Goal: Task Accomplishment & Management: Complete application form

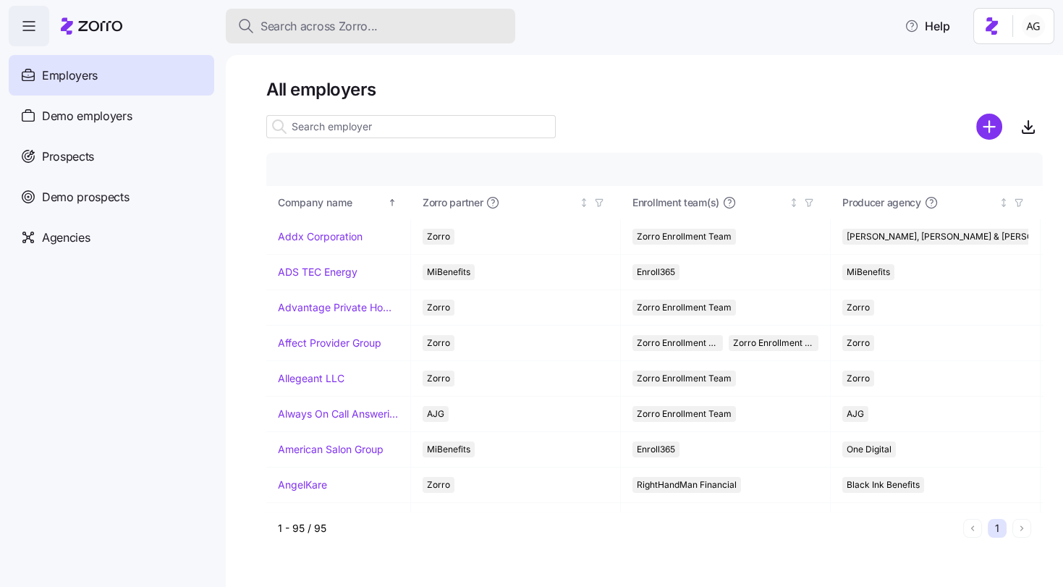
click at [338, 23] on span "Search across Zorro..." at bounding box center [318, 26] width 117 height 18
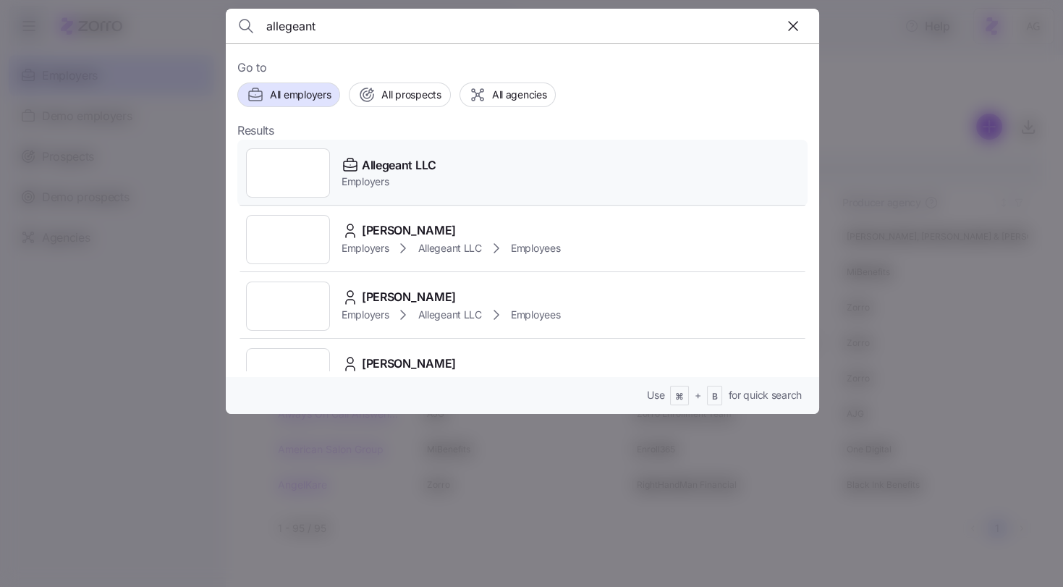
type input "allegeant"
click at [380, 162] on span "Allegeant LLC" at bounding box center [399, 165] width 75 height 18
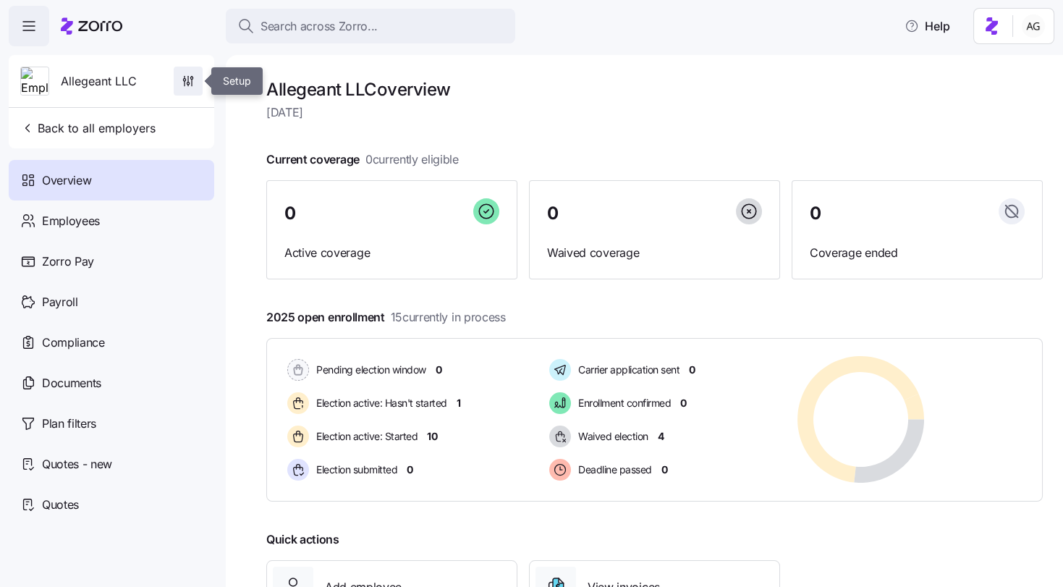
click at [182, 77] on icon "button" at bounding box center [188, 81] width 14 height 14
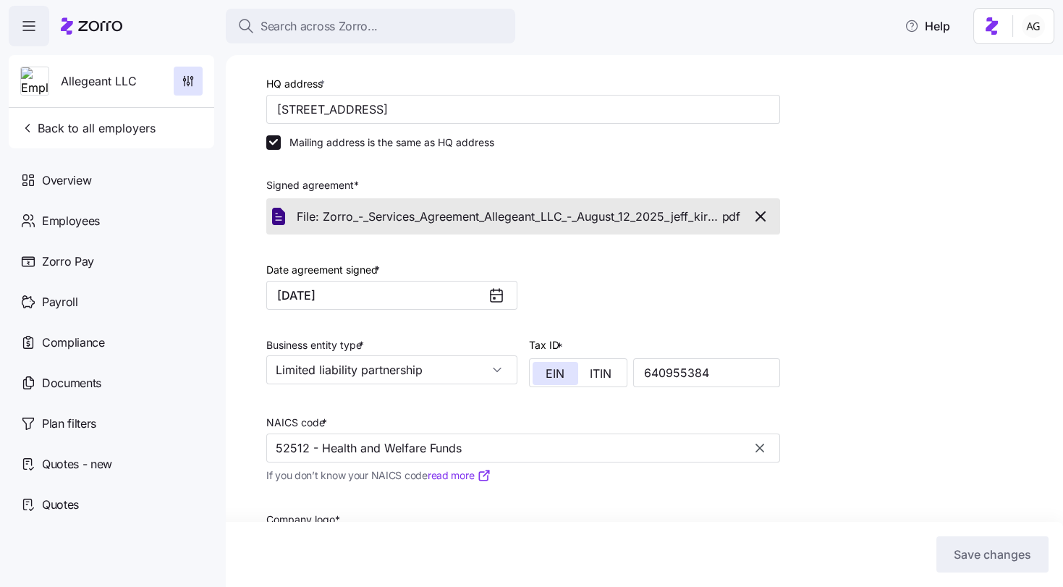
scroll to position [337, 0]
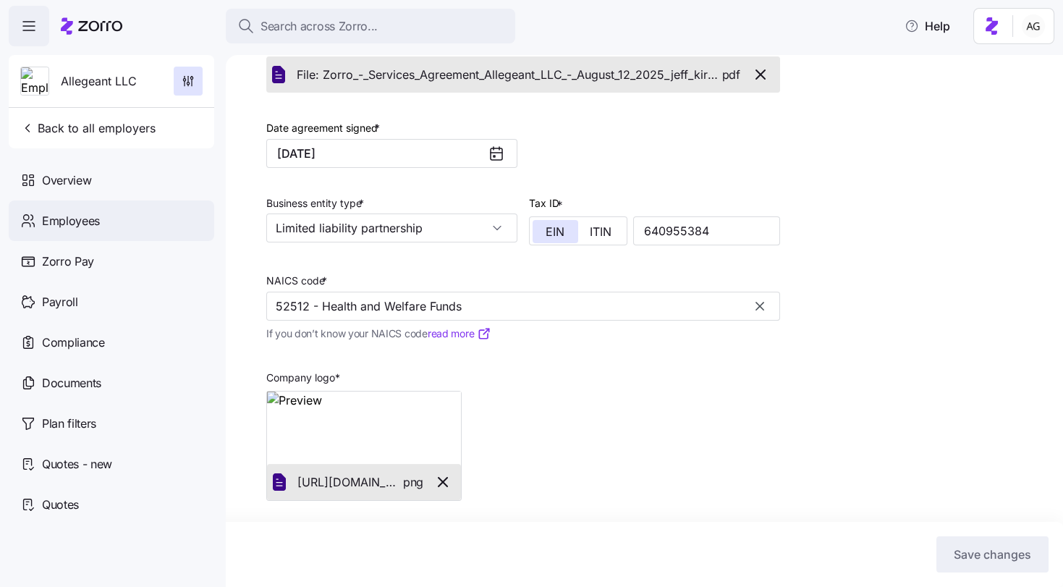
click at [93, 222] on span "Employees" at bounding box center [71, 221] width 58 height 18
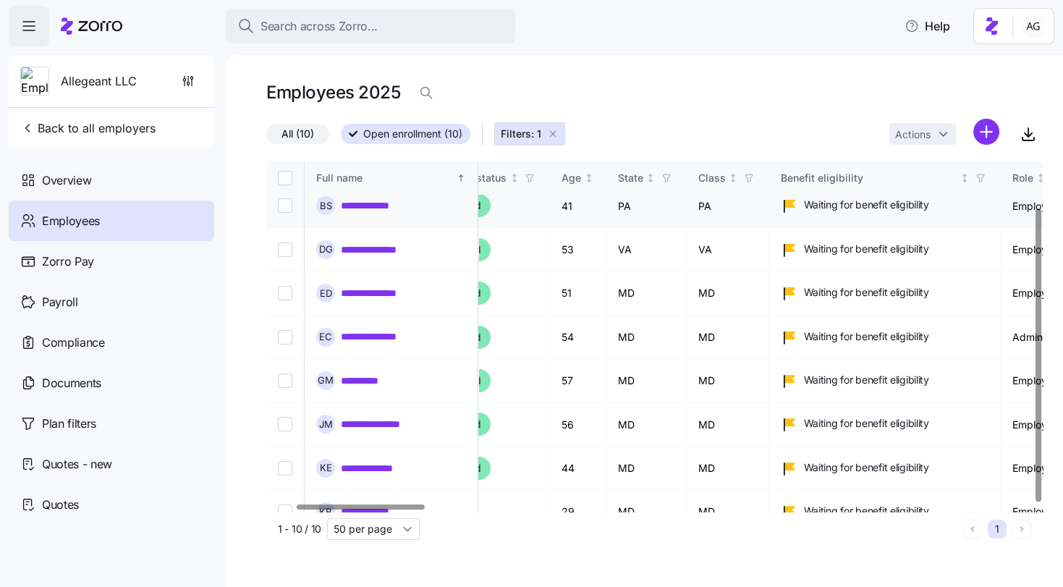
scroll to position [0, 175]
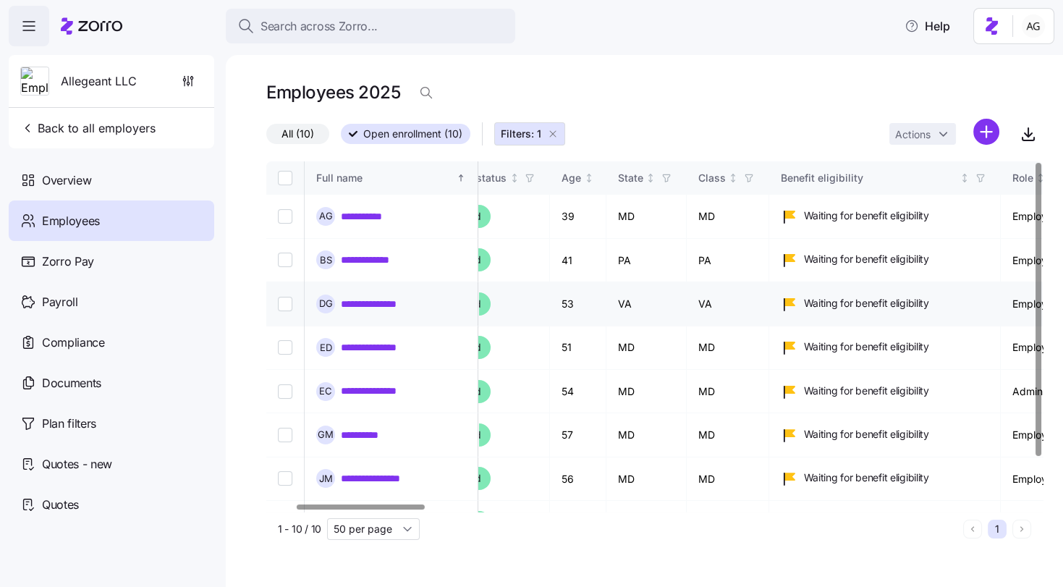
click at [376, 297] on link "**********" at bounding box center [376, 304] width 71 height 14
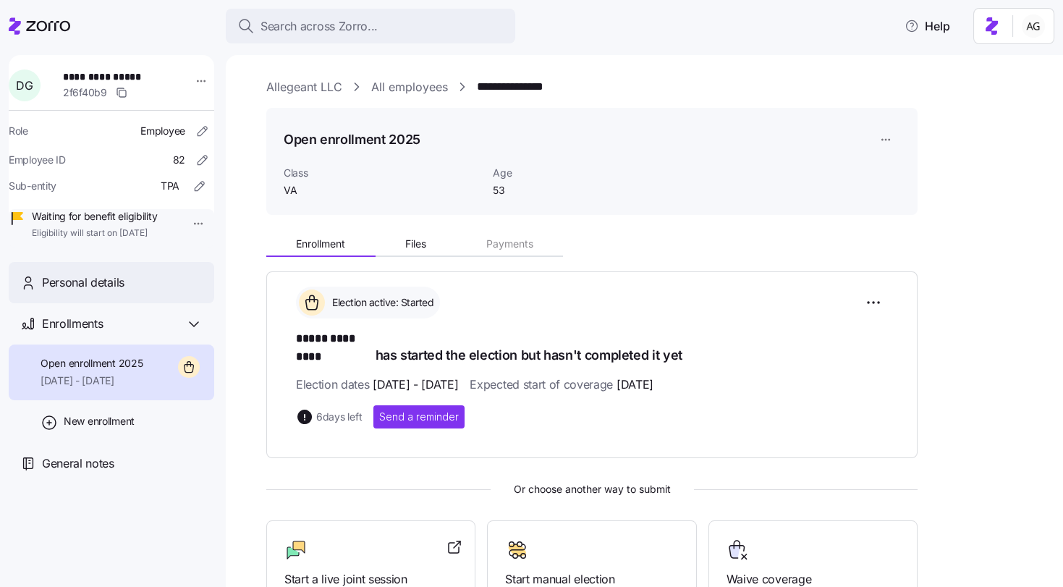
click at [72, 291] on span "Personal details" at bounding box center [83, 282] width 82 height 18
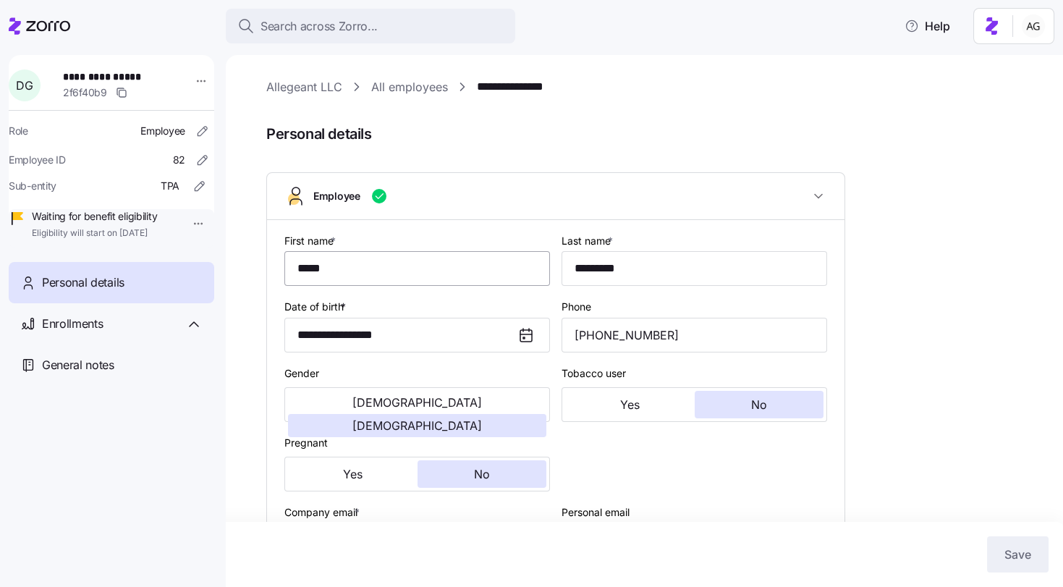
type input "VA"
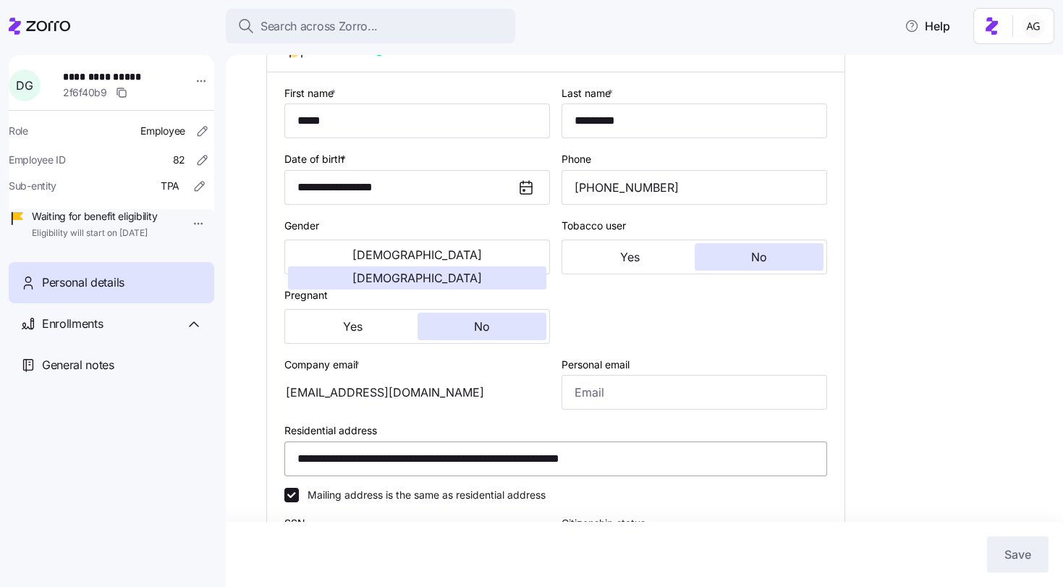
scroll to position [51, 0]
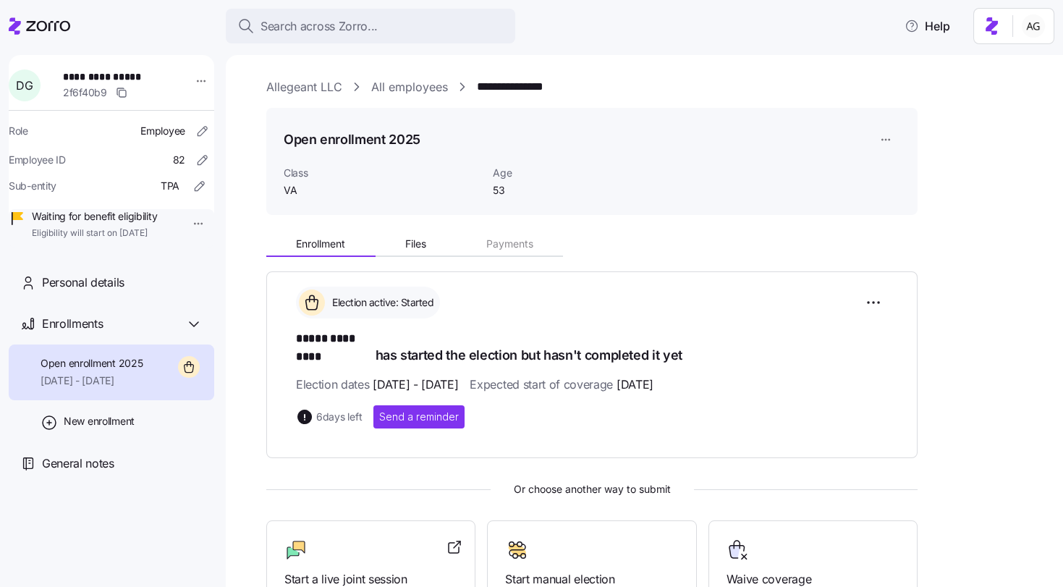
click at [406, 84] on link "All employees" at bounding box center [409, 87] width 77 height 18
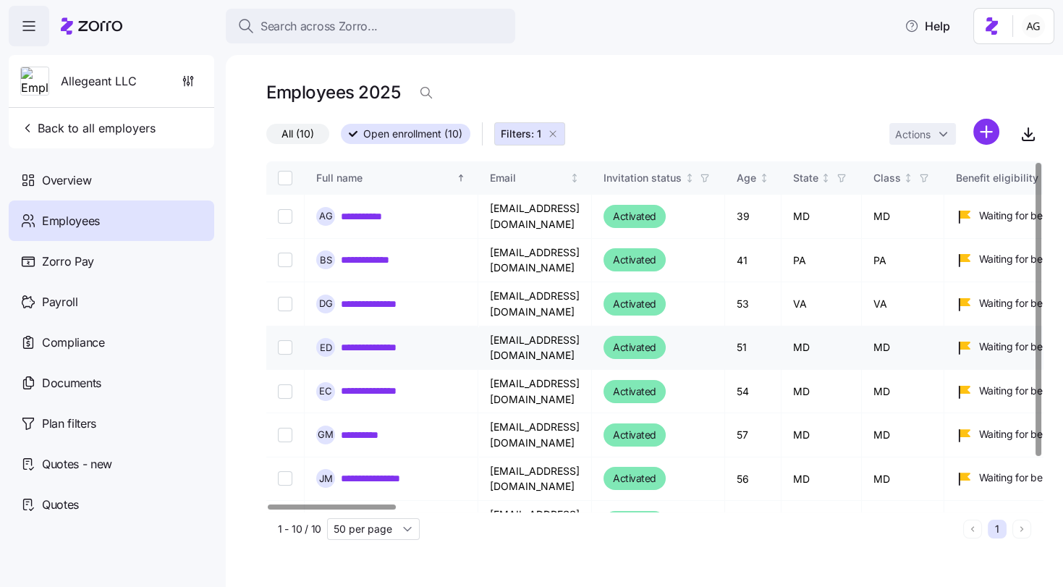
click at [392, 340] on link "**********" at bounding box center [382, 347] width 82 height 14
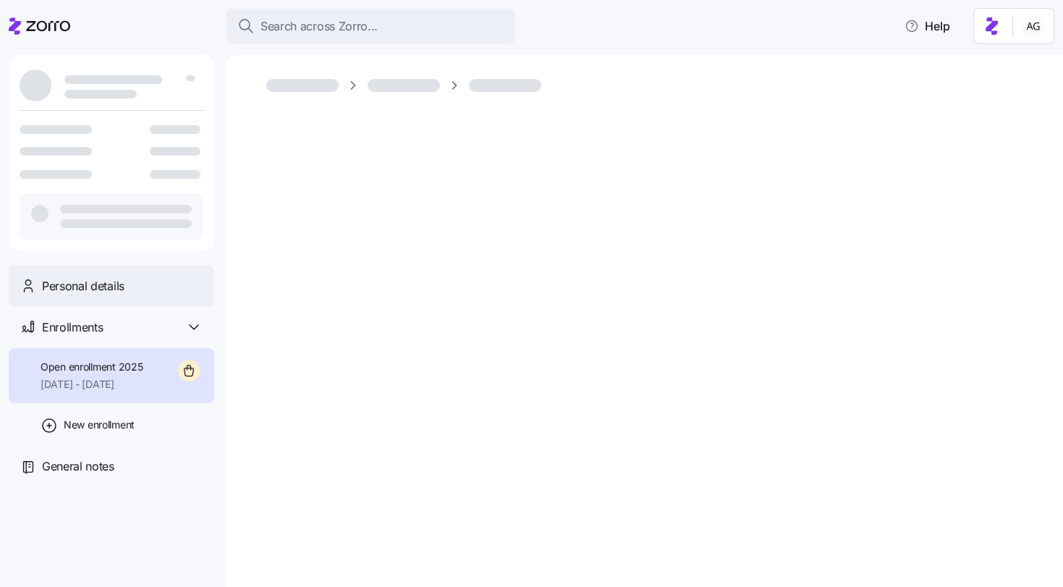
click at [116, 289] on span "Personal details" at bounding box center [83, 286] width 82 height 18
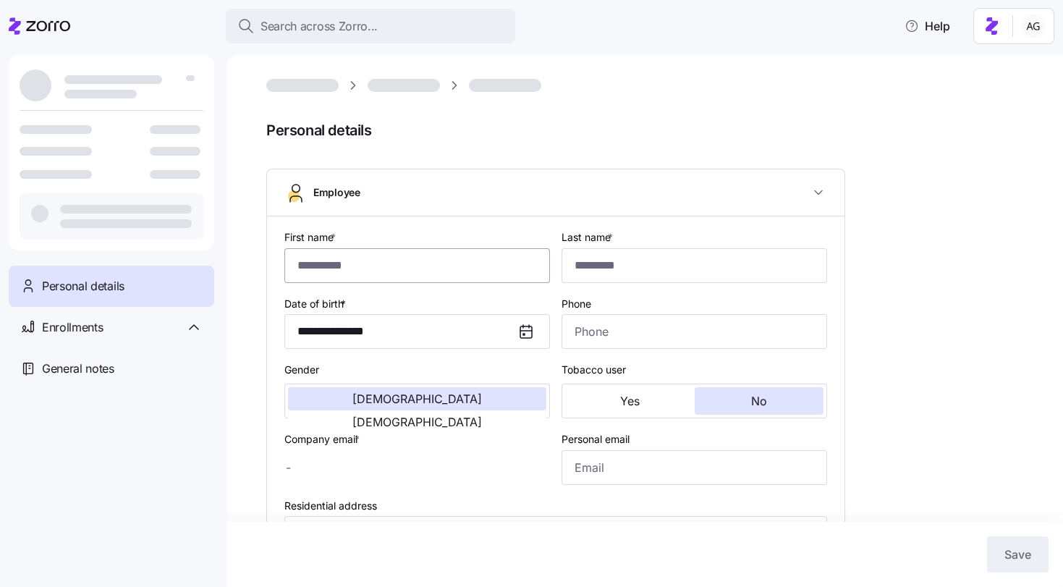
type input "******"
type input "********"
type input "ndukehart@allegeant.net"
type input "**********"
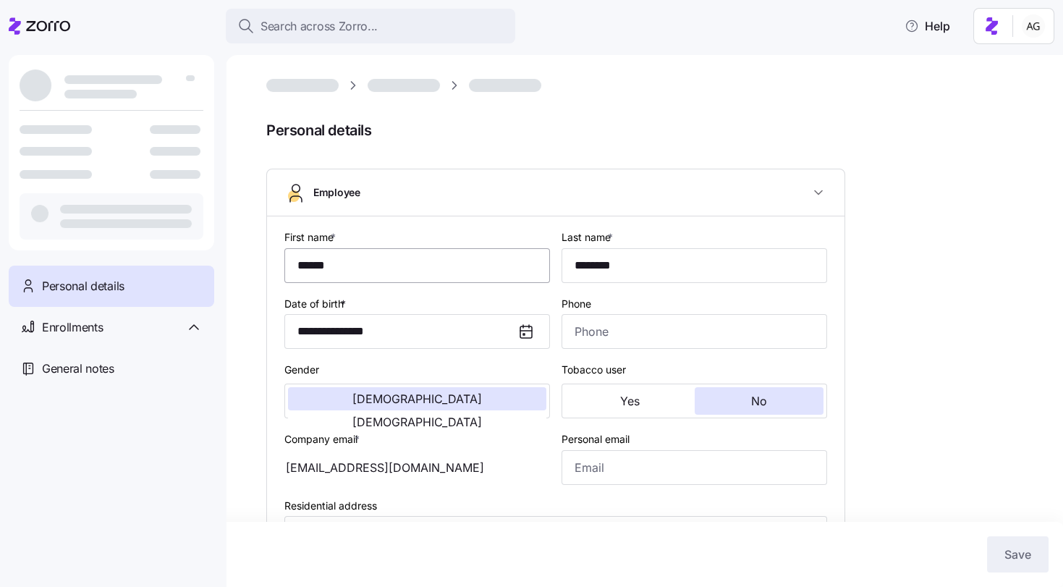
type input "(410) 695-1230"
type input "MD"
type input "Full time"
type input "Salary"
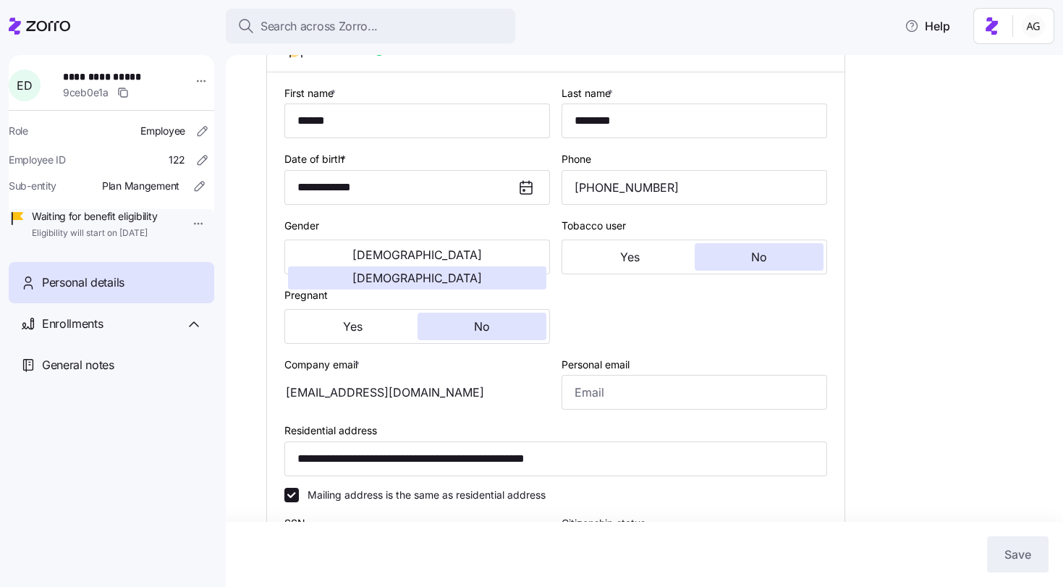
scroll to position [143, 0]
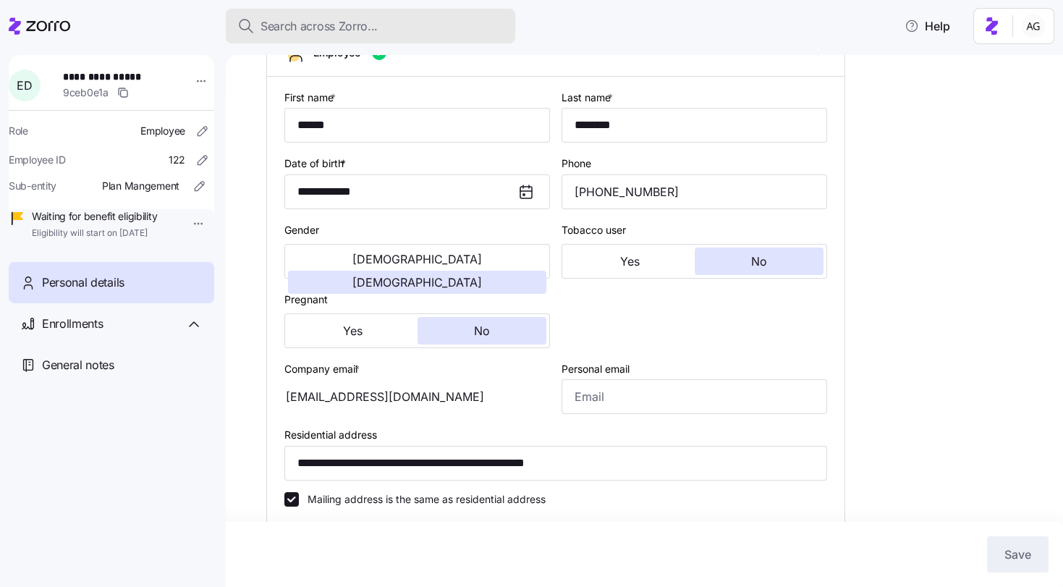
click at [395, 30] on div "Search across Zorro..." at bounding box center [370, 26] width 266 height 18
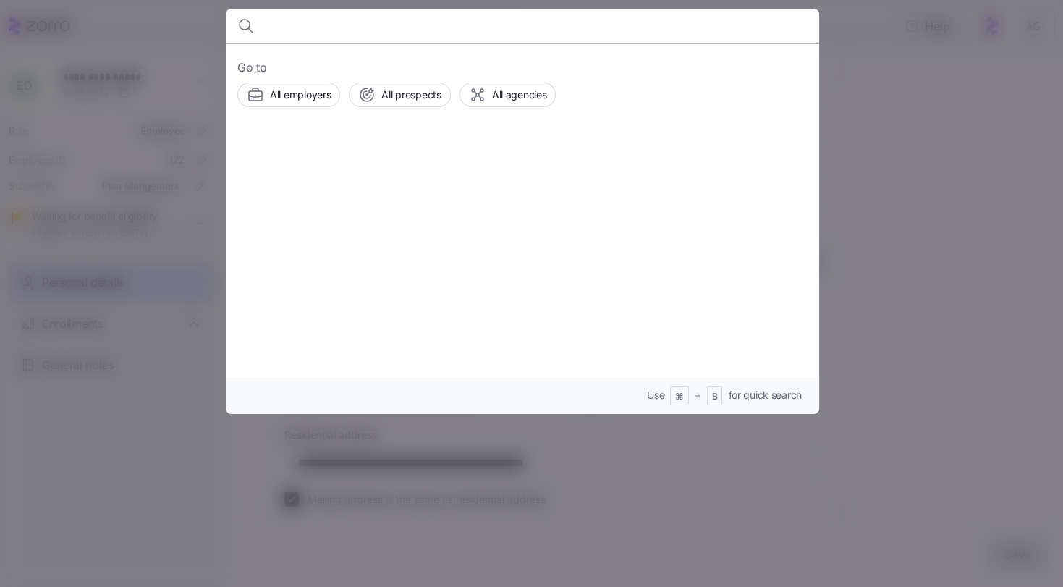
type input "l"
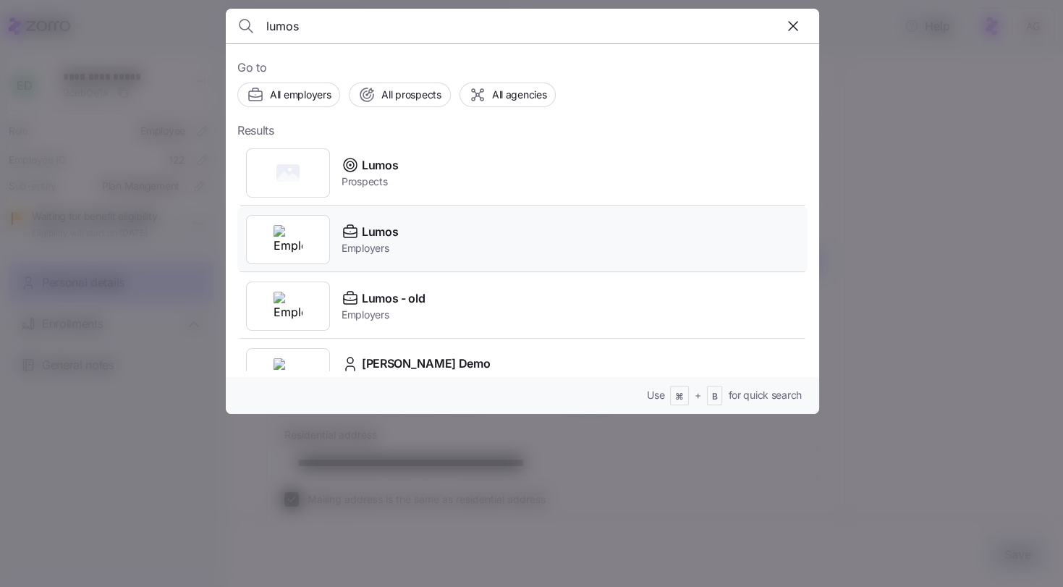
type input "lumos"
click at [344, 232] on icon at bounding box center [350, 232] width 13 height 9
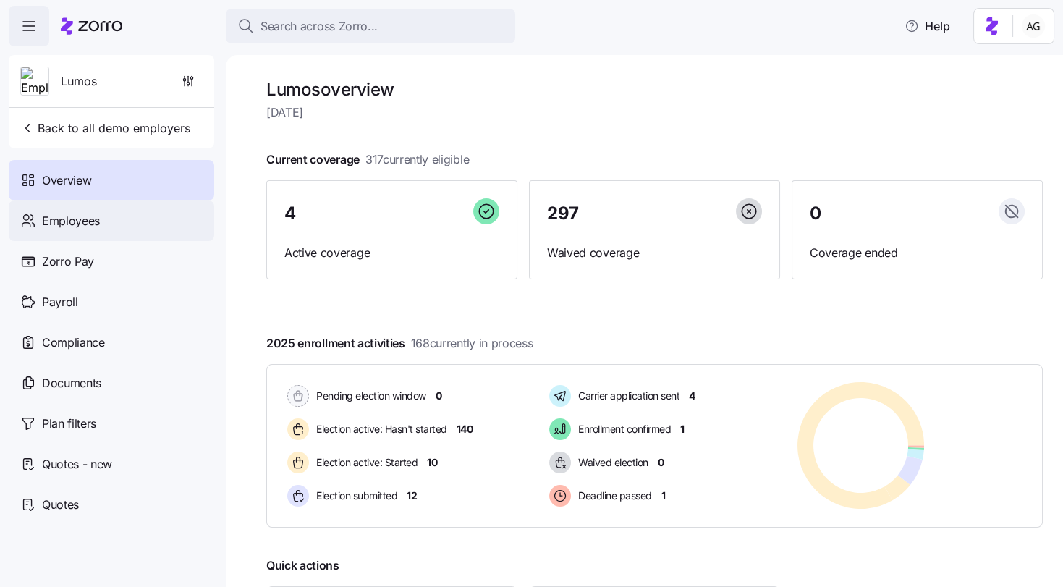
click at [116, 227] on div "Employees" at bounding box center [111, 220] width 205 height 41
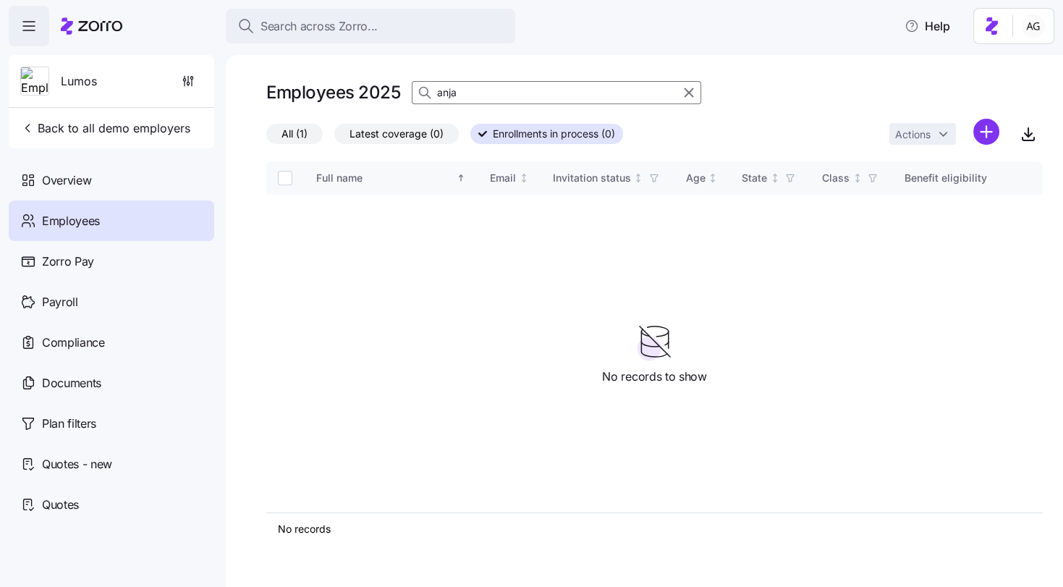
click at [281, 129] on span "All (1)" at bounding box center [294, 133] width 26 height 19
click at [266, 137] on input "All (1)" at bounding box center [266, 137] width 0 height 0
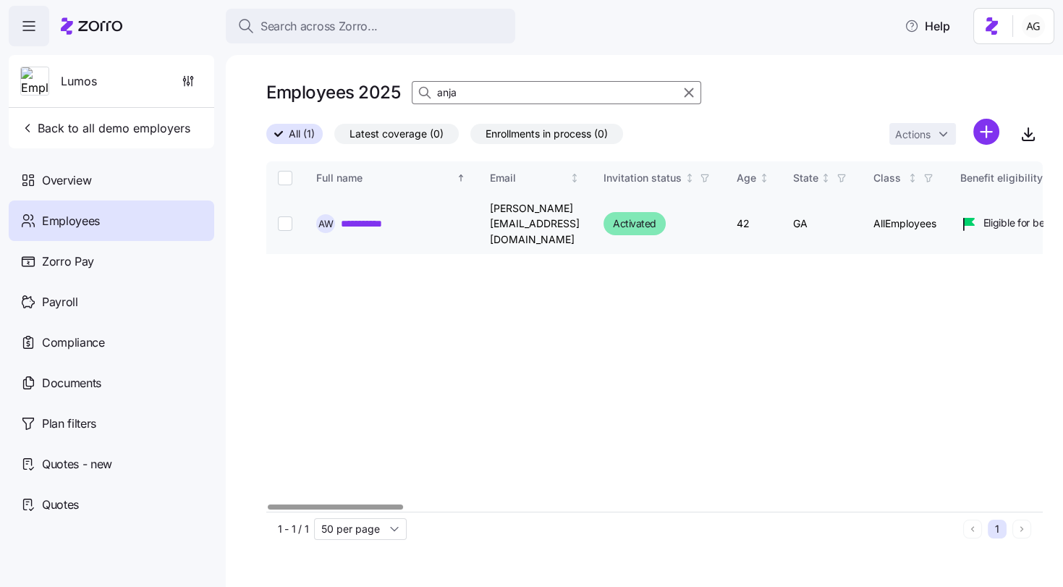
click at [359, 216] on link "**********" at bounding box center [371, 223] width 60 height 14
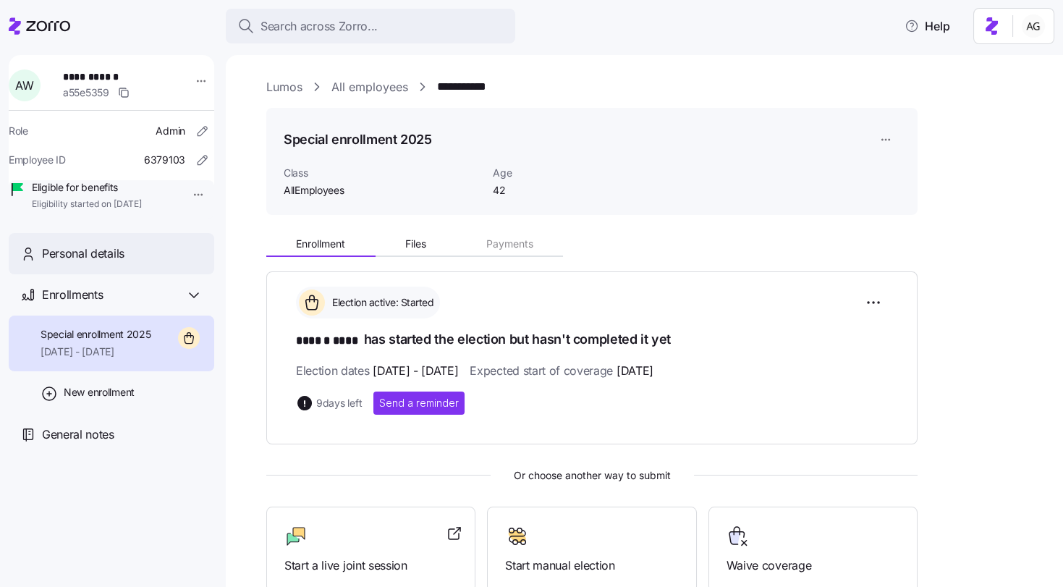
click at [82, 263] on span "Personal details" at bounding box center [83, 253] width 82 height 18
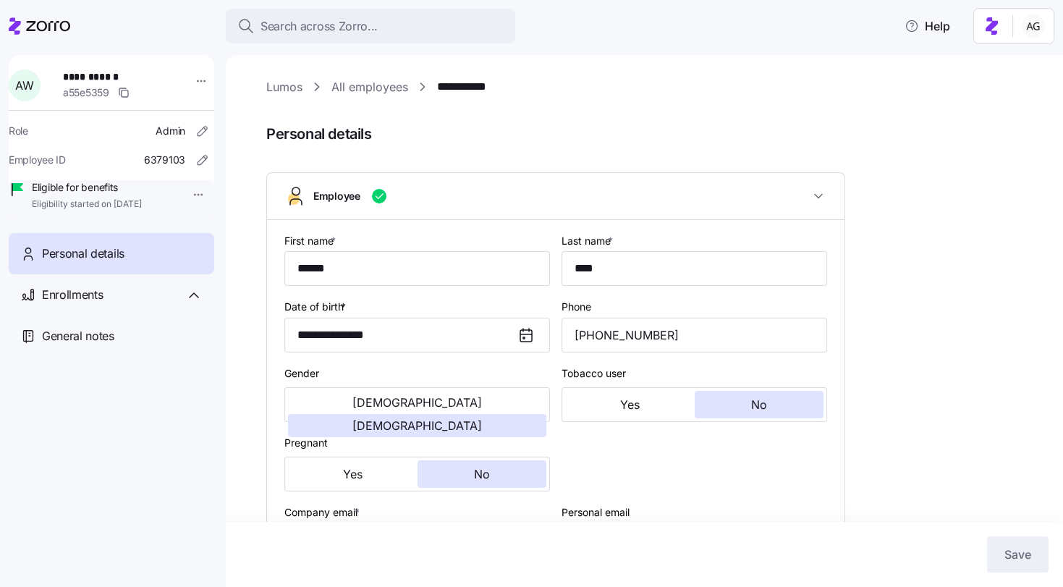
type input "AllEmployees"
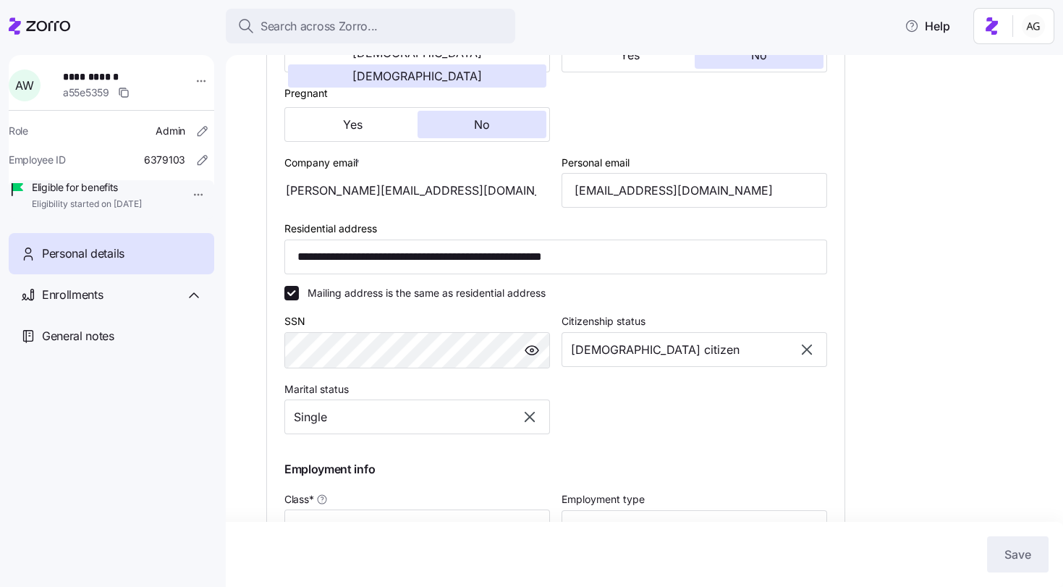
scroll to position [358, 0]
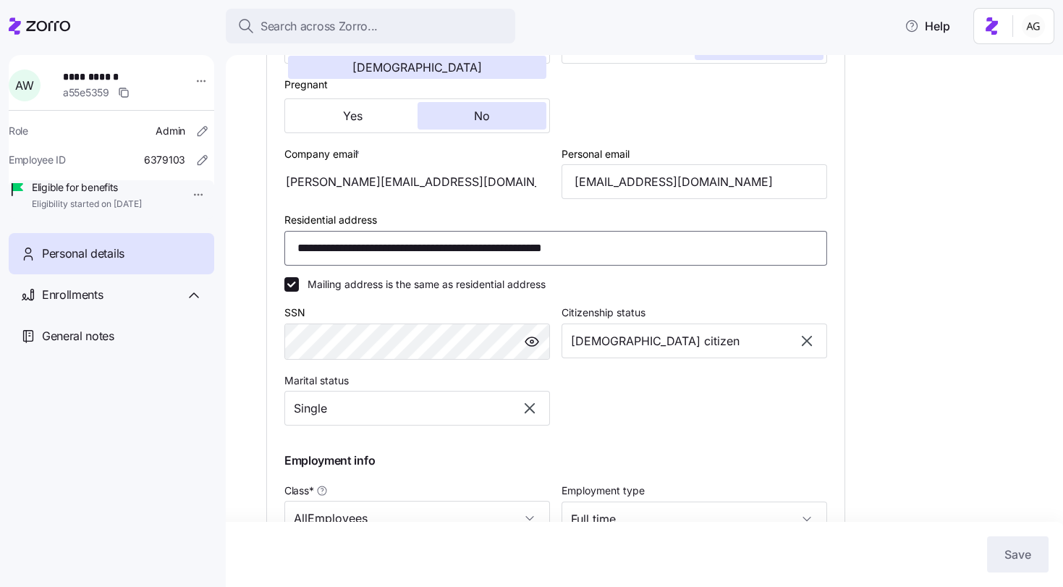
click at [513, 251] on input "**********" at bounding box center [555, 248] width 542 height 35
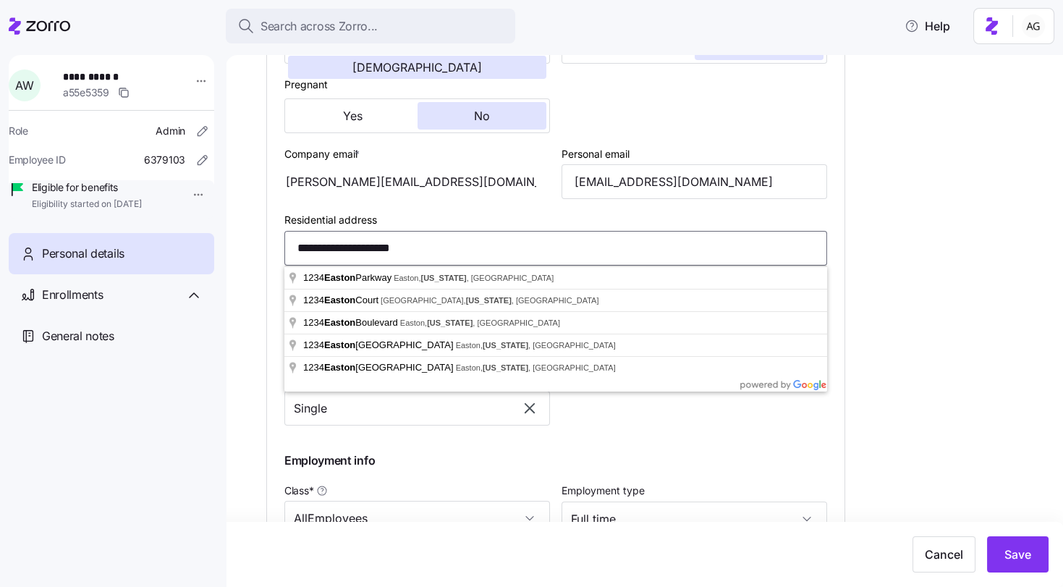
click at [323, 247] on input "**********" at bounding box center [555, 248] width 542 height 35
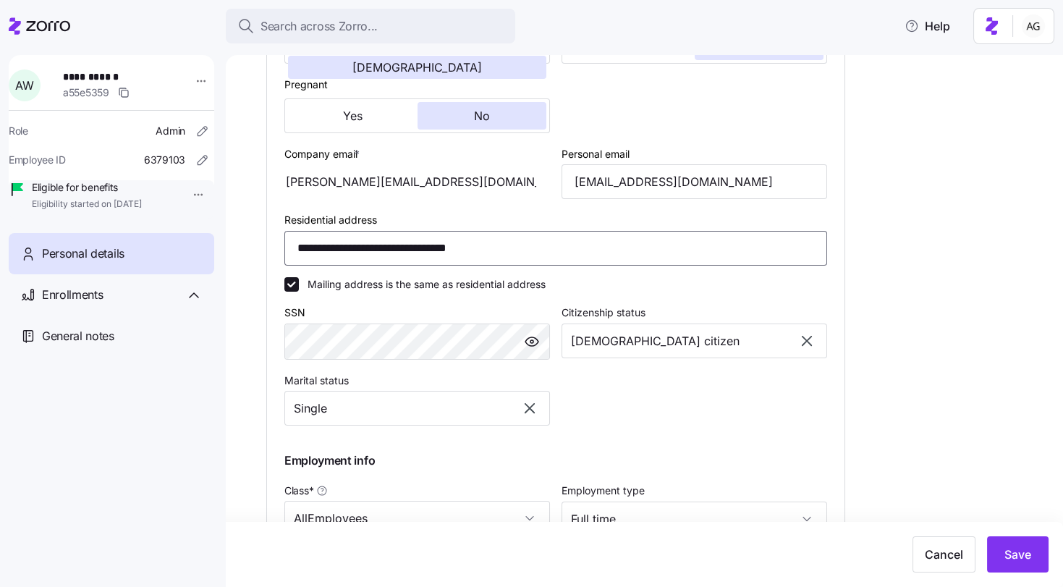
click at [357, 247] on input "**********" at bounding box center [555, 248] width 542 height 35
click at [294, 244] on input "**********" at bounding box center [555, 248] width 542 height 35
click at [430, 237] on input "**********" at bounding box center [555, 248] width 542 height 35
click at [339, 252] on input "**********" at bounding box center [555, 248] width 542 height 35
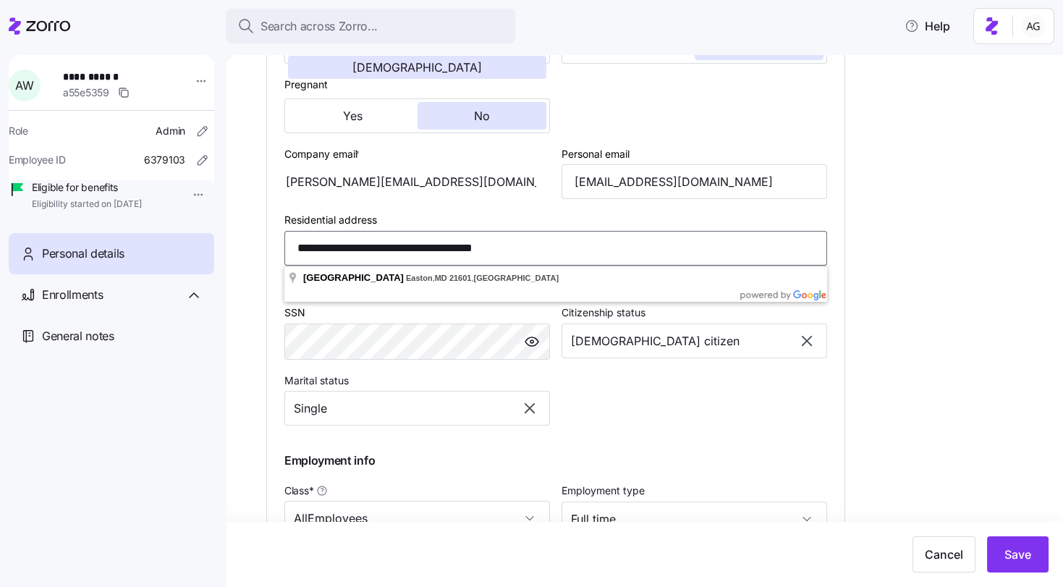
click at [294, 244] on input "**********" at bounding box center [555, 248] width 542 height 35
drag, startPoint x: 386, startPoint y: 247, endPoint x: 303, endPoint y: 249, distance: 83.2
click at [303, 249] on input "**********" at bounding box center [555, 248] width 542 height 35
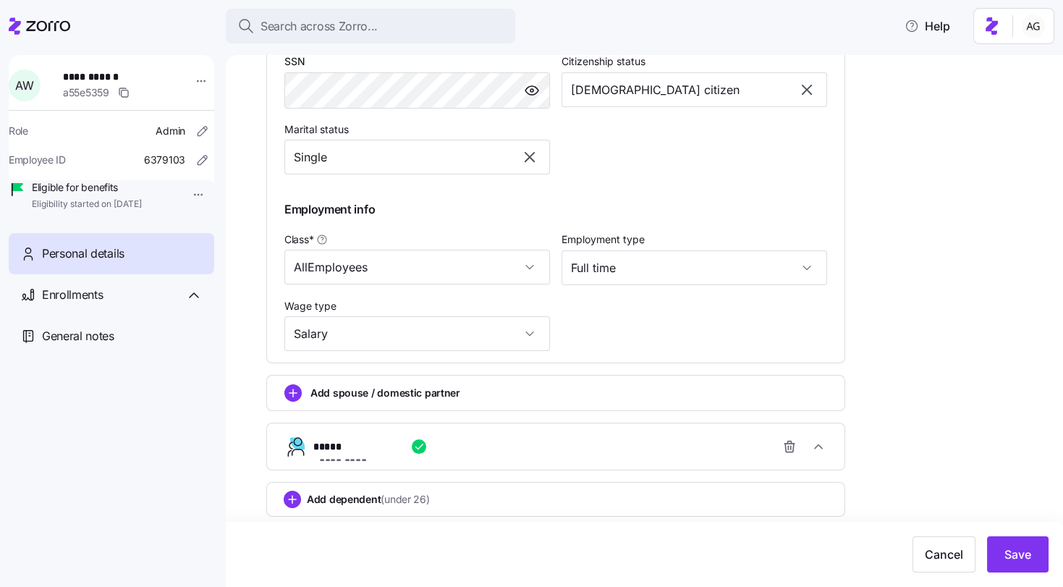
scroll to position [613, 0]
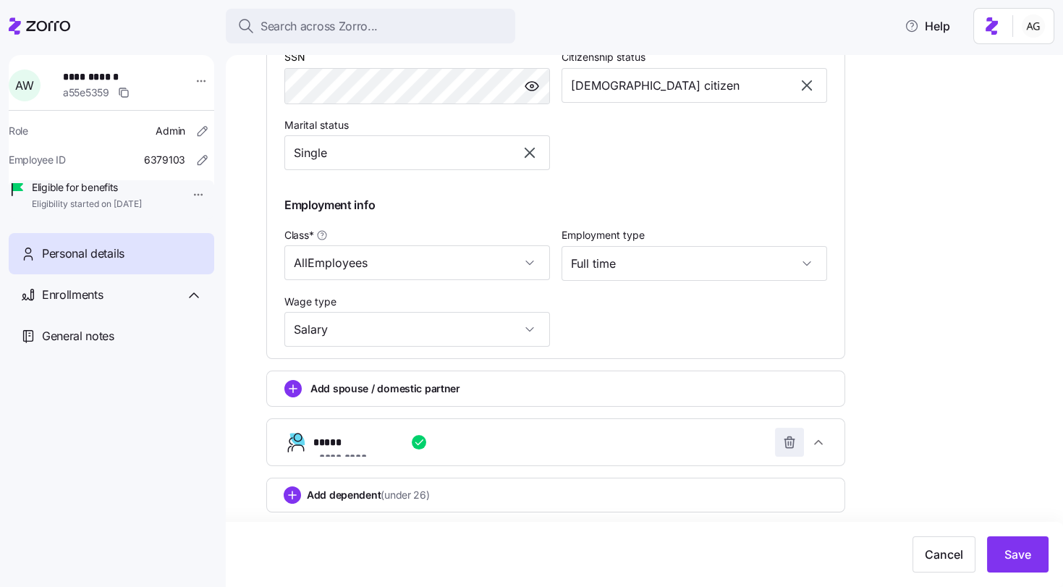
click at [786, 434] on span "button" at bounding box center [788, 441] width 27 height 27
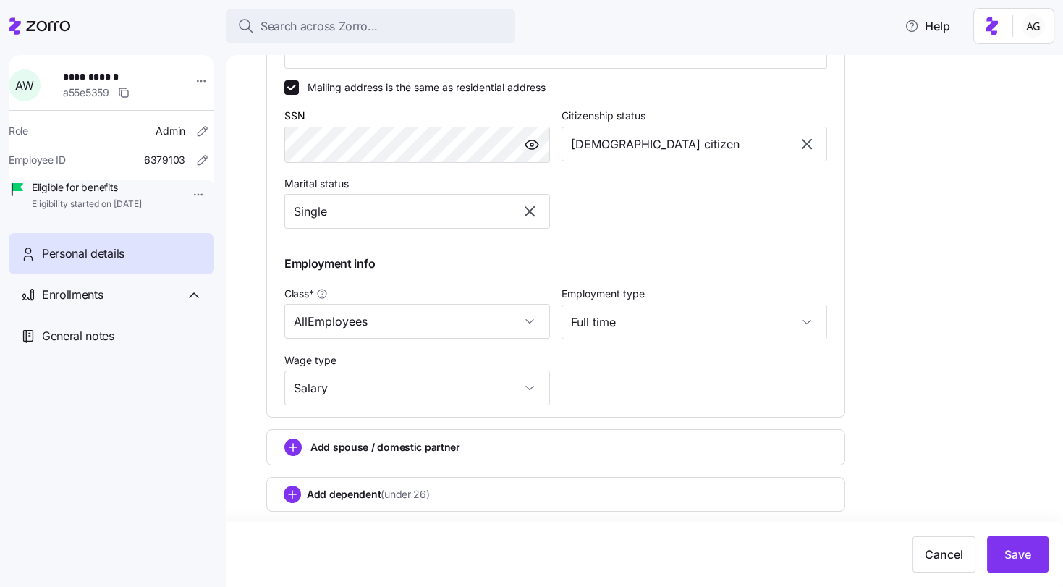
scroll to position [555, 0]
click at [1016, 550] on span "Save" at bounding box center [1017, 553] width 27 height 17
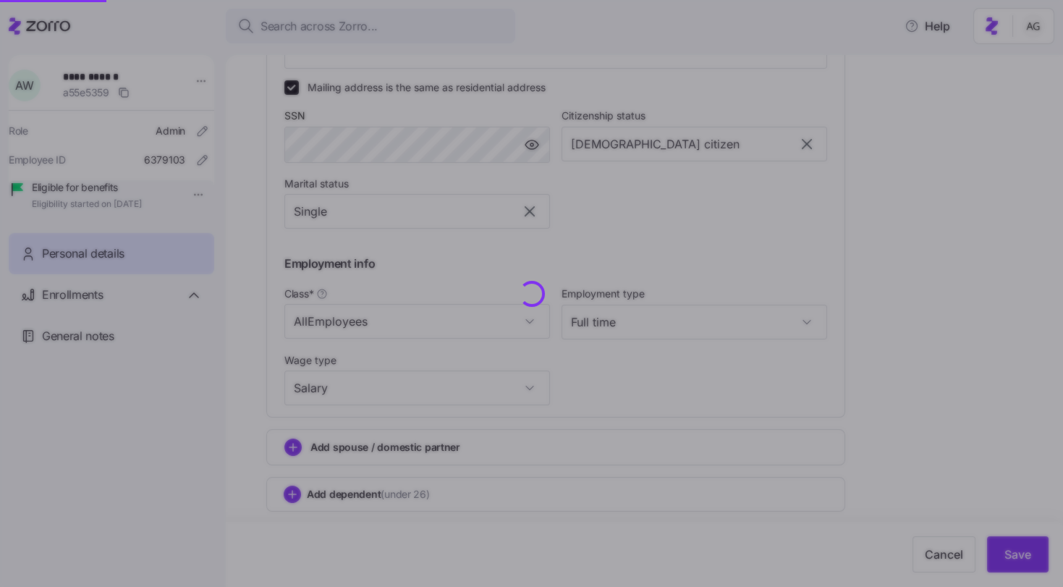
type input "**********"
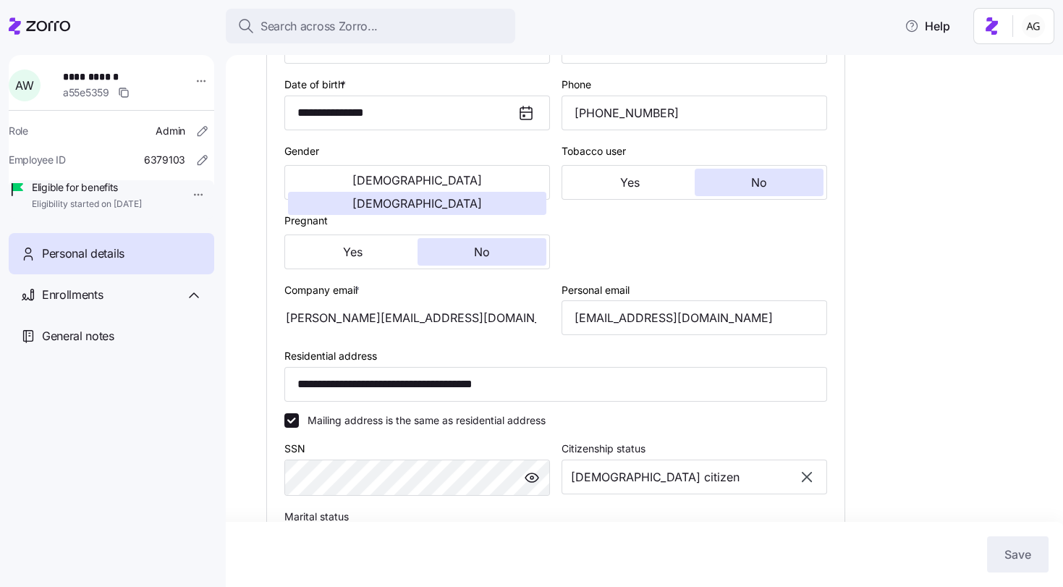
scroll to position [0, 0]
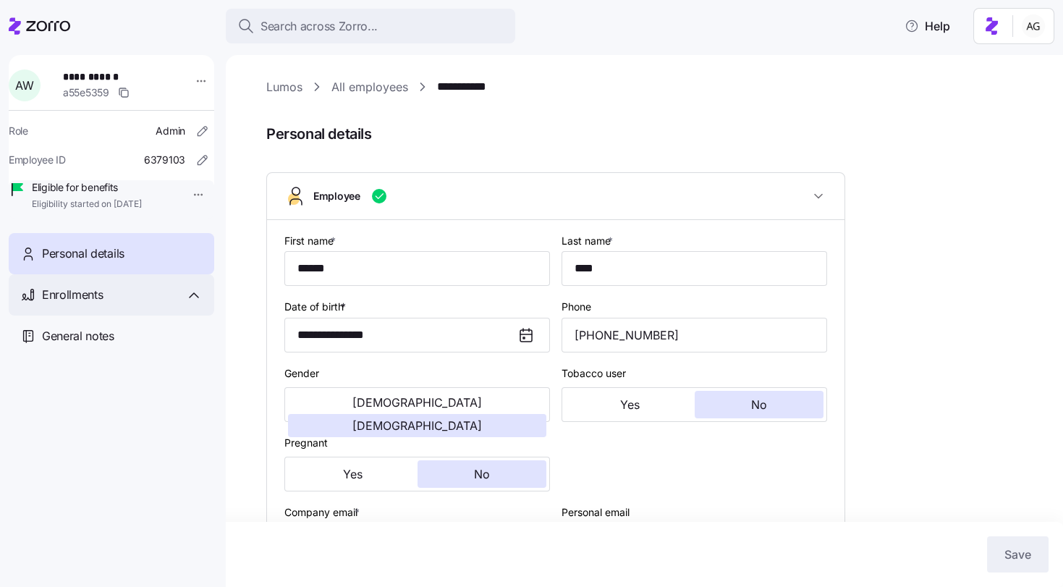
click at [95, 304] on span "Enrollments" at bounding box center [72, 295] width 61 height 18
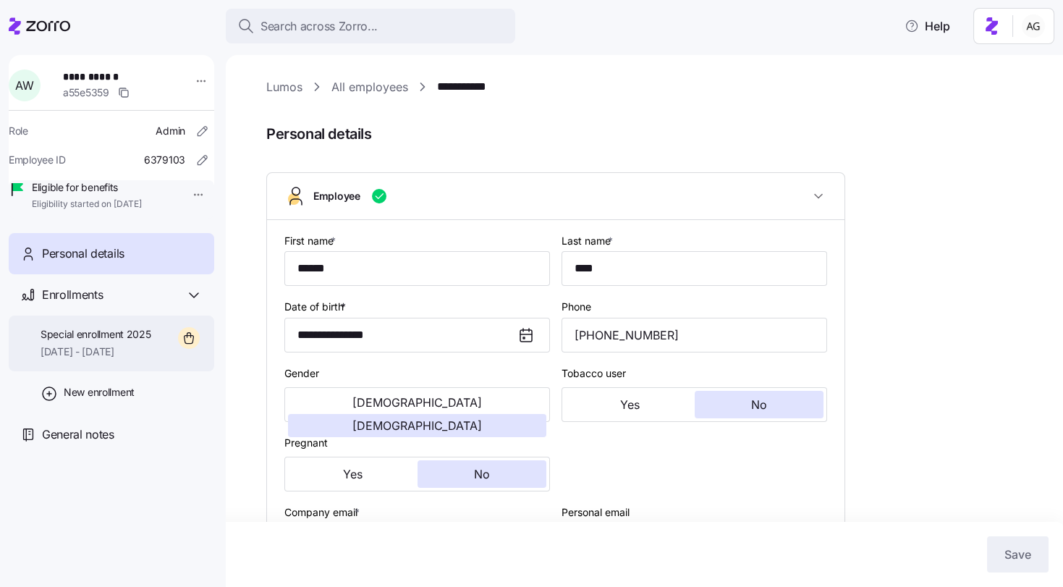
click at [110, 341] on span "Special enrollment 2025" at bounding box center [96, 334] width 111 height 14
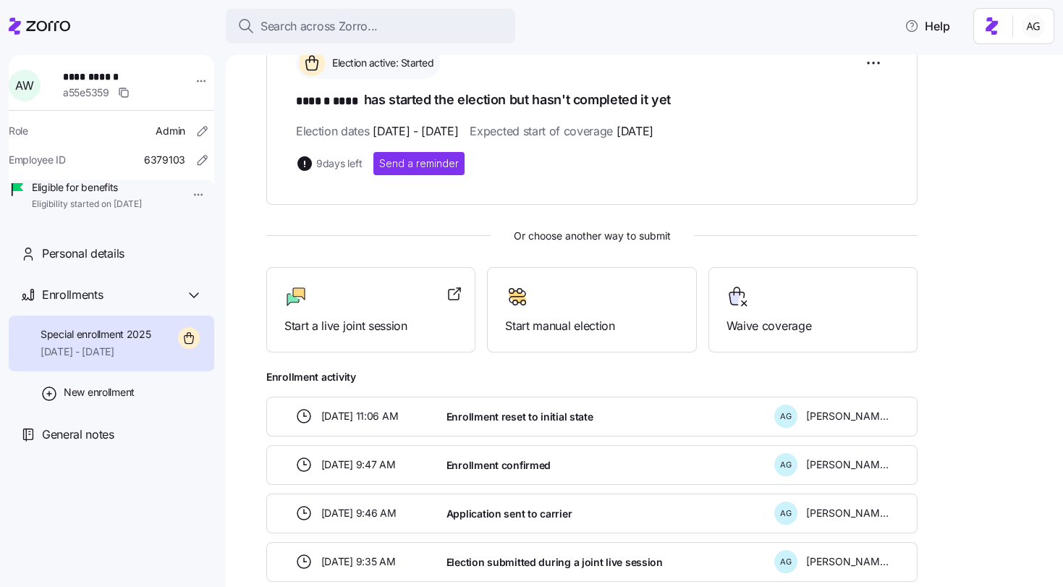
scroll to position [315, 0]
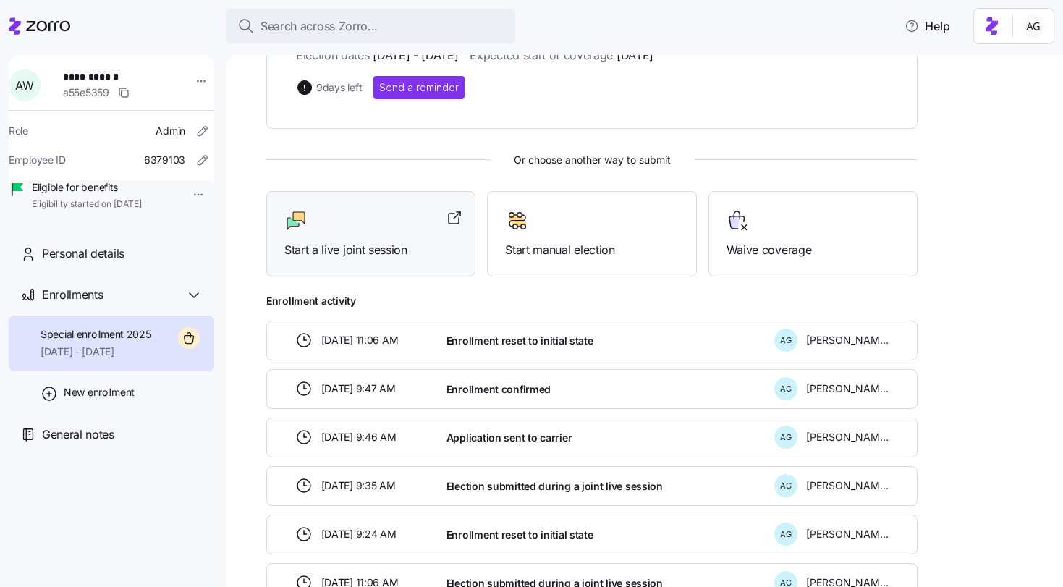
click at [382, 217] on div at bounding box center [370, 220] width 173 height 23
click at [375, 231] on div "Start a live joint session" at bounding box center [370, 234] width 173 height 50
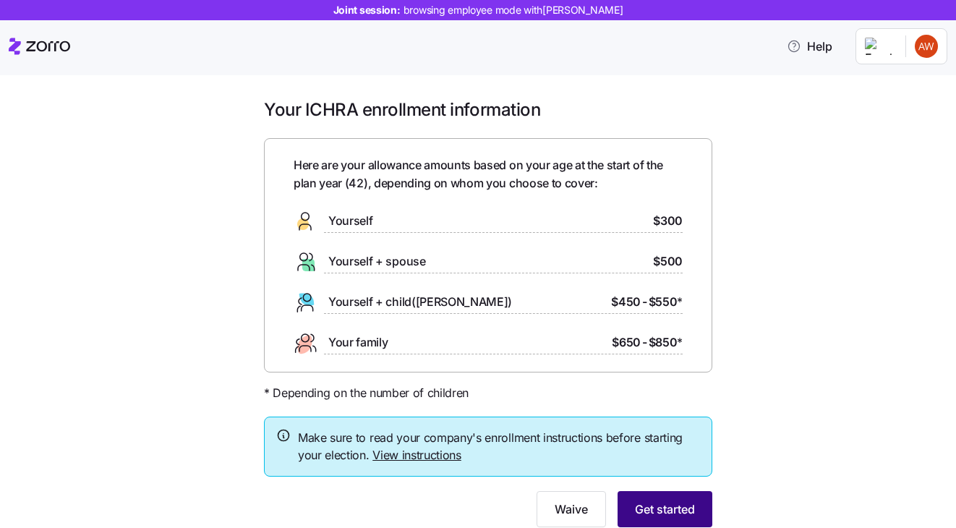
click at [661, 500] on button "Get started" at bounding box center [665, 509] width 95 height 36
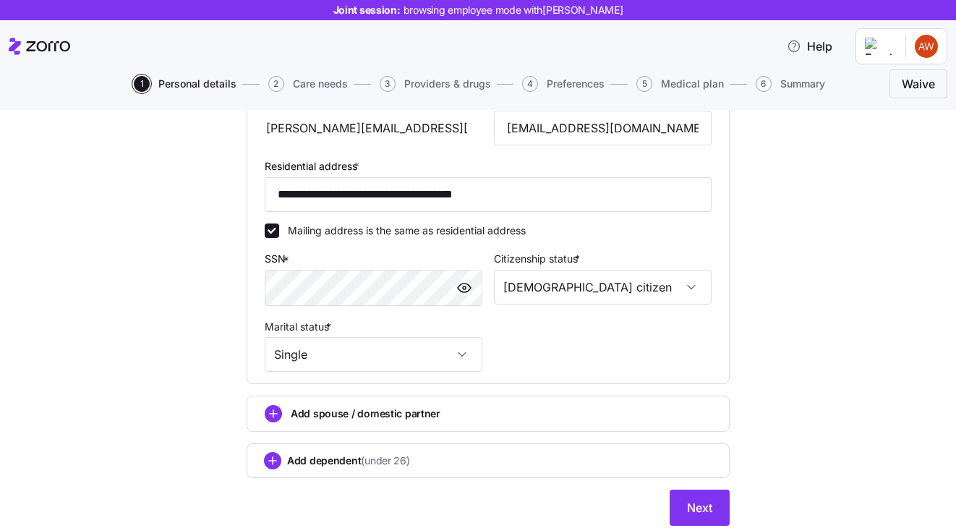
scroll to position [495, 0]
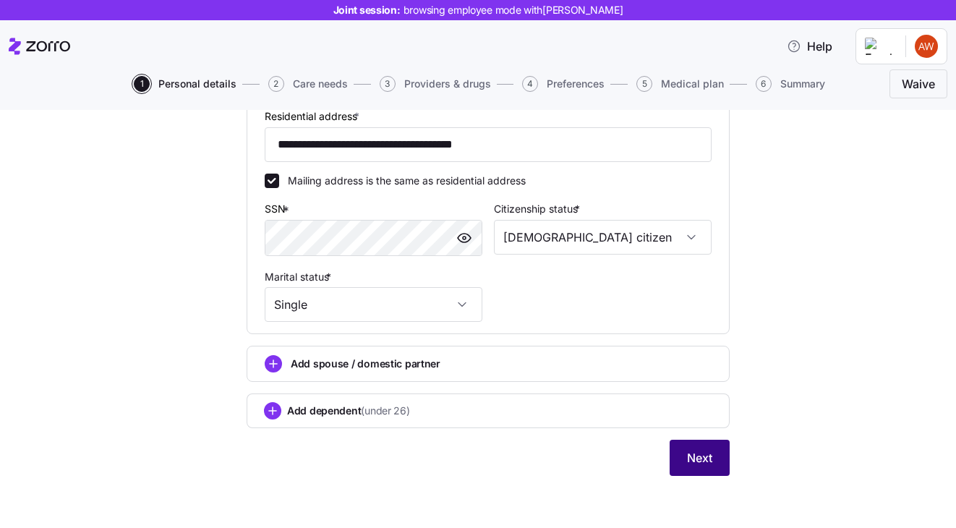
click at [690, 449] on button "Next" at bounding box center [700, 458] width 60 height 36
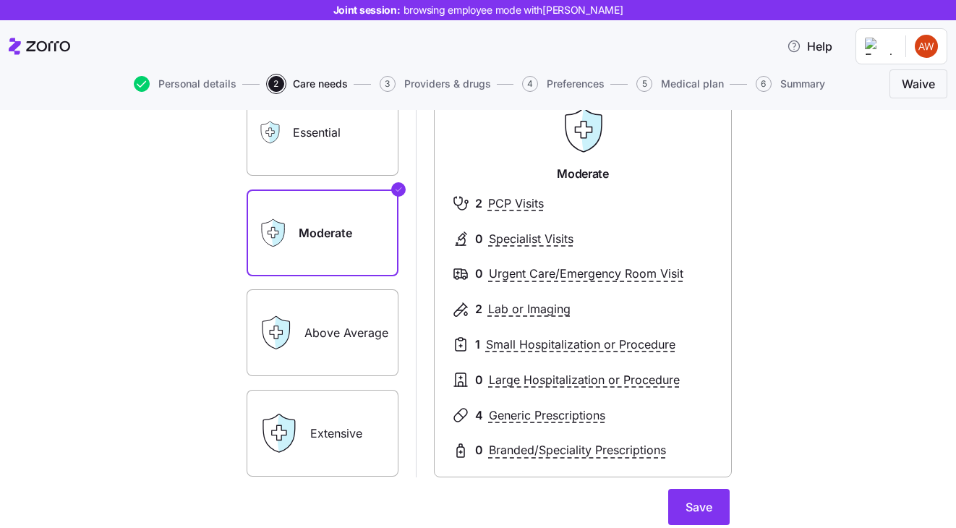
scroll to position [250, 0]
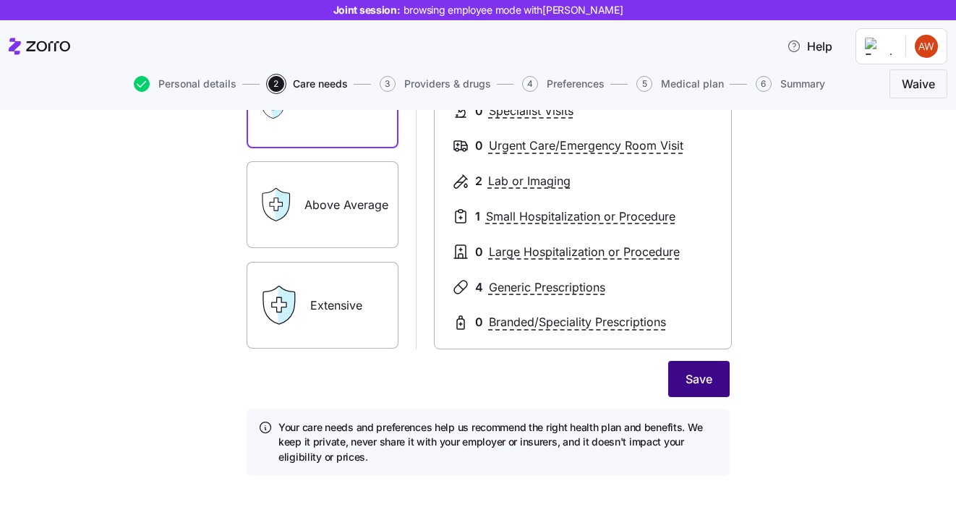
click at [696, 383] on span "Save" at bounding box center [699, 378] width 27 height 17
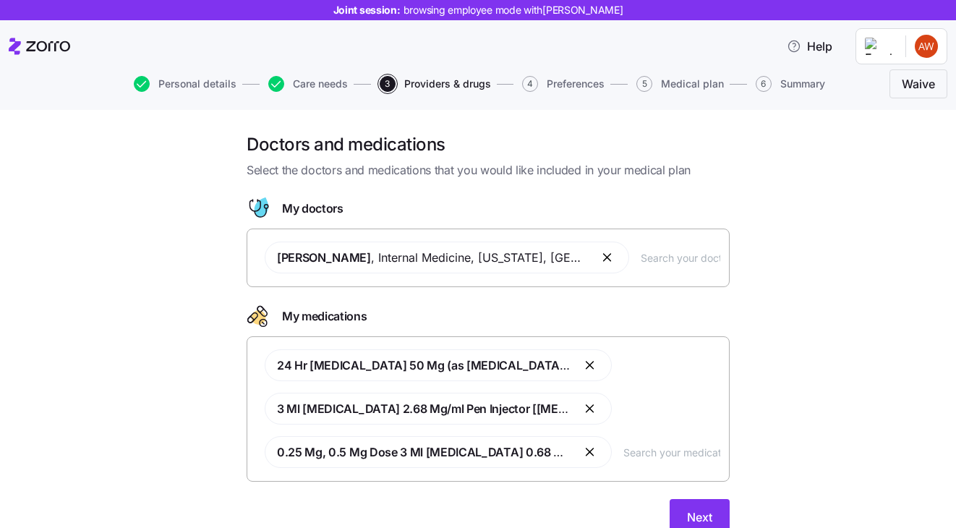
click at [600, 258] on button "button" at bounding box center [608, 257] width 17 height 17
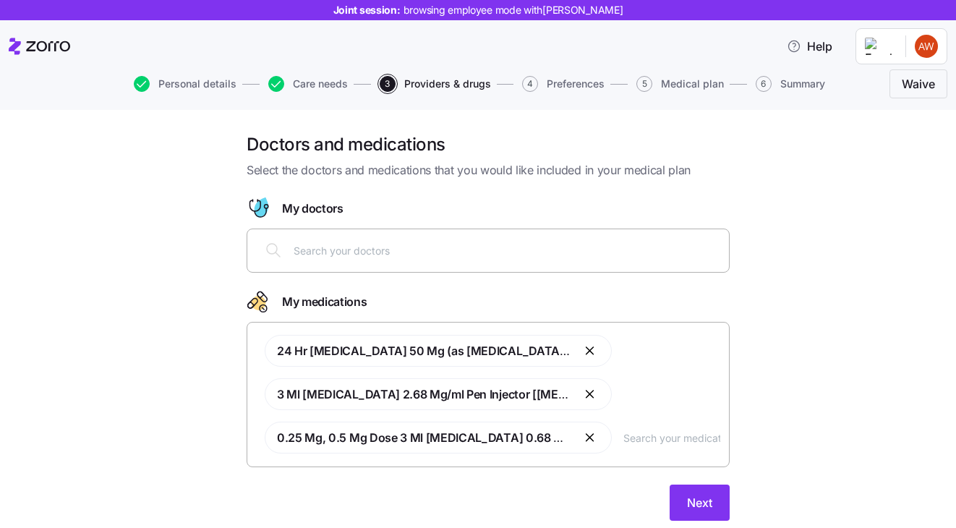
click at [466, 255] on input "text" at bounding box center [507, 250] width 427 height 16
type input "mathew"
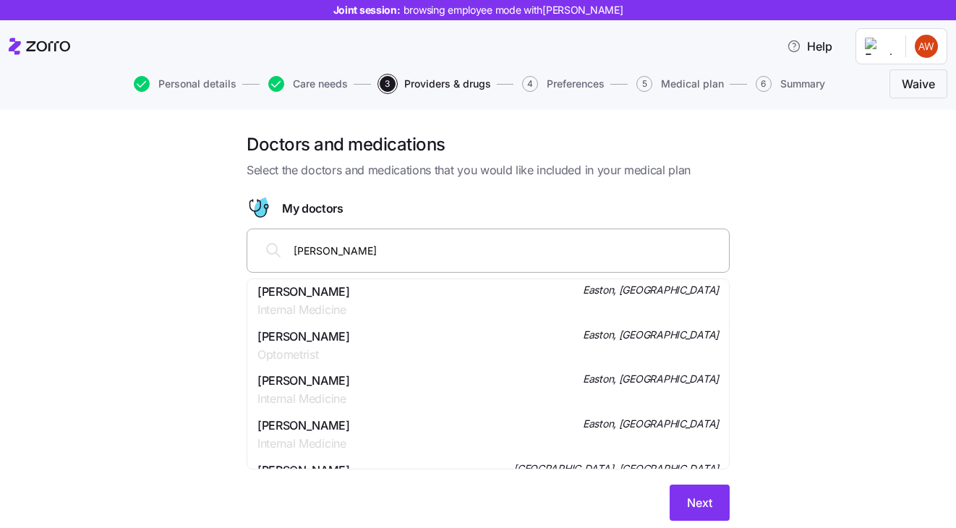
scroll to position [95, 0]
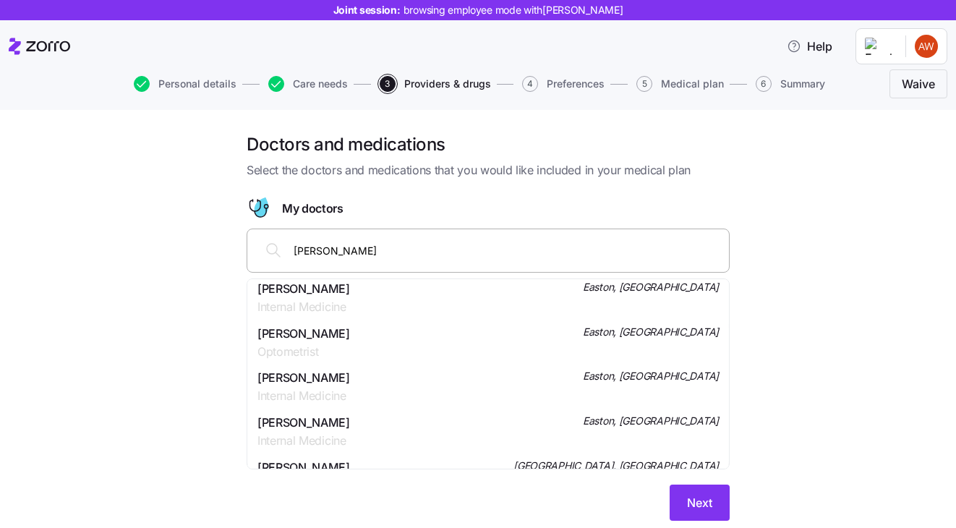
click at [350, 375] on span "Dr. Matthew Brian Troshinsky" at bounding box center [304, 378] width 93 height 18
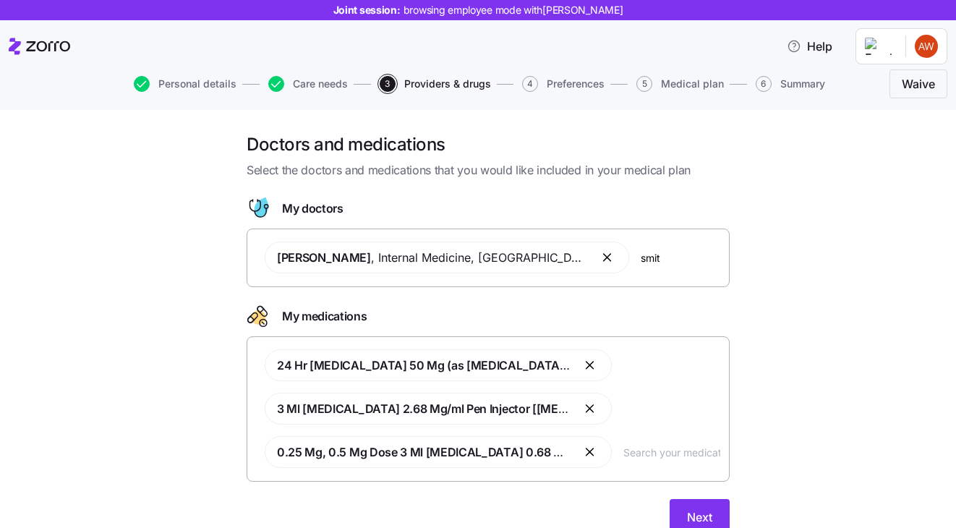
type input "smith"
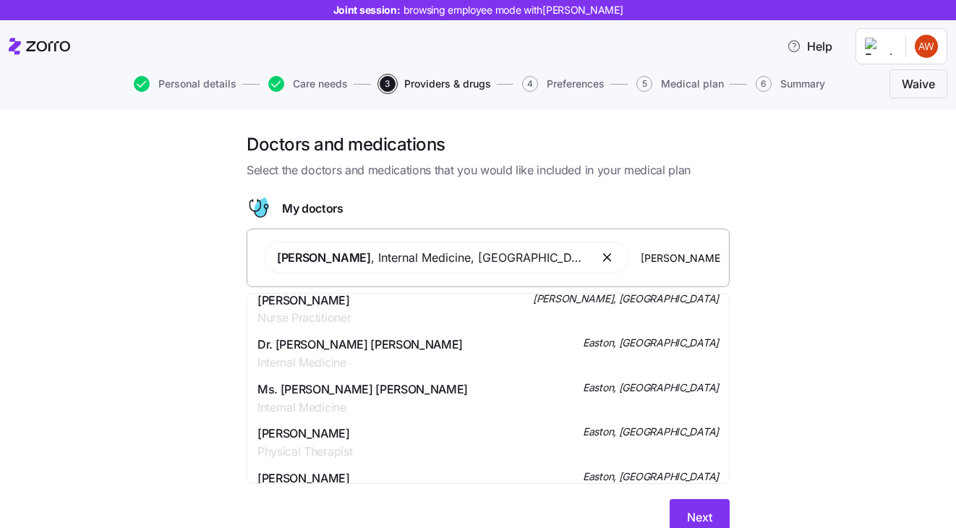
scroll to position [71, 0]
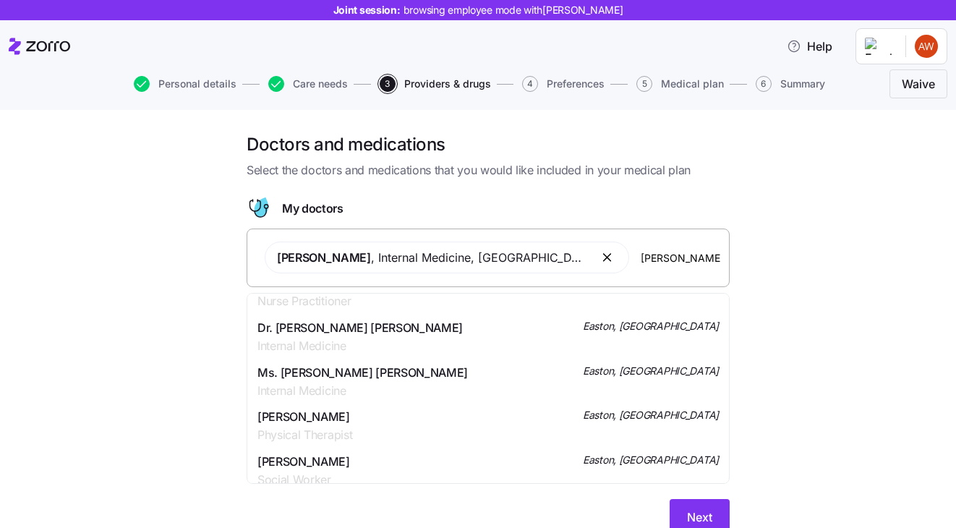
click at [422, 367] on div "Ms. David Hale Smith Internal Medicine Easton, MD" at bounding box center [488, 382] width 461 height 36
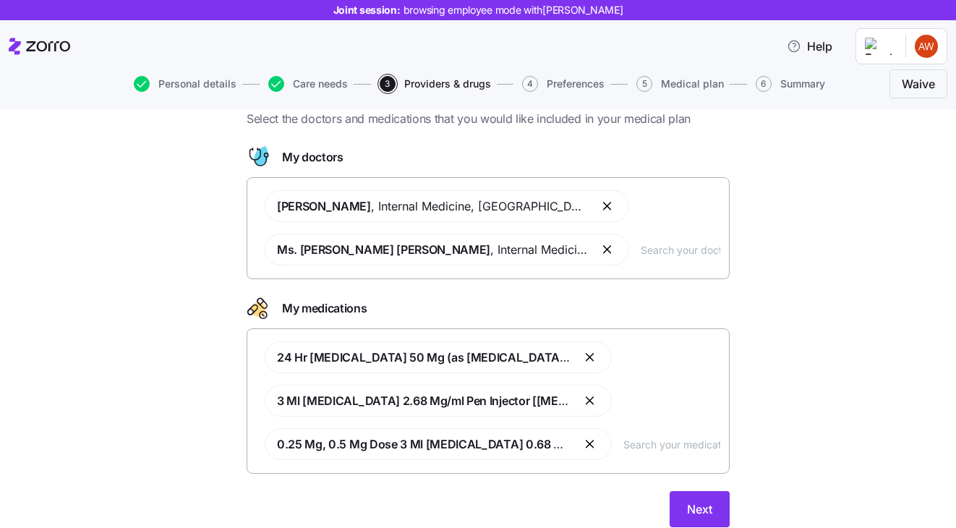
scroll to position [103, 0]
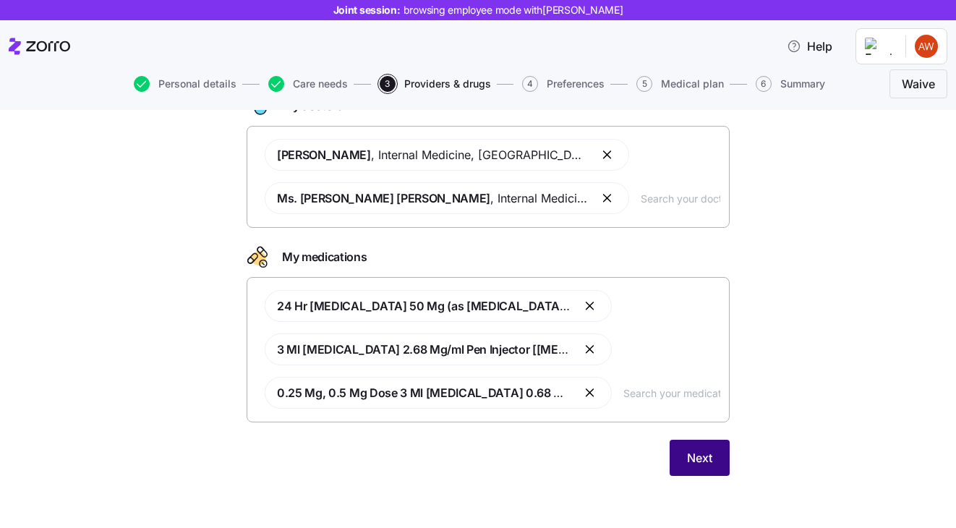
click at [688, 469] on button "Next" at bounding box center [700, 458] width 60 height 36
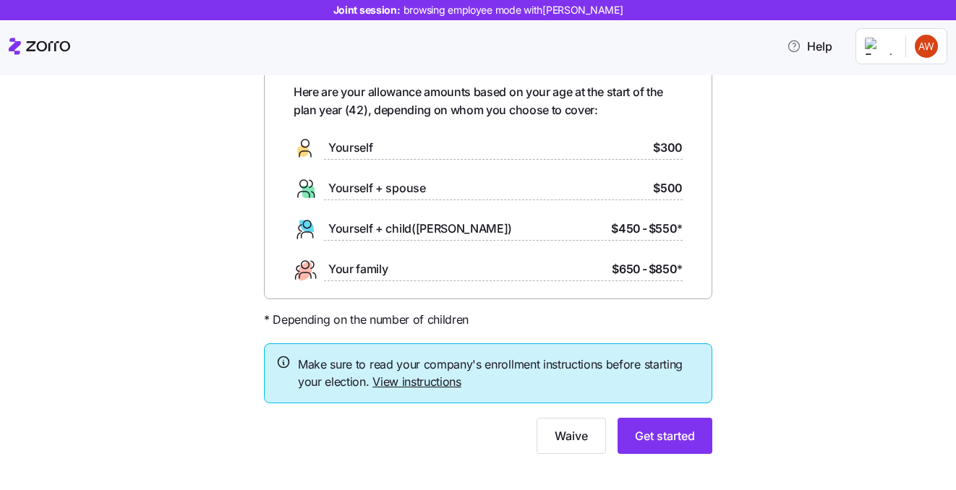
scroll to position [70, 0]
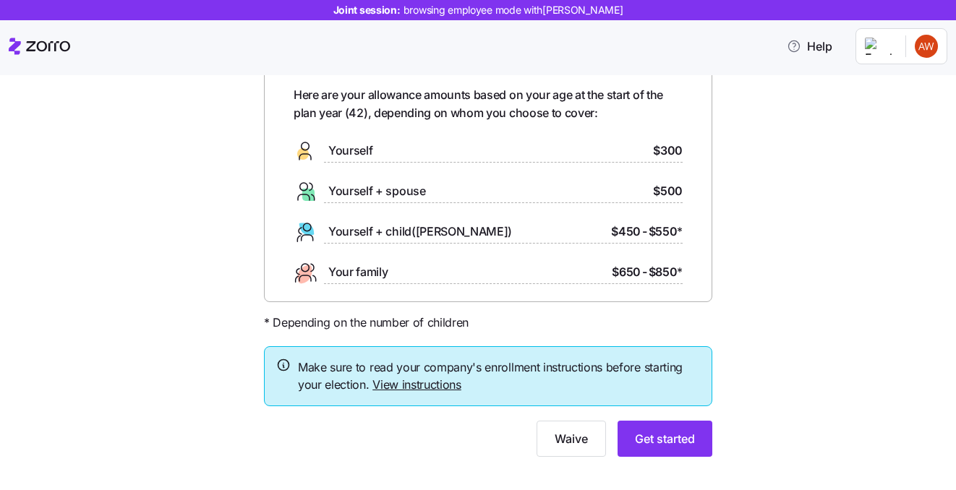
click at [397, 385] on link "View instructions" at bounding box center [417, 385] width 89 height 14
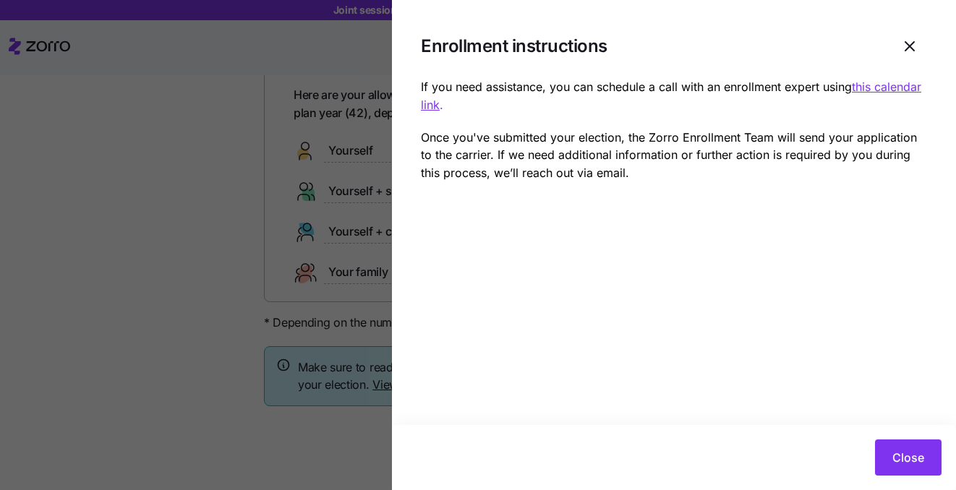
click at [888, 88] on u "this calendar link" at bounding box center [671, 96] width 501 height 33
click at [916, 41] on icon "button" at bounding box center [909, 46] width 17 height 17
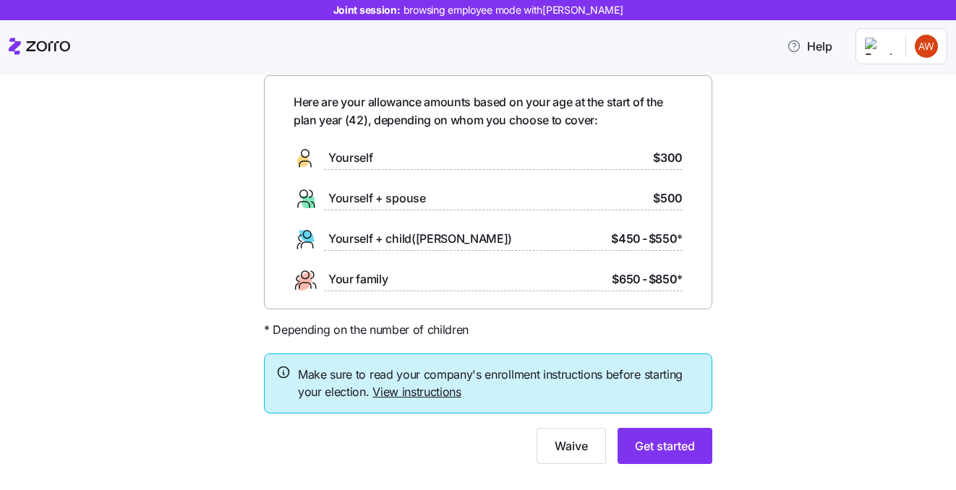
scroll to position [87, 0]
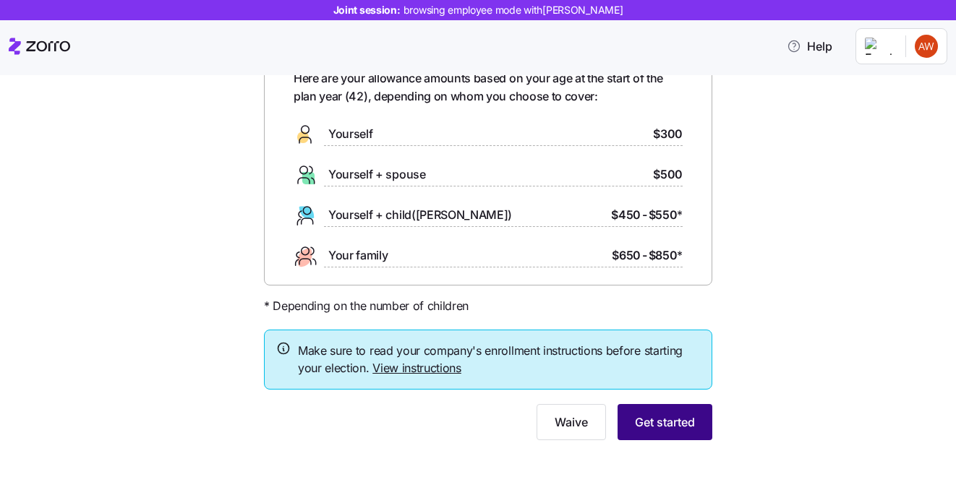
click at [644, 414] on span "Get started" at bounding box center [665, 422] width 60 height 17
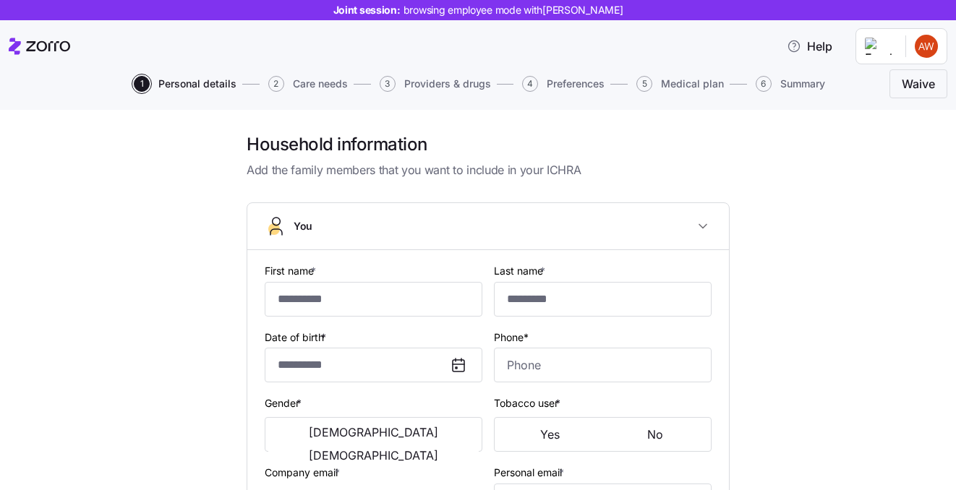
type input "******"
type input "****"
type input "[PERSON_NAME][EMAIL_ADDRESS][DOMAIN_NAME]"
type input "[EMAIL_ADDRESS][DOMAIN_NAME]"
type input "**********"
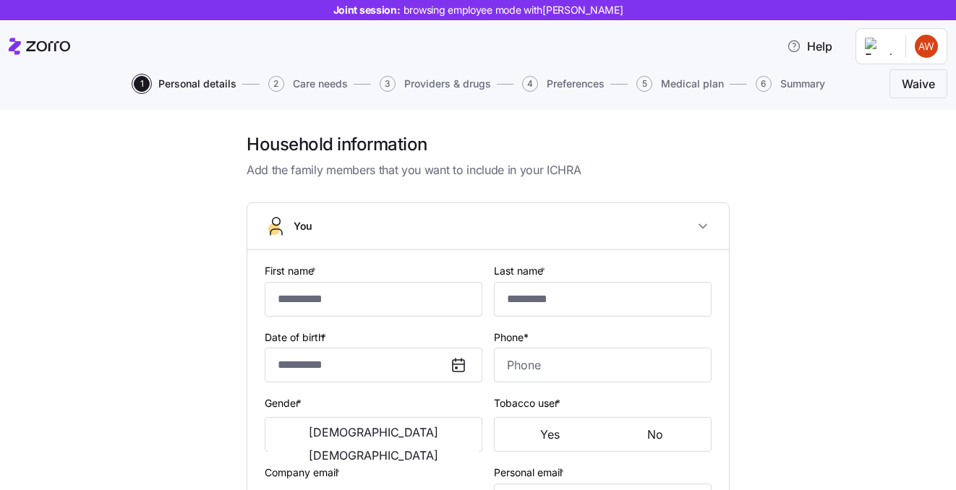
checkbox input "true"
type input "**********"
type input "[PHONE_NUMBER]"
type input "[DEMOGRAPHIC_DATA] citizen"
type input "Single"
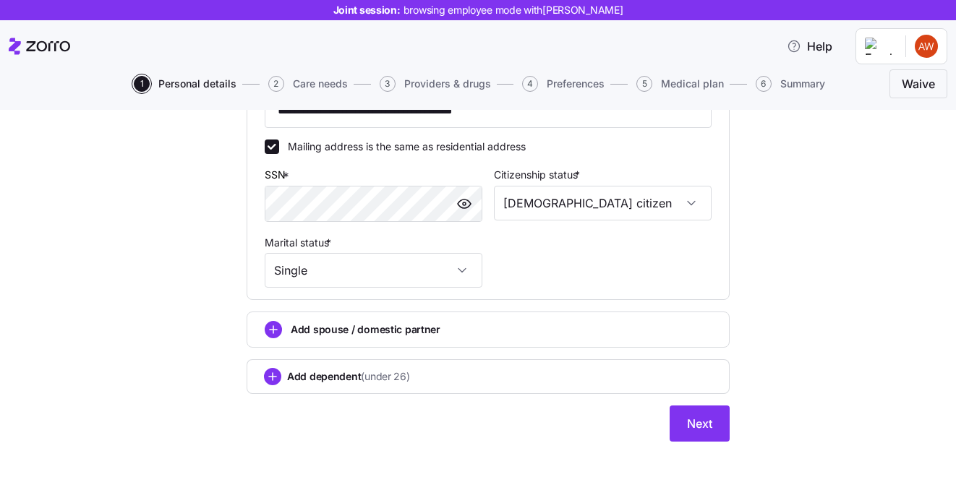
scroll to position [532, 0]
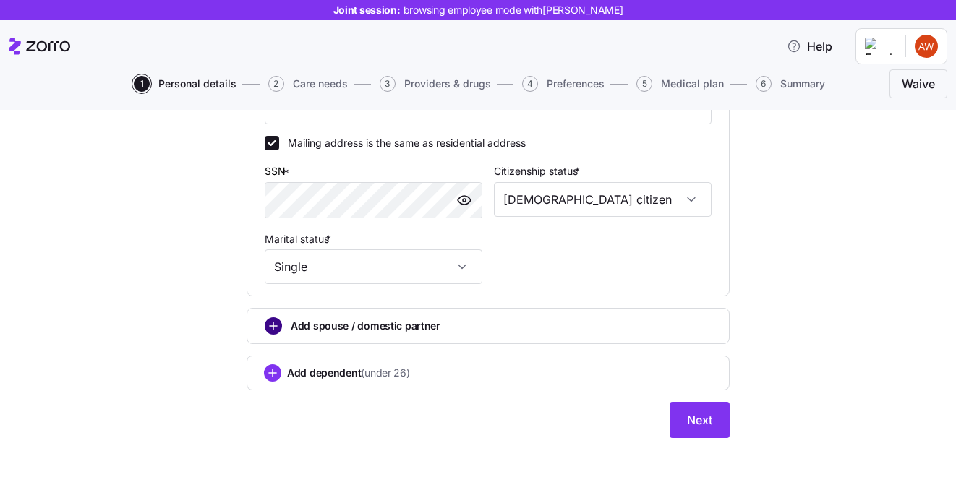
click at [273, 325] on circle "add icon" at bounding box center [273, 326] width 16 height 16
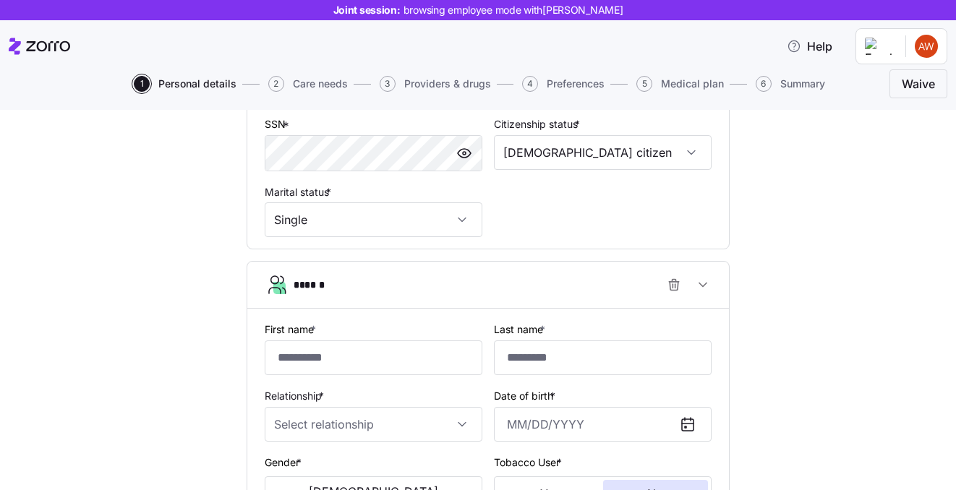
scroll to position [495, 0]
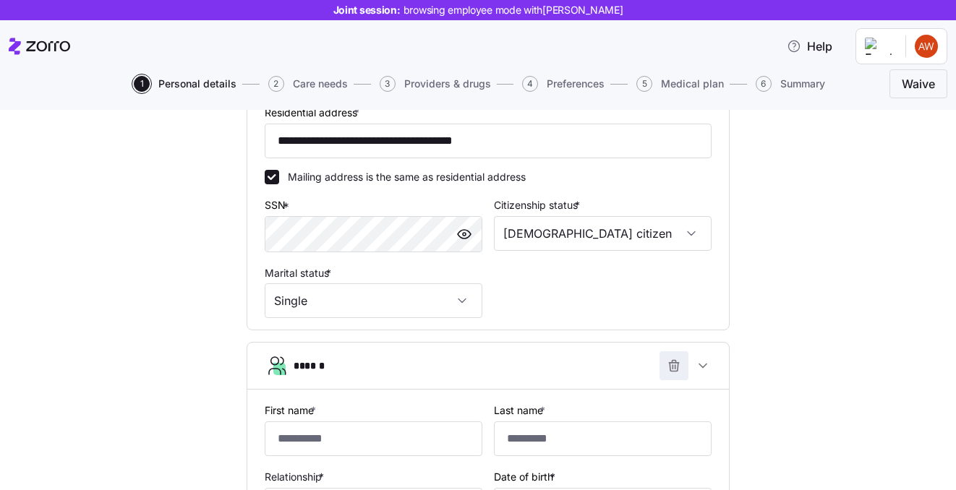
click at [674, 363] on icon "button" at bounding box center [673, 363] width 9 height 0
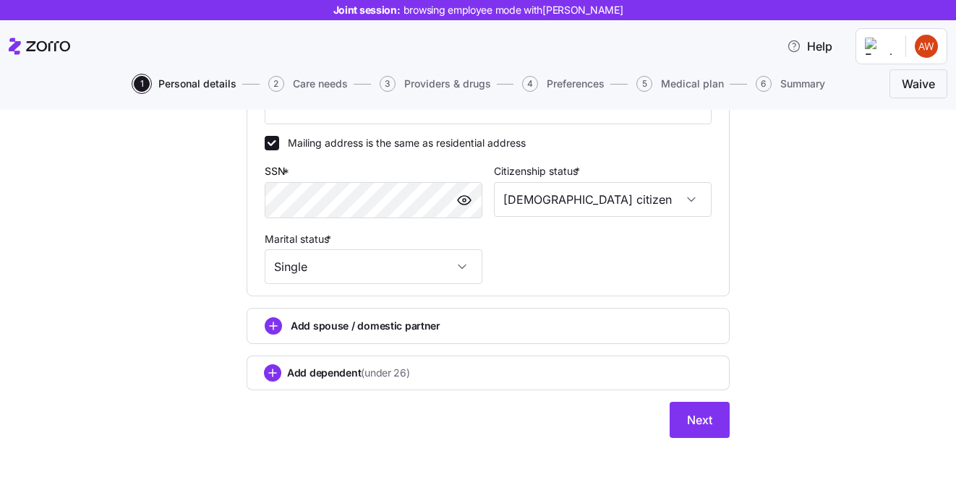
scroll to position [532, 0]
click at [707, 414] on span "Next" at bounding box center [699, 420] width 25 height 17
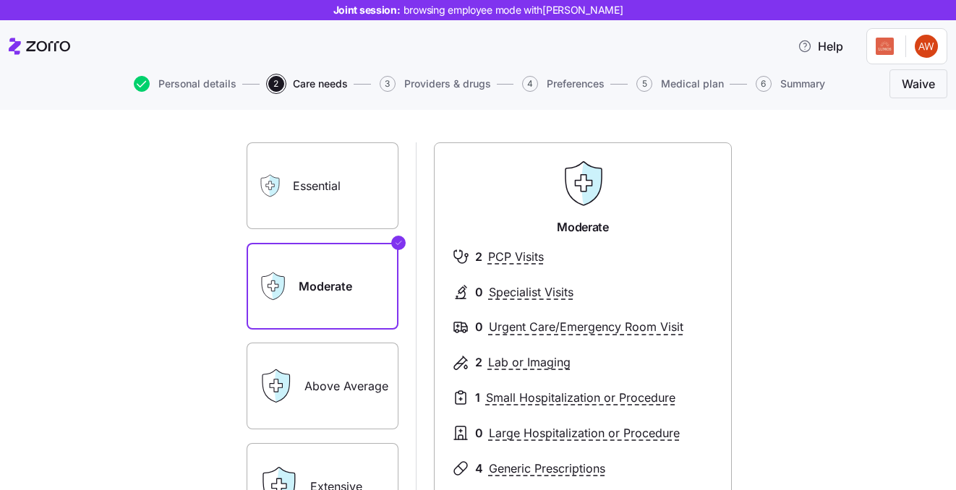
scroll to position [81, 0]
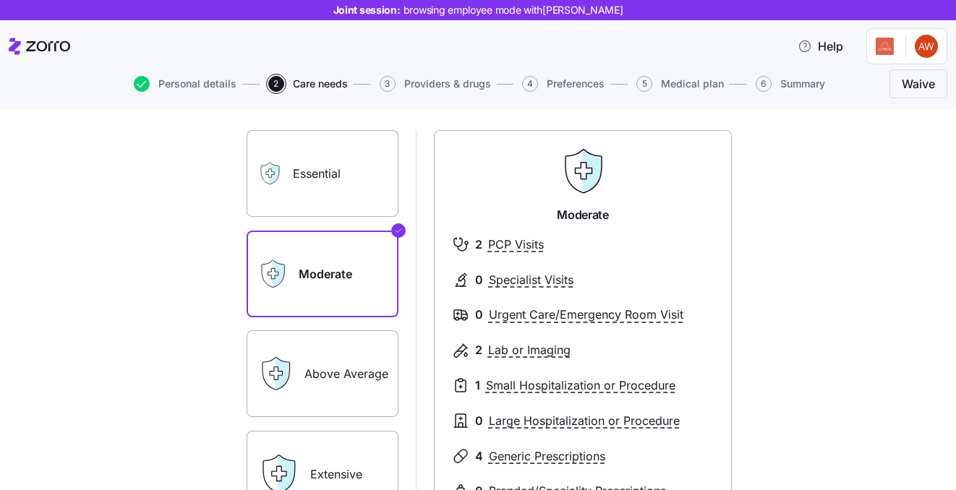
click at [343, 176] on label "Essential" at bounding box center [323, 173] width 152 height 87
click at [0, 0] on input "Essential" at bounding box center [0, 0] width 0 height 0
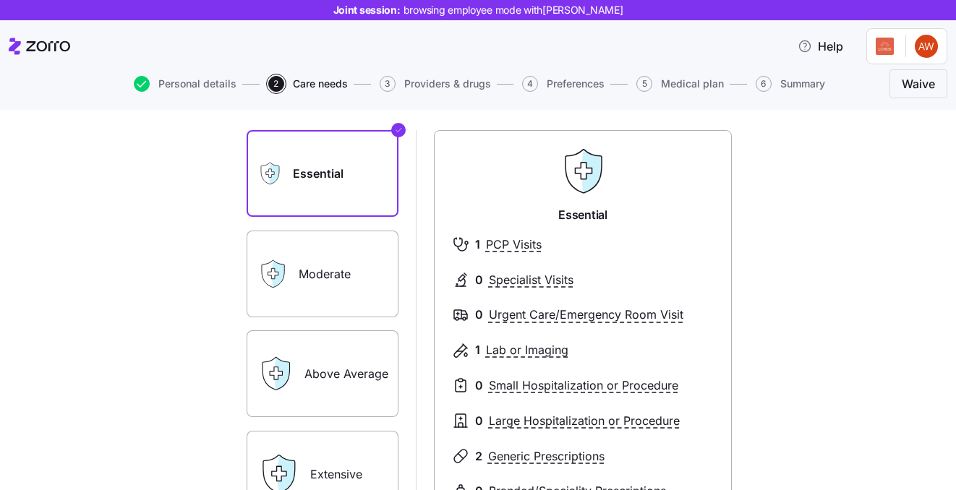
click at [318, 281] on label "Moderate" at bounding box center [323, 274] width 152 height 87
click at [0, 0] on input "Moderate" at bounding box center [0, 0] width 0 height 0
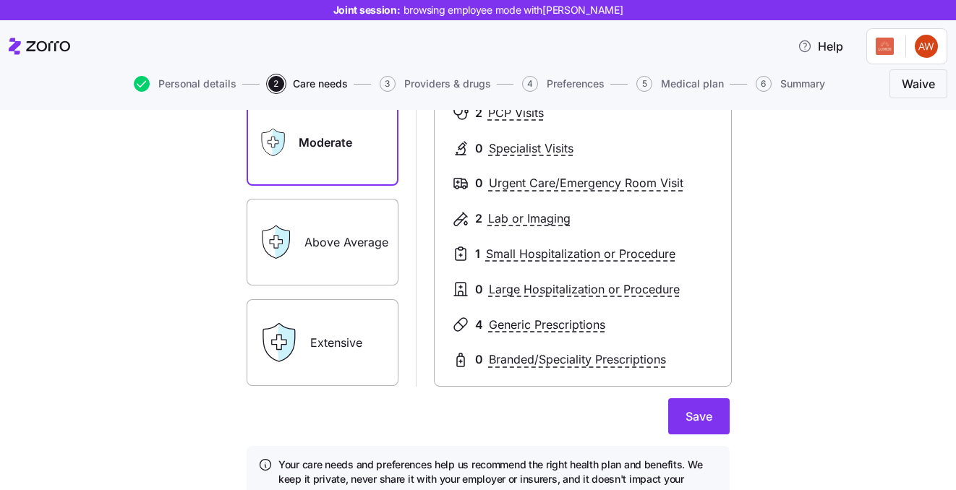
scroll to position [213, 0]
click at [339, 326] on label "Extensive" at bounding box center [323, 342] width 152 height 87
click at [0, 0] on input "Extensive" at bounding box center [0, 0] width 0 height 0
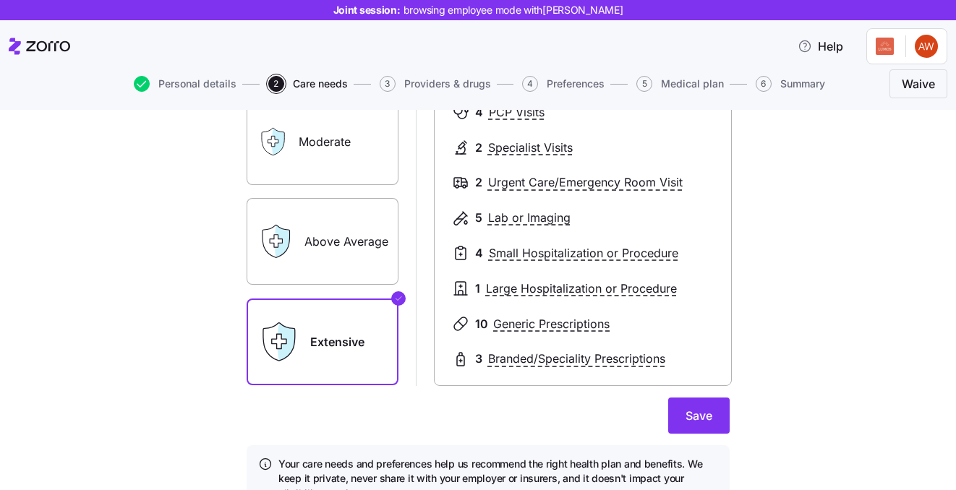
click at [356, 268] on label "Above Average" at bounding box center [323, 241] width 152 height 87
click at [0, 0] on input "Above Average" at bounding box center [0, 0] width 0 height 0
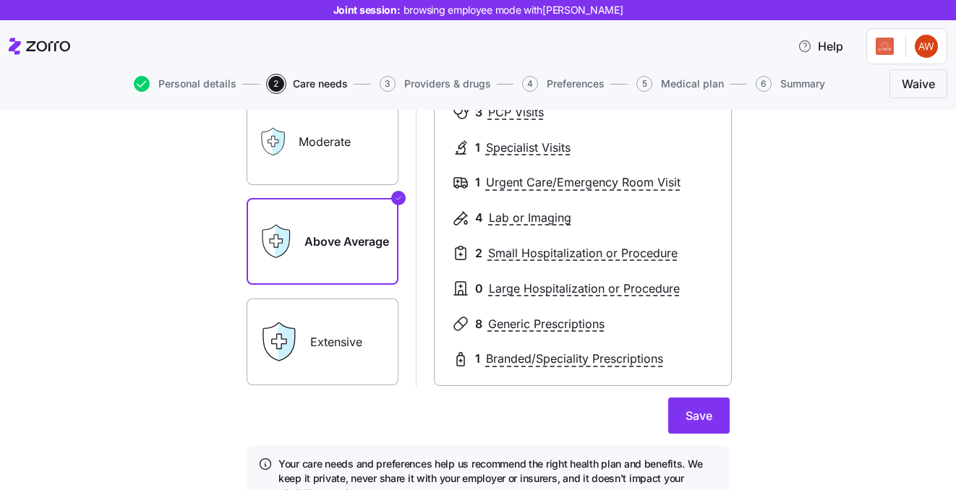
click at [349, 149] on label "Moderate" at bounding box center [323, 141] width 152 height 87
click at [0, 0] on input "Moderate" at bounding box center [0, 0] width 0 height 0
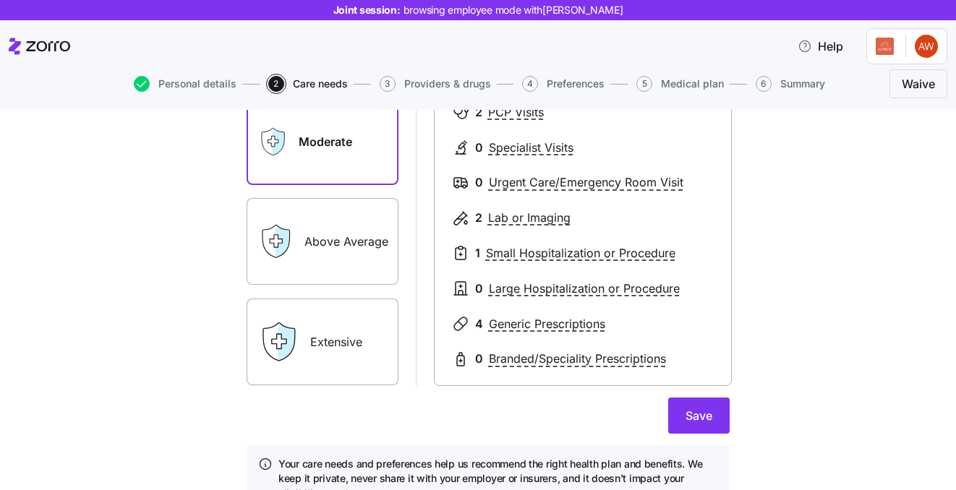
click at [344, 233] on label "Above Average" at bounding box center [323, 241] width 152 height 87
click at [0, 0] on input "Above Average" at bounding box center [0, 0] width 0 height 0
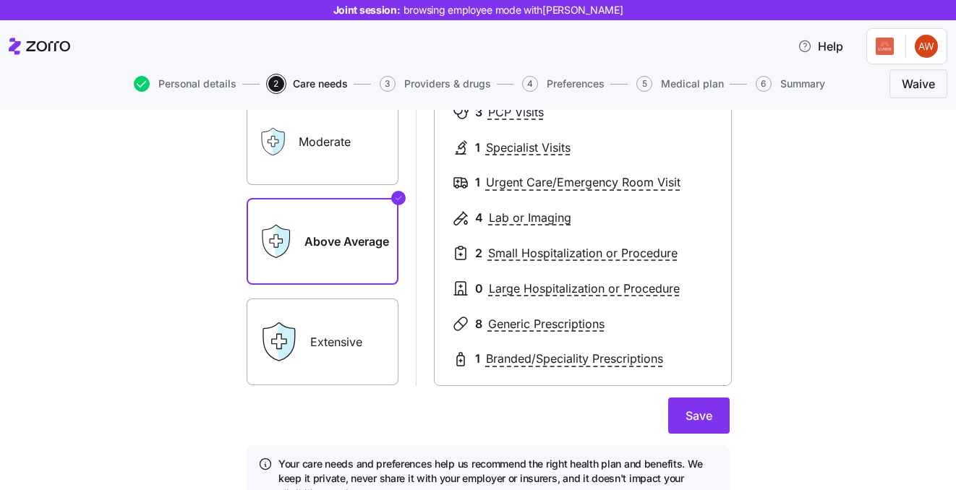
click at [342, 166] on label "Moderate" at bounding box center [323, 141] width 152 height 87
click at [0, 0] on input "Moderate" at bounding box center [0, 0] width 0 height 0
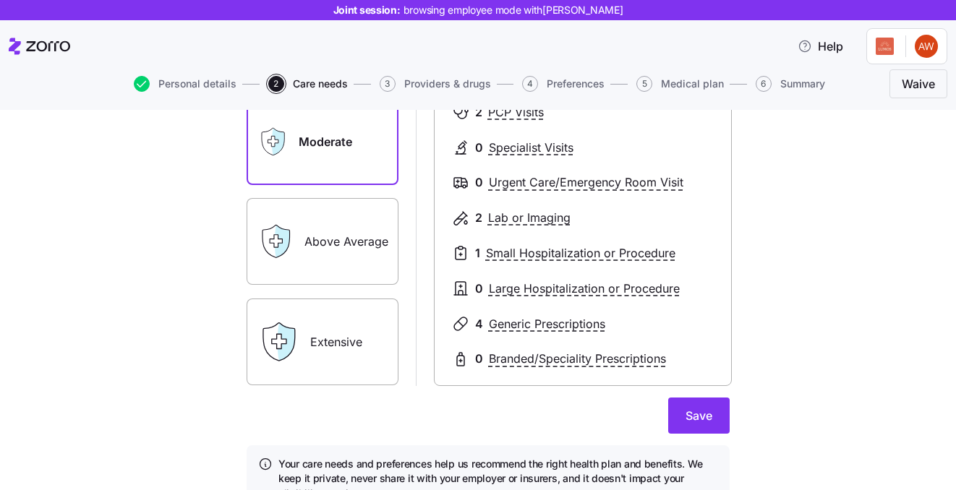
click at [347, 230] on label "Above Average" at bounding box center [323, 241] width 152 height 87
click at [0, 0] on input "Above Average" at bounding box center [0, 0] width 0 height 0
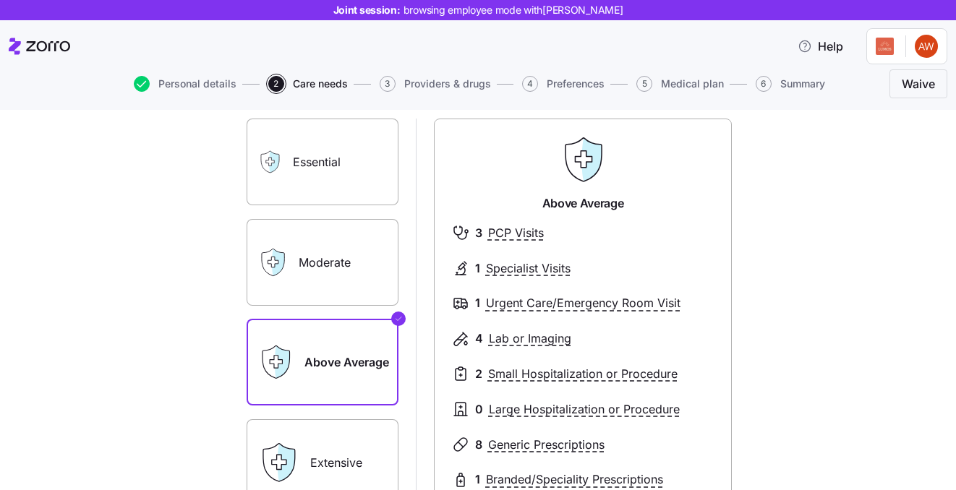
scroll to position [92, 0]
click at [352, 168] on label "Essential" at bounding box center [323, 162] width 152 height 87
click at [0, 0] on input "Essential" at bounding box center [0, 0] width 0 height 0
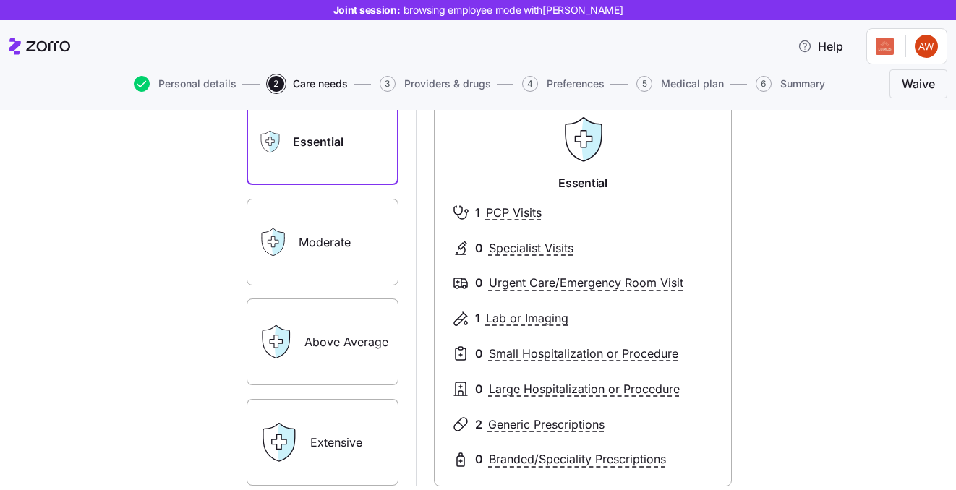
scroll to position [112, 0]
click at [345, 237] on label "Moderate" at bounding box center [323, 243] width 152 height 87
click at [0, 0] on input "Moderate" at bounding box center [0, 0] width 0 height 0
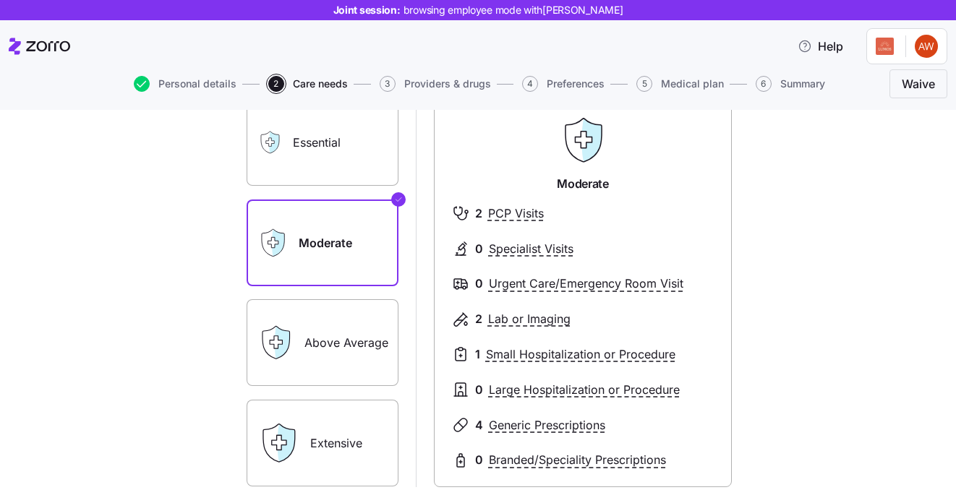
click at [357, 367] on label "Above Average" at bounding box center [323, 342] width 152 height 87
click at [0, 0] on input "Above Average" at bounding box center [0, 0] width 0 height 0
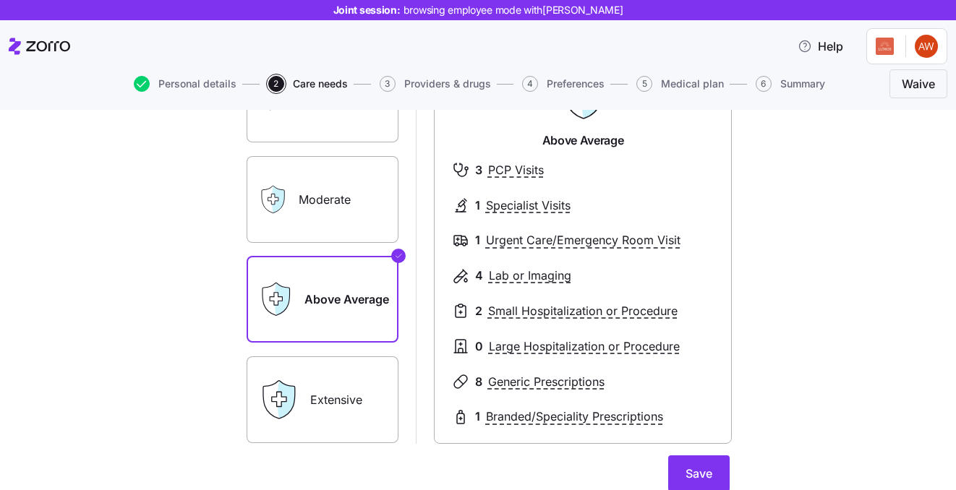
scroll to position [154, 0]
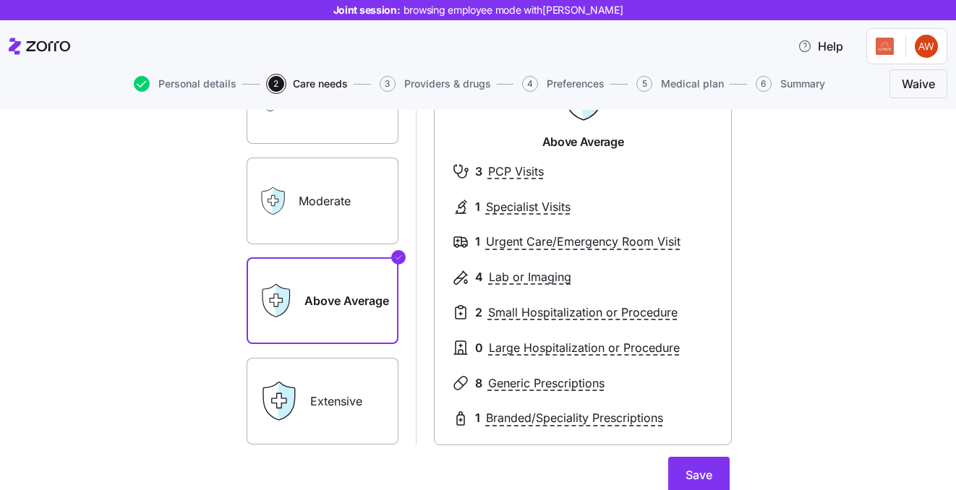
click at [363, 208] on label "Moderate" at bounding box center [323, 201] width 152 height 87
click at [0, 0] on input "Moderate" at bounding box center [0, 0] width 0 height 0
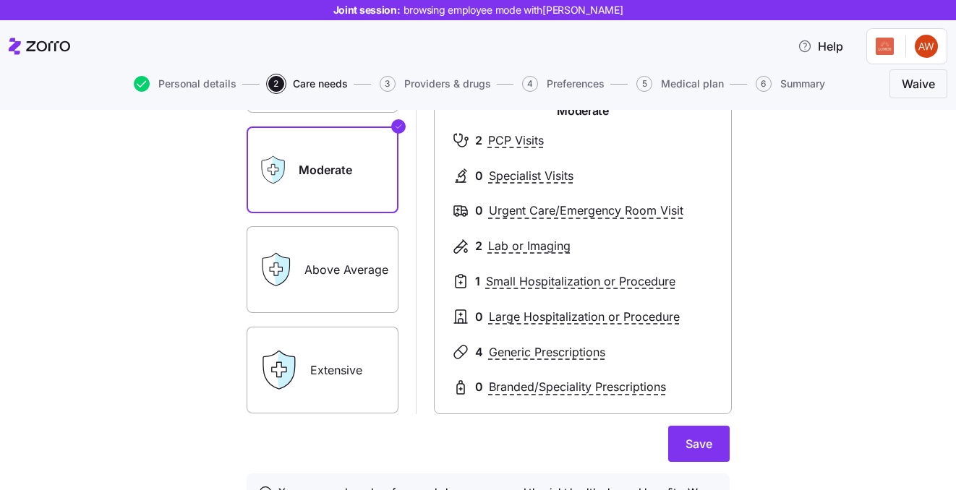
scroll to position [187, 0]
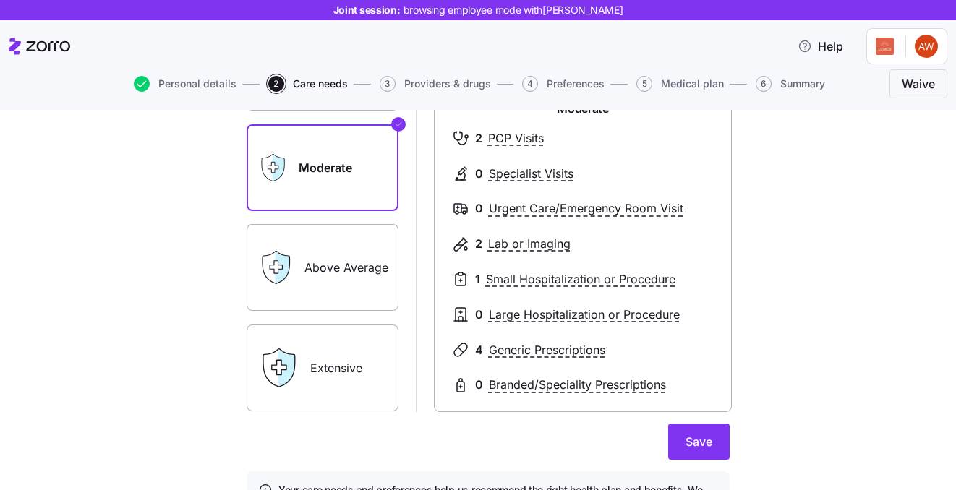
click at [348, 294] on label "Above Average" at bounding box center [323, 267] width 152 height 87
click at [0, 0] on input "Above Average" at bounding box center [0, 0] width 0 height 0
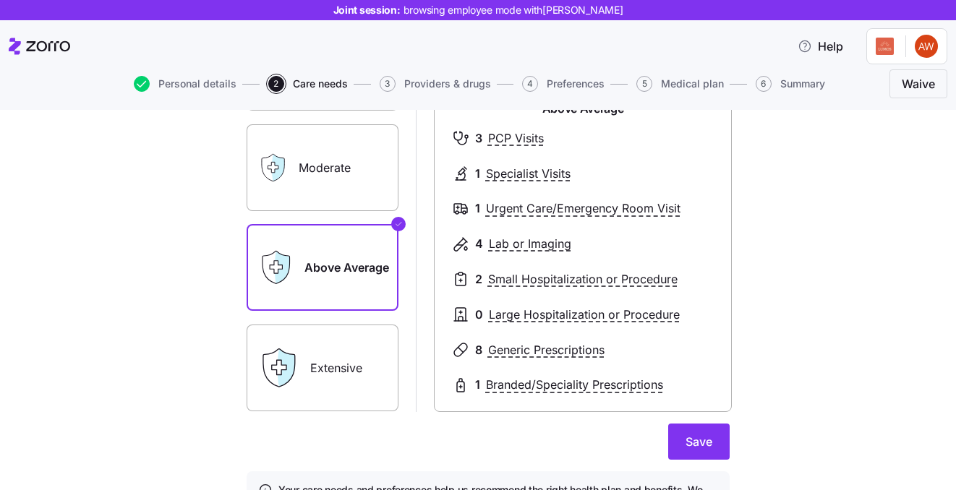
click at [346, 362] on label "Extensive" at bounding box center [323, 368] width 152 height 87
click at [0, 0] on input "Extensive" at bounding box center [0, 0] width 0 height 0
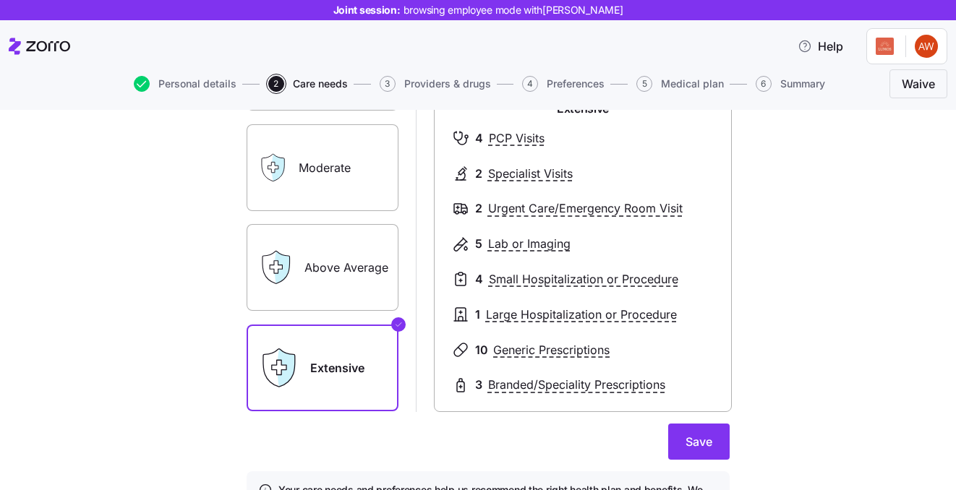
click at [380, 157] on label "Moderate" at bounding box center [323, 167] width 152 height 87
click at [0, 0] on input "Moderate" at bounding box center [0, 0] width 0 height 0
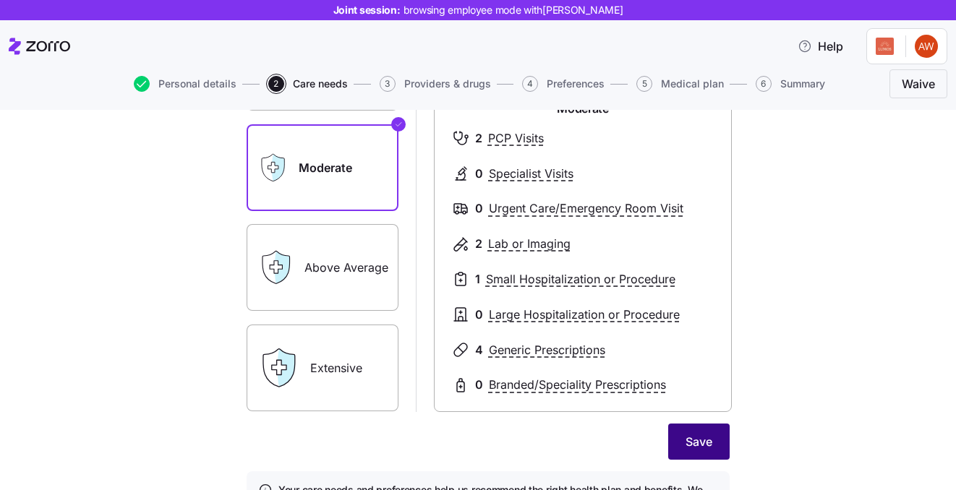
click at [709, 438] on span "Save" at bounding box center [699, 441] width 27 height 17
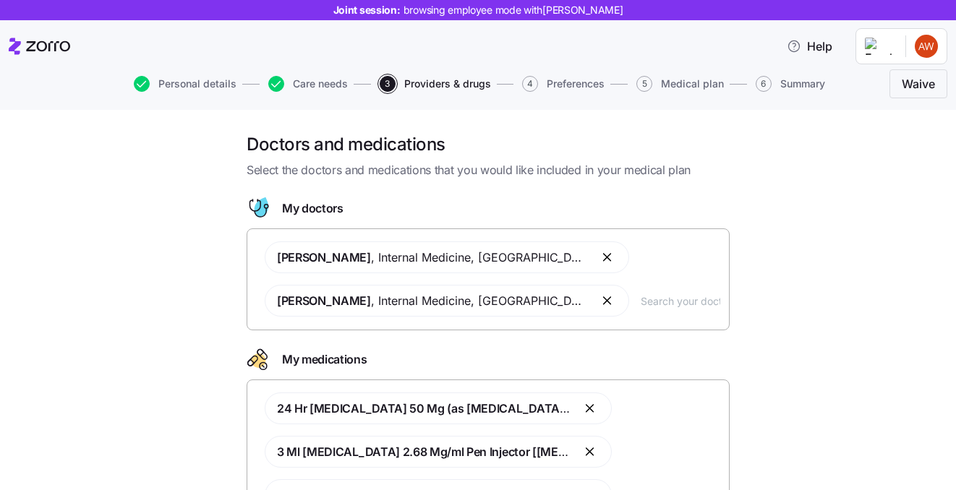
click at [602, 260] on div "David Smith , Internal Medicine , Easton, MD Matthew Troshinsky , Internal Medi…" at bounding box center [488, 279] width 464 height 93
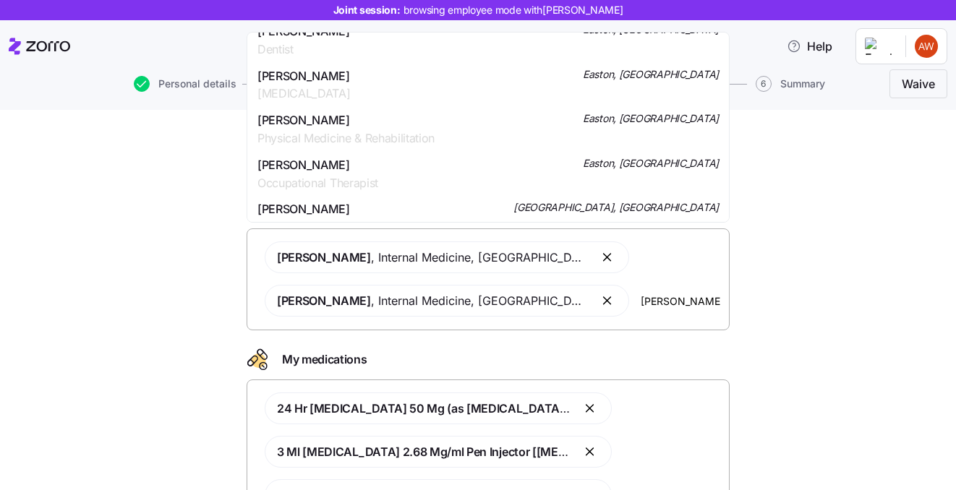
scroll to position [778, 0]
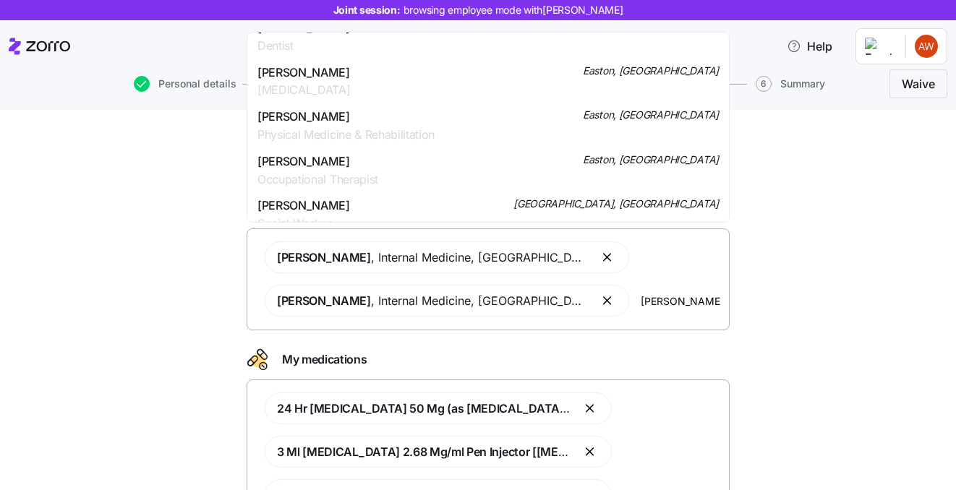
click at [791, 252] on div "Doctors and medications Select the doctors and medications that you would like …" at bounding box center [488, 364] width 895 height 463
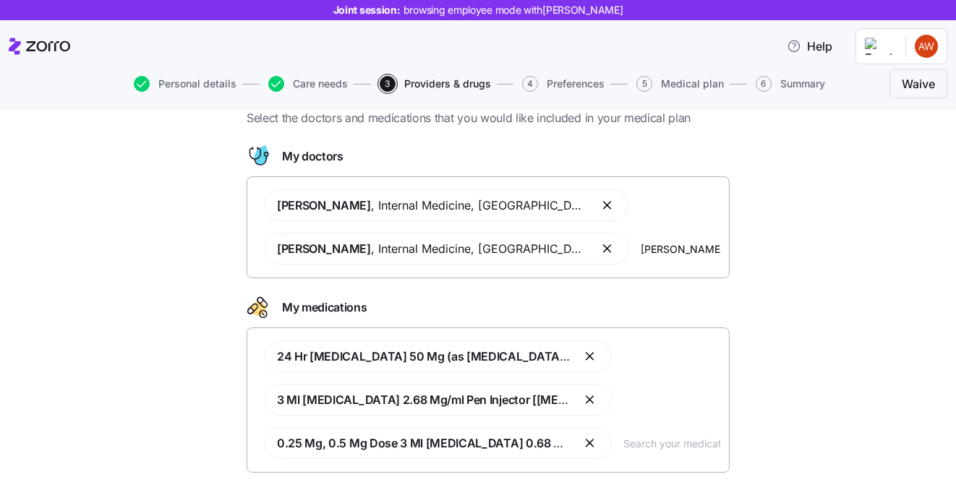
scroll to position [78, 0]
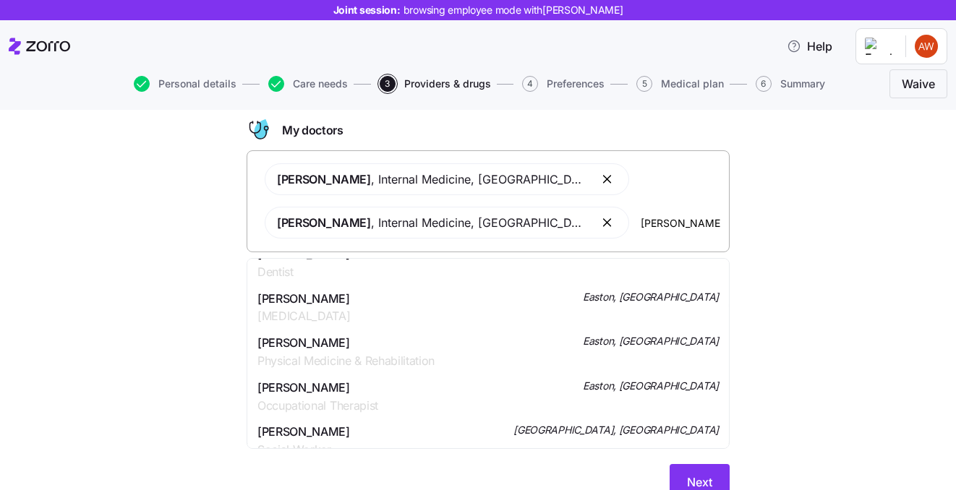
drag, startPoint x: 656, startPoint y: 226, endPoint x: 616, endPoint y: 226, distance: 40.5
click at [641, 226] on input "[PERSON_NAME]" at bounding box center [681, 223] width 80 height 16
type input "j"
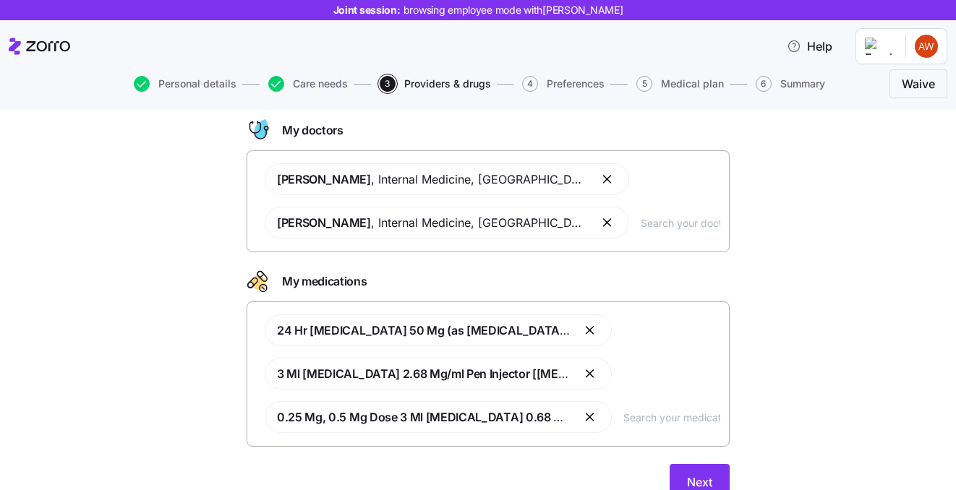
click at [821, 232] on div "Doctors and medications Select the doctors and medications that you would like …" at bounding box center [488, 286] width 895 height 463
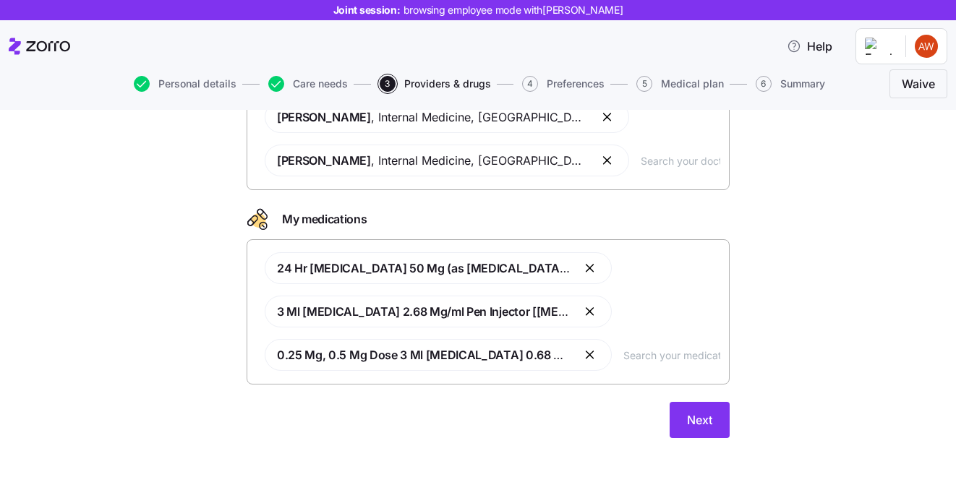
click at [642, 353] on input "text" at bounding box center [672, 355] width 97 height 16
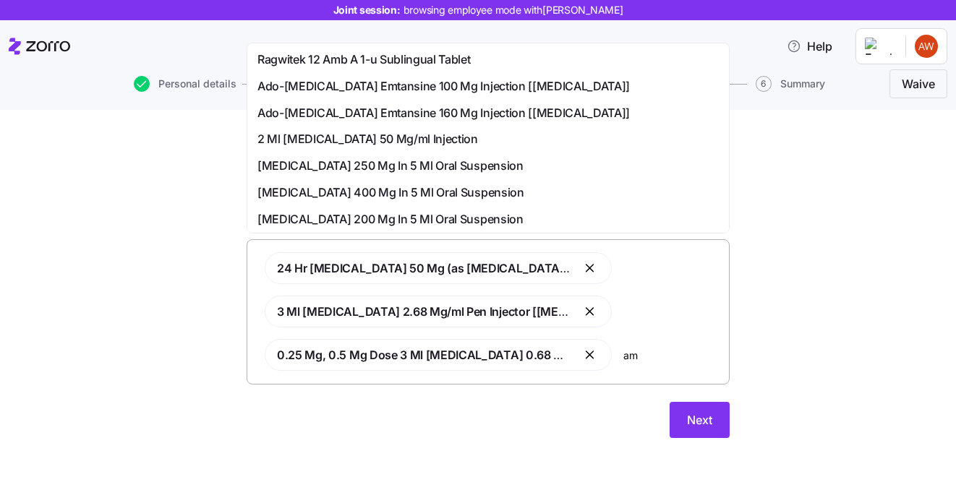
type input "a"
click at [783, 289] on div "Doctors and medications Select the doctors and medications that you would like …" at bounding box center [488, 224] width 895 height 463
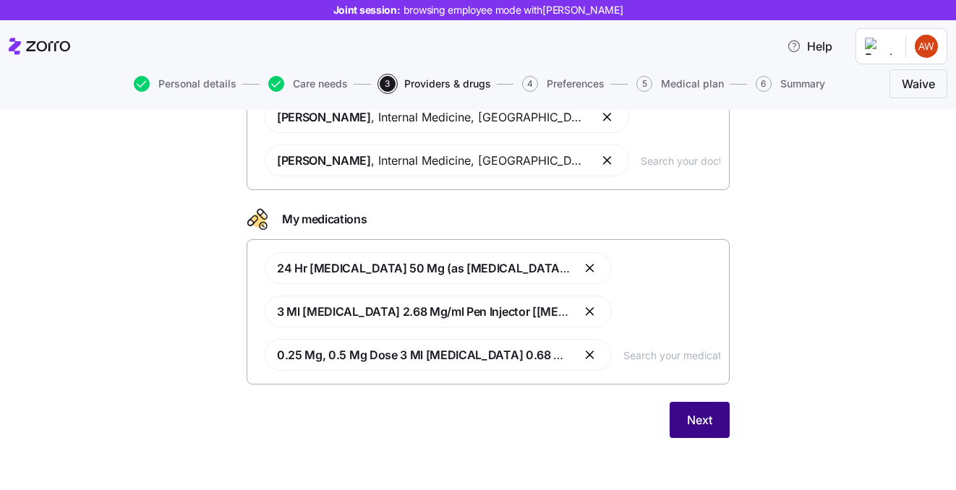
click at [718, 415] on button "Next" at bounding box center [700, 420] width 60 height 36
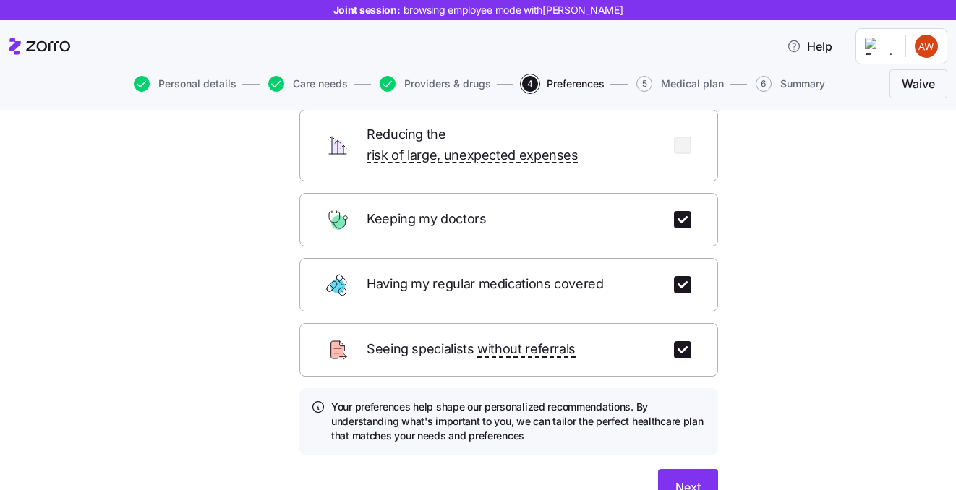
scroll to position [154, 0]
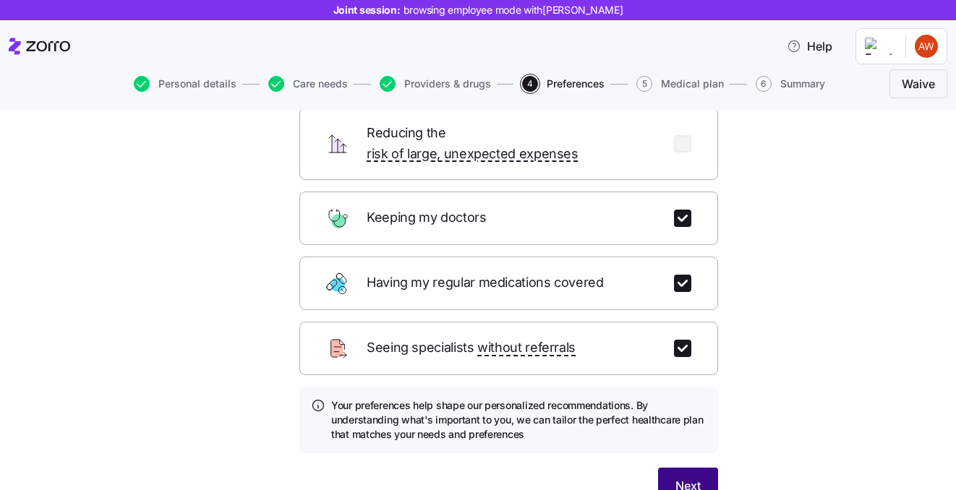
click at [698, 477] on span "Next" at bounding box center [688, 485] width 25 height 17
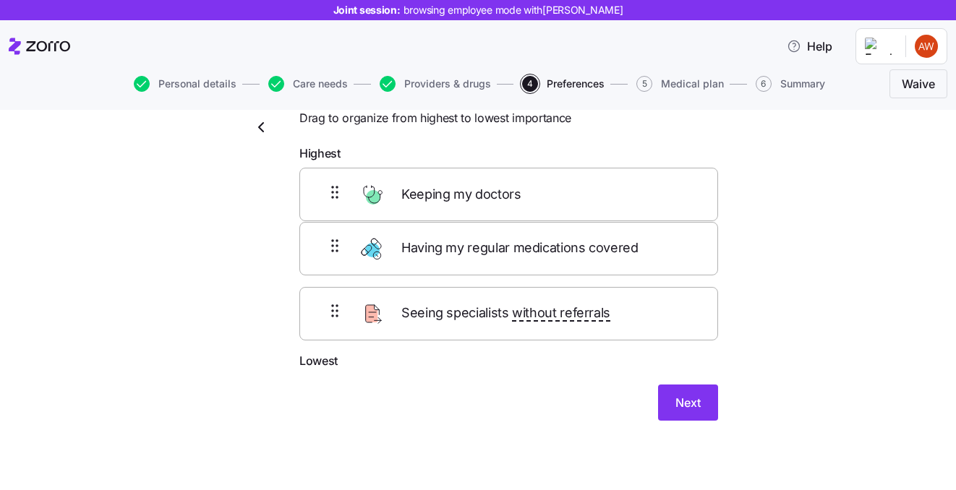
scroll to position [48, 0]
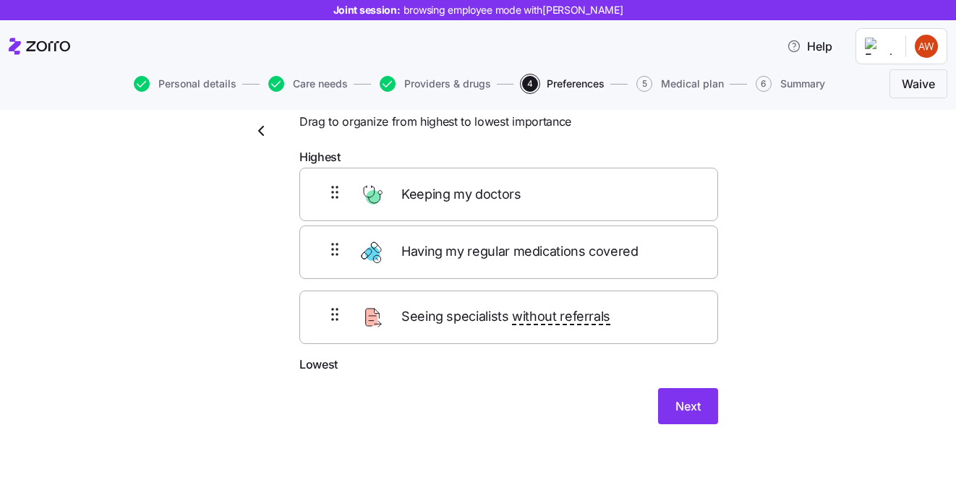
drag, startPoint x: 539, startPoint y: 187, endPoint x: 536, endPoint y: 250, distance: 62.3
click at [536, 250] on div "Keeping my doctors Having my regular medications covered Seeing specialists wit…" at bounding box center [508, 264] width 419 height 184
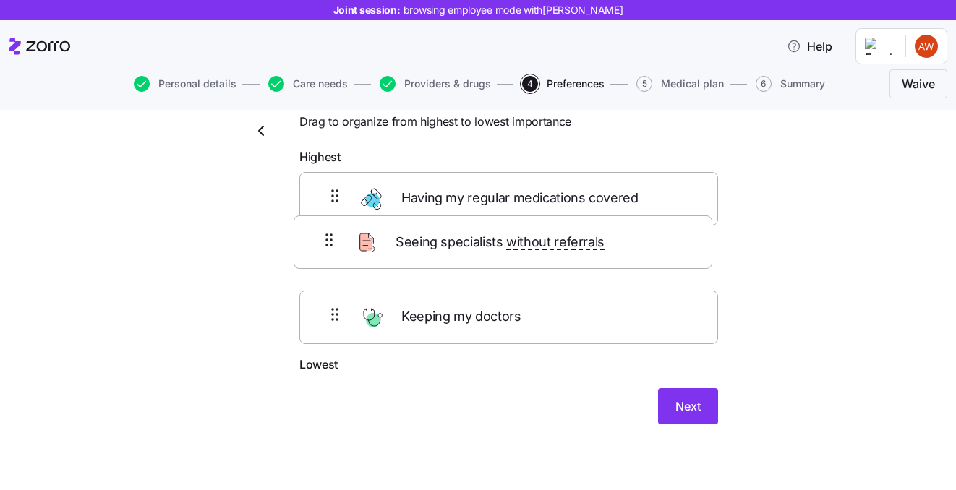
drag, startPoint x: 527, startPoint y: 329, endPoint x: 520, endPoint y: 239, distance: 90.6
click at [520, 238] on div "Having my regular medications covered Keeping my doctors Seeing specialists wit…" at bounding box center [508, 264] width 419 height 184
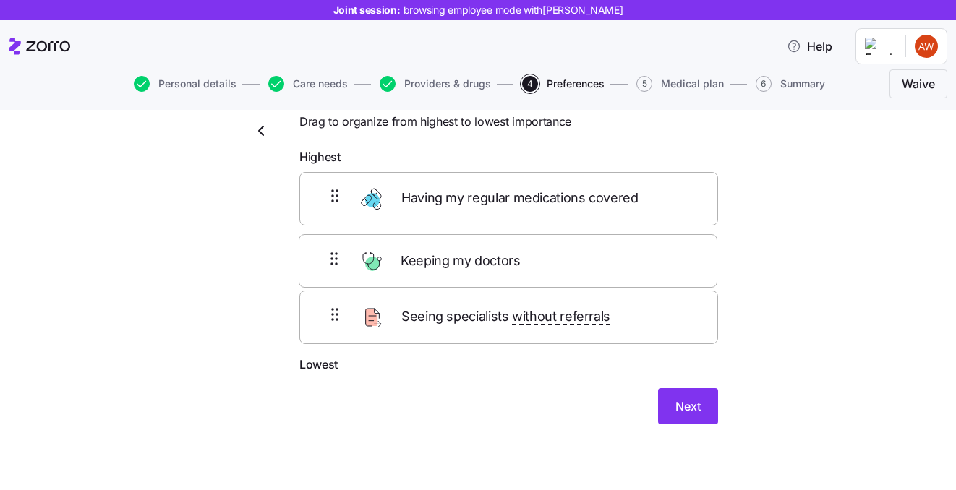
scroll to position [25, 0]
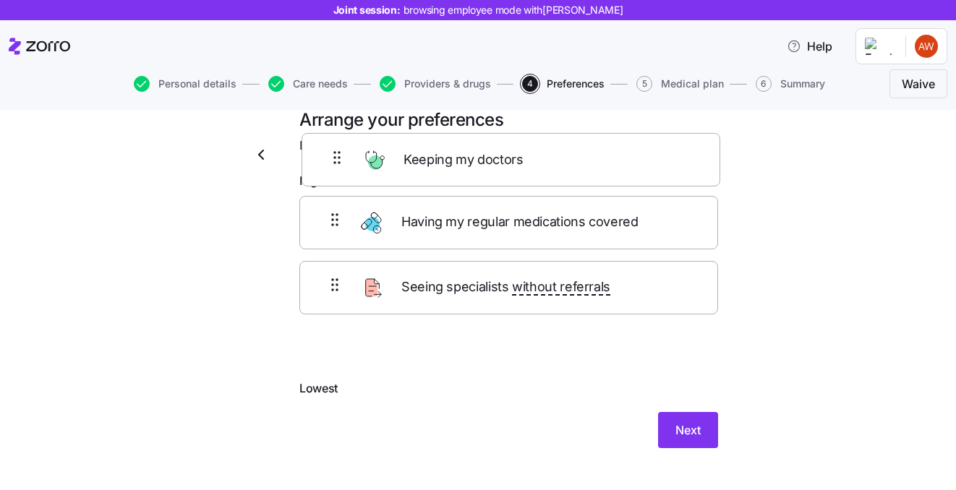
drag, startPoint x: 496, startPoint y: 334, endPoint x: 498, endPoint y: 161, distance: 172.9
click at [498, 161] on div "Arrange your preferences Drag to organize from highest to lowest importance Hig…" at bounding box center [509, 286] width 442 height 357
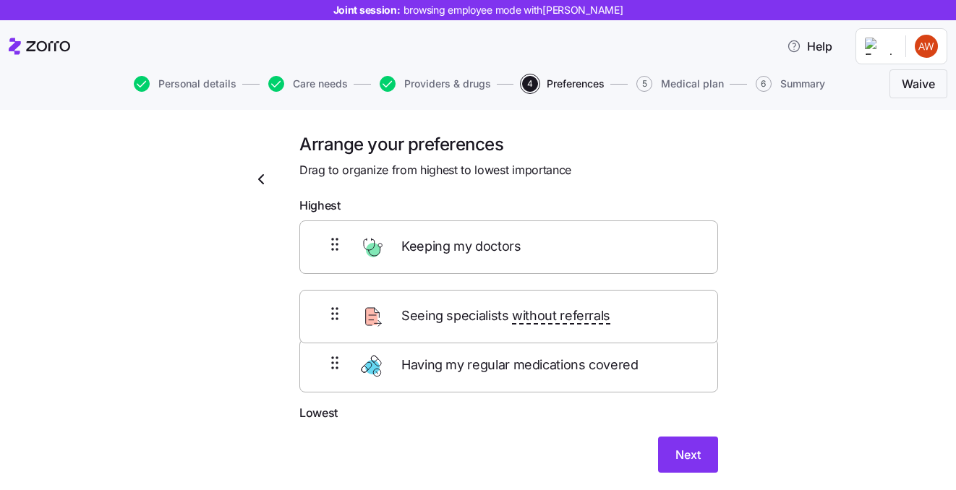
drag, startPoint x: 477, startPoint y: 320, endPoint x: 477, endPoint y: 387, distance: 67.3
click at [477, 387] on div "Keeping my doctors Seeing specialists without referrals Having my regular medic…" at bounding box center [508, 313] width 419 height 184
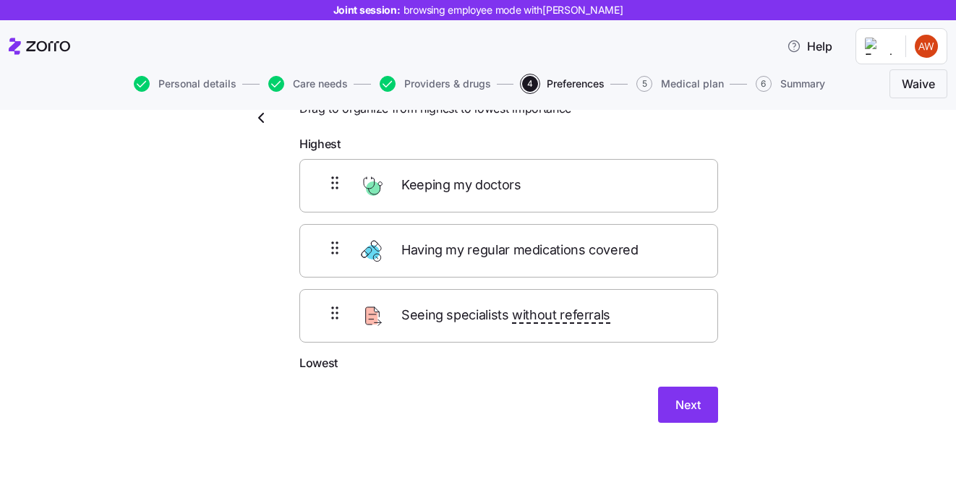
scroll to position [62, 0]
click at [697, 401] on span "Next" at bounding box center [688, 404] width 25 height 17
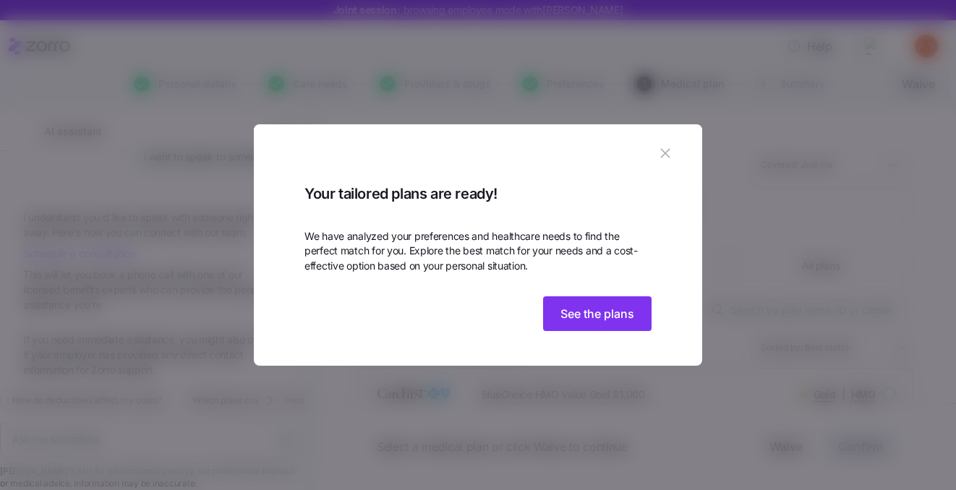
scroll to position [2252, 0]
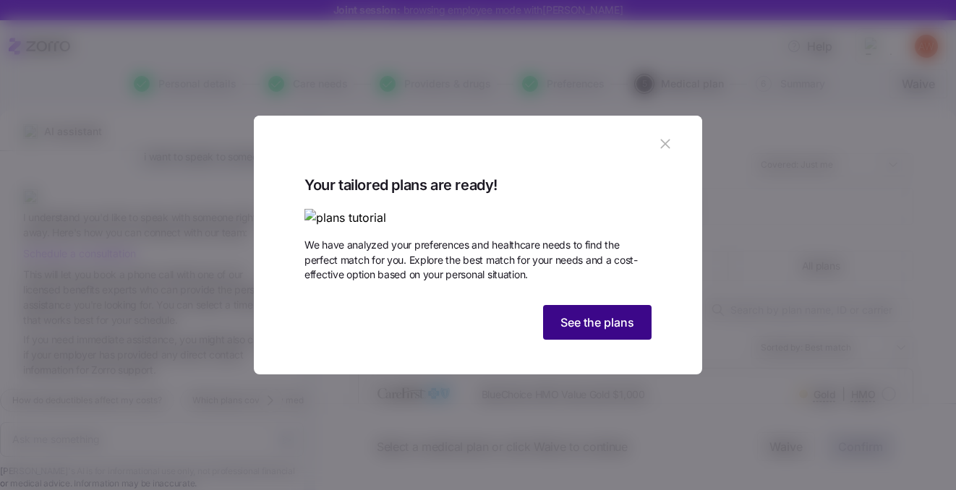
click at [596, 331] on span "See the plans" at bounding box center [598, 322] width 74 height 17
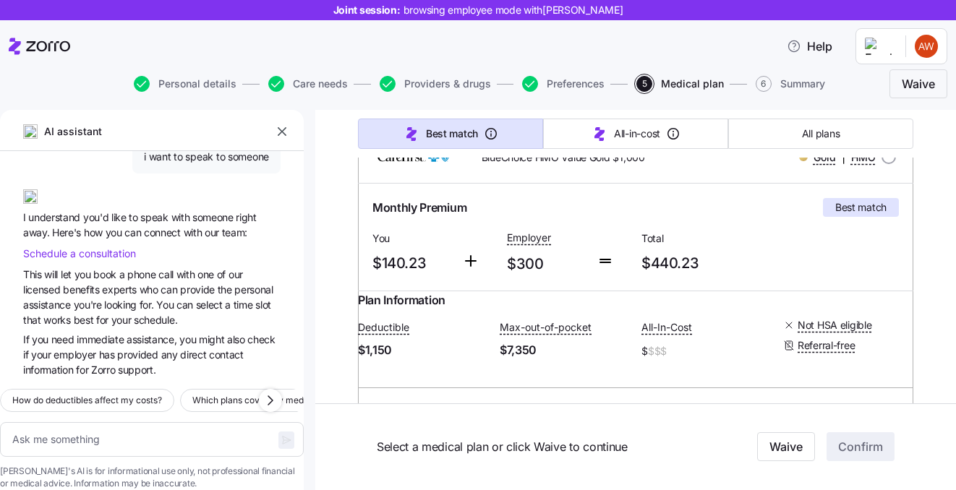
scroll to position [244, 0]
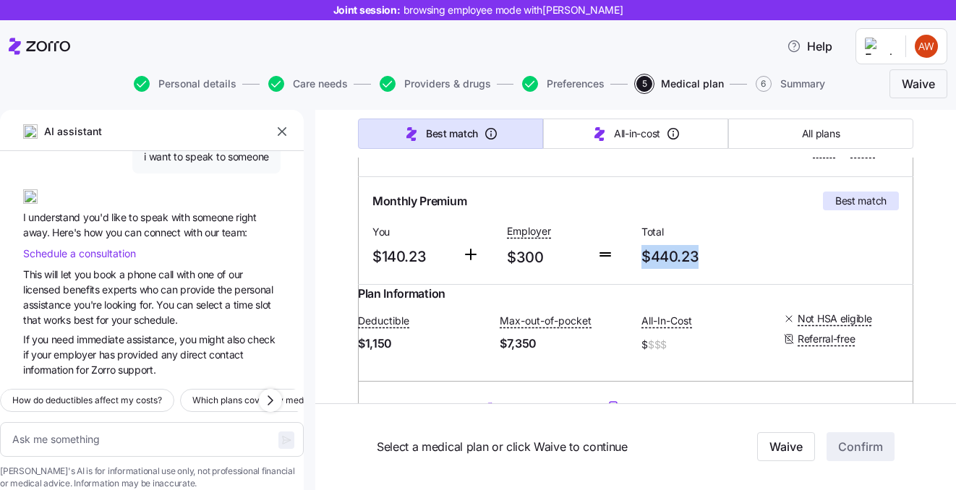
drag, startPoint x: 704, startPoint y: 256, endPoint x: 642, endPoint y: 260, distance: 62.3
click at [642, 260] on span "$440.23" at bounding box center [703, 257] width 123 height 24
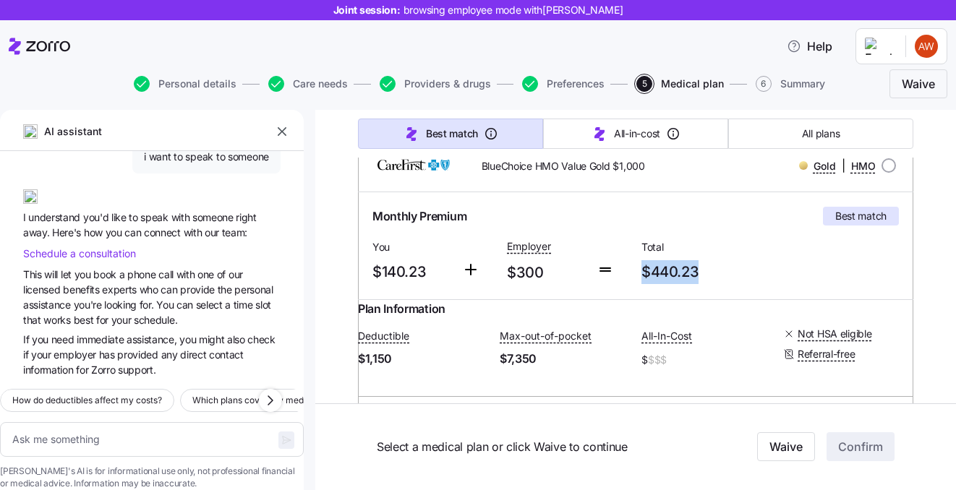
scroll to position [223, 0]
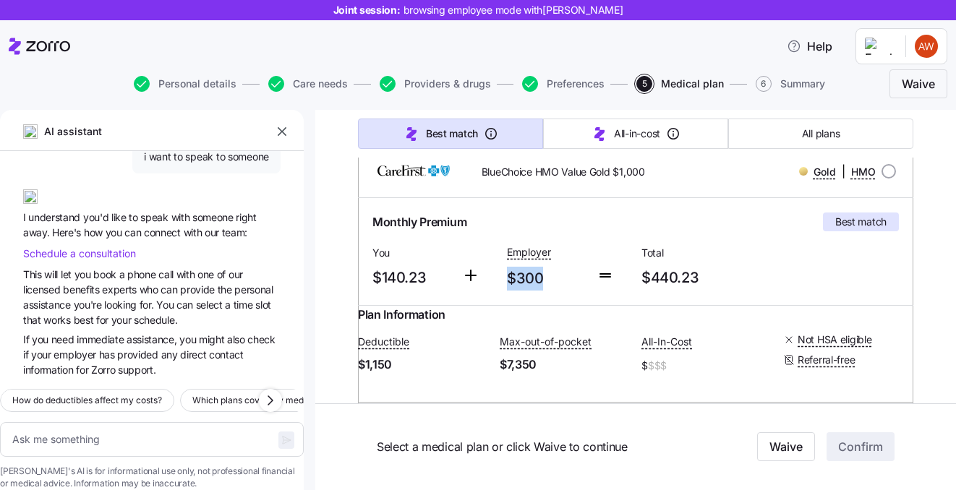
drag, startPoint x: 542, startPoint y: 277, endPoint x: 503, endPoint y: 278, distance: 39.1
click at [503, 278] on div "Employer $300" at bounding box center [546, 266] width 90 height 59
click at [427, 276] on span "$140.23" at bounding box center [412, 278] width 78 height 24
drag, startPoint x: 427, startPoint y: 277, endPoint x: 374, endPoint y: 278, distance: 53.5
click at [374, 278] on span "$140.23" at bounding box center [412, 278] width 78 height 24
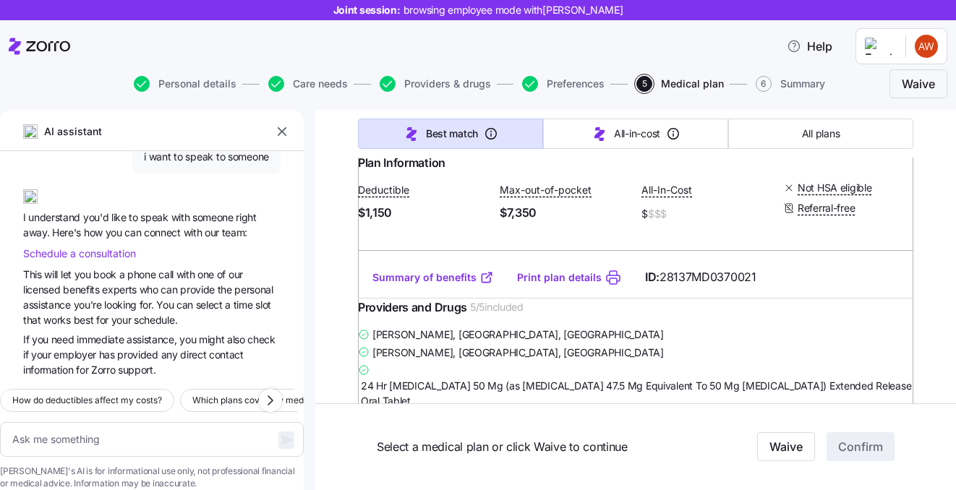
scroll to position [374, 0]
click at [431, 286] on link "Summary of benefits" at bounding box center [434, 278] width 122 height 14
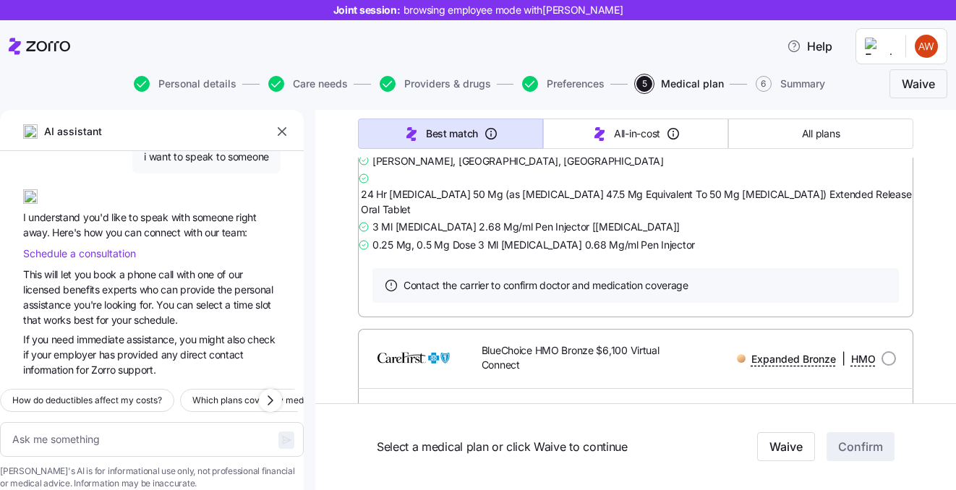
scroll to position [573, 0]
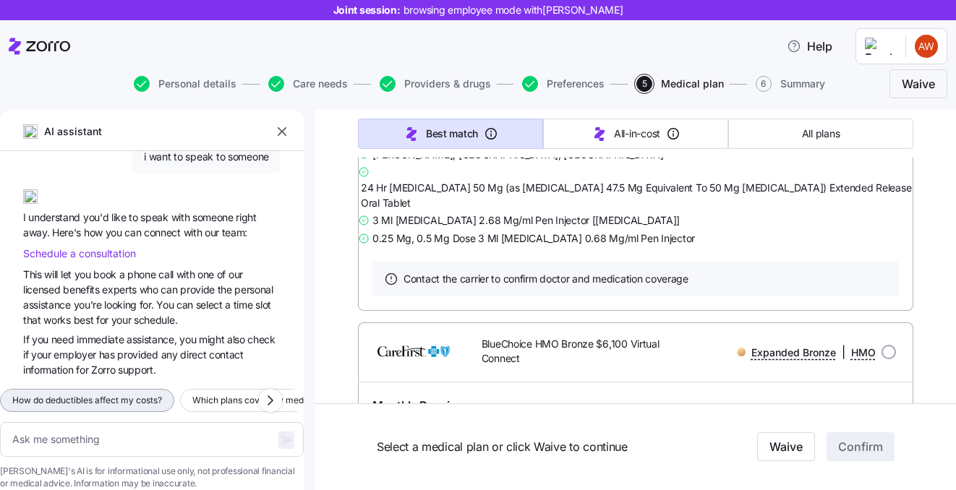
click at [109, 393] on span "How do deductibles affect my costs?" at bounding box center [87, 400] width 150 height 14
type textarea "x"
type textarea "How do deductibles affect my costs?"
click at [281, 435] on icon "button" at bounding box center [287, 441] width 12 height 12
type textarea "x"
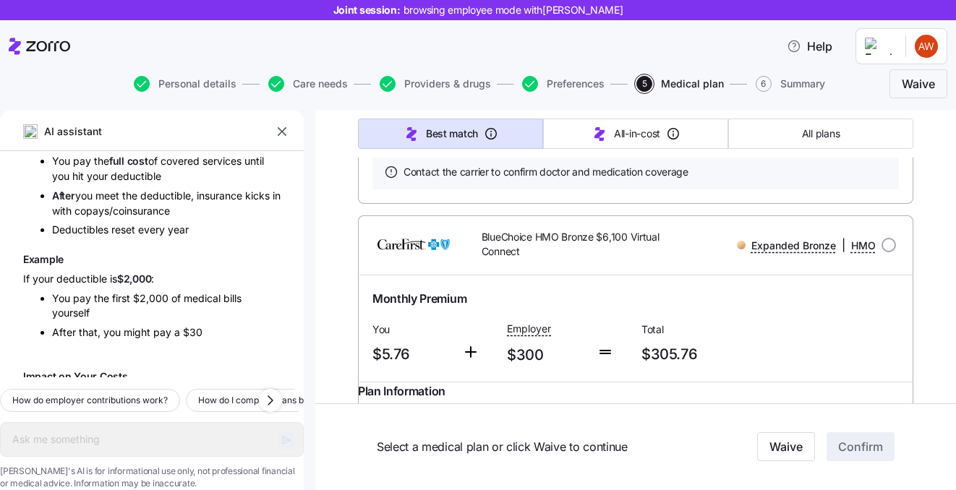
scroll to position [681, 0]
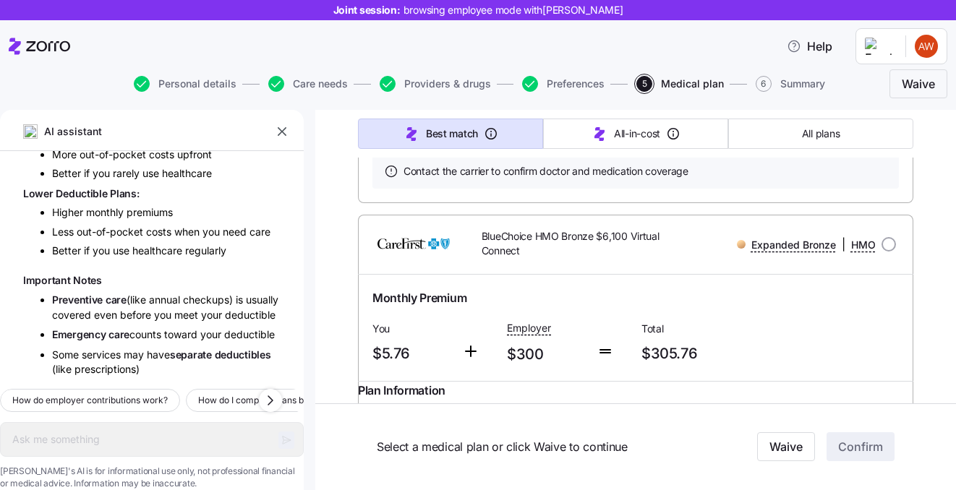
type textarea "x"
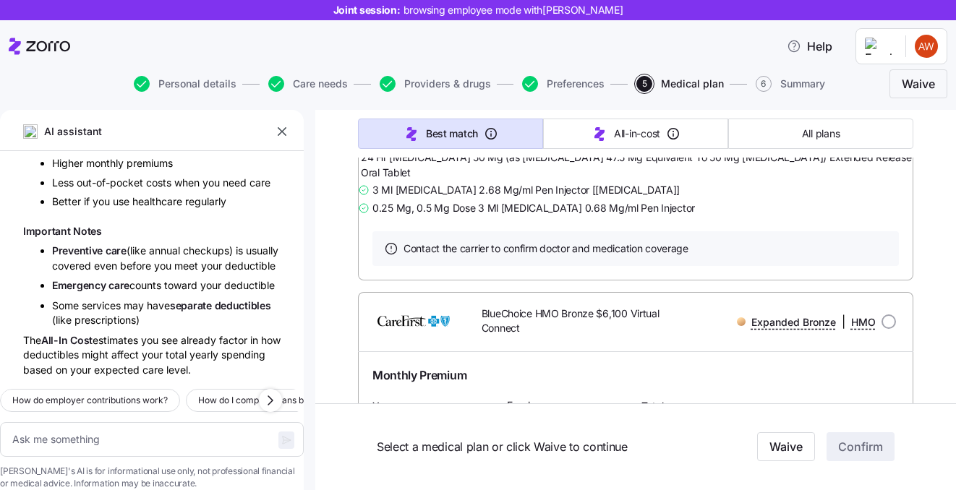
scroll to position [605, 0]
click at [283, 133] on icon "button" at bounding box center [282, 131] width 14 height 14
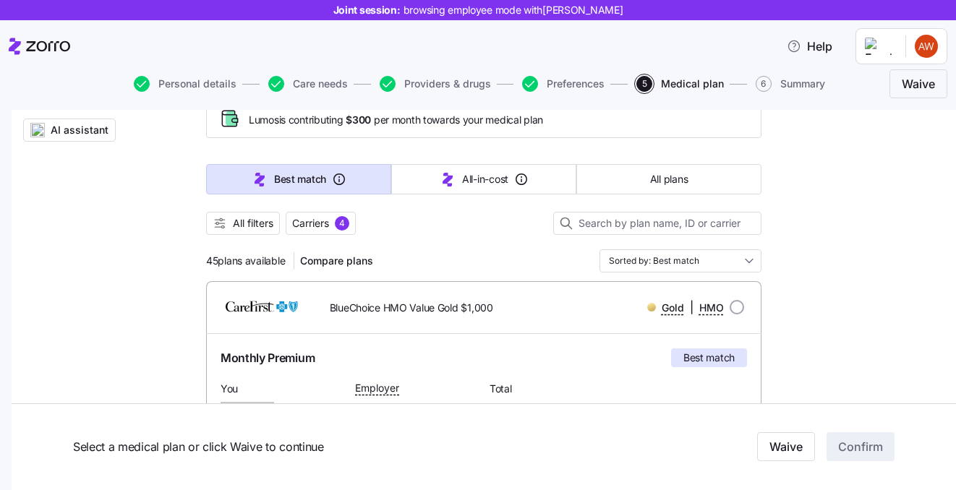
scroll to position [93, 0]
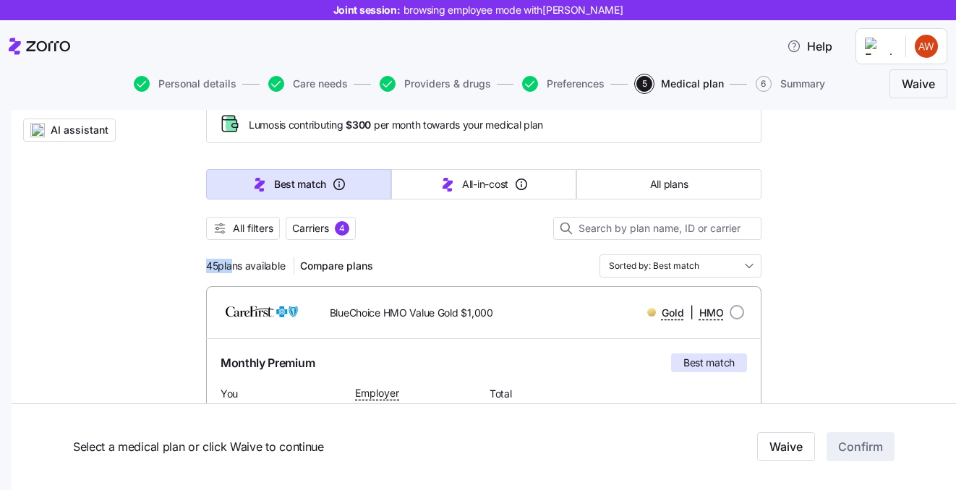
drag, startPoint x: 208, startPoint y: 265, endPoint x: 230, endPoint y: 266, distance: 22.4
click at [230, 266] on span "45 plans available" at bounding box center [245, 266] width 79 height 14
click at [263, 264] on span "45 plans available" at bounding box center [245, 266] width 79 height 14
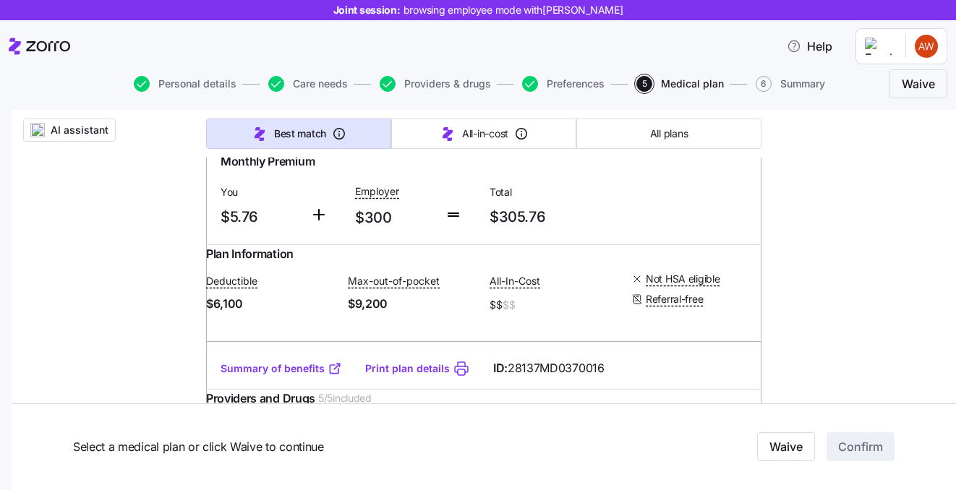
scroll to position [807, 0]
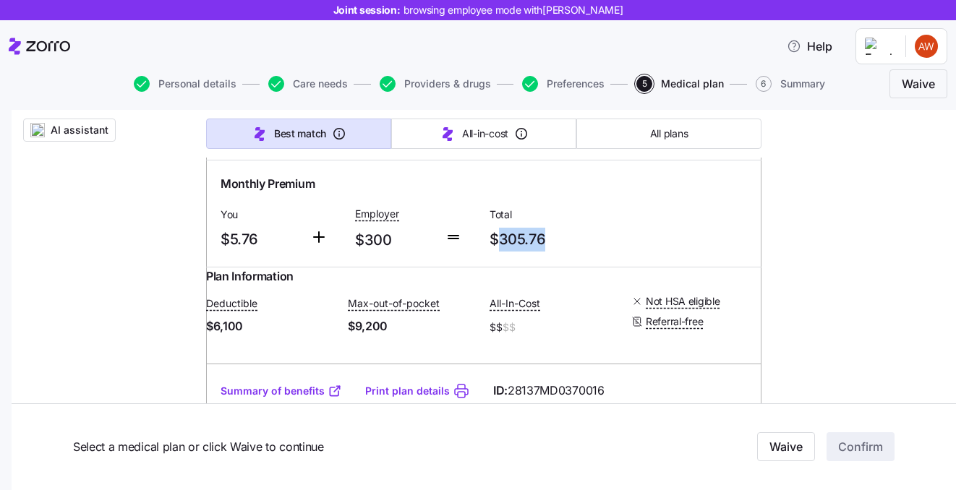
drag, startPoint x: 550, startPoint y: 281, endPoint x: 498, endPoint y: 280, distance: 52.8
click at [498, 252] on span "$305.76" at bounding box center [551, 240] width 123 height 24
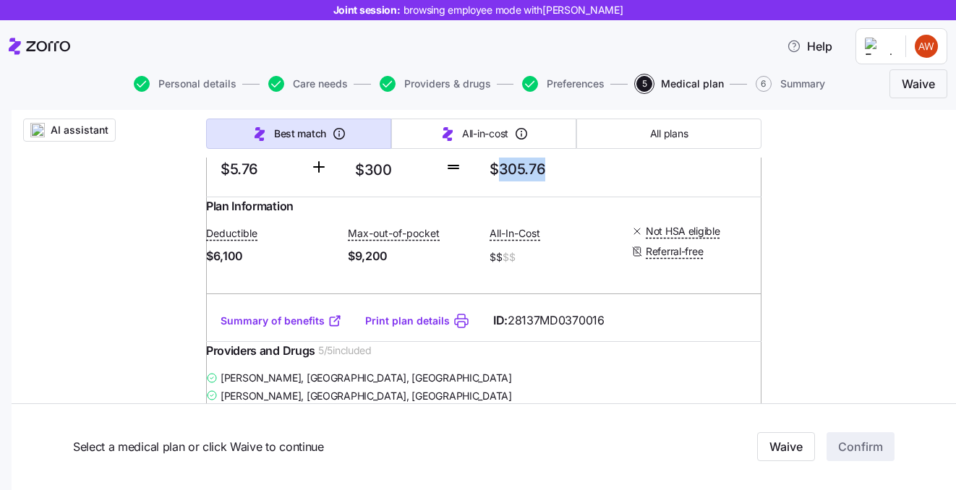
scroll to position [877, 0]
drag, startPoint x: 260, startPoint y: 213, endPoint x: 224, endPoint y: 213, distance: 36.2
click at [224, 181] on span "$5.76" at bounding box center [260, 169] width 78 height 24
click at [292, 181] on span "$5.76" at bounding box center [260, 169] width 78 height 24
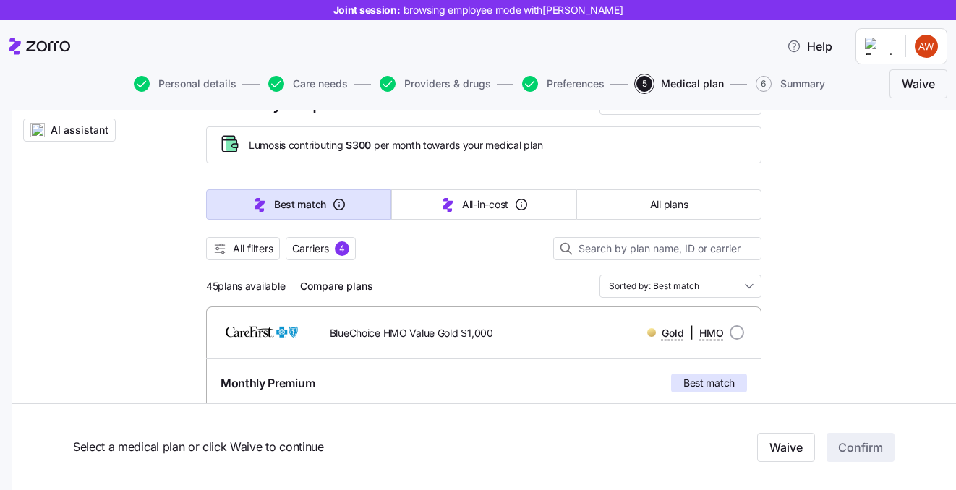
scroll to position [0, 0]
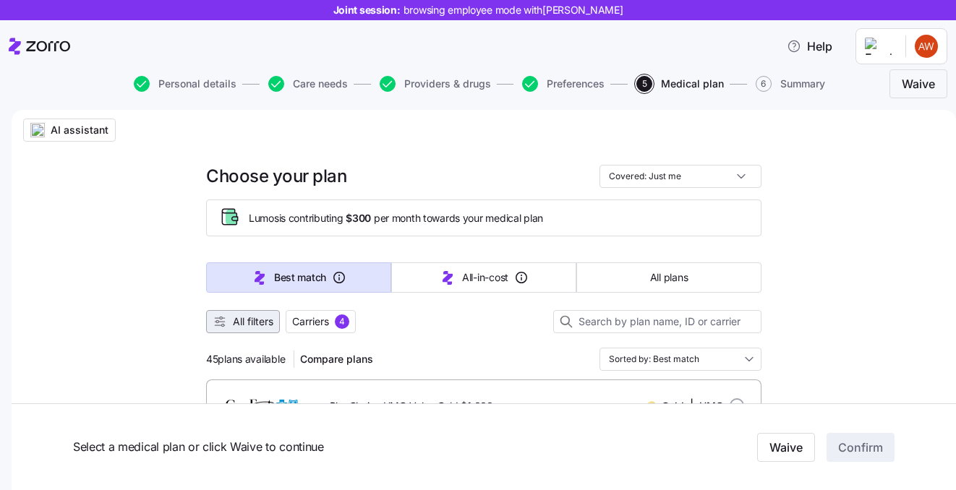
click at [260, 318] on span "All filters" at bounding box center [253, 322] width 41 height 14
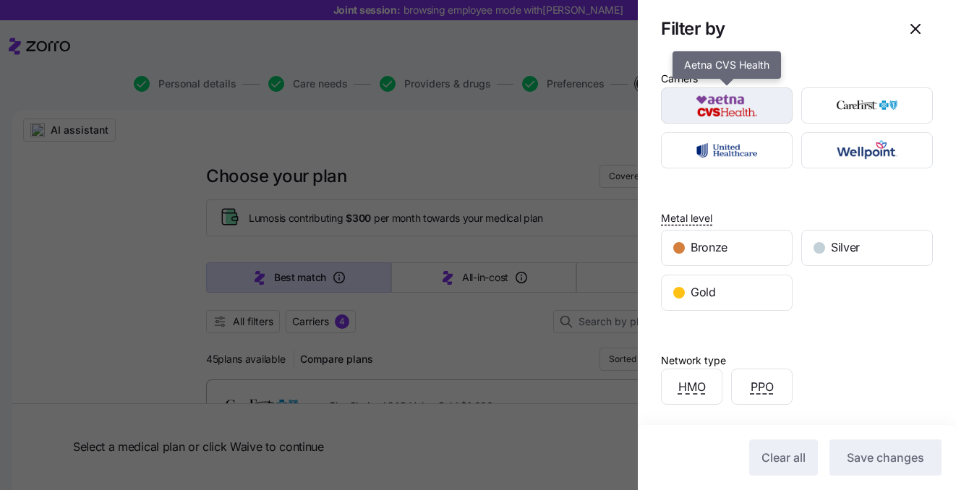
click at [740, 100] on img "button" at bounding box center [727, 105] width 106 height 29
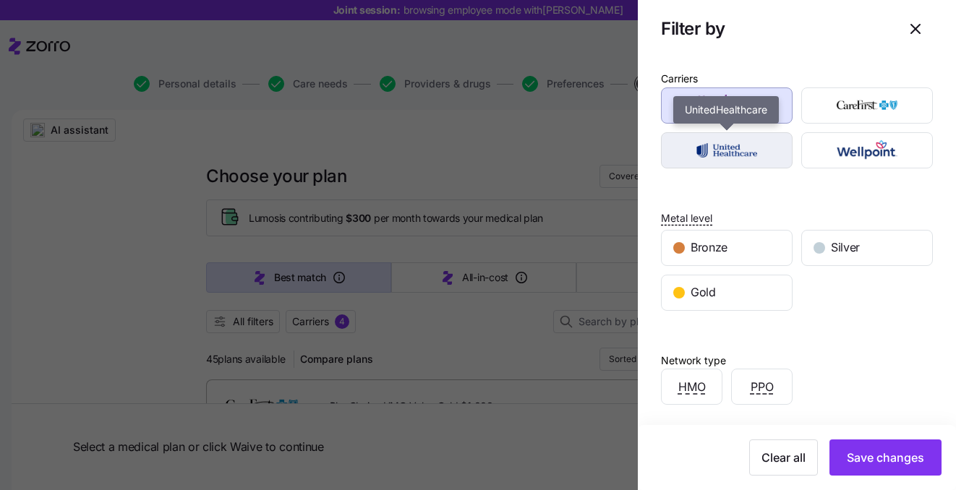
click at [736, 147] on img "button" at bounding box center [727, 150] width 106 height 29
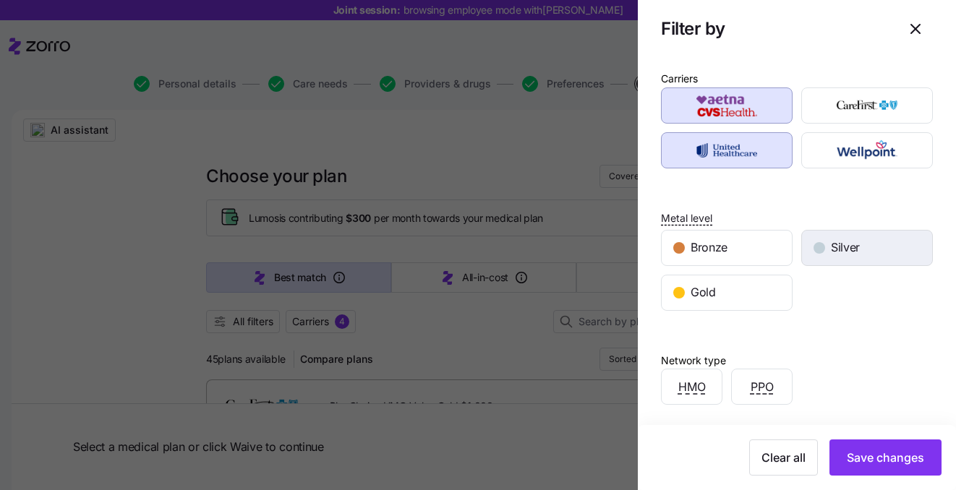
click at [833, 247] on span "Silver" at bounding box center [845, 248] width 29 height 18
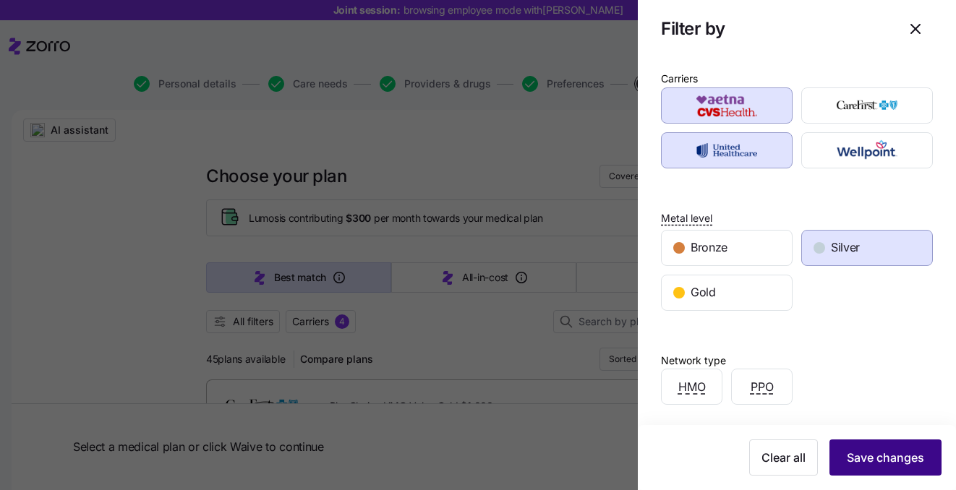
click at [877, 459] on span "Save changes" at bounding box center [885, 457] width 77 height 17
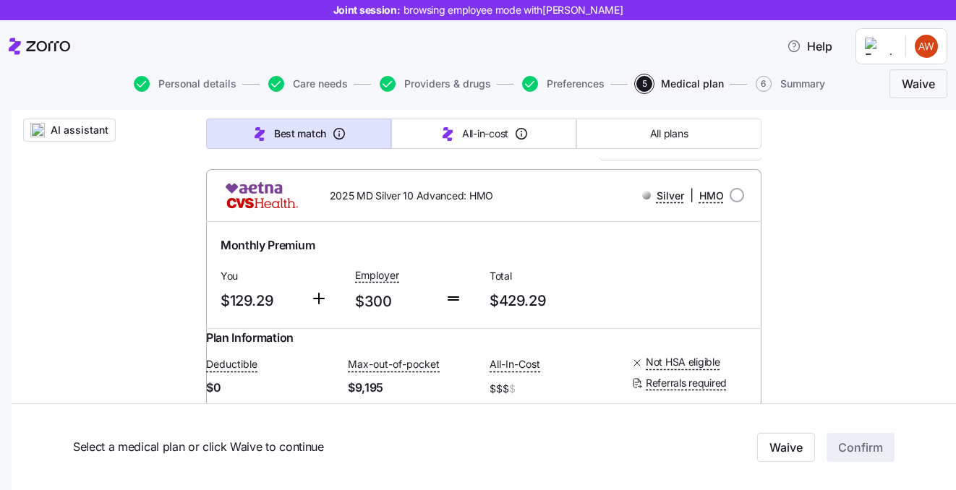
scroll to position [208, 0]
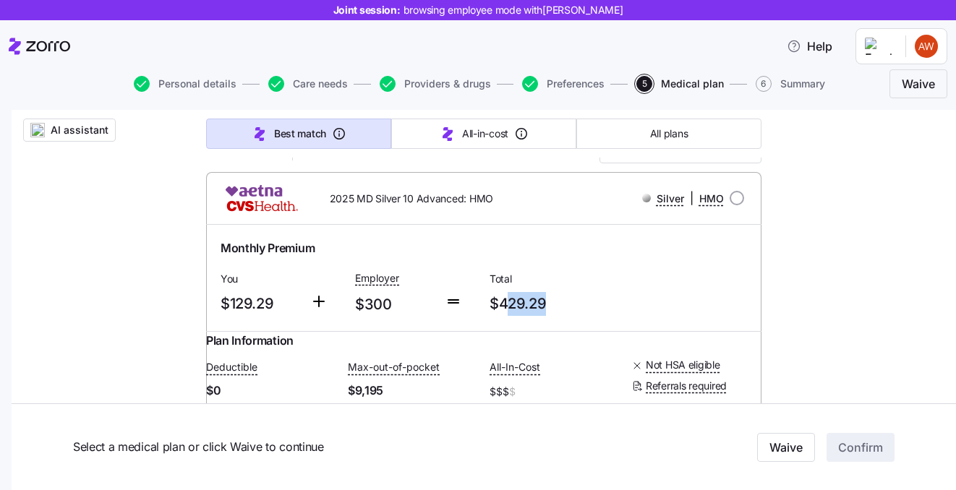
drag, startPoint x: 547, startPoint y: 300, endPoint x: 508, endPoint y: 301, distance: 38.3
click at [508, 301] on span "$429.29" at bounding box center [551, 304] width 123 height 24
click at [600, 285] on span "Total" at bounding box center [551, 279] width 123 height 14
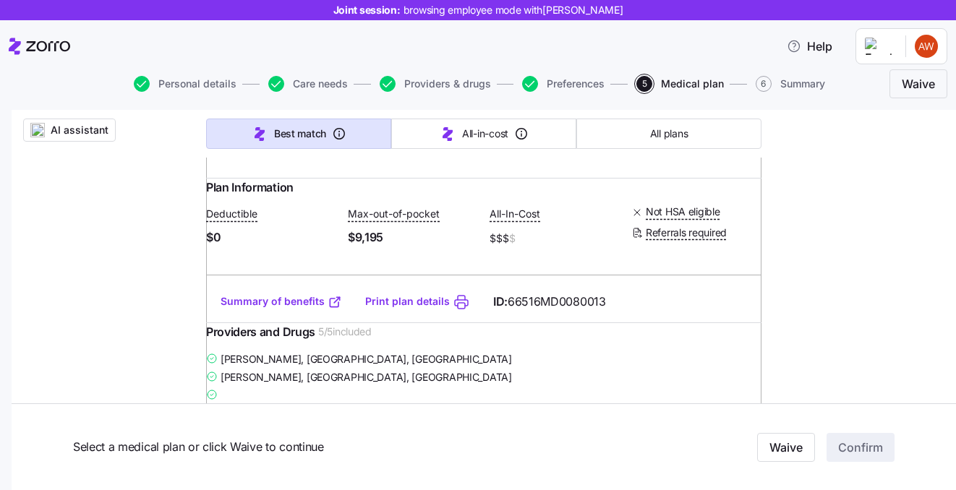
scroll to position [356, 0]
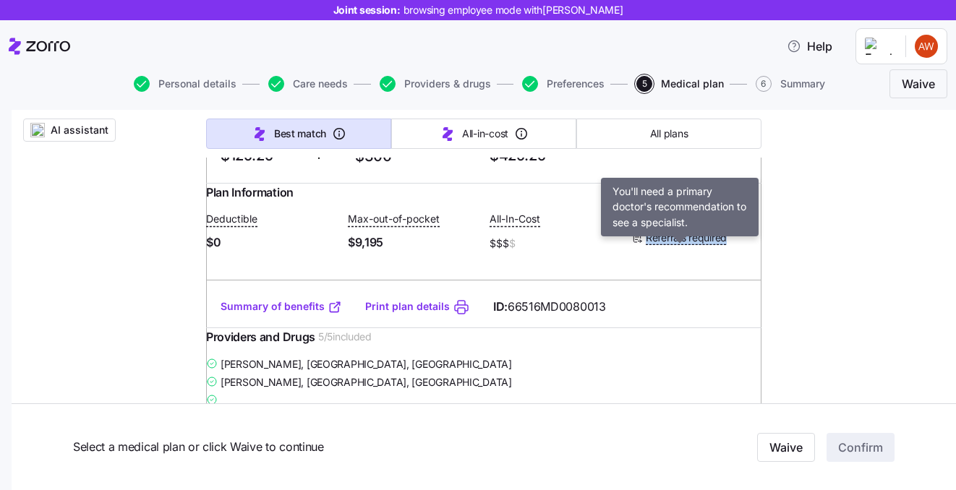
drag, startPoint x: 728, startPoint y: 255, endPoint x: 630, endPoint y: 262, distance: 97.9
click at [630, 262] on div "Deductible $0 Max-out-of-pocket $9,195 All-In-Cost $$$ $ Not HSA eligible Refer…" at bounding box center [484, 231] width 556 height 61
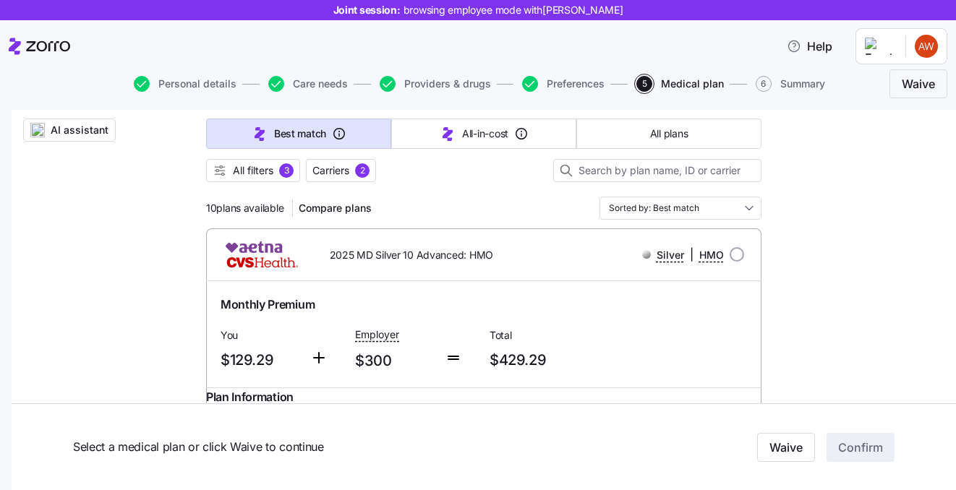
scroll to position [153, 0]
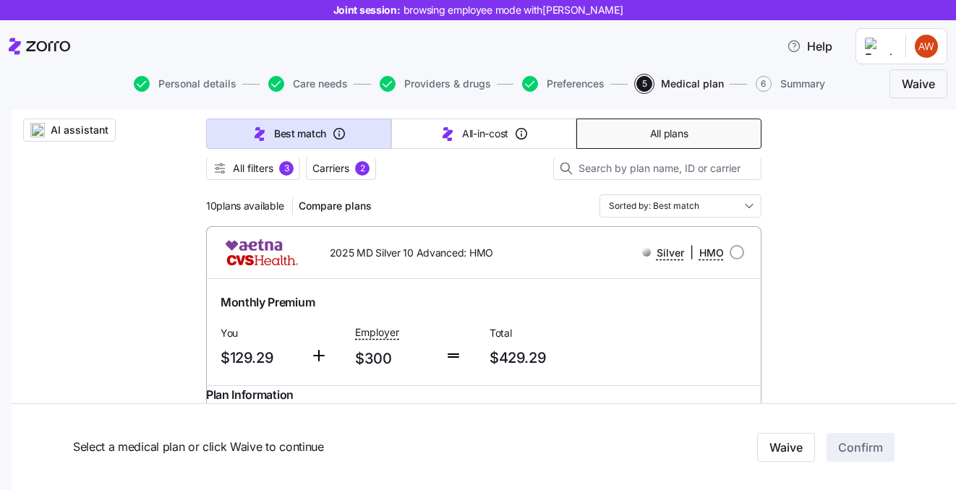
click at [615, 135] on button "All plans" at bounding box center [668, 134] width 185 height 30
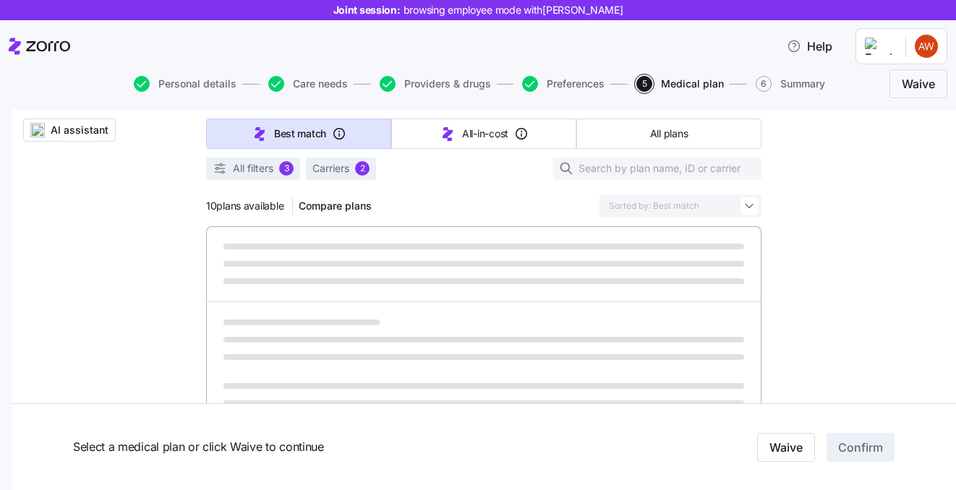
type input "Sorted by: Premium"
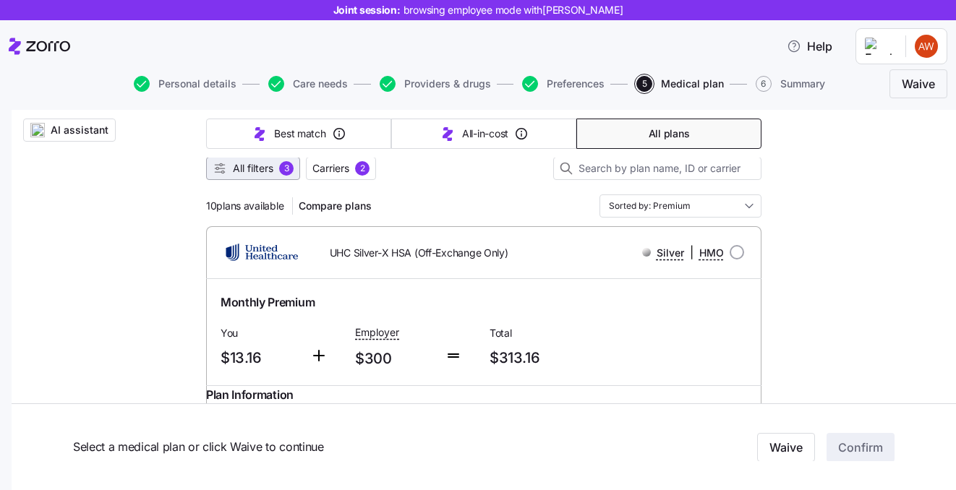
click at [265, 176] on button "All filters 3" at bounding box center [253, 168] width 94 height 23
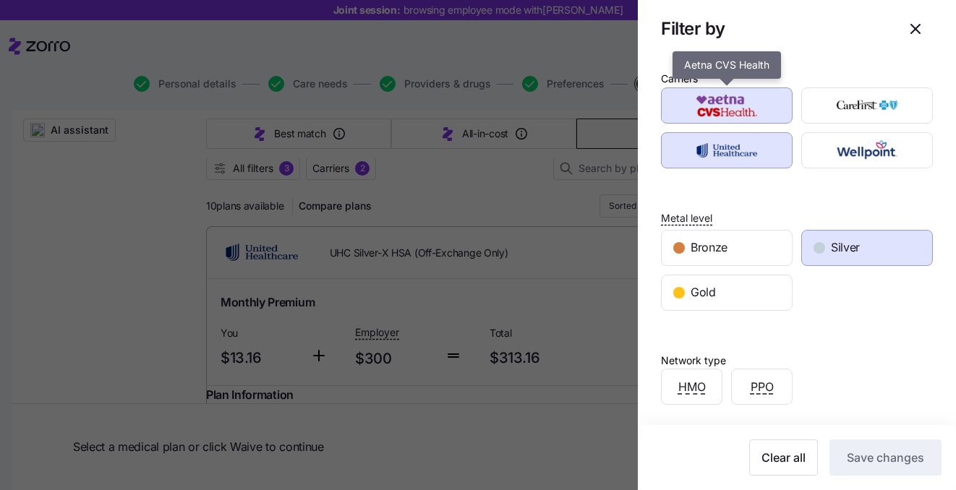
click at [732, 111] on img "button" at bounding box center [727, 105] width 106 height 29
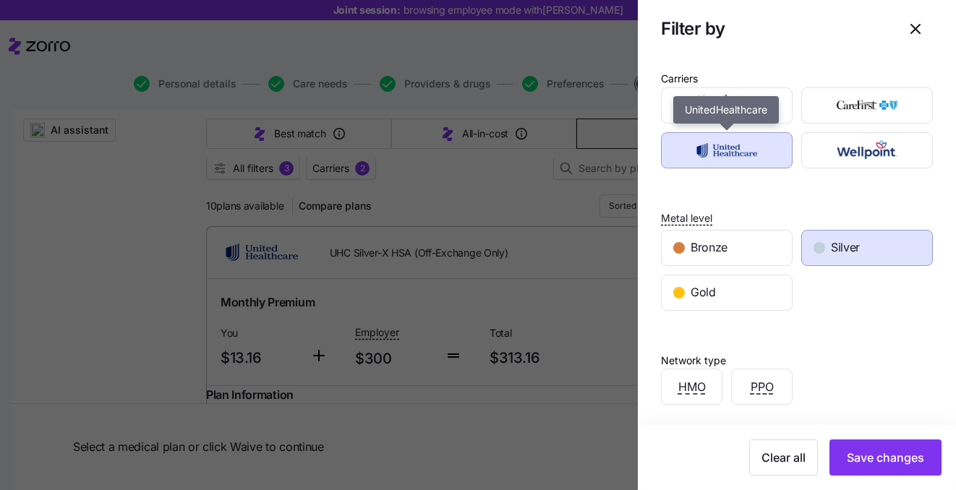
click at [731, 155] on img "button" at bounding box center [727, 150] width 106 height 29
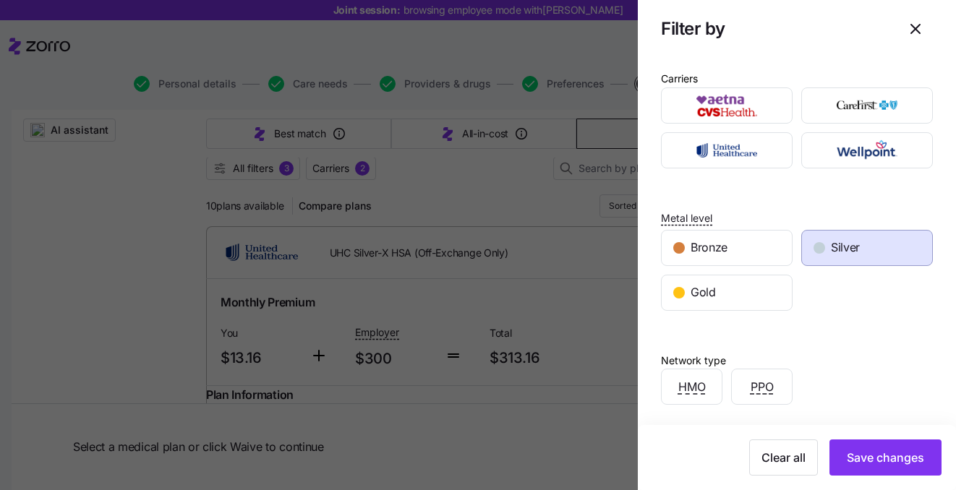
click at [877, 234] on div "Silver" at bounding box center [867, 248] width 130 height 35
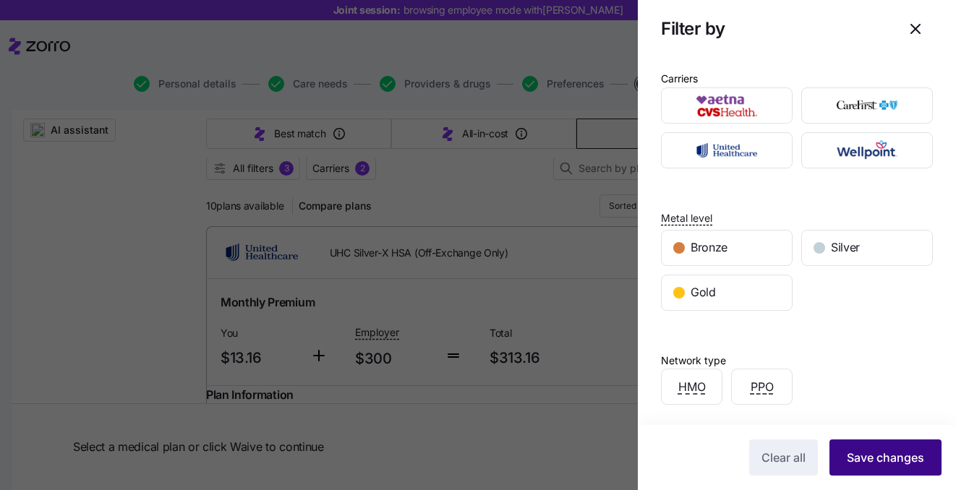
click at [888, 454] on span "Save changes" at bounding box center [885, 457] width 77 height 17
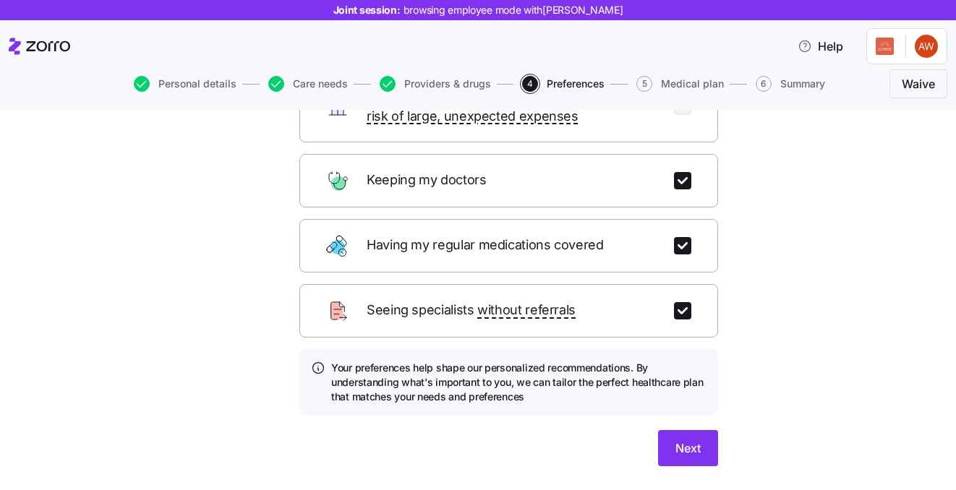
scroll to position [219, 0]
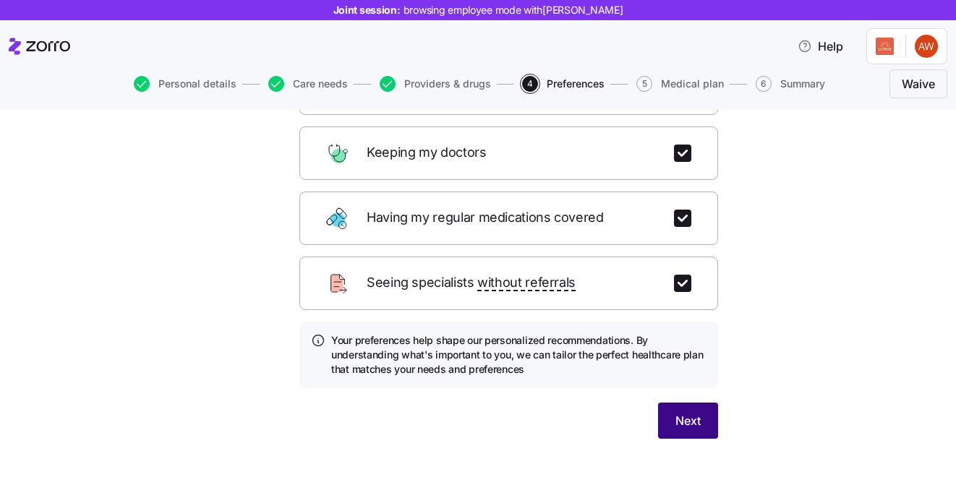
click at [683, 412] on span "Next" at bounding box center [688, 420] width 25 height 17
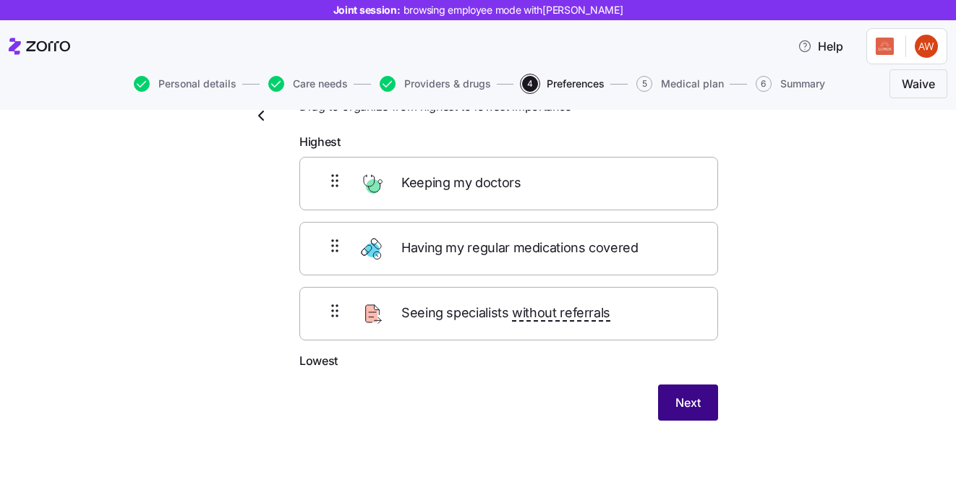
scroll to position [63, 0]
click at [691, 405] on span "Next" at bounding box center [688, 403] width 25 height 17
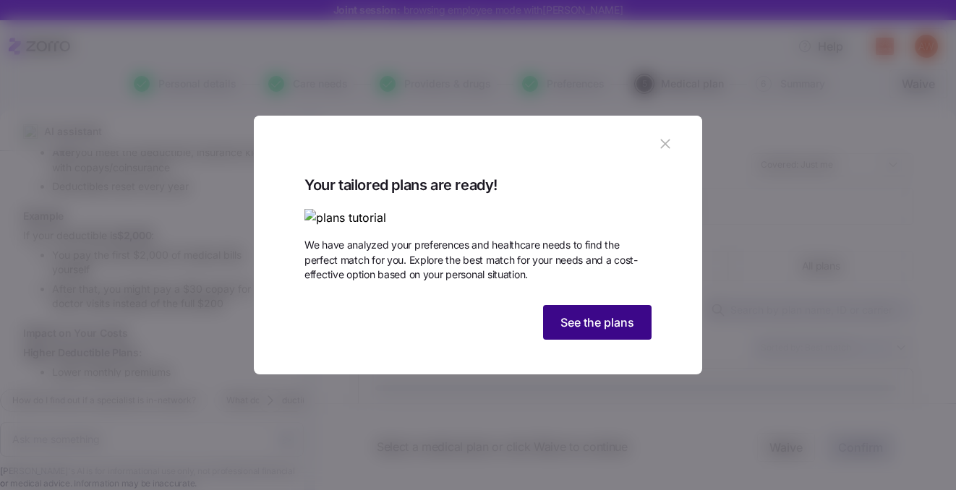
click at [613, 331] on span "See the plans" at bounding box center [598, 322] width 74 height 17
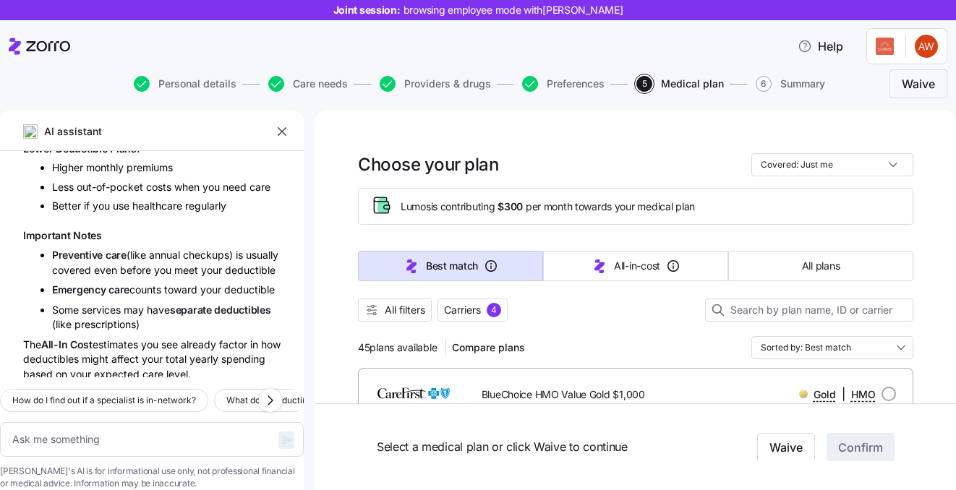
type textarea "x"
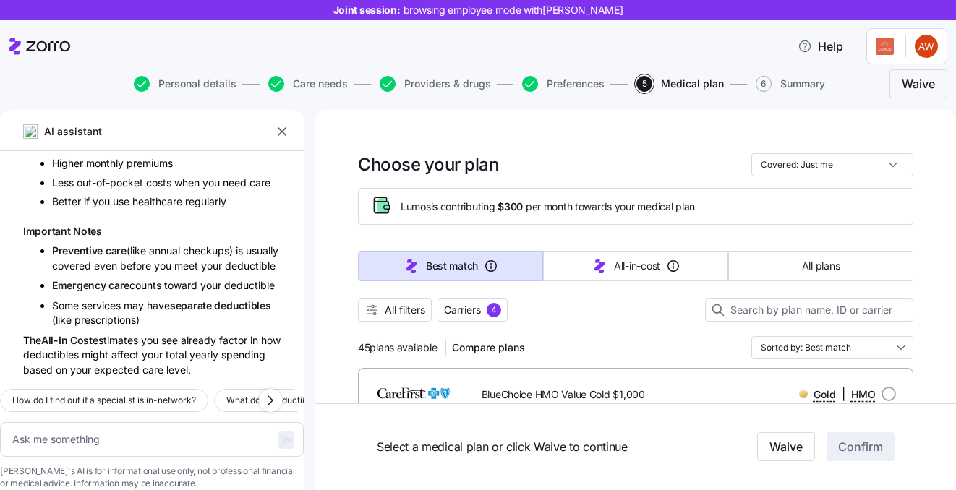
click at [276, 129] on icon "button" at bounding box center [282, 131] width 14 height 14
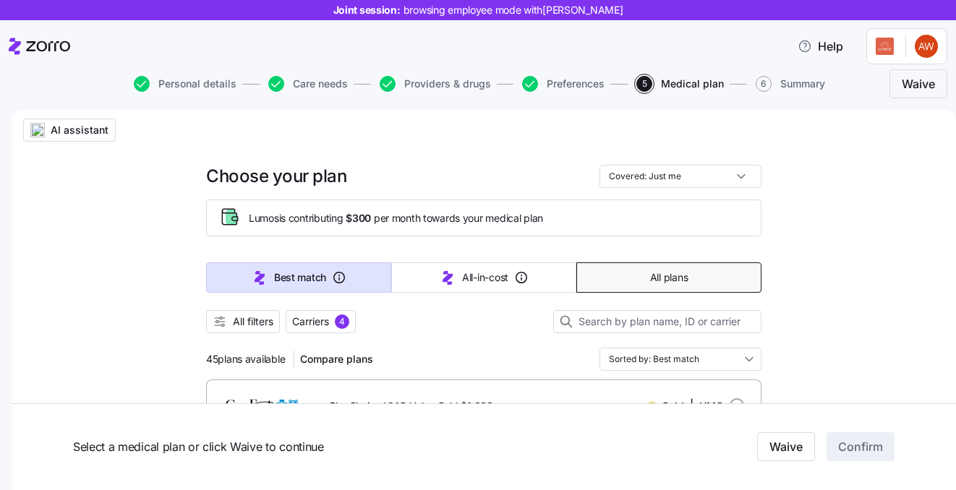
click at [655, 286] on button "All plans" at bounding box center [668, 278] width 185 height 30
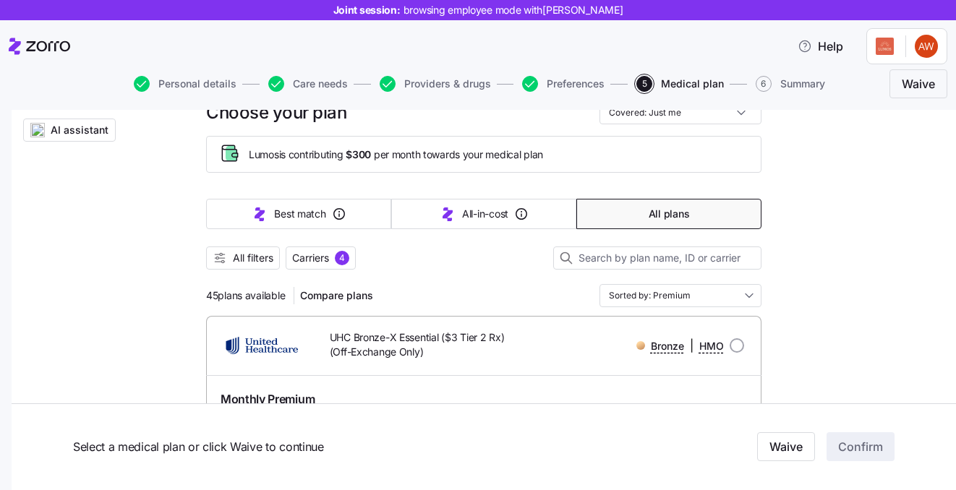
scroll to position [69, 0]
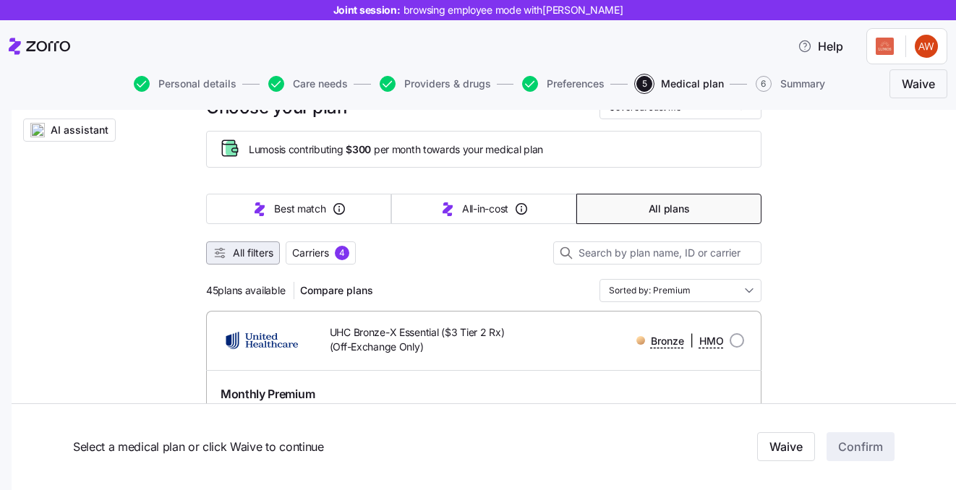
click at [252, 250] on span "All filters" at bounding box center [253, 253] width 41 height 14
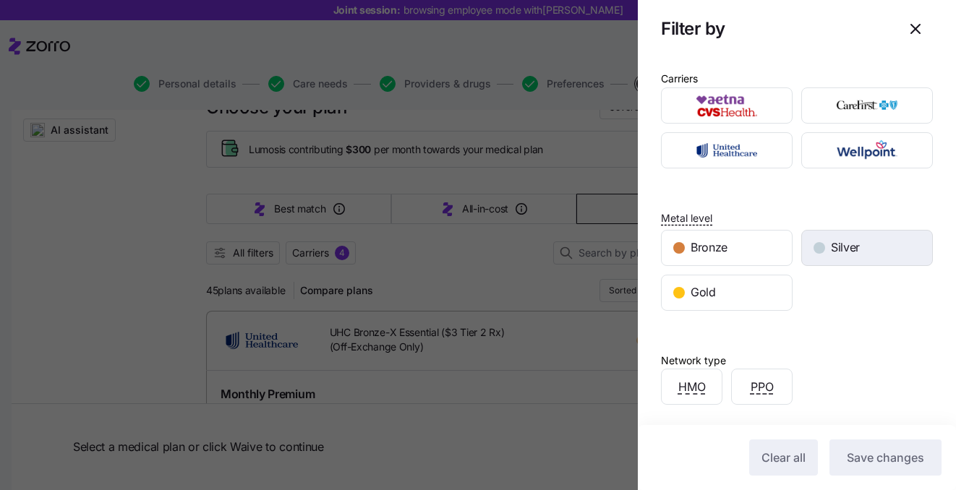
click at [825, 246] on div "Silver" at bounding box center [867, 248] width 130 height 35
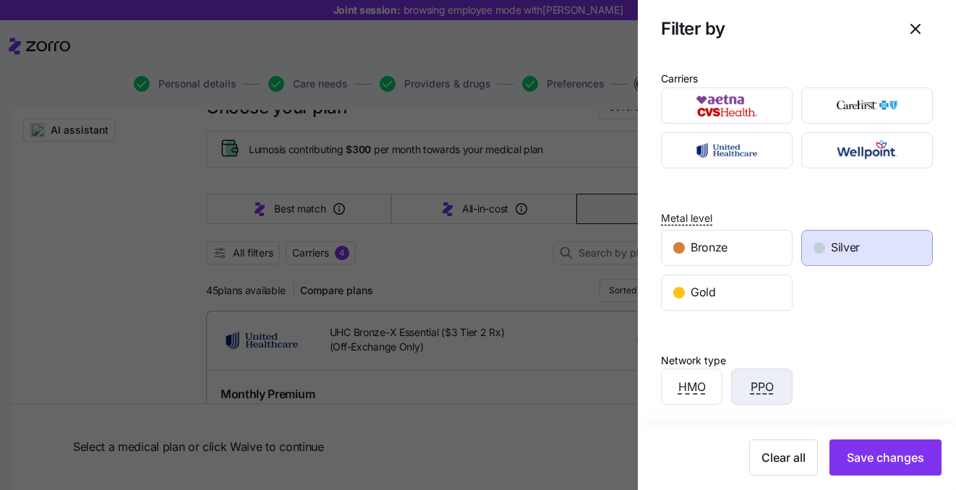
click at [751, 393] on span "PPO" at bounding box center [762, 387] width 23 height 18
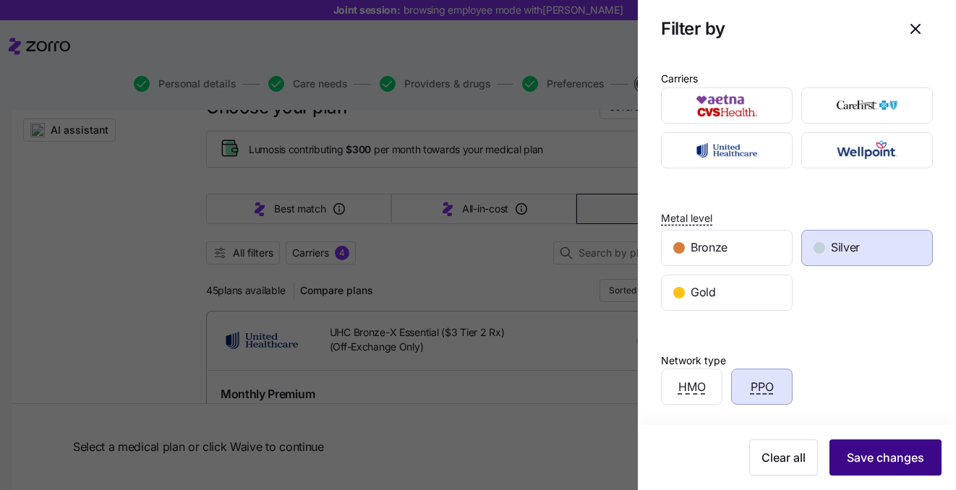
click at [865, 452] on span "Save changes" at bounding box center [885, 457] width 77 height 17
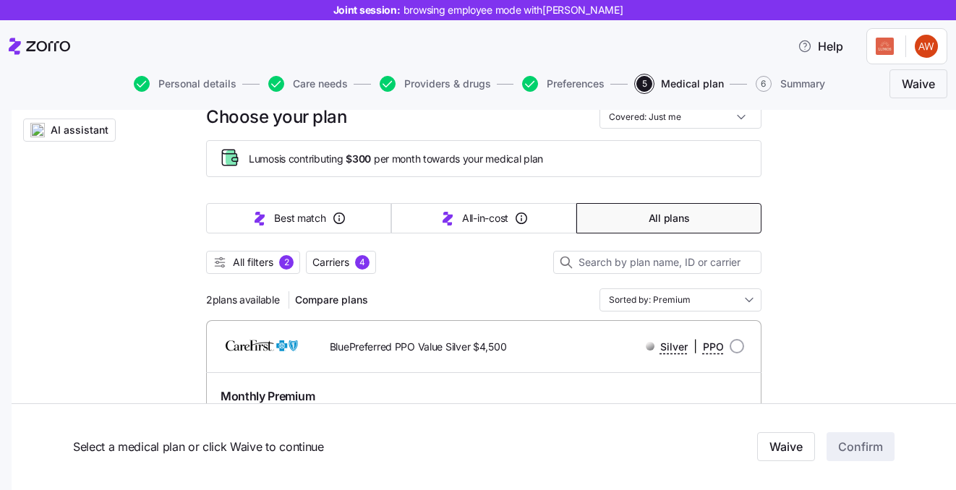
scroll to position [0, 0]
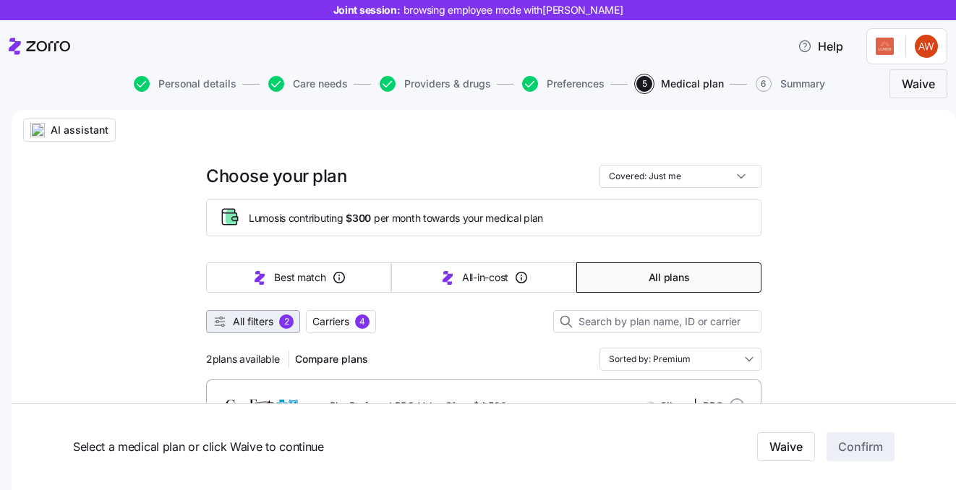
click at [265, 320] on span "All filters" at bounding box center [253, 322] width 41 height 14
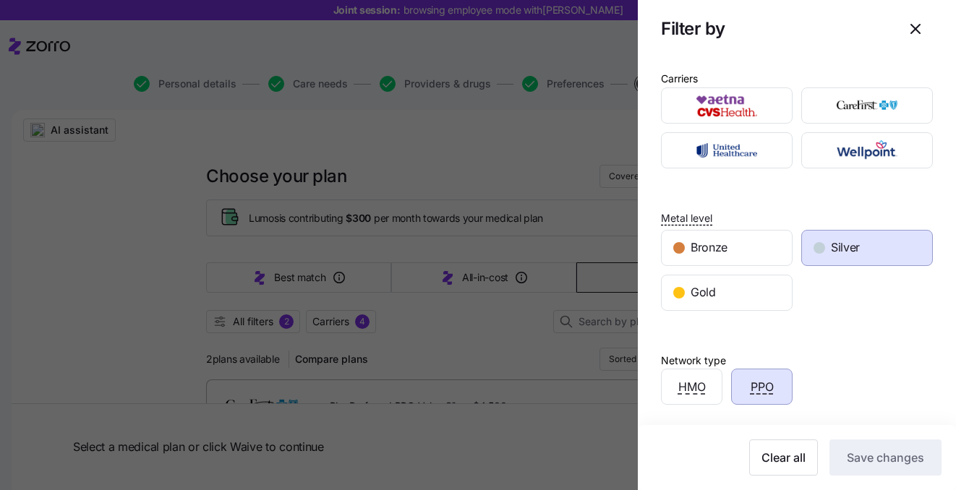
click at [872, 244] on div "Silver" at bounding box center [867, 248] width 130 height 35
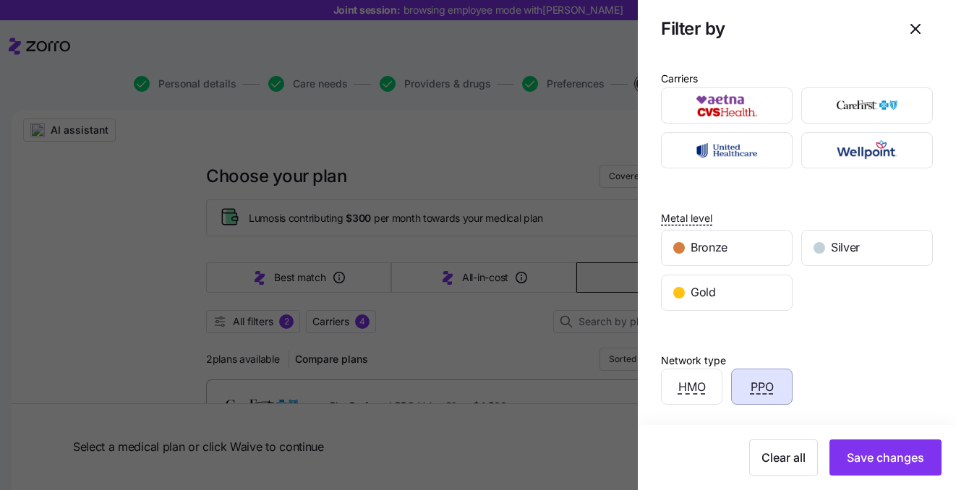
click at [775, 385] on div "PPO" at bounding box center [762, 387] width 60 height 35
click at [916, 37] on icon "button" at bounding box center [915, 28] width 17 height 17
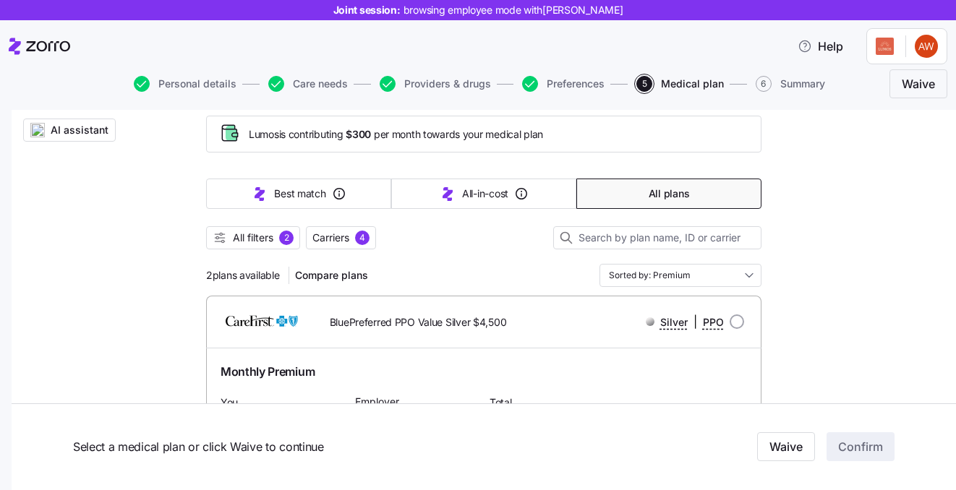
scroll to position [108, 0]
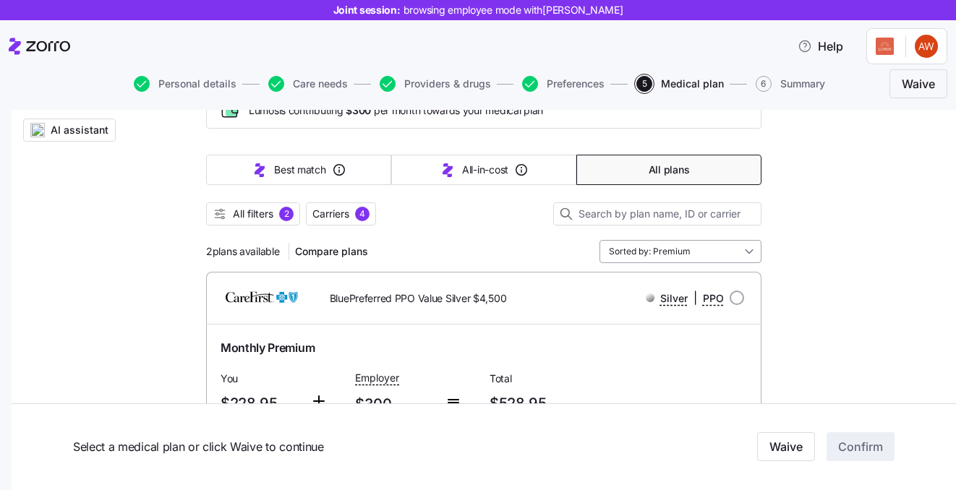
click at [664, 256] on input "Sorted by: Premium" at bounding box center [681, 251] width 162 height 23
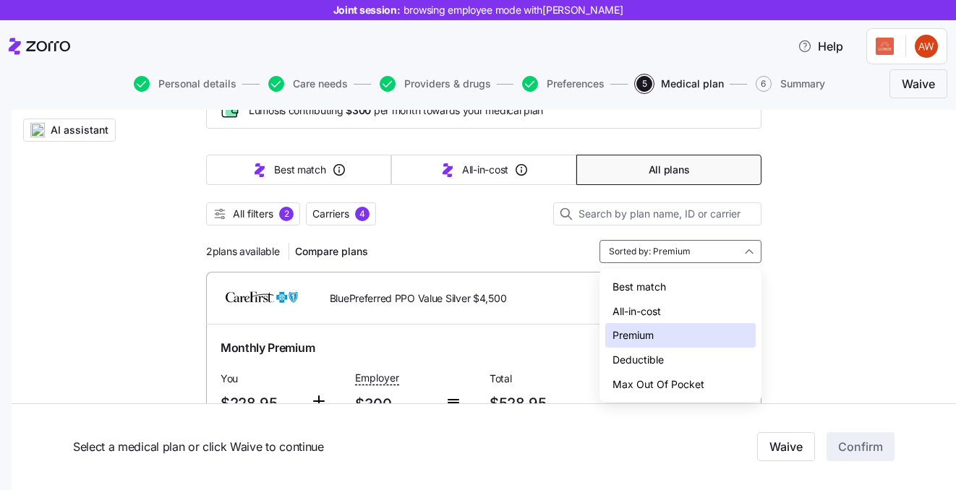
click at [500, 229] on div at bounding box center [484, 233] width 556 height 14
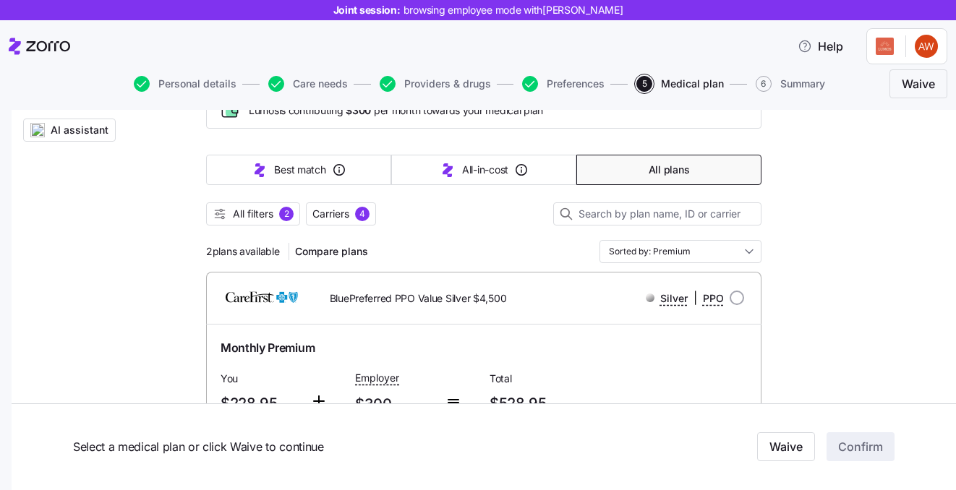
click at [637, 170] on button "All plans" at bounding box center [668, 170] width 185 height 30
click at [276, 205] on button "All filters 2" at bounding box center [253, 214] width 94 height 23
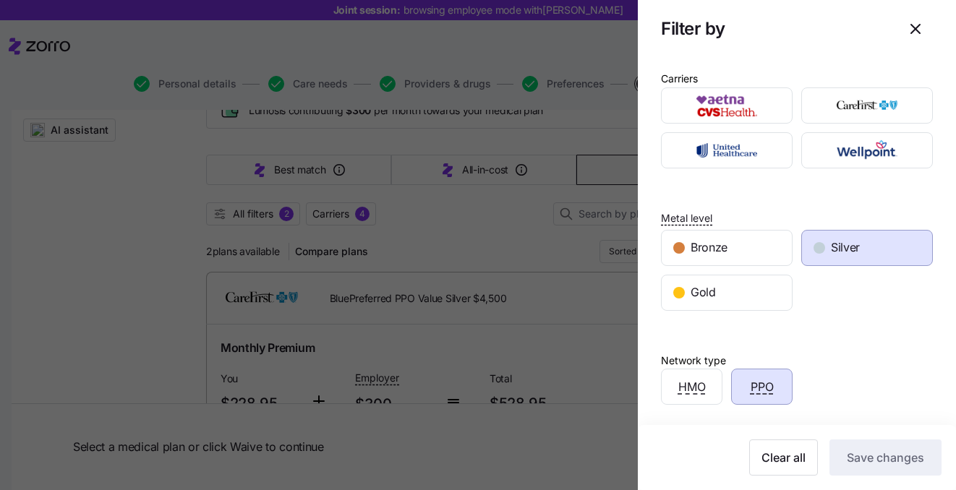
click at [822, 261] on div "Silver" at bounding box center [867, 248] width 130 height 35
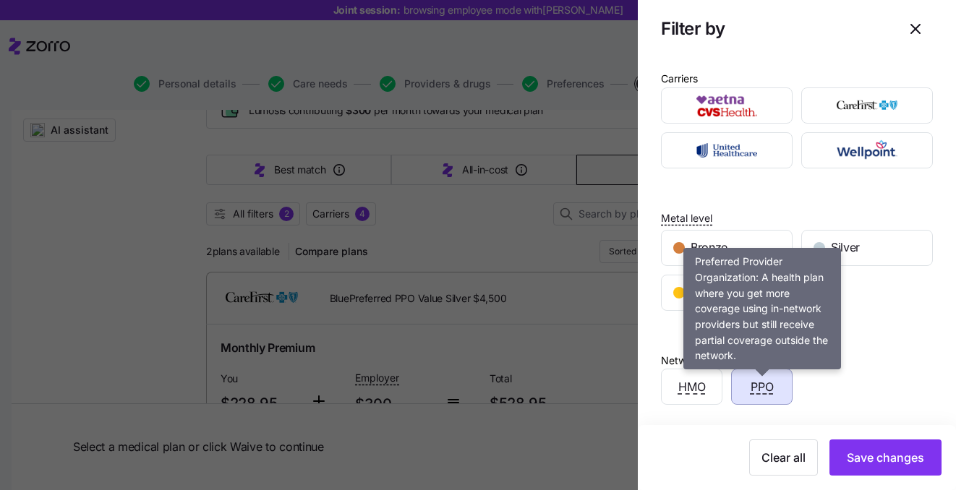
click at [764, 386] on span "PPO" at bounding box center [762, 387] width 23 height 18
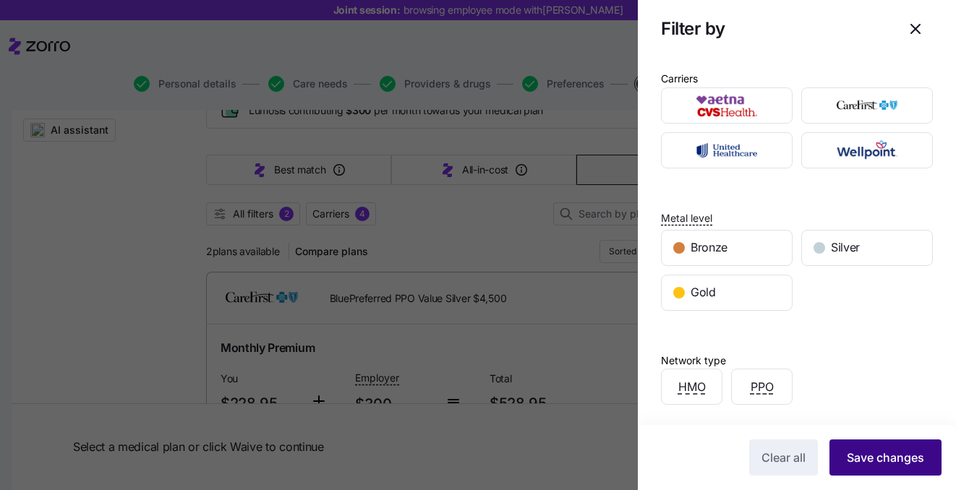
click at [842, 441] on button "Save changes" at bounding box center [886, 458] width 112 height 36
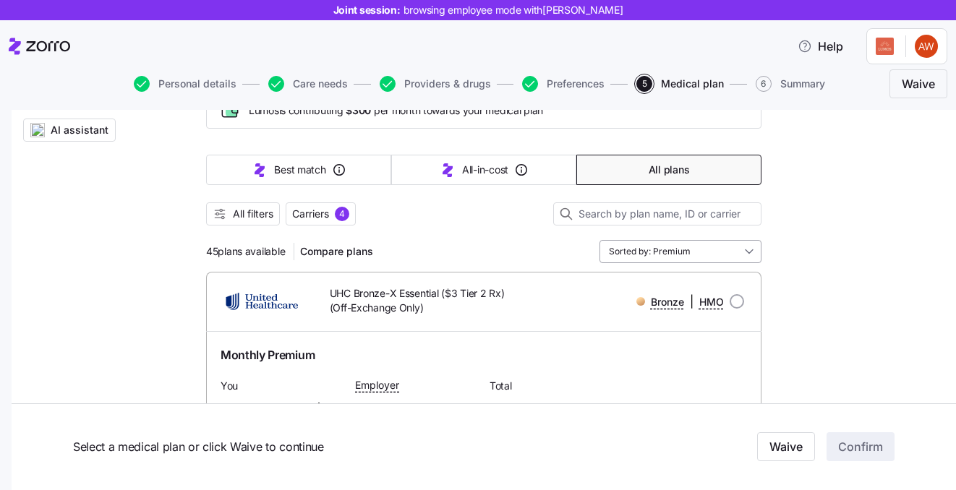
click at [650, 246] on input "Sorted by: Premium" at bounding box center [681, 251] width 162 height 23
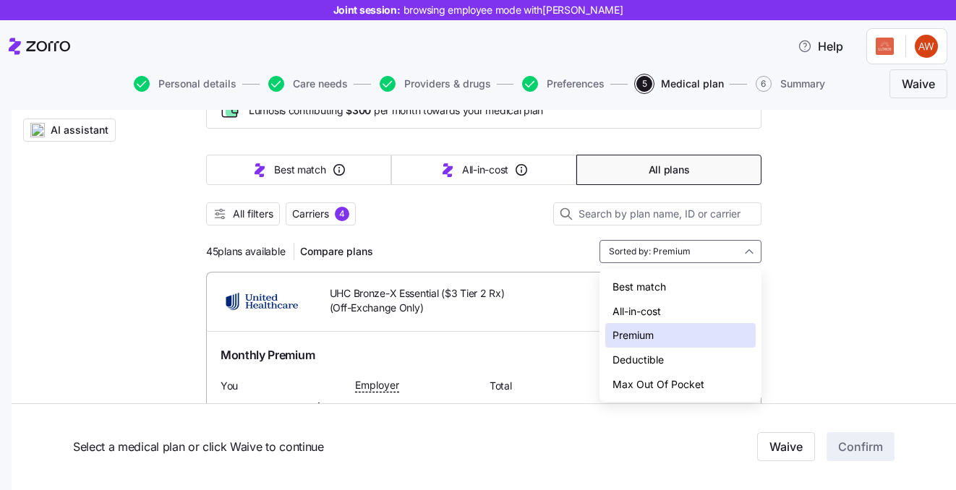
click at [640, 360] on div "Deductible" at bounding box center [680, 360] width 150 height 25
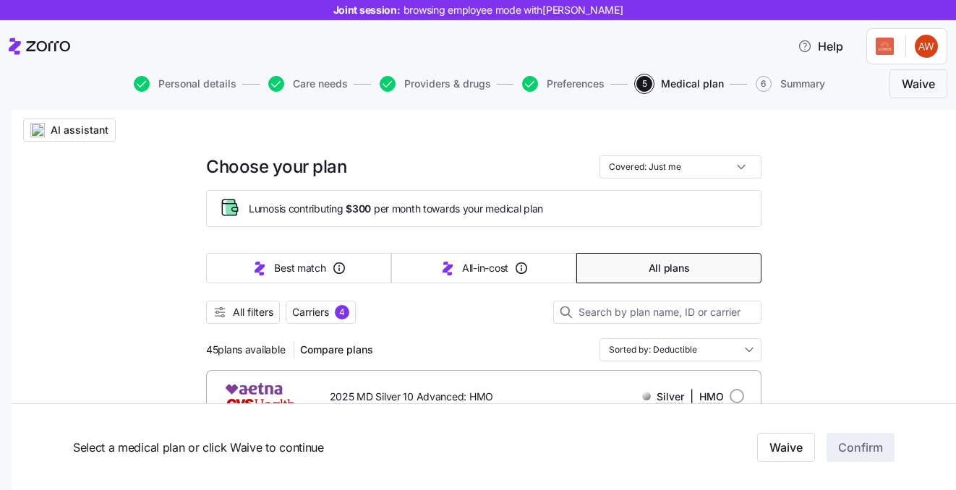
scroll to position [12, 0]
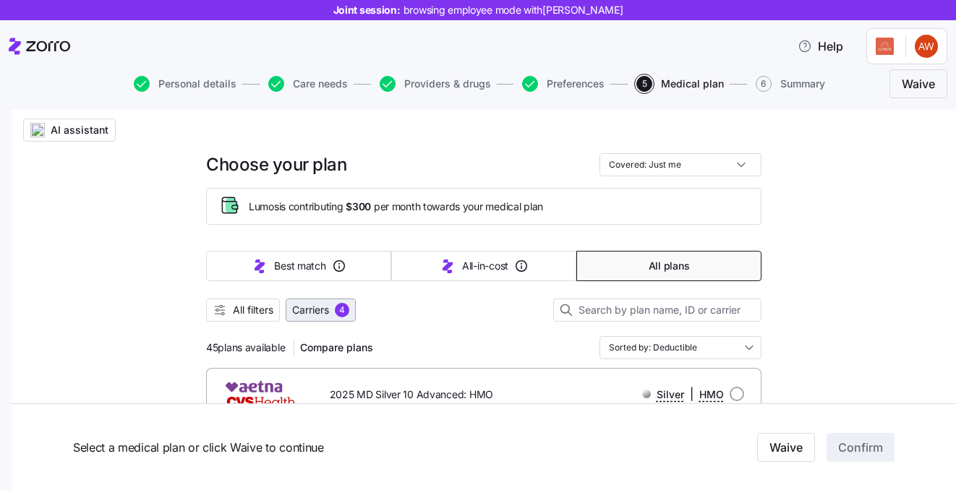
click at [310, 312] on span "Carriers" at bounding box center [310, 310] width 37 height 14
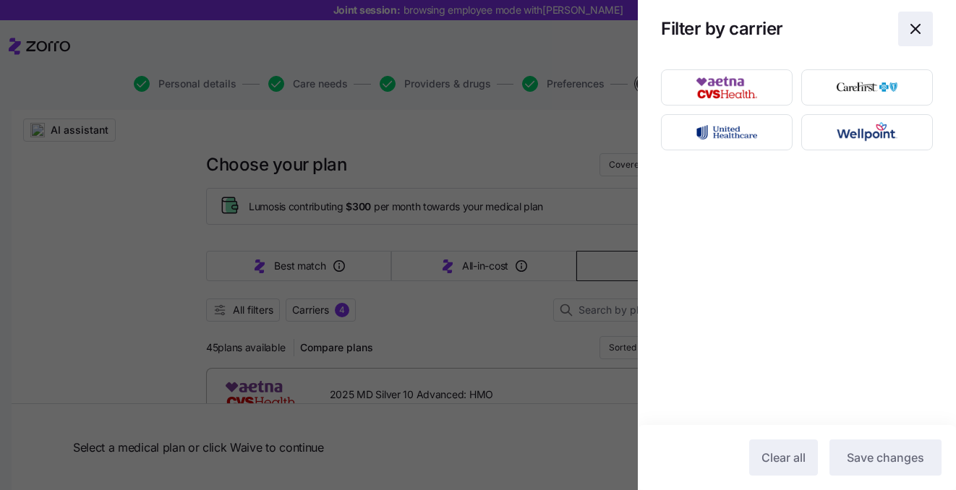
click at [912, 33] on icon "button" at bounding box center [915, 29] width 9 height 9
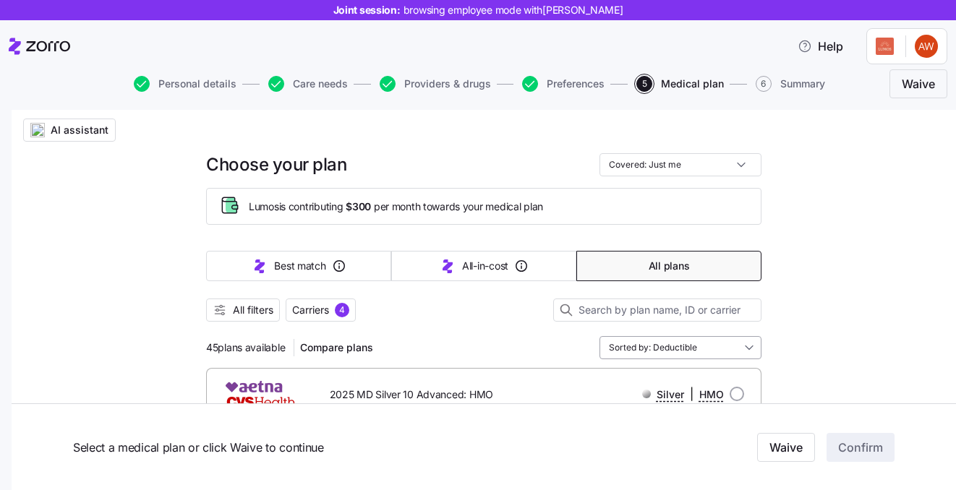
click at [645, 346] on input "Sorted by: Deductible" at bounding box center [681, 347] width 162 height 23
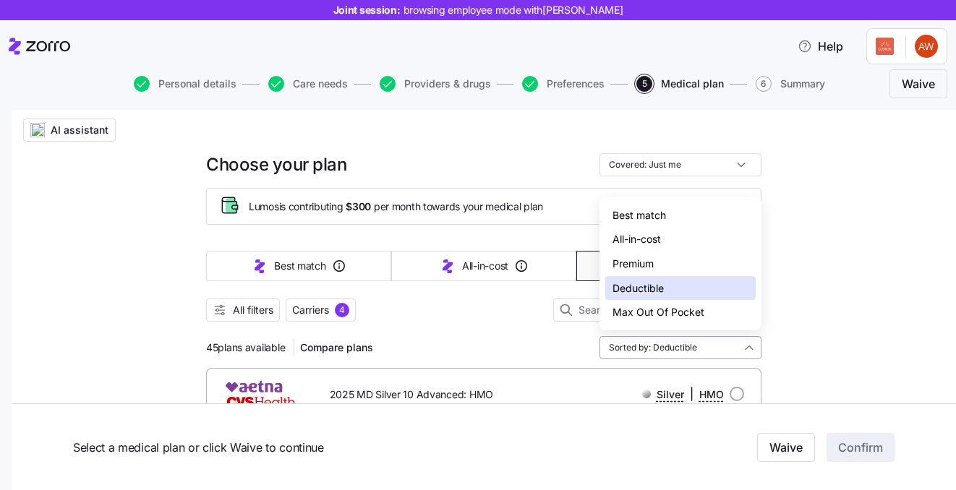
click at [645, 346] on input "Sorted by: Deductible" at bounding box center [681, 347] width 162 height 23
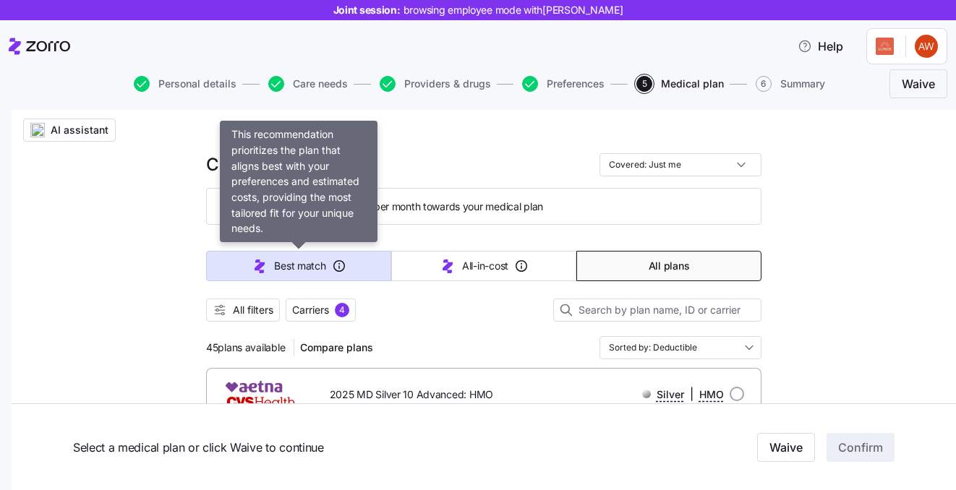
click at [310, 268] on span "Best match" at bounding box center [299, 266] width 51 height 14
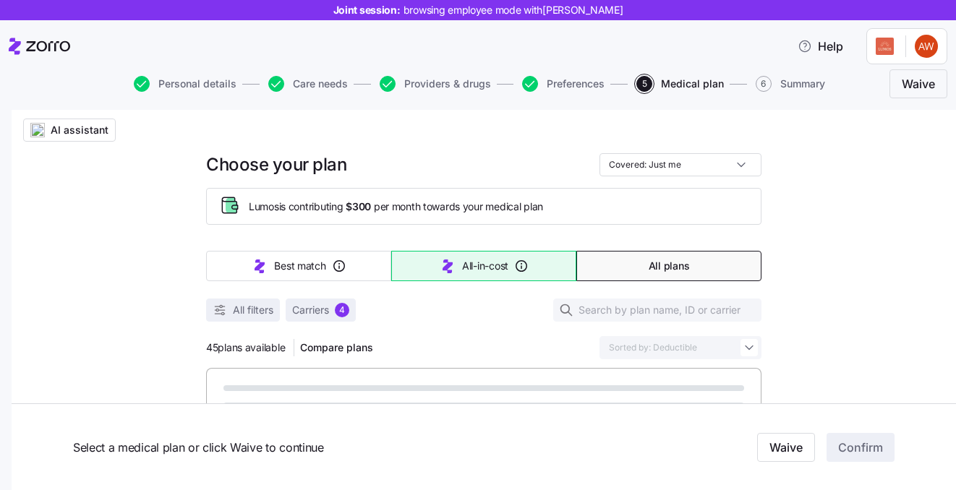
type input "Sorted by: Best match"
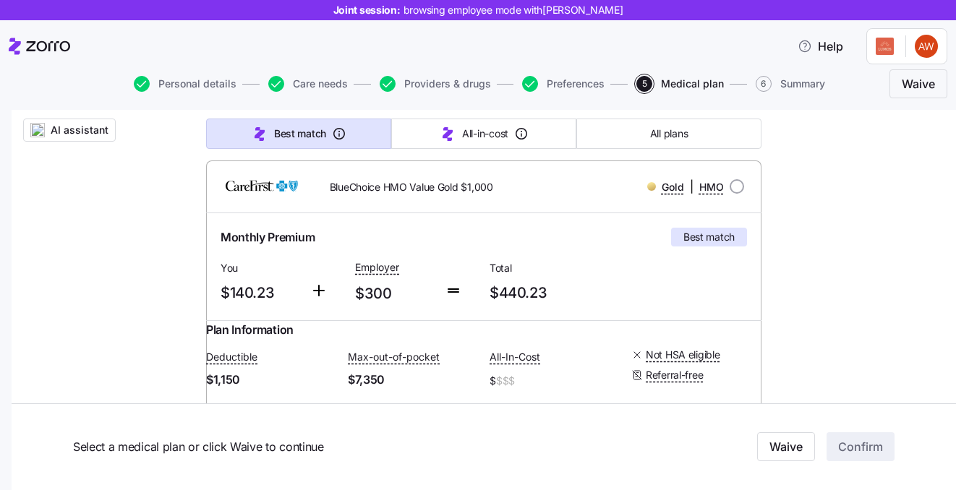
scroll to position [220, 0]
click at [739, 189] on input "radio" at bounding box center [737, 186] width 14 height 14
radio input "true"
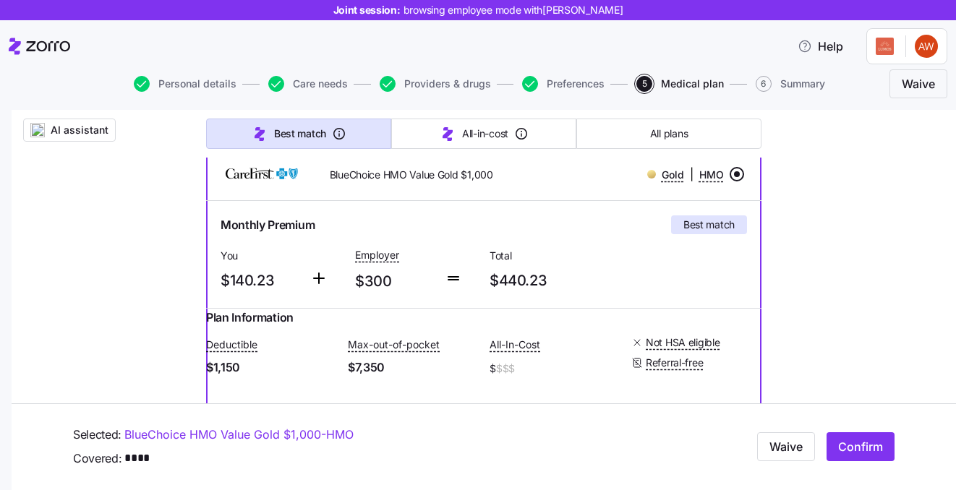
scroll to position [232, 0]
click at [856, 442] on span "Confirm" at bounding box center [860, 447] width 45 height 17
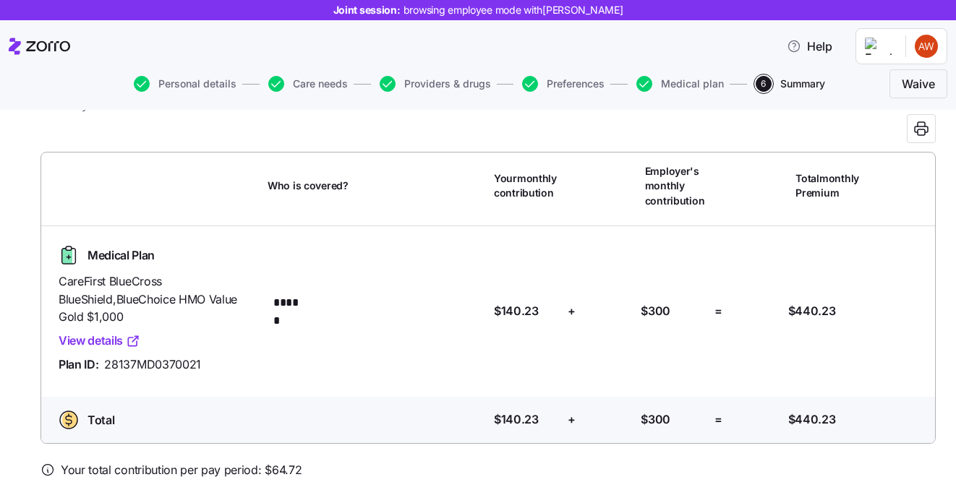
scroll to position [67, 0]
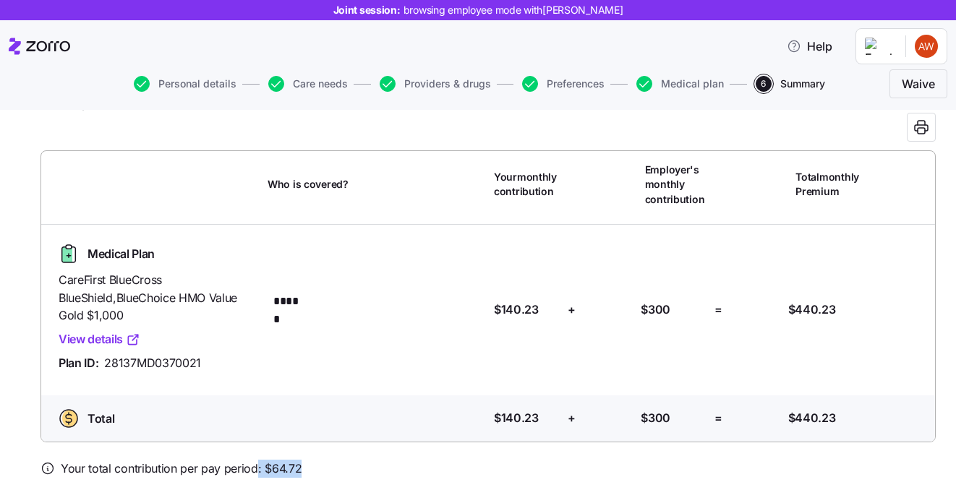
drag, startPoint x: 299, startPoint y: 451, endPoint x: 254, endPoint y: 451, distance: 45.6
click at [254, 460] on div "Your total contribution per pay period: $ 64.72" at bounding box center [488, 469] width 895 height 18
click at [279, 460] on span "Your total contribution per pay period: $ 64.72" at bounding box center [181, 469] width 241 height 18
drag, startPoint x: 301, startPoint y: 450, endPoint x: 264, endPoint y: 451, distance: 36.9
click at [264, 460] on div "Your total contribution per pay period: $ 64.72" at bounding box center [488, 469] width 895 height 18
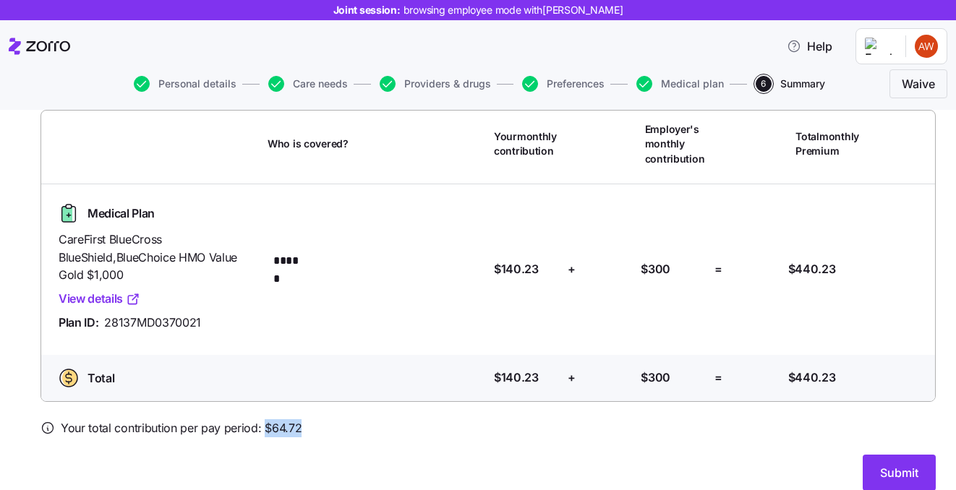
scroll to position [106, 0]
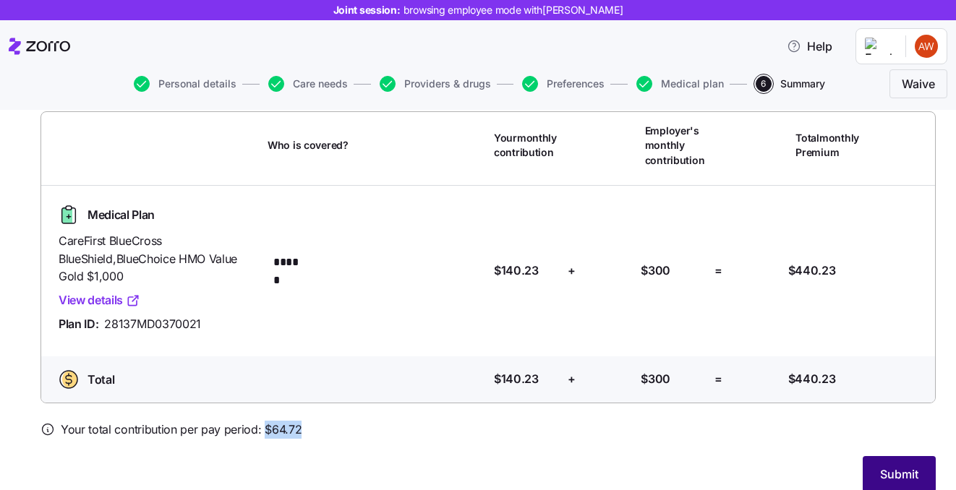
click at [891, 466] on span "Submit" at bounding box center [899, 474] width 38 height 17
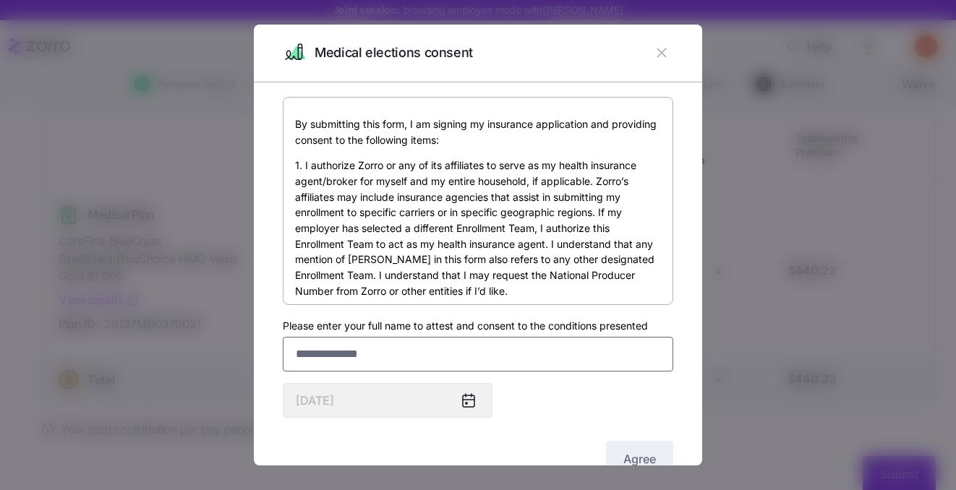
click at [506, 366] on input "Please enter your full name to attest and consent to the conditions presented" at bounding box center [478, 354] width 391 height 35
type input "******"
click at [644, 450] on button "Agree" at bounding box center [639, 459] width 67 height 36
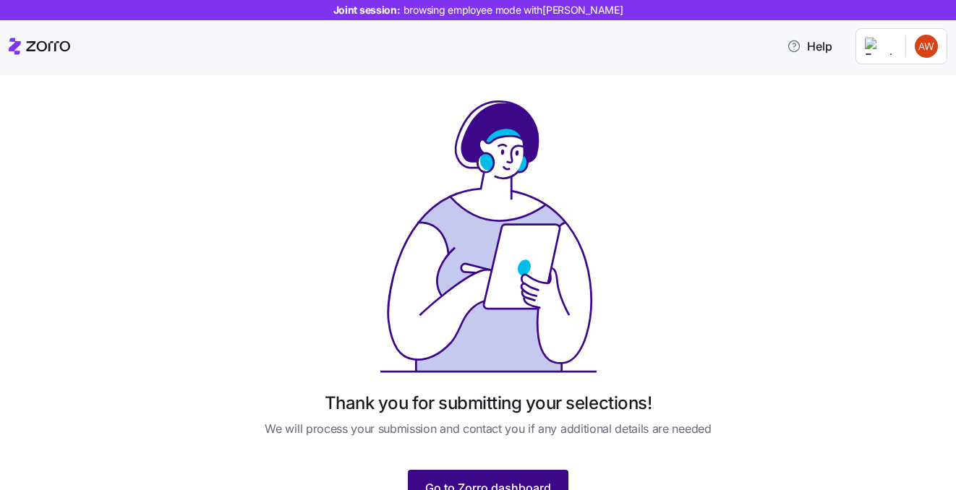
click at [529, 482] on span "Go to Zorro dashboard" at bounding box center [488, 488] width 126 height 17
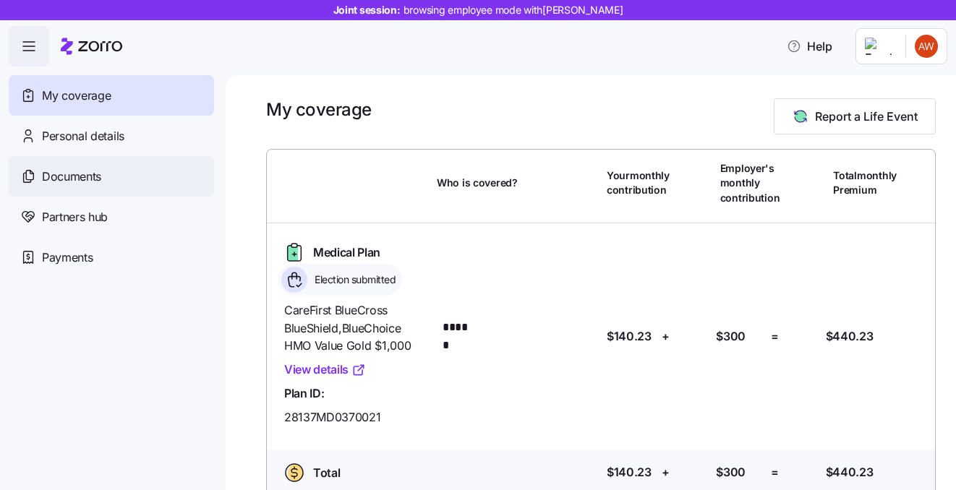
click at [63, 174] on span "Documents" at bounding box center [71, 177] width 59 height 18
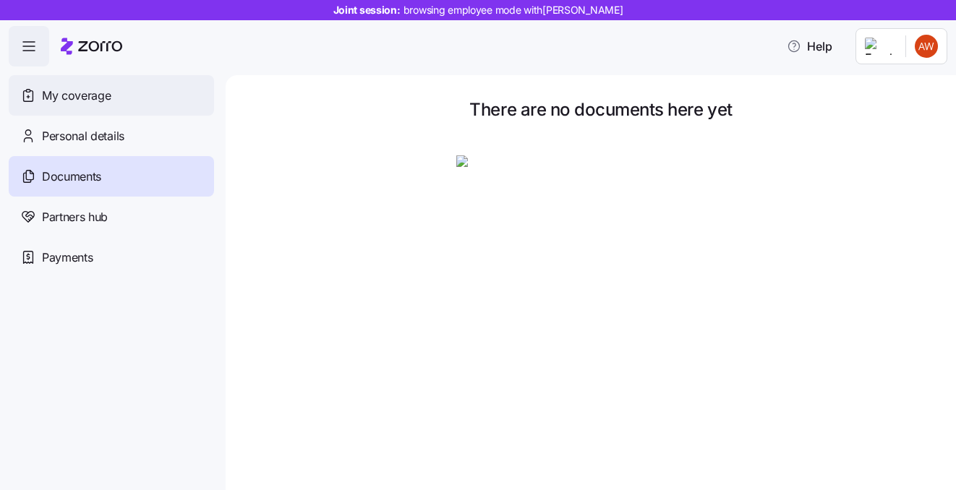
click at [75, 101] on span "My coverage" at bounding box center [76, 96] width 69 height 18
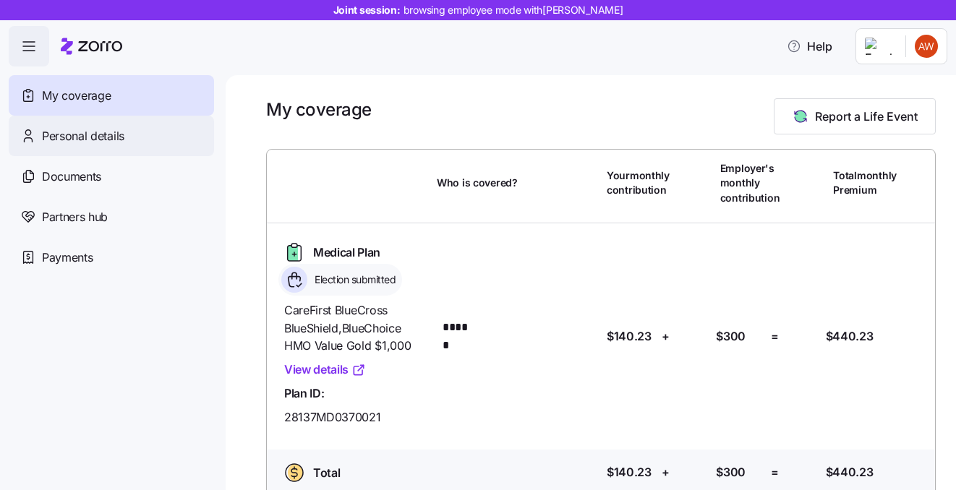
click at [95, 132] on span "Personal details" at bounding box center [83, 136] width 82 height 18
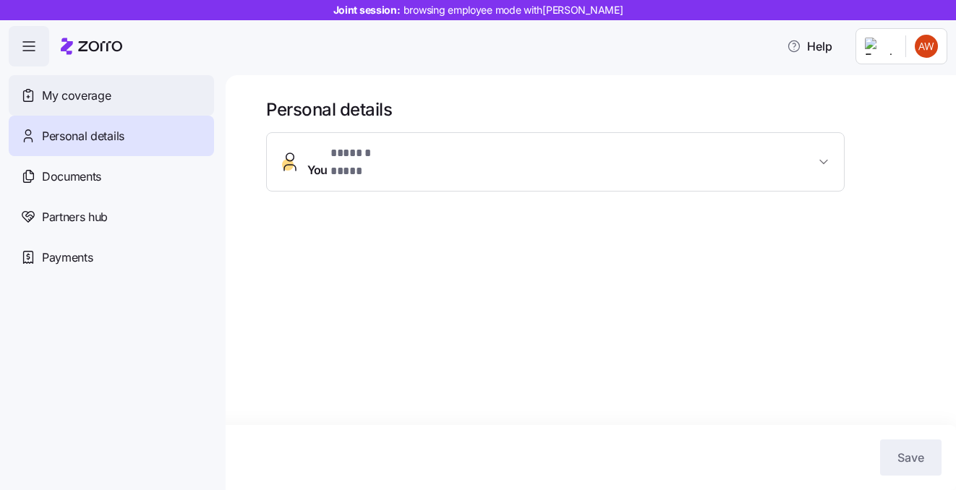
click at [83, 97] on span "My coverage" at bounding box center [76, 96] width 69 height 18
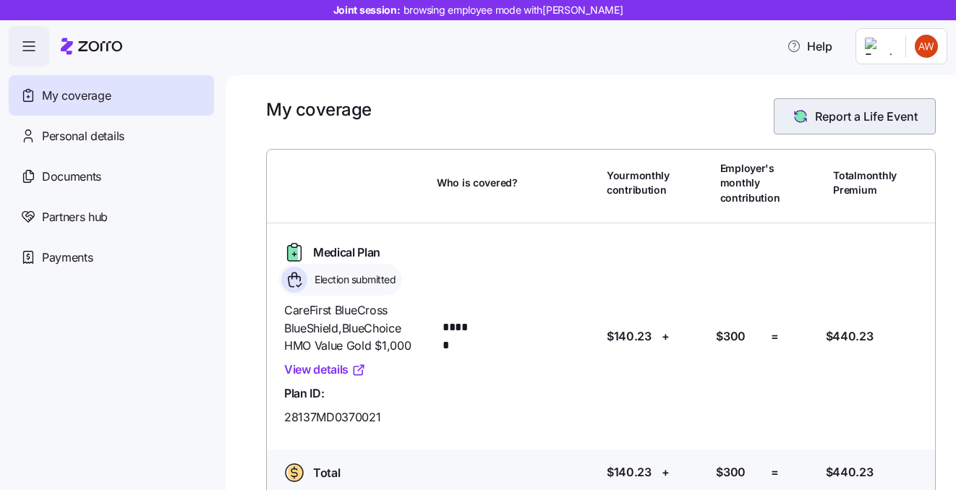
click at [831, 110] on span "Report a Life Event" at bounding box center [866, 116] width 103 height 17
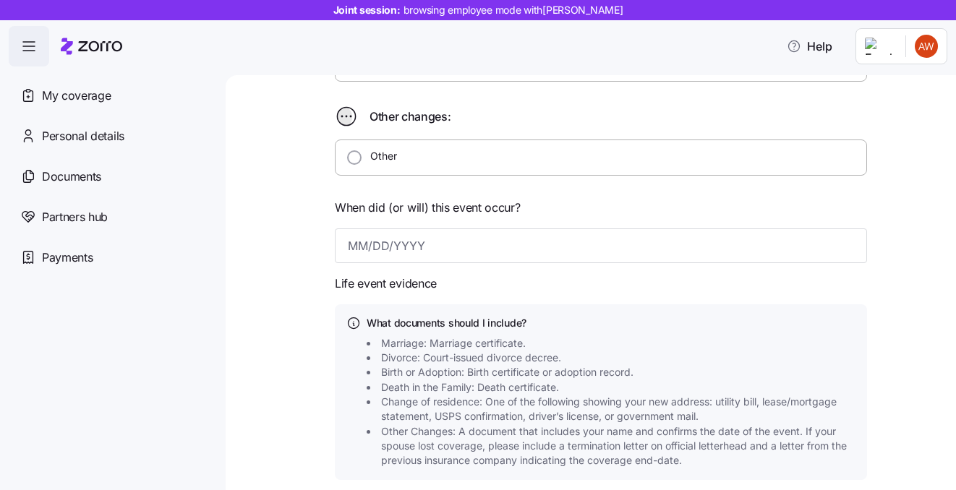
scroll to position [490, 0]
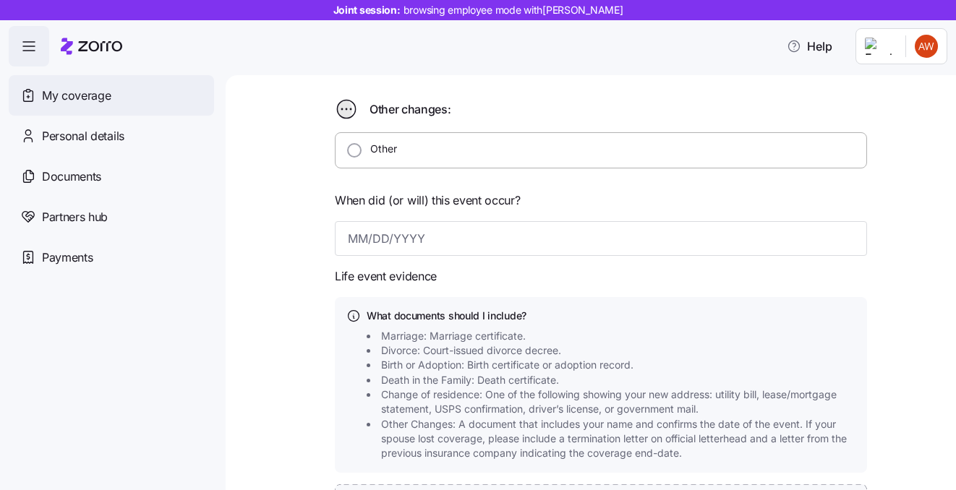
click at [65, 104] on div "My coverage" at bounding box center [111, 95] width 205 height 41
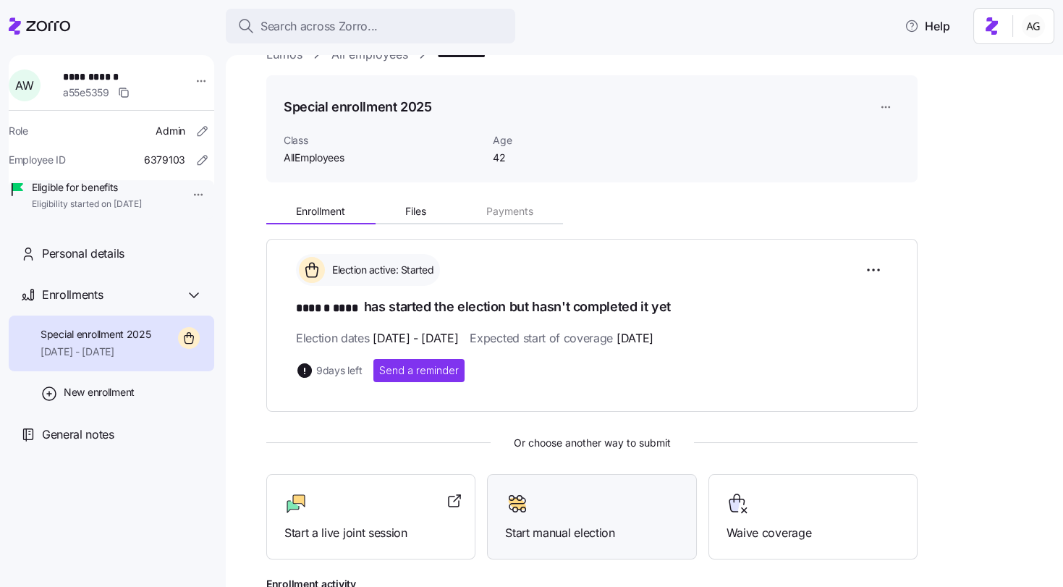
scroll to position [29, 0]
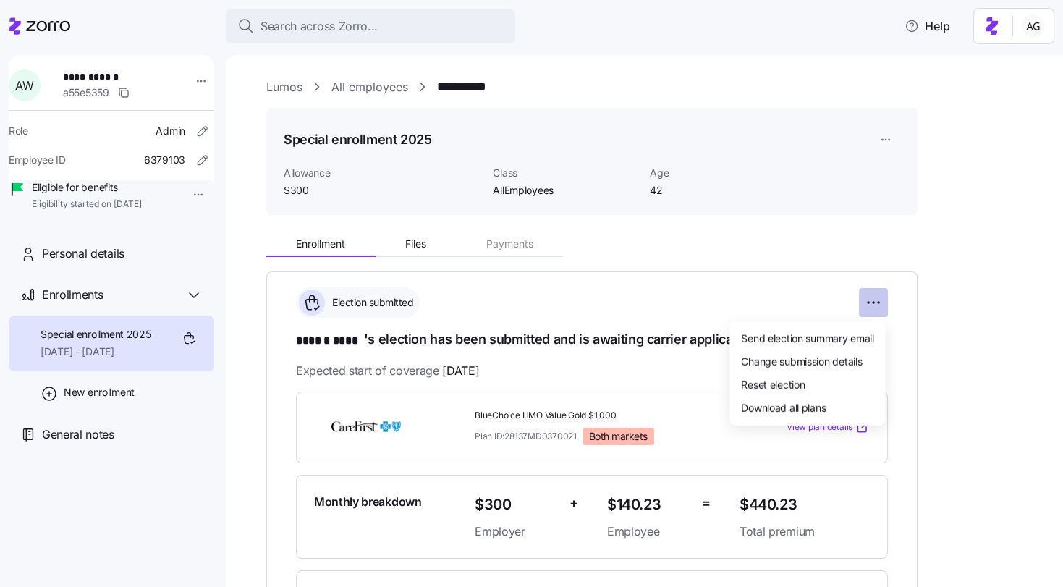
click at [882, 309] on html "**********" at bounding box center [531, 289] width 1063 height 578
click at [814, 383] on div "Reset election" at bounding box center [807, 384] width 144 height 23
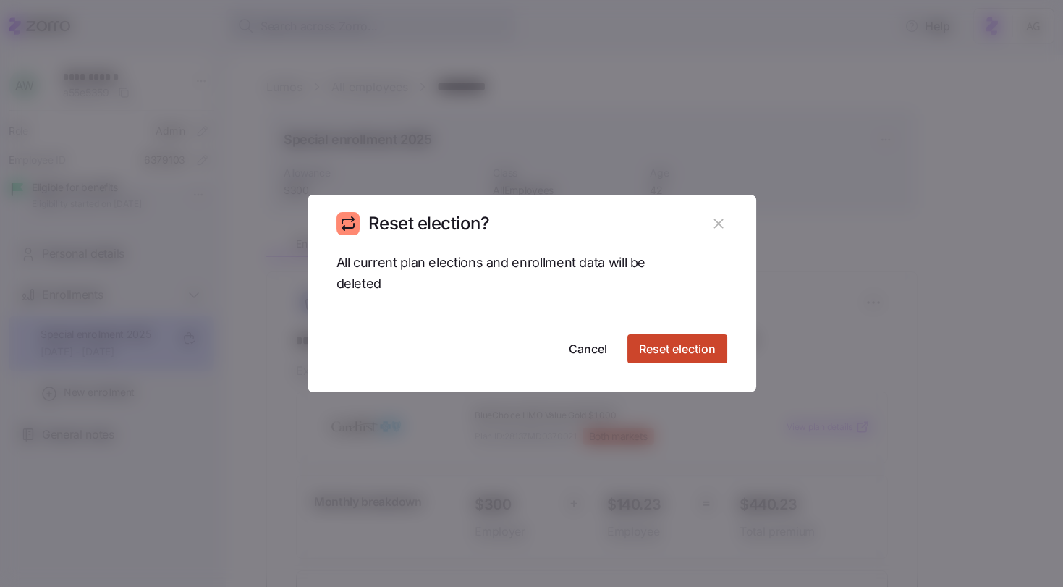
click at [652, 362] on button "Reset election" at bounding box center [677, 348] width 100 height 29
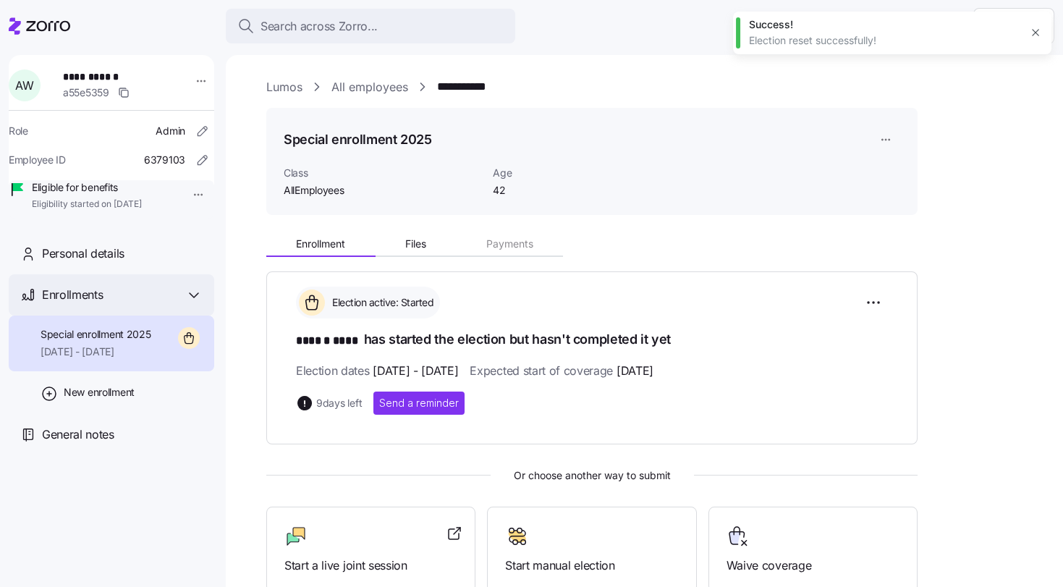
click at [169, 304] on div "Enrollments" at bounding box center [122, 295] width 161 height 18
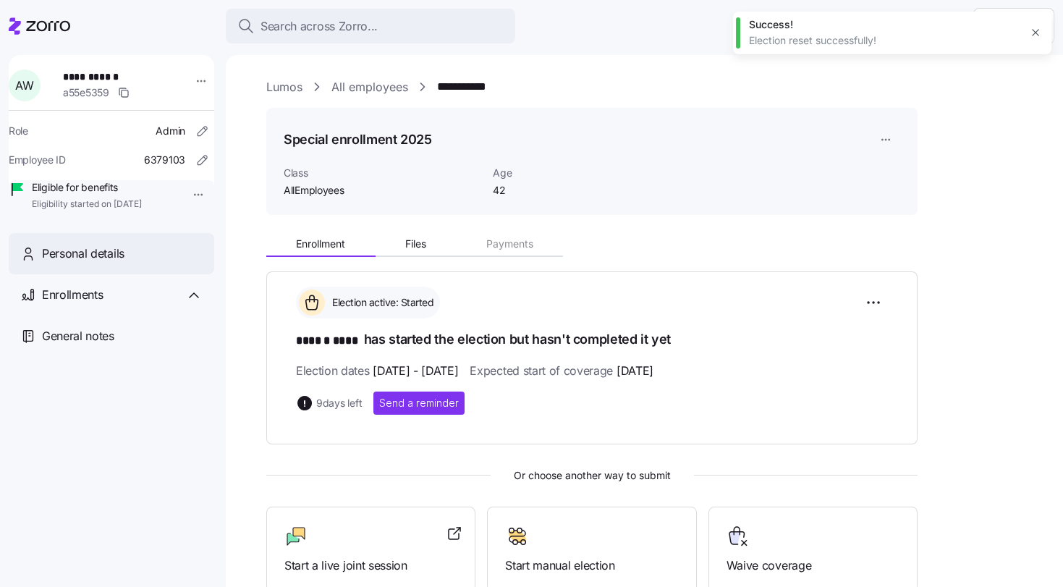
click at [136, 263] on div "Personal details" at bounding box center [122, 253] width 161 height 18
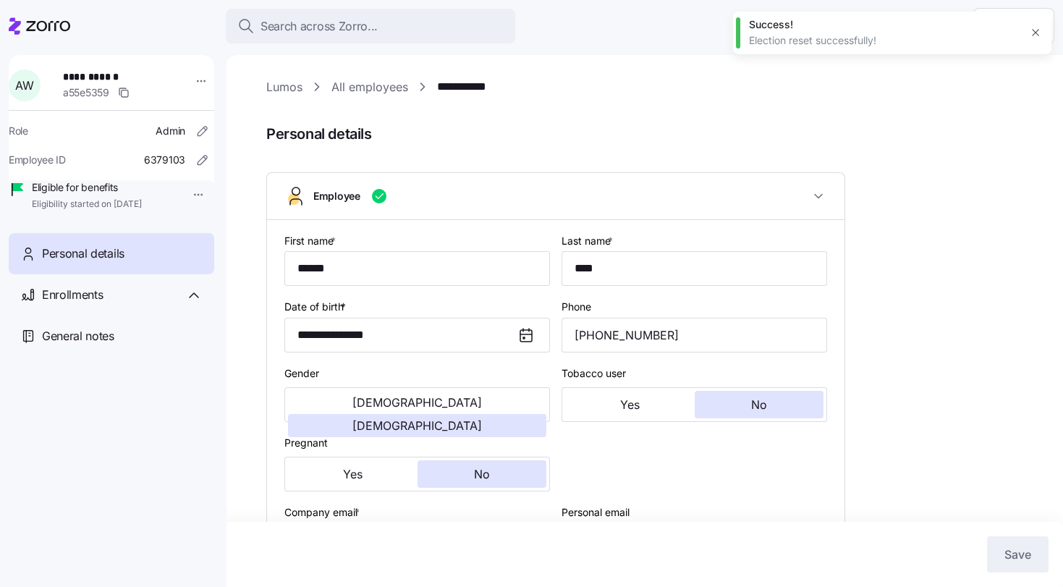
type input "AllEmployees"
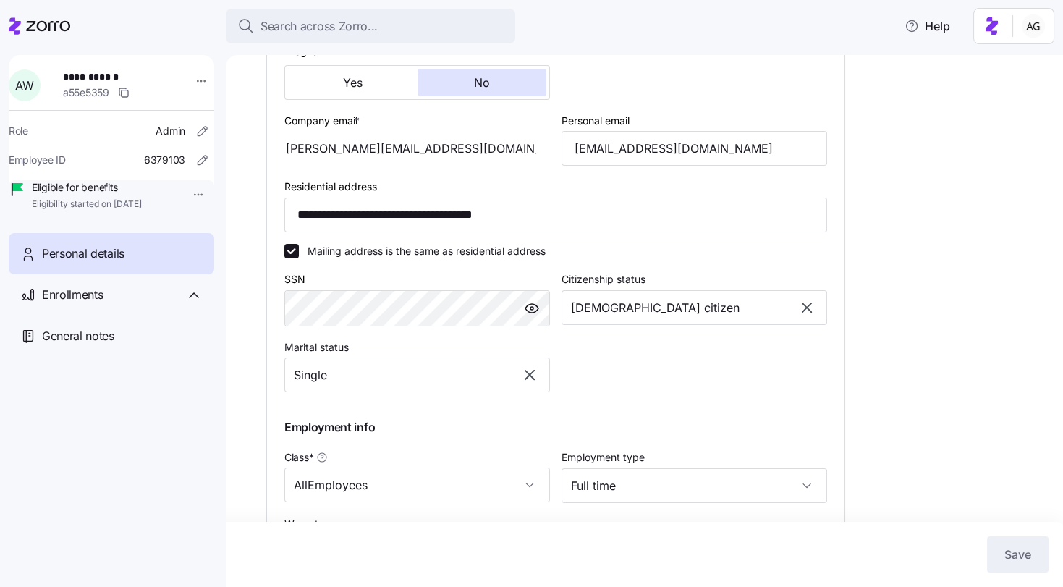
scroll to position [391, 0]
click at [369, 226] on input "**********" at bounding box center [555, 215] width 542 height 35
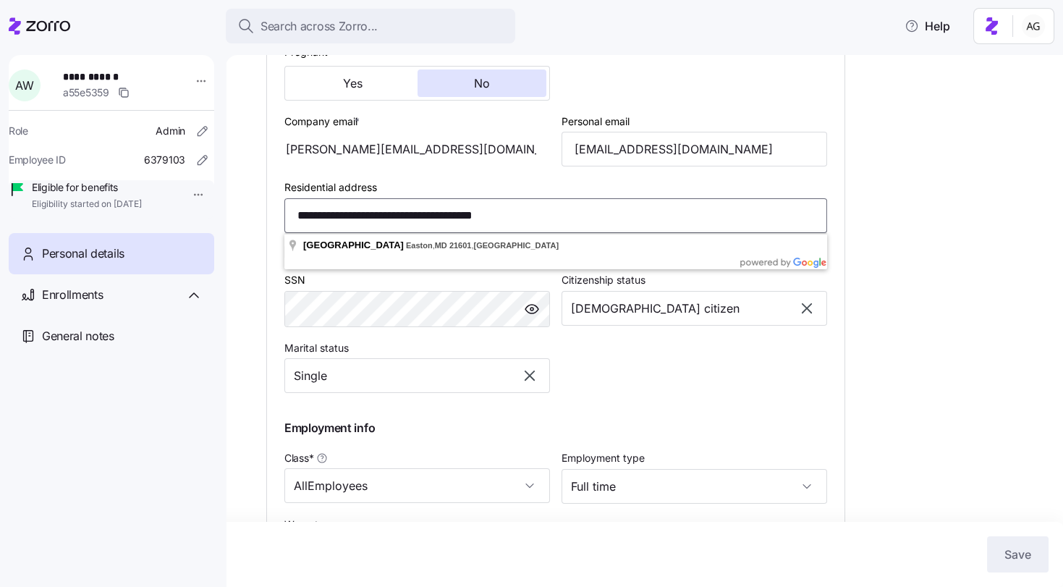
click at [369, 226] on input "**********" at bounding box center [555, 215] width 542 height 35
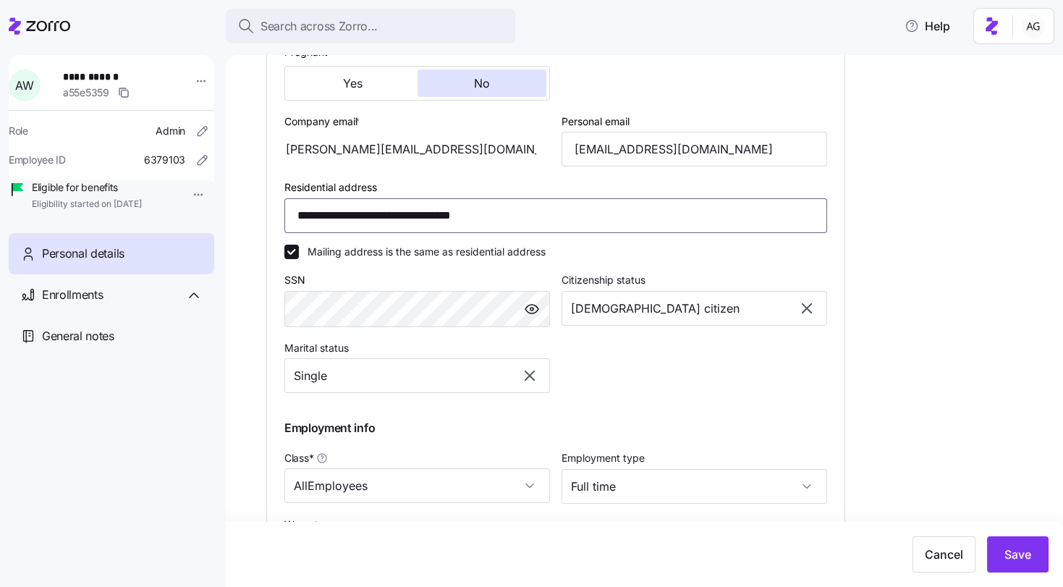
click at [299, 213] on input "**********" at bounding box center [555, 215] width 542 height 35
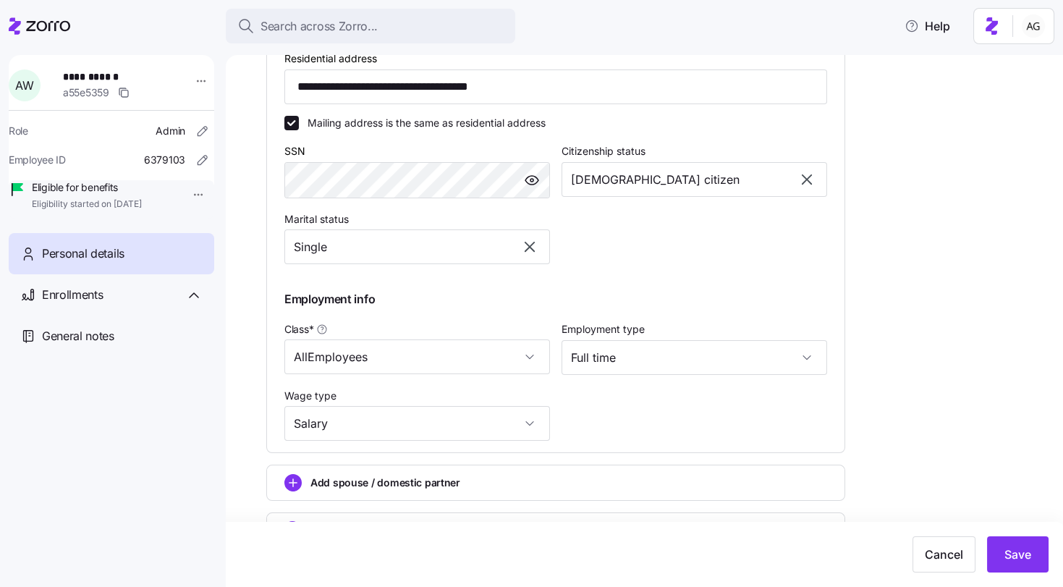
scroll to position [555, 0]
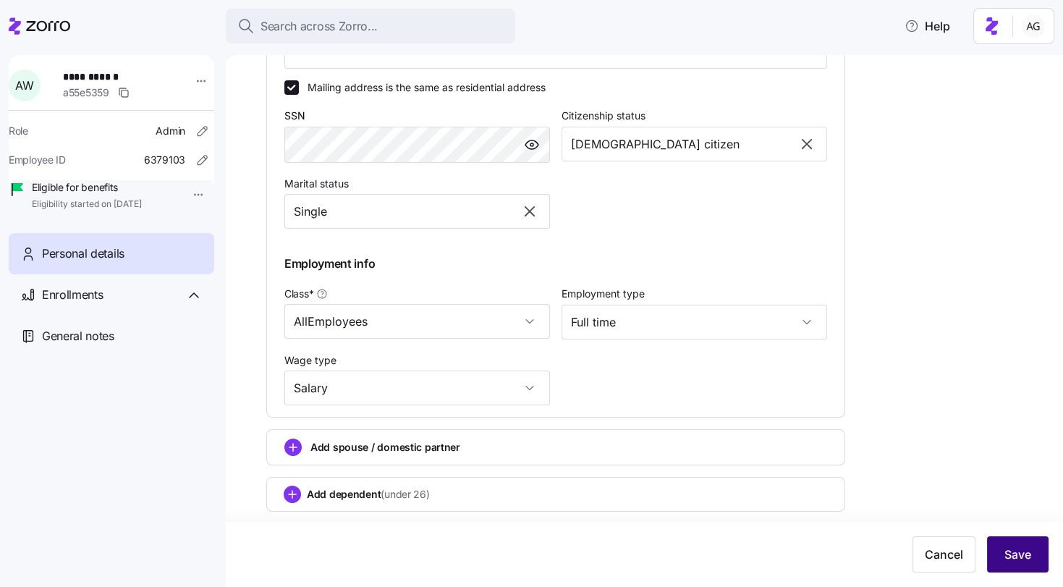
click at [1025, 543] on button "Save" at bounding box center [1017, 554] width 61 height 36
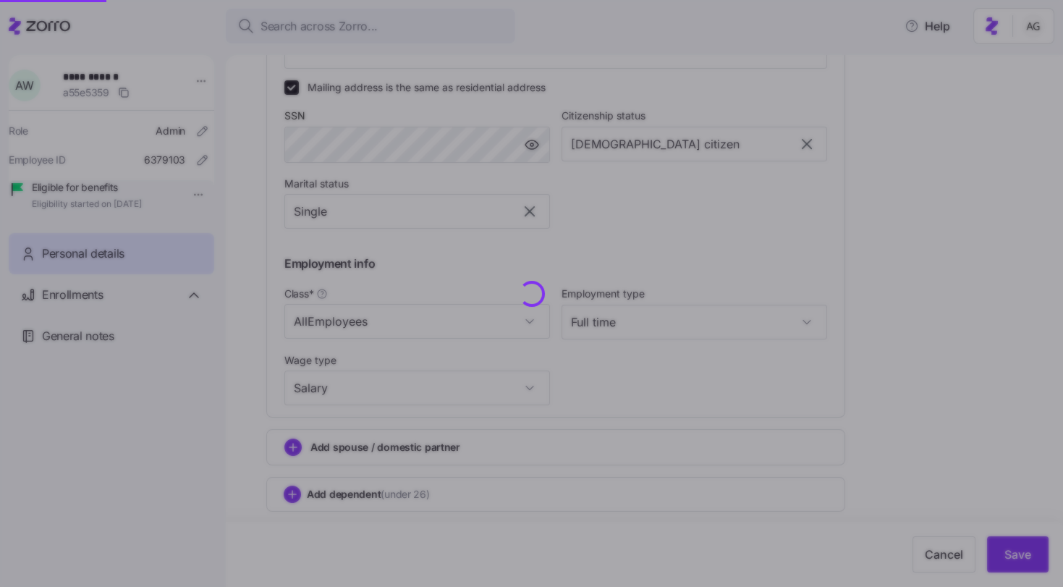
type input "**********"
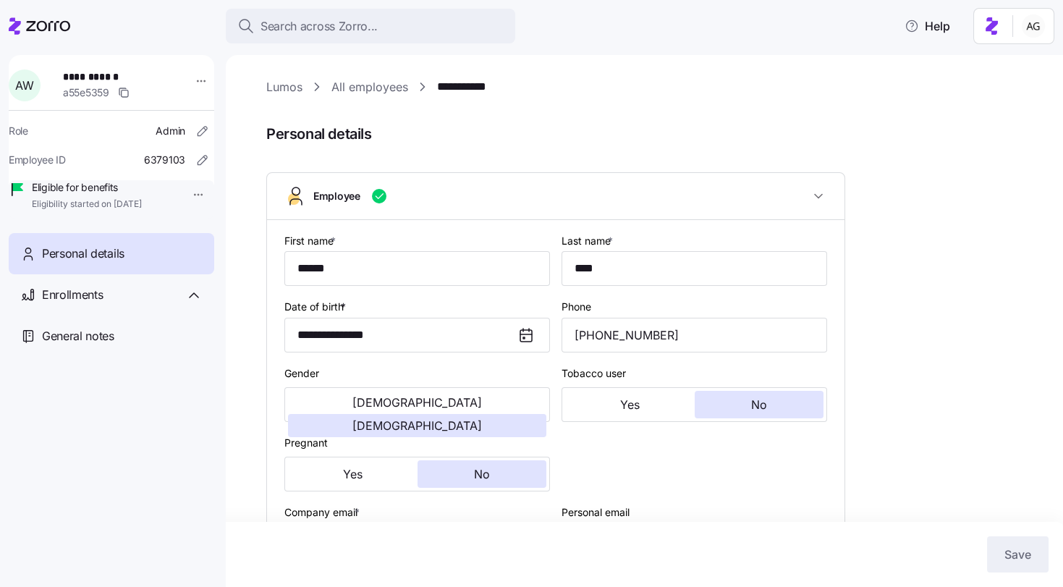
scroll to position [0, 0]
click at [91, 304] on span "Enrollments" at bounding box center [72, 295] width 61 height 18
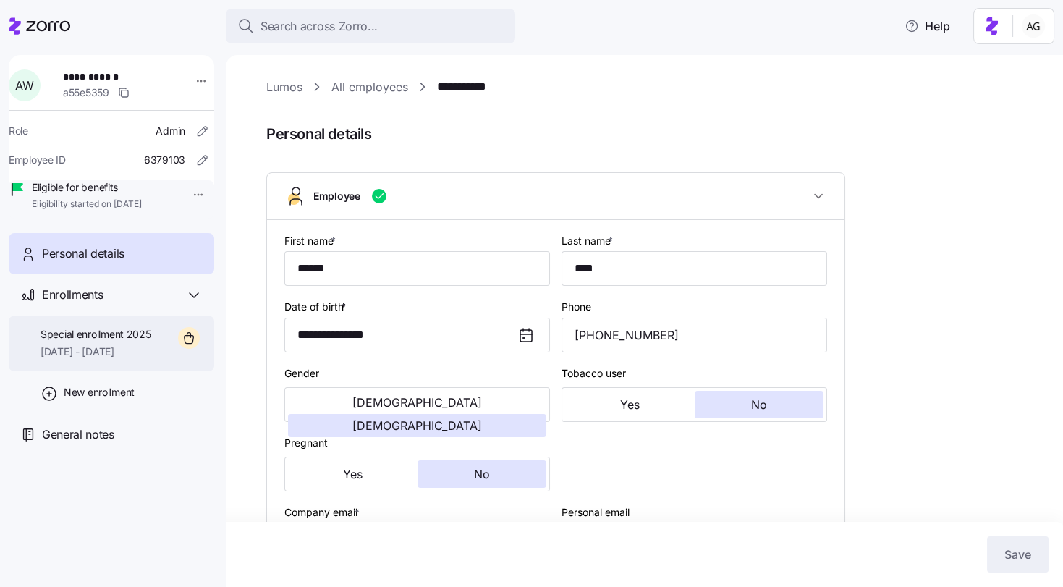
click at [111, 359] on span "[DATE] - [DATE]" at bounding box center [96, 351] width 111 height 14
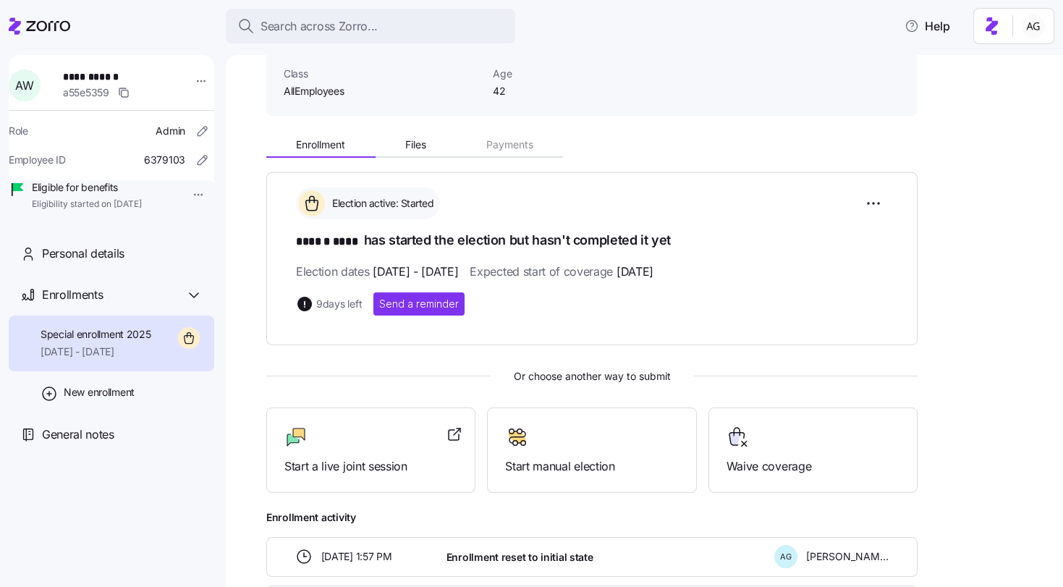
scroll to position [166, 0]
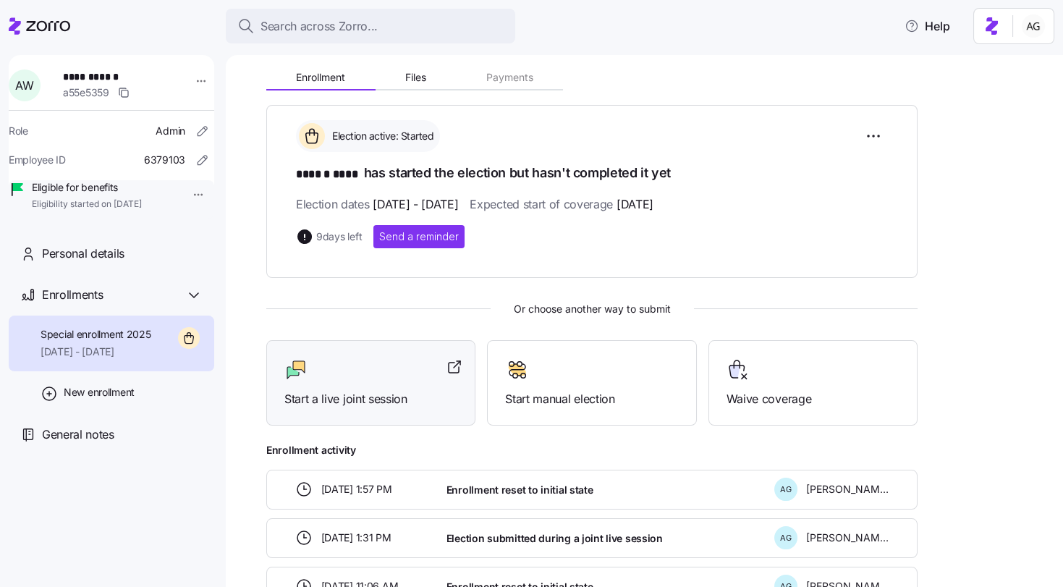
click at [370, 372] on div at bounding box center [370, 369] width 173 height 23
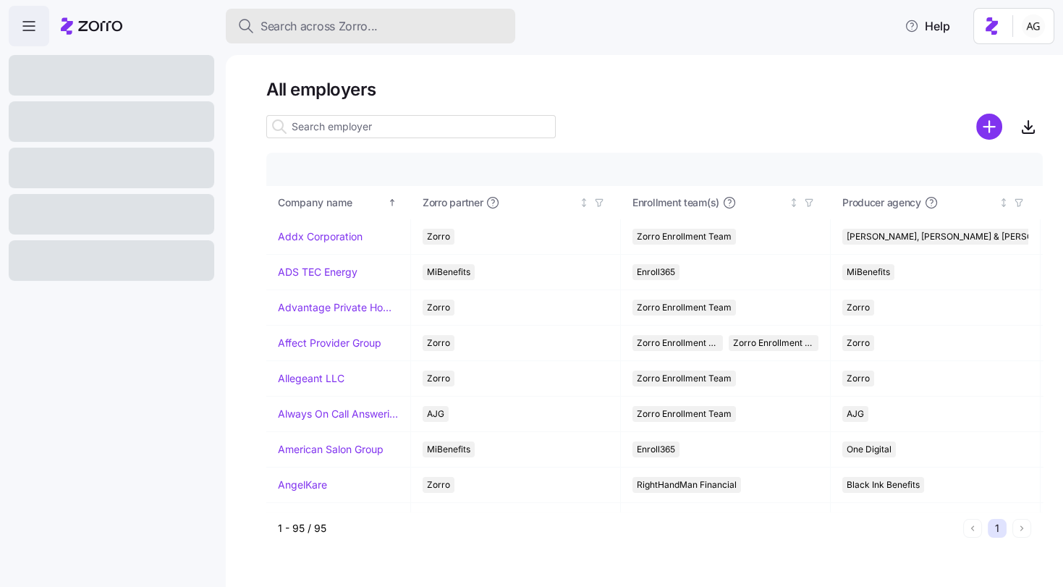
click at [284, 30] on span "Search across Zorro..." at bounding box center [318, 26] width 117 height 18
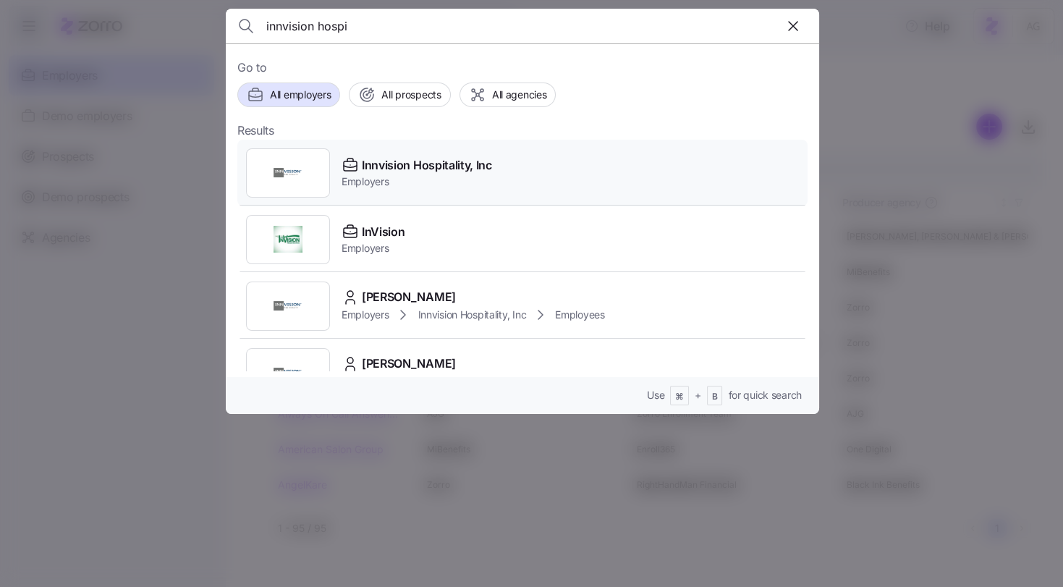
type input "innvision hospi"
click at [292, 185] on img at bounding box center [287, 172] width 29 height 29
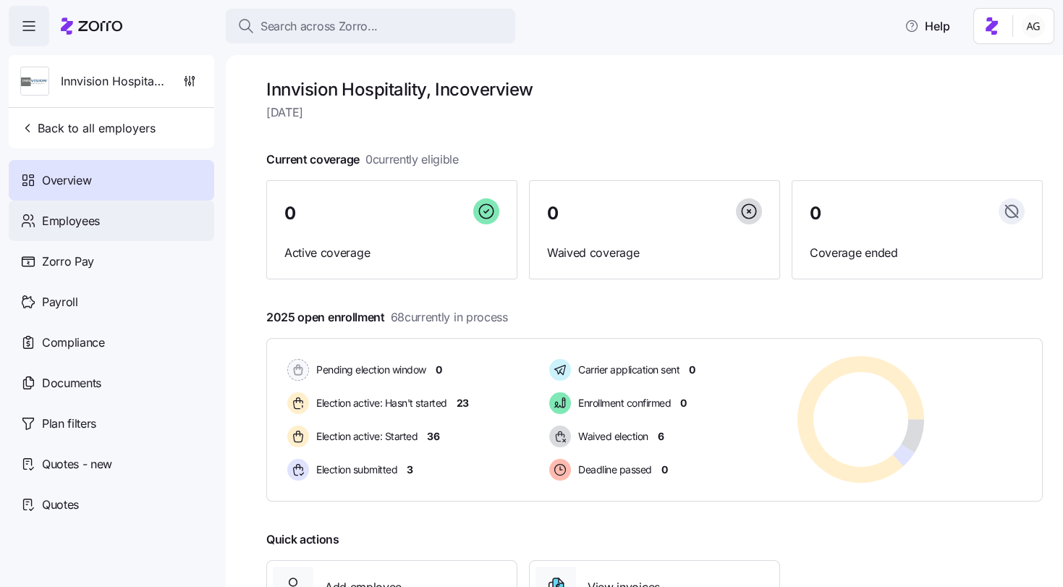
click at [87, 218] on span "Employees" at bounding box center [71, 221] width 58 height 18
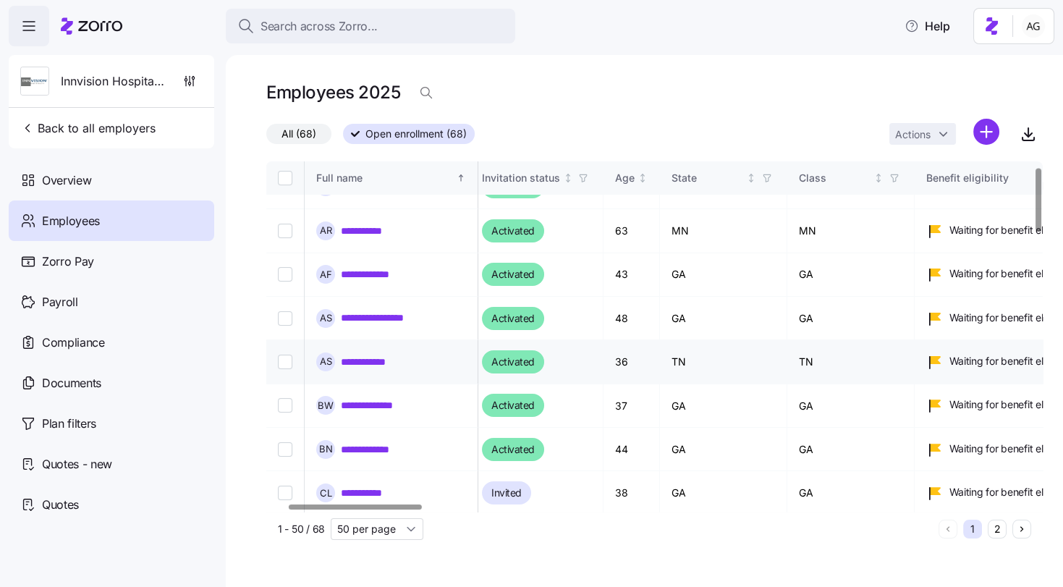
scroll to position [30, 122]
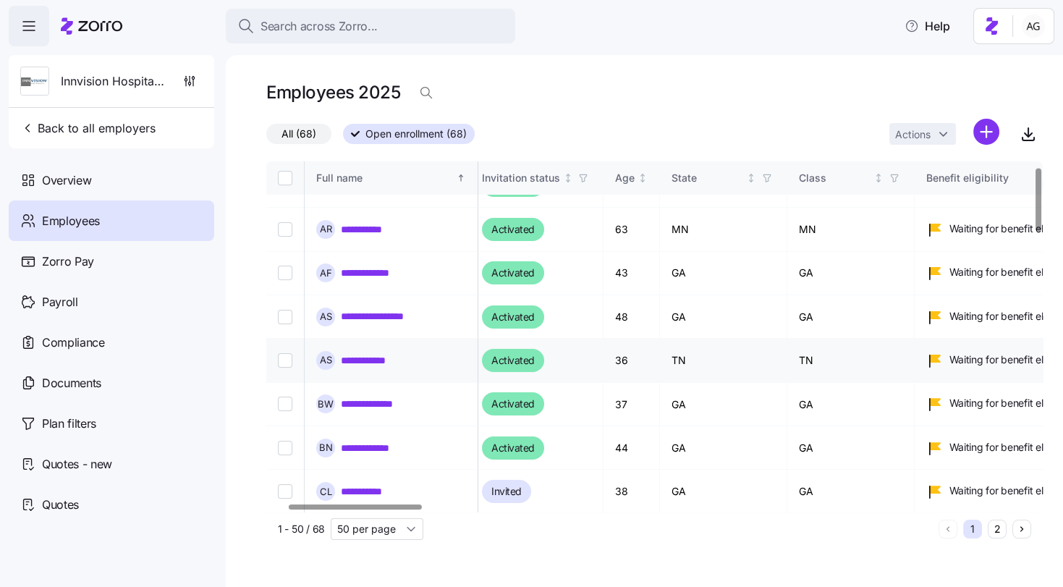
click at [393, 353] on link "**********" at bounding box center [377, 360] width 73 height 14
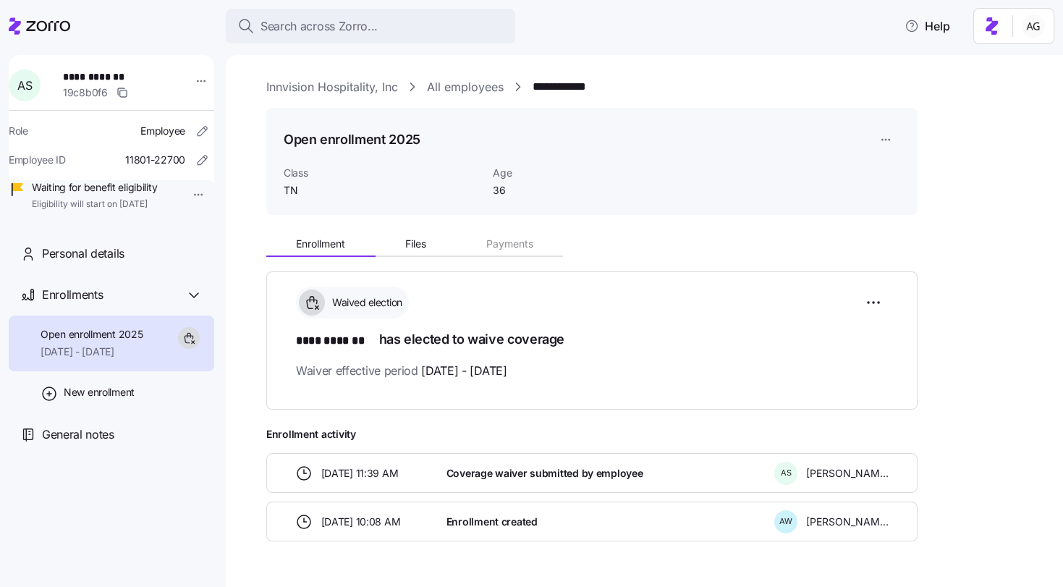
scroll to position [38, 0]
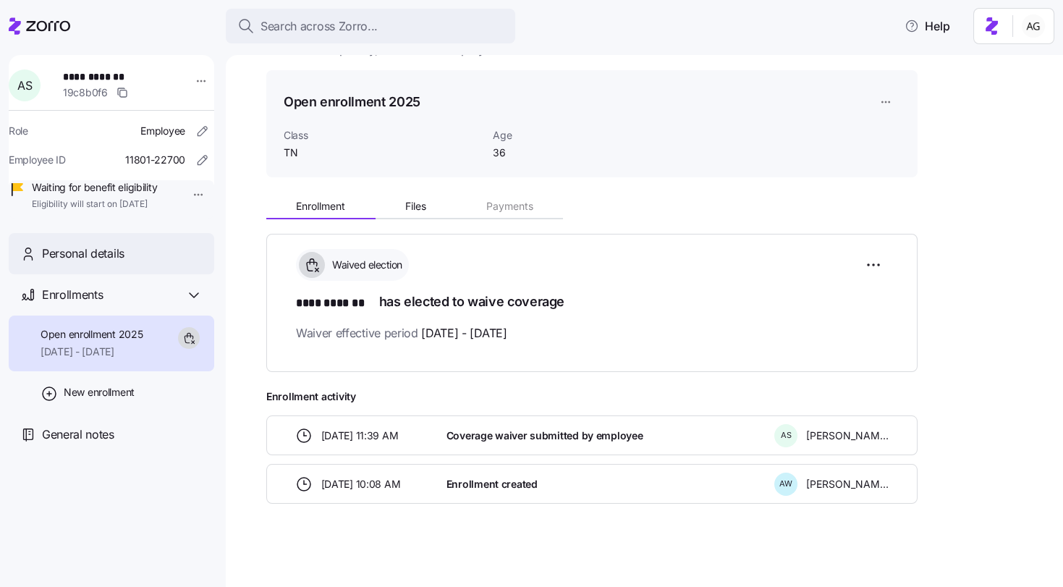
click at [106, 263] on span "Personal details" at bounding box center [83, 253] width 82 height 18
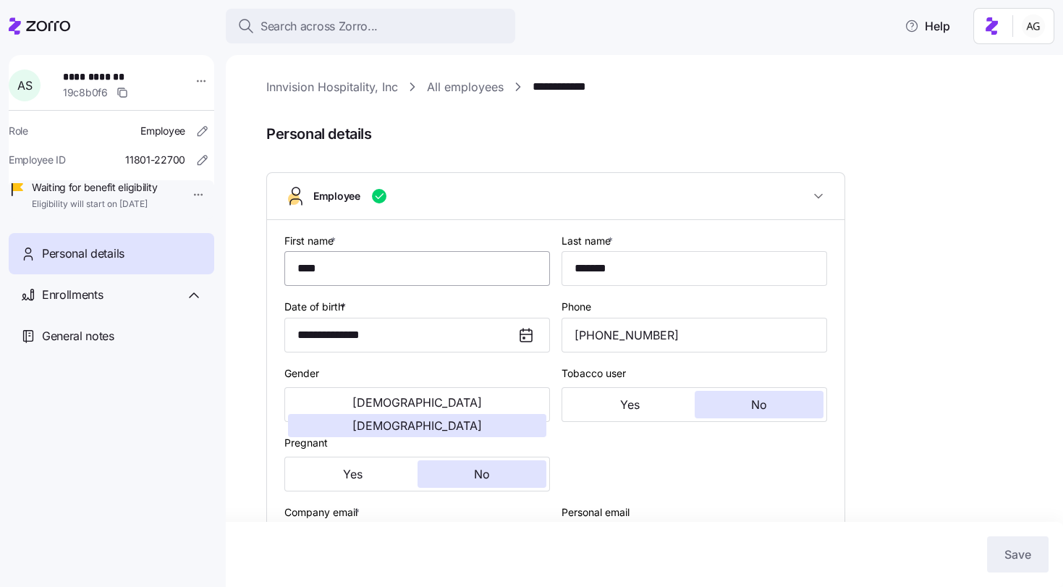
type input "TN"
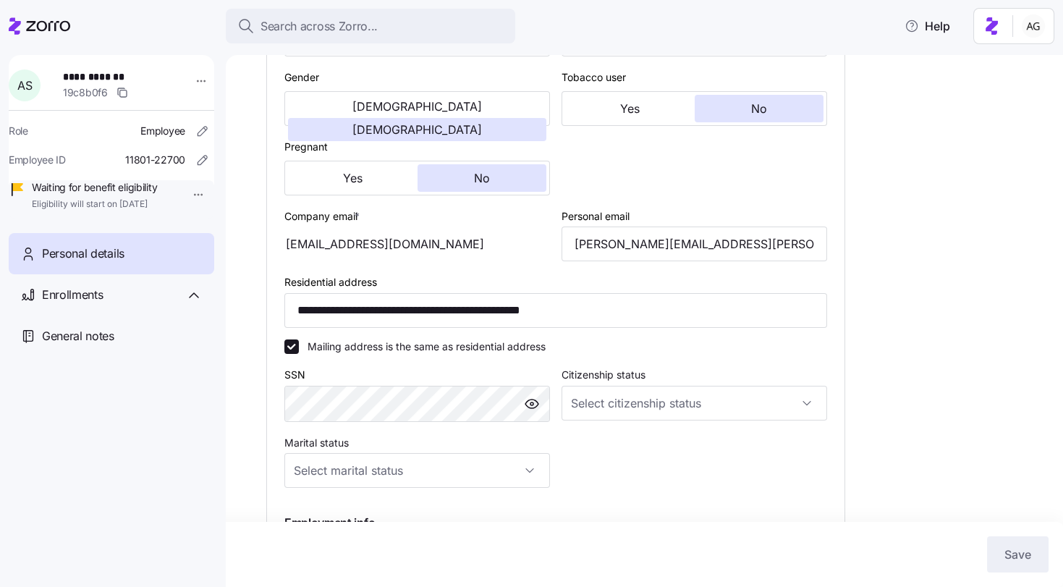
scroll to position [288, 0]
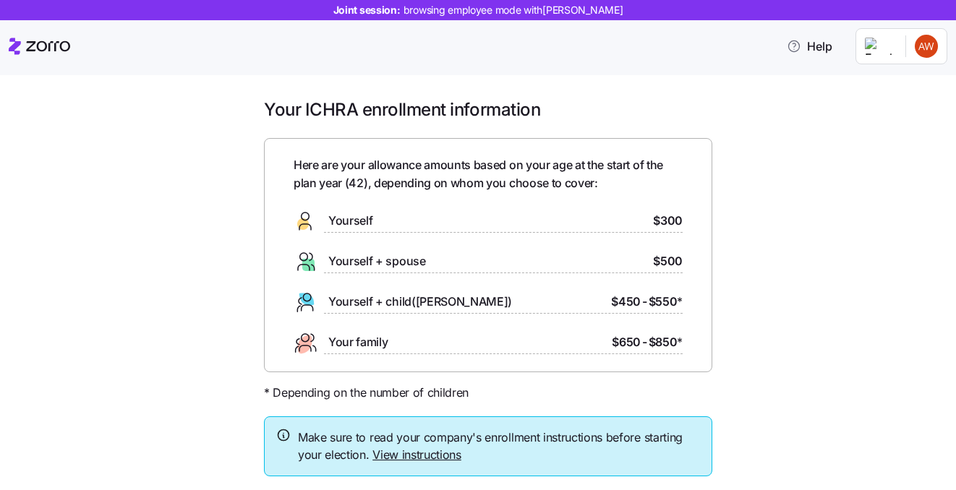
click at [735, 53] on div "Help" at bounding box center [478, 46] width 939 height 41
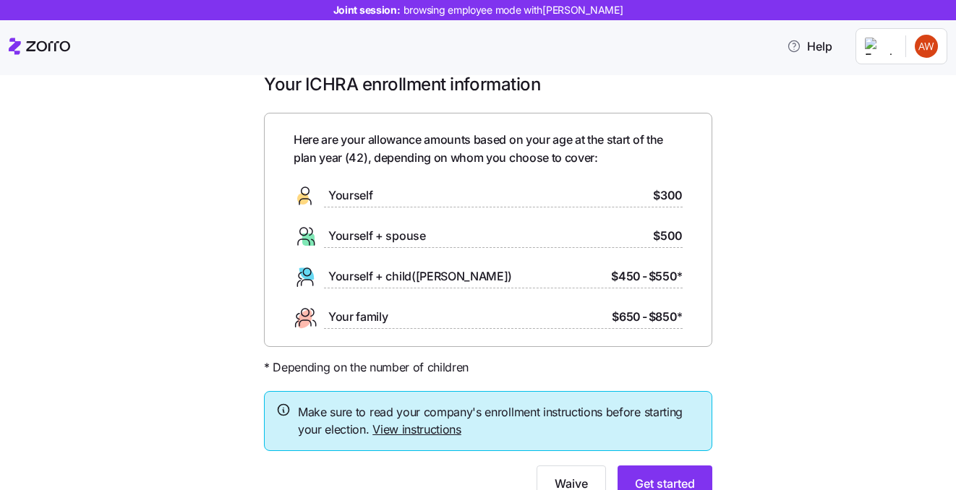
scroll to position [76, 0]
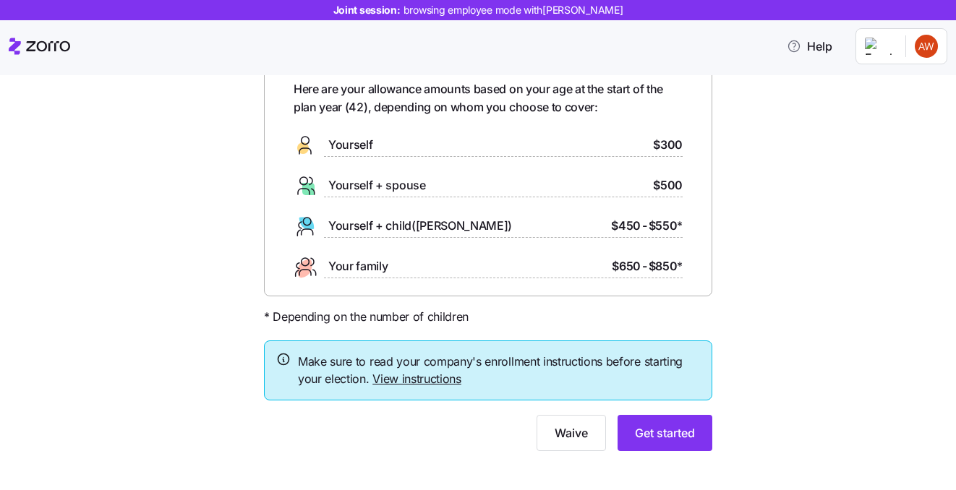
click at [431, 382] on link "View instructions" at bounding box center [417, 379] width 89 height 14
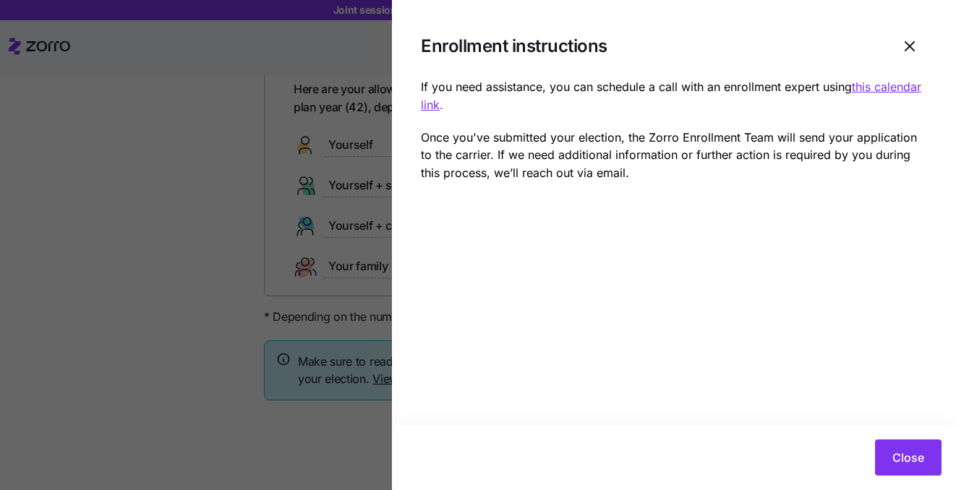
click at [885, 88] on u "this calendar link" at bounding box center [671, 96] width 501 height 33
click at [903, 461] on span "Close" at bounding box center [909, 457] width 32 height 17
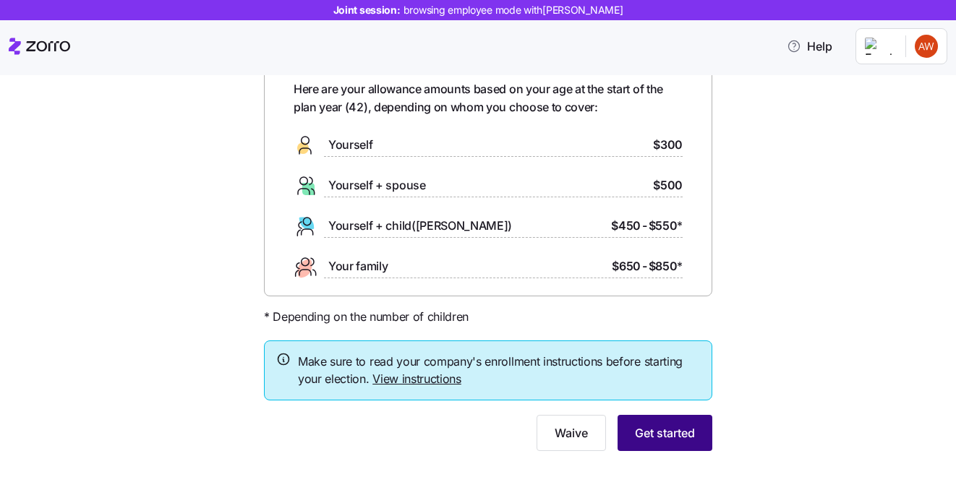
click at [680, 425] on span "Get started" at bounding box center [665, 433] width 60 height 17
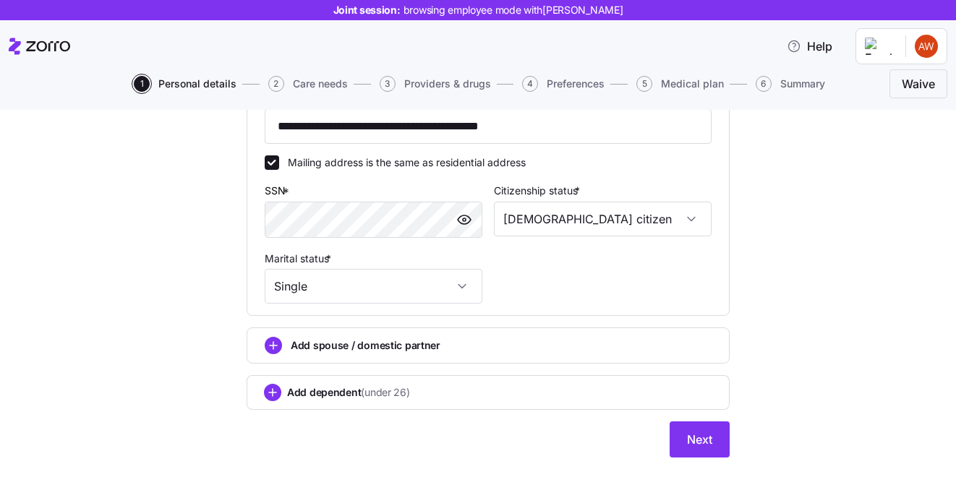
scroll to position [532, 0]
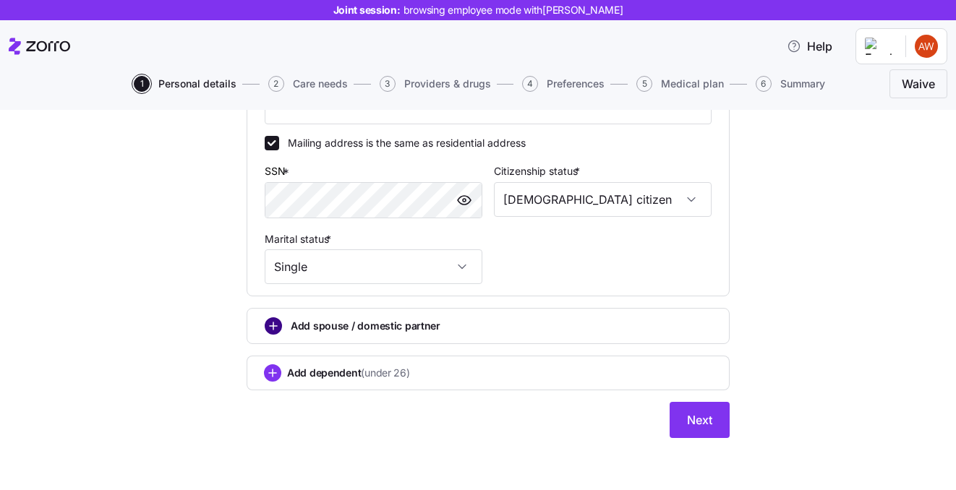
click at [266, 331] on circle "add icon" at bounding box center [273, 326] width 16 height 16
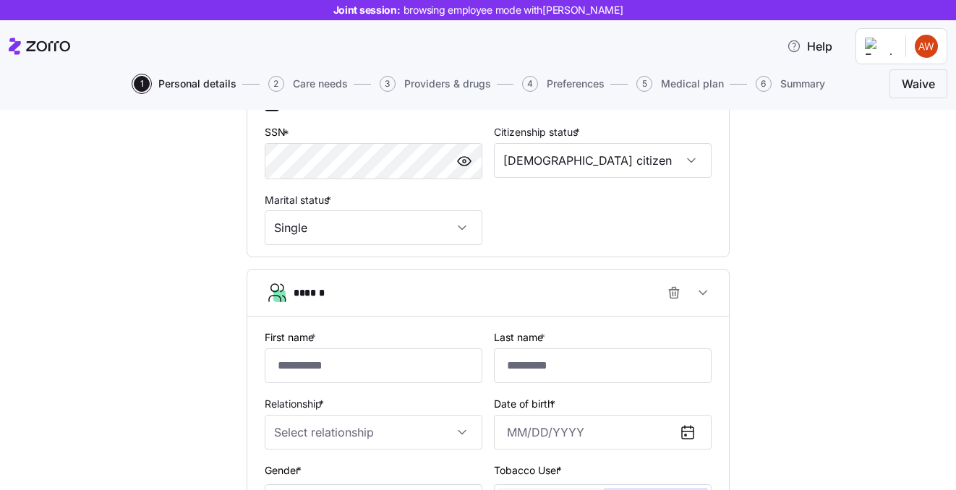
scroll to position [571, 0]
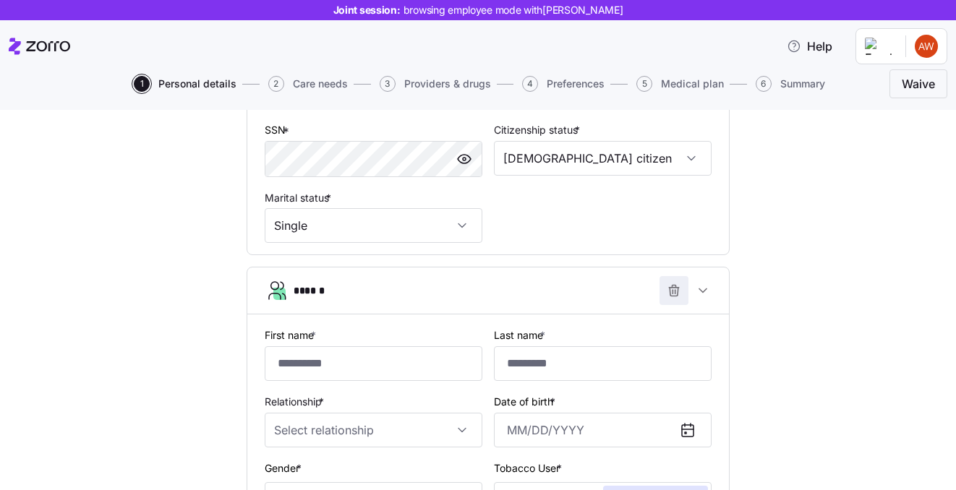
click at [670, 289] on icon "button" at bounding box center [674, 291] width 14 height 14
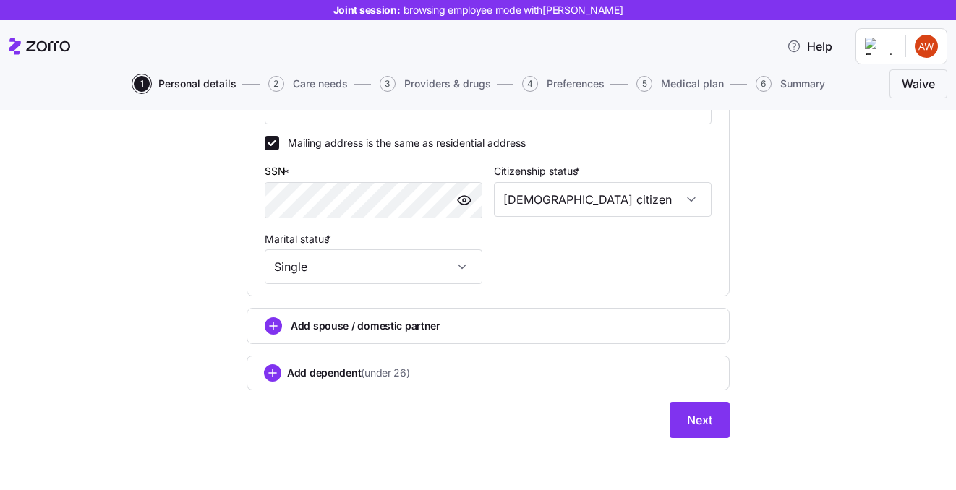
scroll to position [532, 0]
click at [693, 414] on span "Next" at bounding box center [699, 420] width 25 height 17
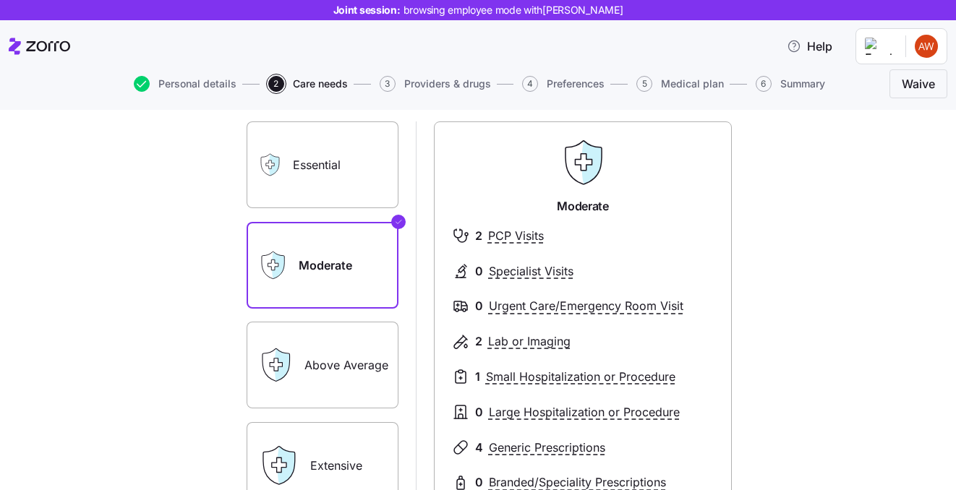
scroll to position [93, 0]
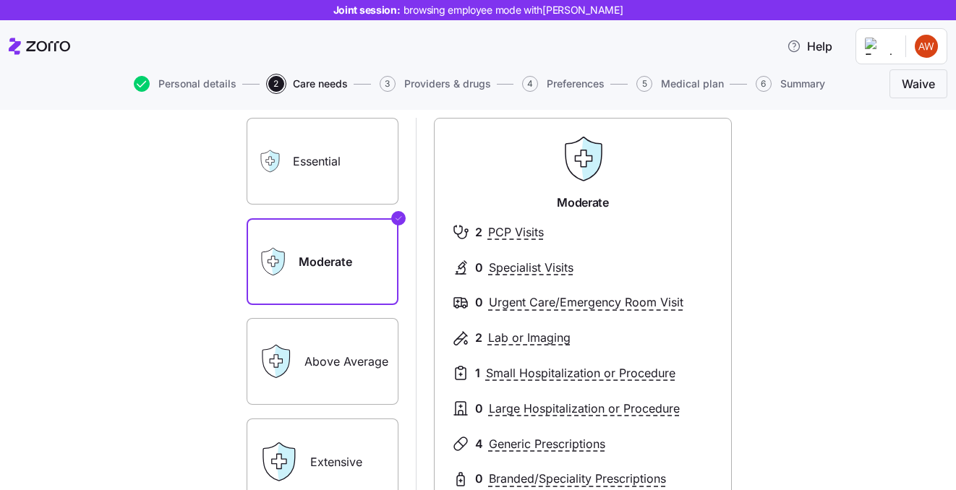
click at [355, 176] on label "Essential" at bounding box center [323, 161] width 152 height 87
click at [0, 0] on input "Essential" at bounding box center [0, 0] width 0 height 0
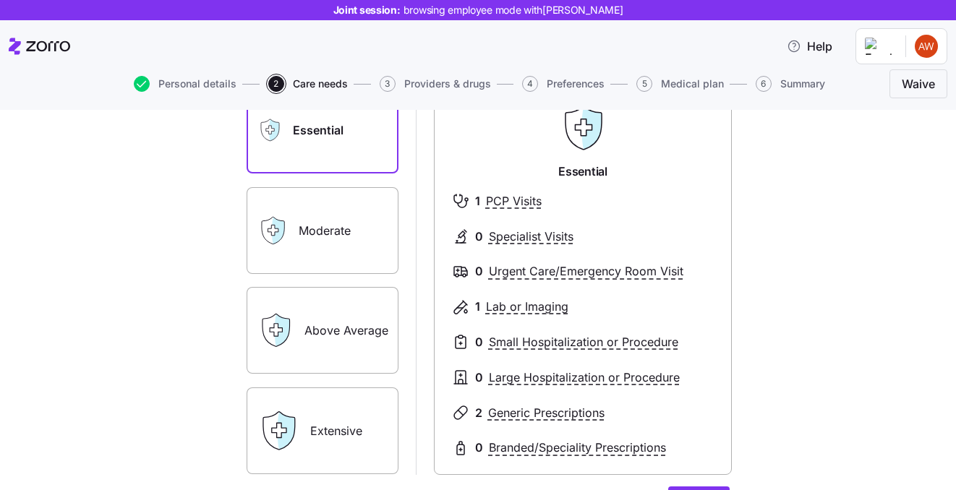
scroll to position [124, 0]
click at [336, 416] on label "Extensive" at bounding box center [323, 431] width 152 height 87
click at [0, 0] on input "Extensive" at bounding box center [0, 0] width 0 height 0
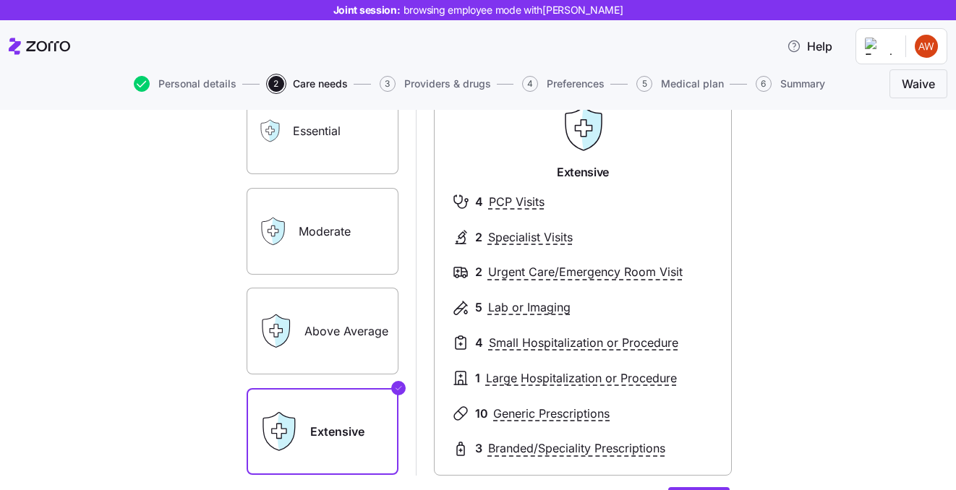
click at [326, 148] on label "Essential" at bounding box center [323, 131] width 152 height 87
click at [0, 0] on input "Essential" at bounding box center [0, 0] width 0 height 0
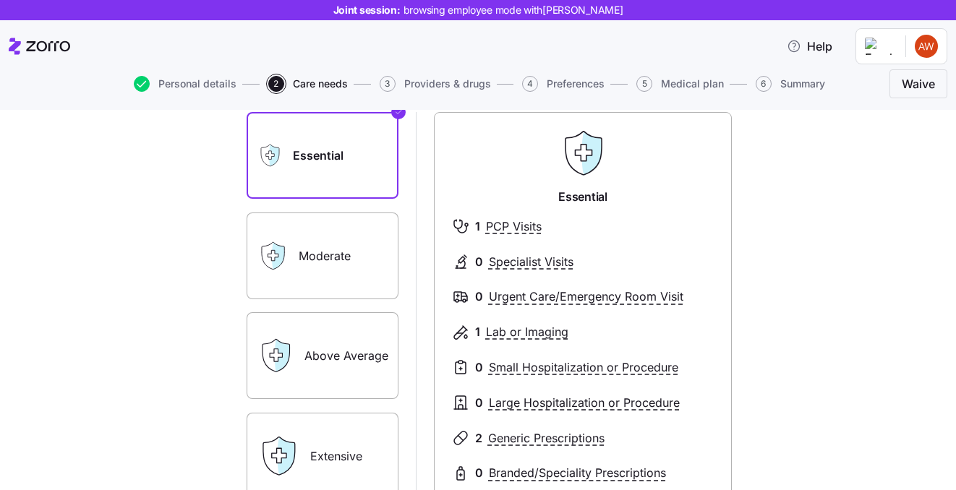
scroll to position [97, 0]
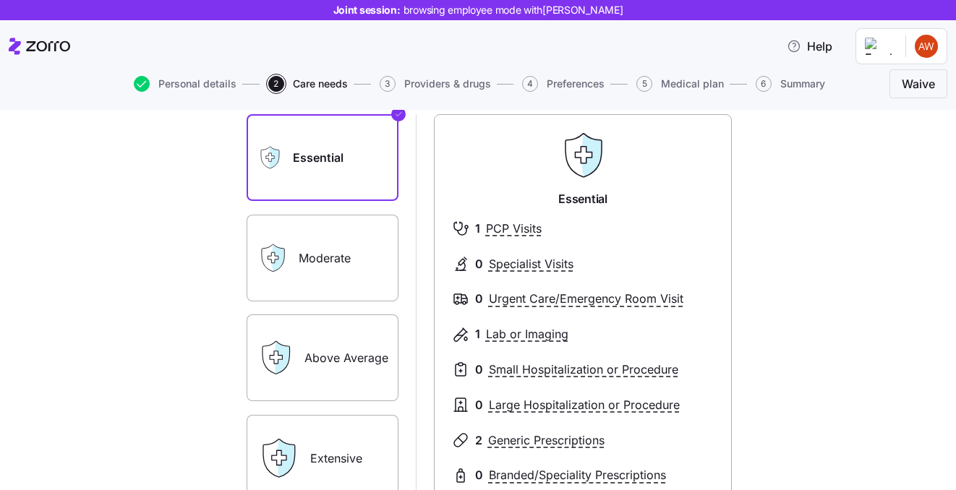
click at [346, 162] on label "Essential" at bounding box center [323, 157] width 152 height 87
click at [0, 0] on input "Essential" at bounding box center [0, 0] width 0 height 0
click at [339, 240] on label "Moderate" at bounding box center [323, 258] width 152 height 87
click at [0, 0] on input "Moderate" at bounding box center [0, 0] width 0 height 0
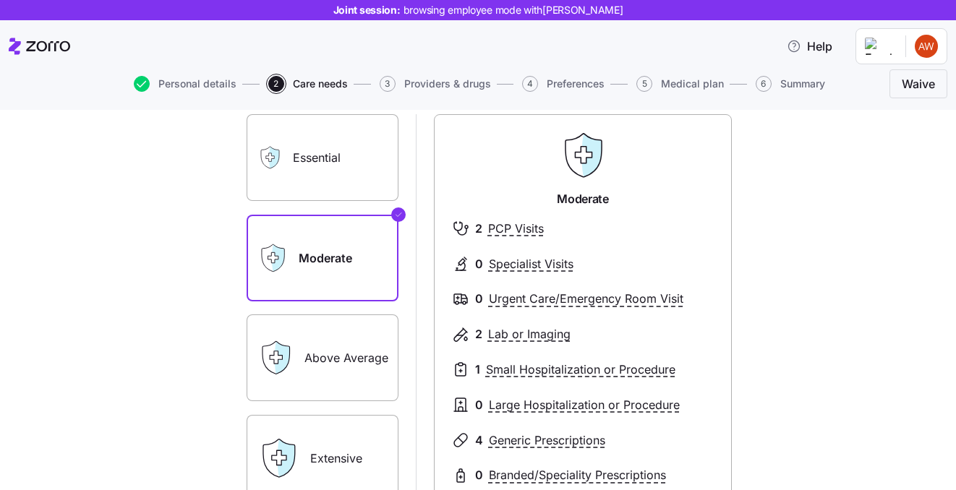
click at [365, 162] on label "Essential" at bounding box center [323, 157] width 152 height 87
click at [0, 0] on input "Essential" at bounding box center [0, 0] width 0 height 0
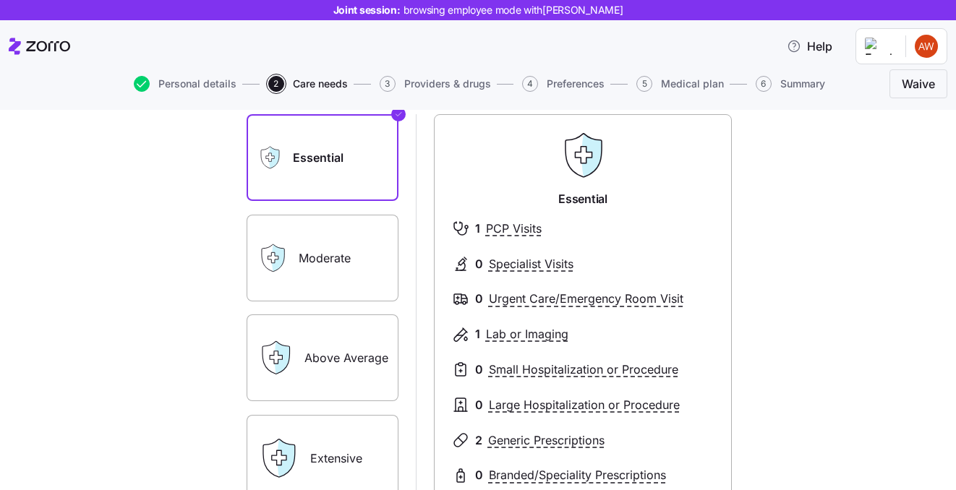
click at [371, 255] on label "Moderate" at bounding box center [323, 258] width 152 height 87
click at [0, 0] on input "Moderate" at bounding box center [0, 0] width 0 height 0
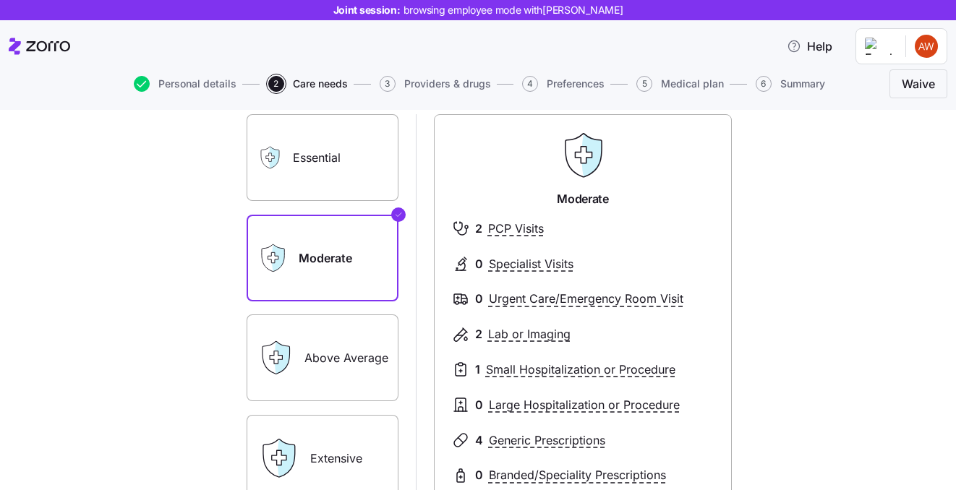
click at [339, 156] on label "Essential" at bounding box center [323, 157] width 152 height 87
click at [0, 0] on input "Essential" at bounding box center [0, 0] width 0 height 0
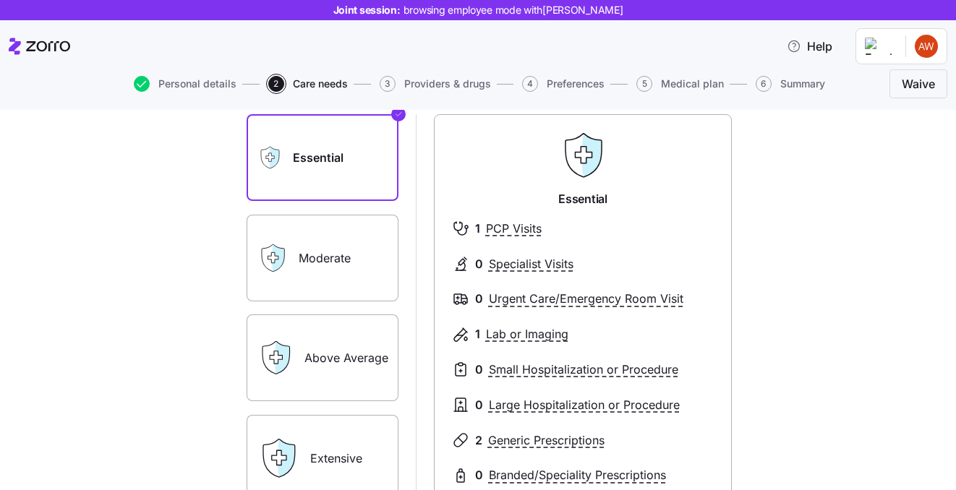
click at [339, 225] on label "Moderate" at bounding box center [323, 258] width 152 height 87
click at [0, 0] on input "Moderate" at bounding box center [0, 0] width 0 height 0
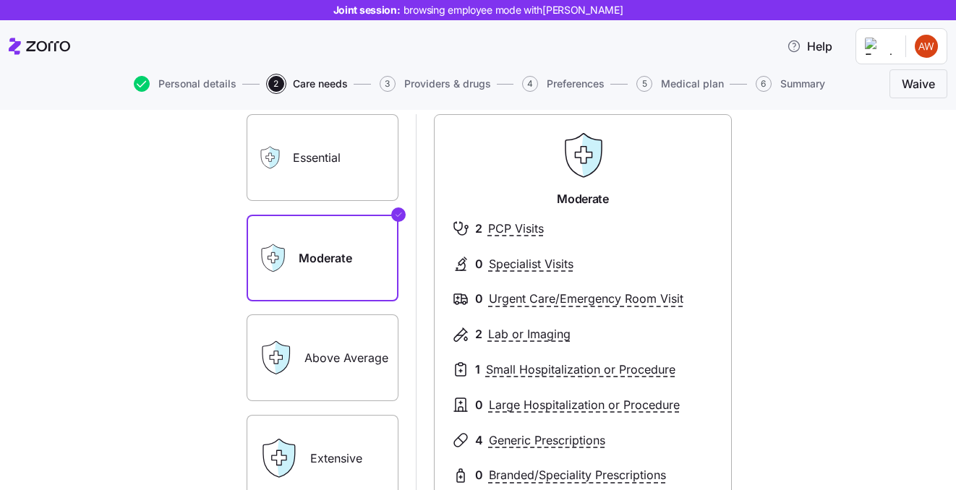
click at [328, 155] on label "Essential" at bounding box center [323, 157] width 152 height 87
click at [0, 0] on input "Essential" at bounding box center [0, 0] width 0 height 0
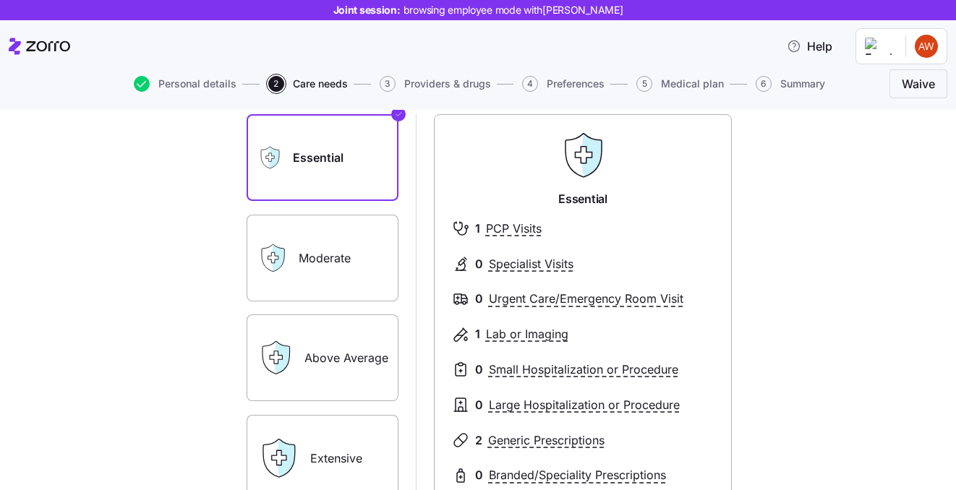
click at [329, 232] on label "Moderate" at bounding box center [323, 258] width 152 height 87
click at [0, 0] on input "Moderate" at bounding box center [0, 0] width 0 height 0
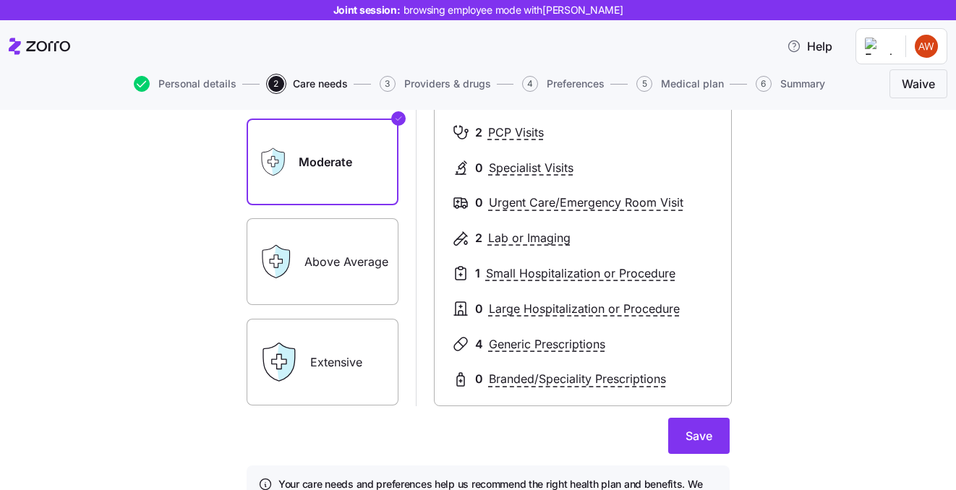
scroll to position [199, 0]
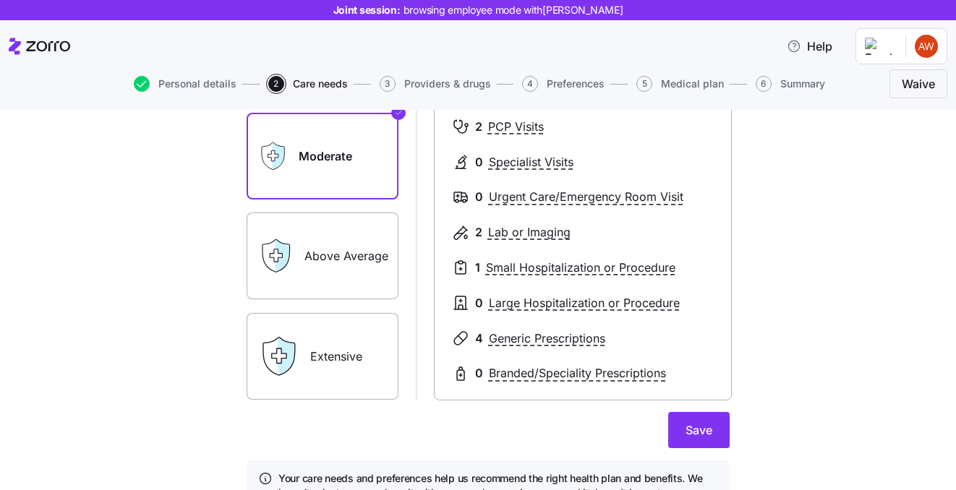
click at [346, 344] on label "Extensive" at bounding box center [323, 356] width 152 height 87
click at [0, 0] on input "Extensive" at bounding box center [0, 0] width 0 height 0
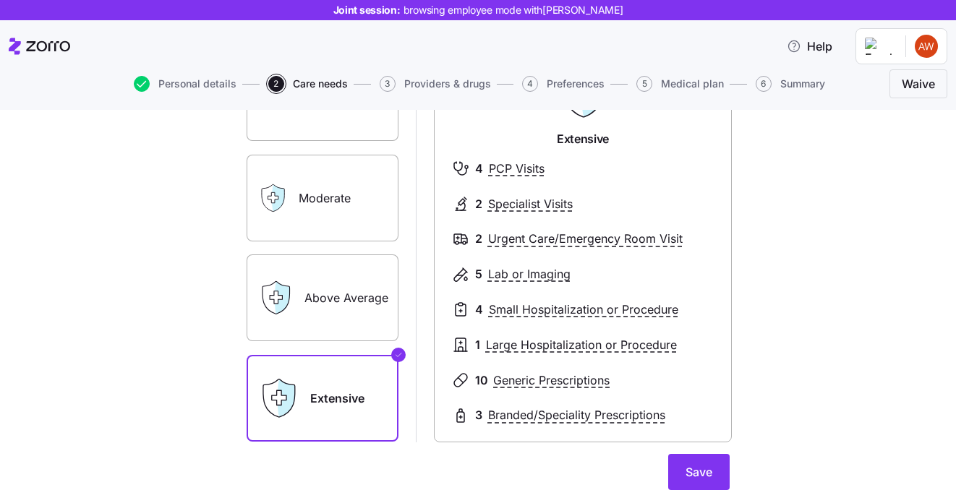
scroll to position [158, 0]
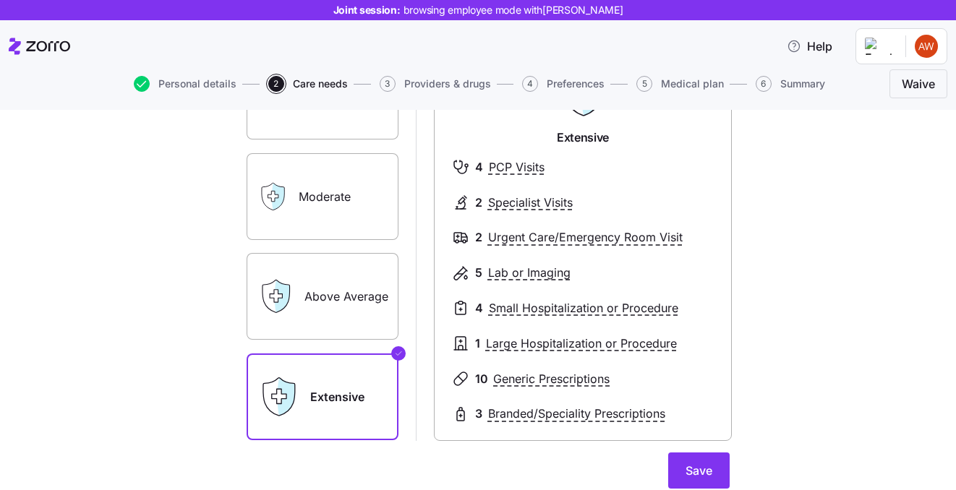
click at [318, 281] on label "Above Average" at bounding box center [323, 296] width 152 height 87
click at [0, 0] on input "Above Average" at bounding box center [0, 0] width 0 height 0
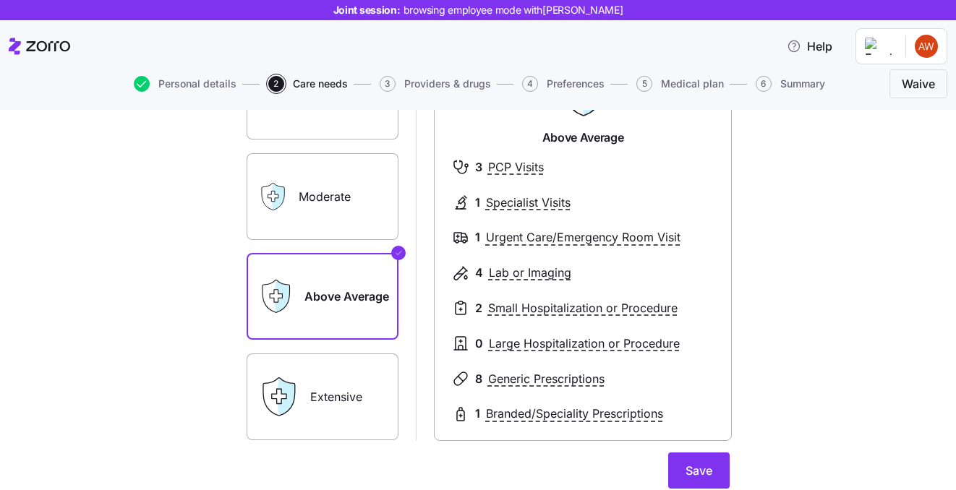
click at [341, 202] on label "Moderate" at bounding box center [323, 196] width 152 height 87
click at [0, 0] on input "Moderate" at bounding box center [0, 0] width 0 height 0
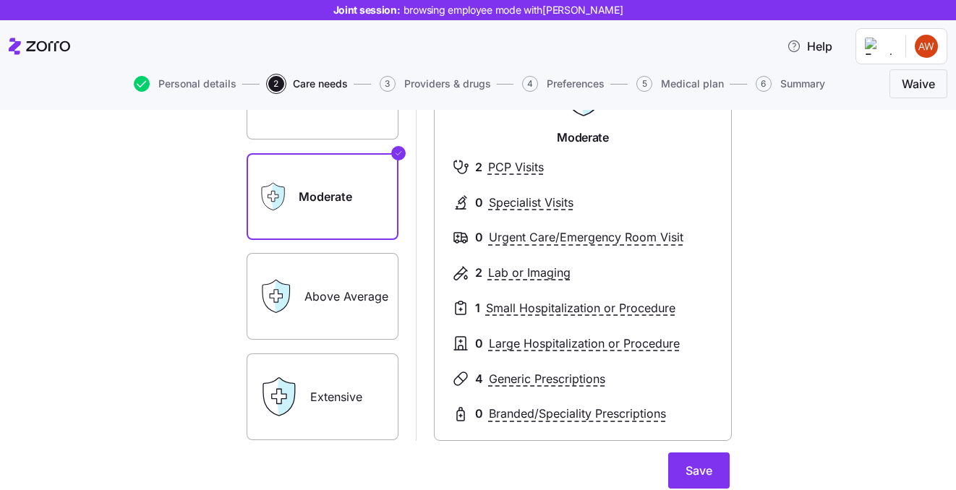
click at [341, 266] on label "Above Average" at bounding box center [323, 296] width 152 height 87
click at [0, 0] on input "Above Average" at bounding box center [0, 0] width 0 height 0
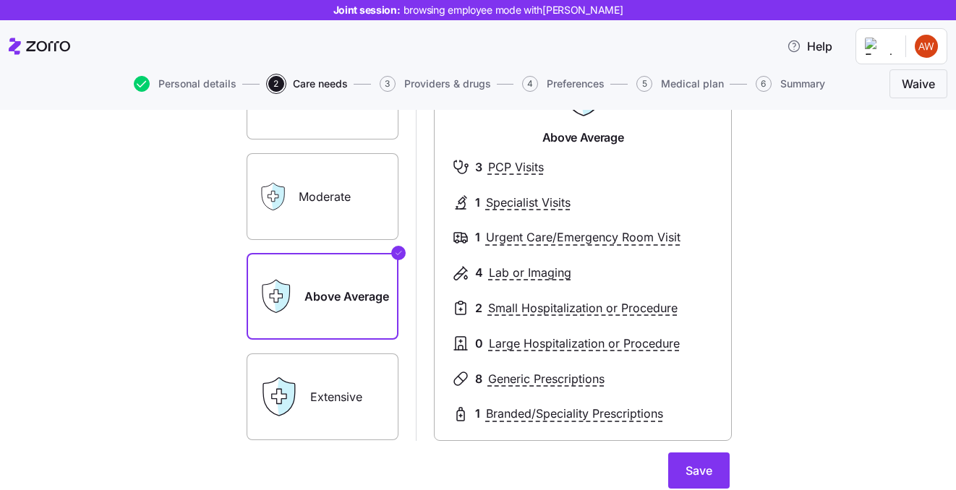
click at [334, 213] on label "Moderate" at bounding box center [323, 196] width 152 height 87
click at [0, 0] on input "Moderate" at bounding box center [0, 0] width 0 height 0
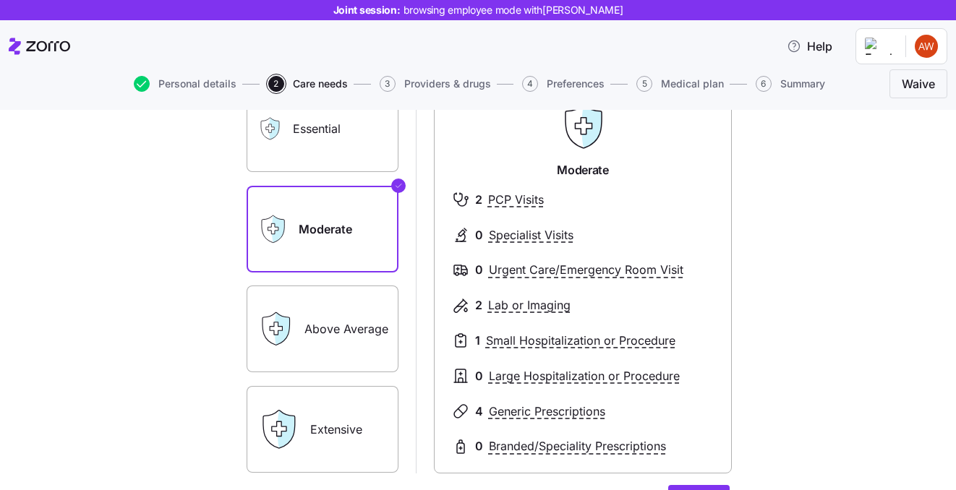
scroll to position [124, 0]
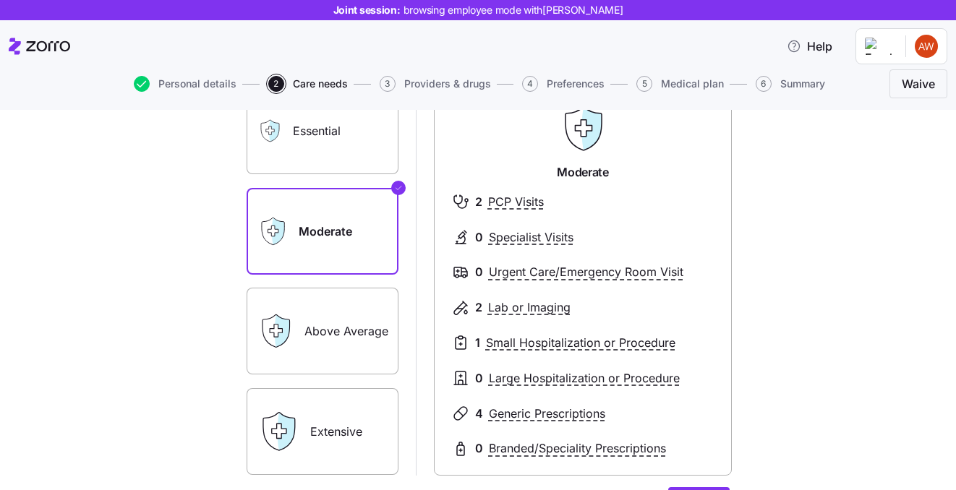
click at [381, 228] on label "Moderate" at bounding box center [323, 231] width 152 height 87
click at [0, 0] on input "Moderate" at bounding box center [0, 0] width 0 height 0
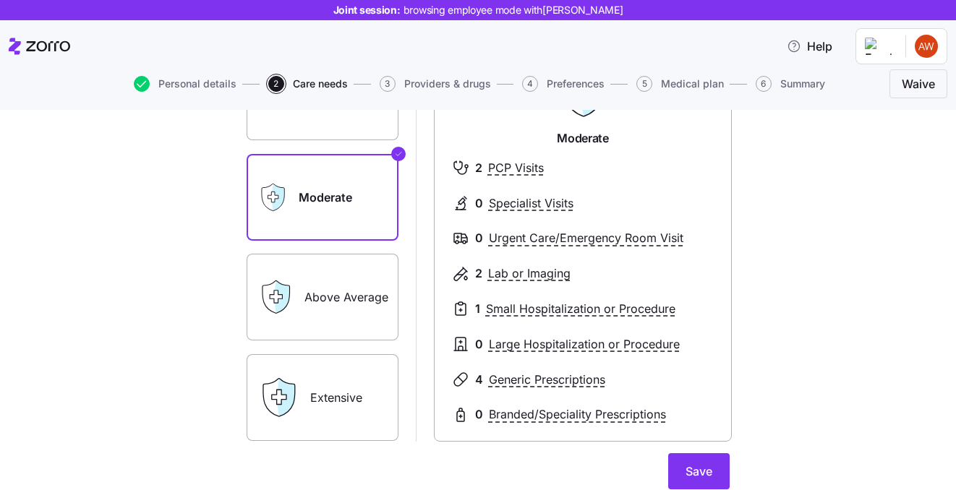
scroll to position [179, 0]
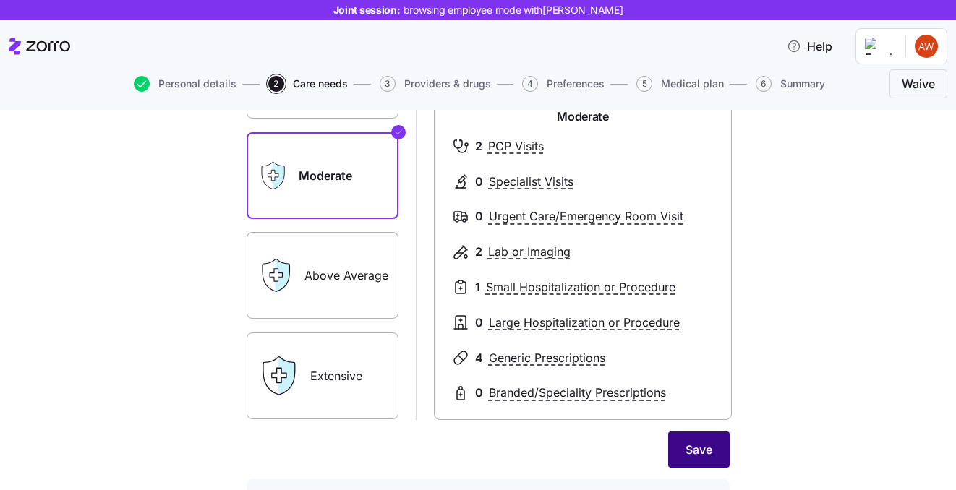
click at [689, 453] on span "Save" at bounding box center [699, 449] width 27 height 17
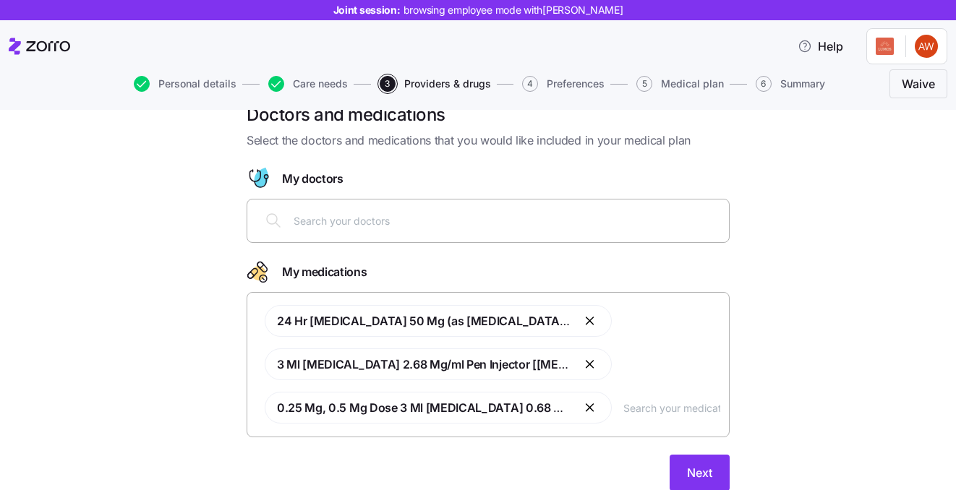
scroll to position [25, 0]
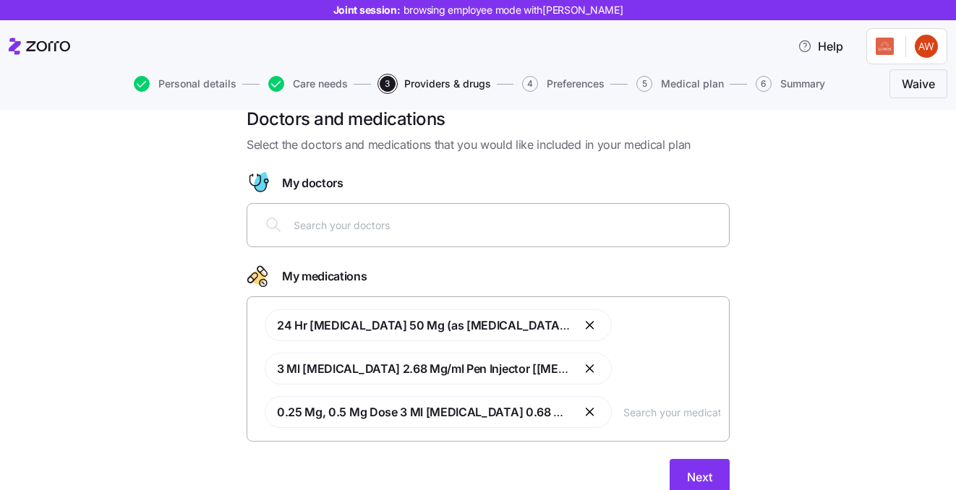
click at [341, 221] on input "text" at bounding box center [507, 225] width 427 height 16
type input "k"
type input "[PERSON_NAME]"
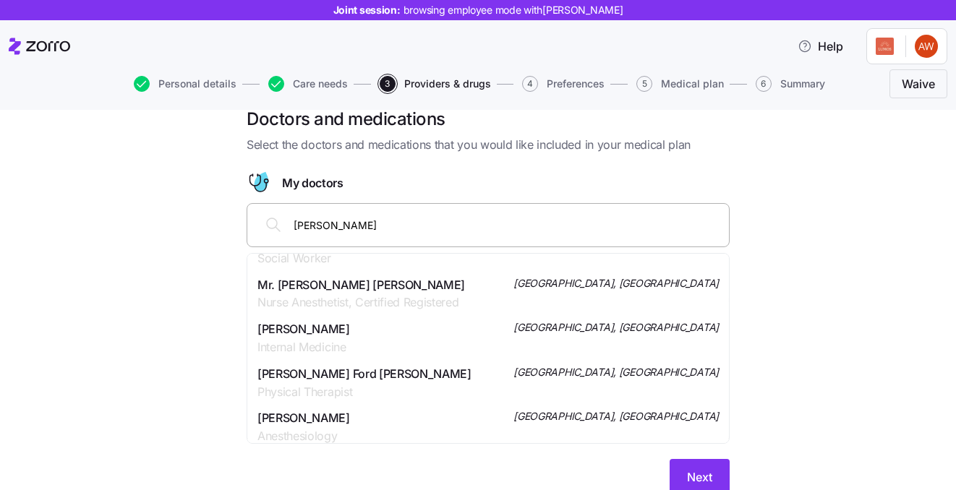
scroll to position [41, 0]
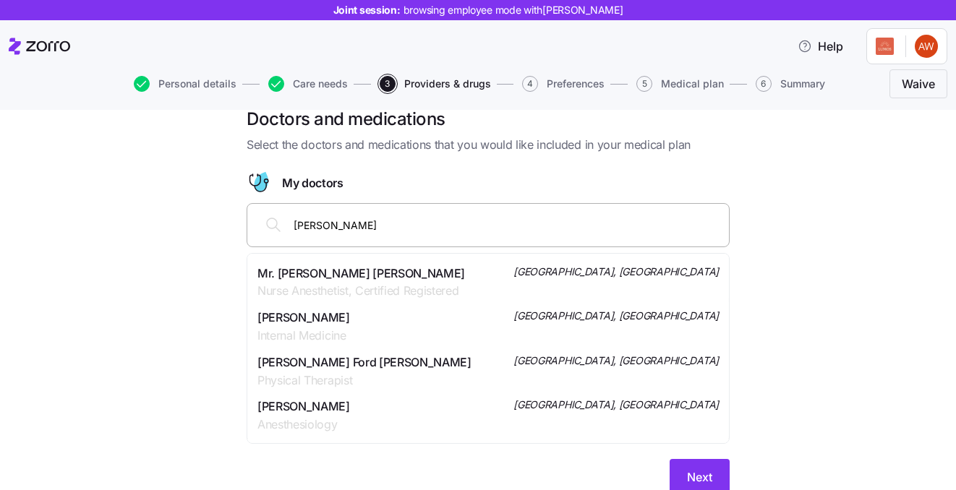
click at [439, 319] on div "[PERSON_NAME] Internal Medicine [GEOGRAPHIC_DATA], [GEOGRAPHIC_DATA]" at bounding box center [488, 327] width 461 height 36
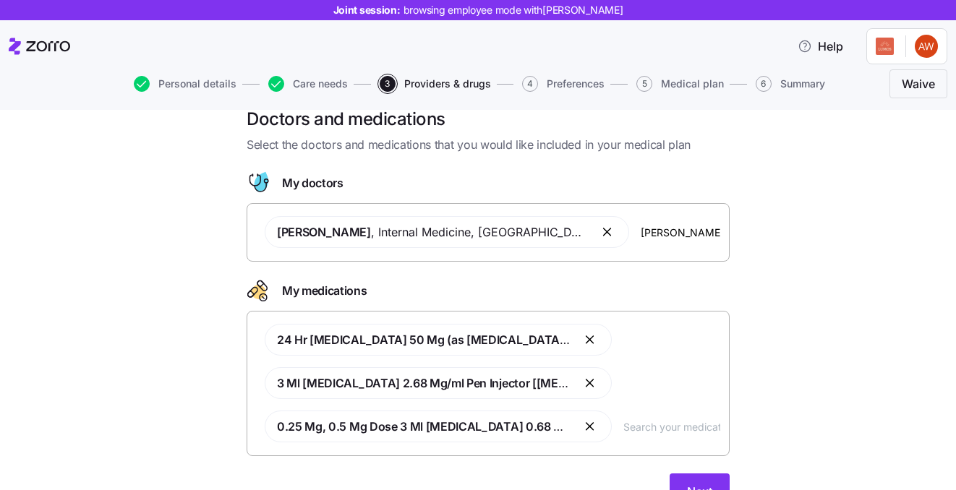
type input "[PERSON_NAME]"
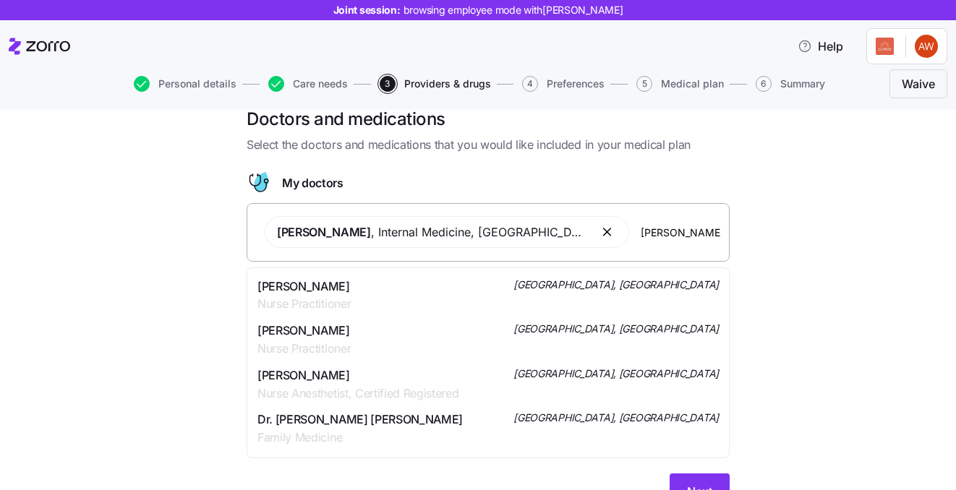
scroll to position [275, 0]
click at [425, 409] on div "Dr. [PERSON_NAME] [PERSON_NAME] Family Medicine [GEOGRAPHIC_DATA], [GEOGRAPHIC_…" at bounding box center [488, 427] width 461 height 36
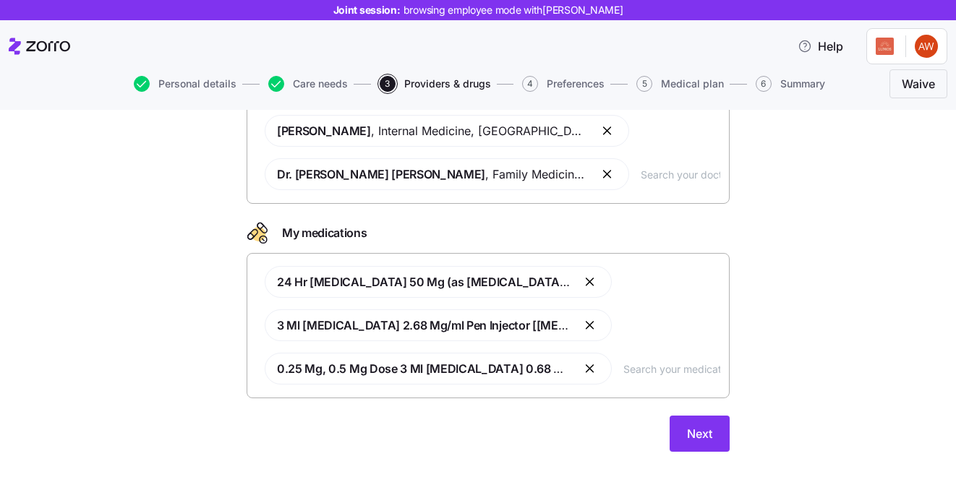
scroll to position [128, 0]
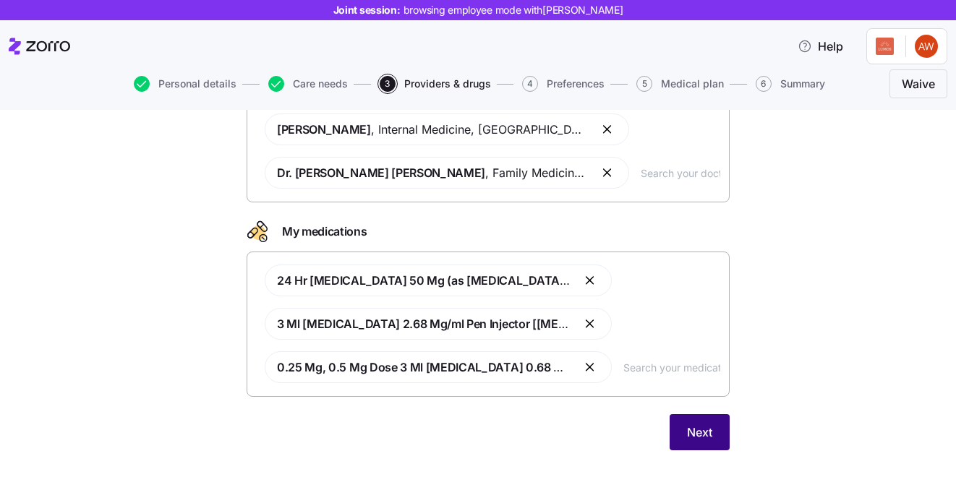
click at [695, 425] on span "Next" at bounding box center [699, 432] width 25 height 17
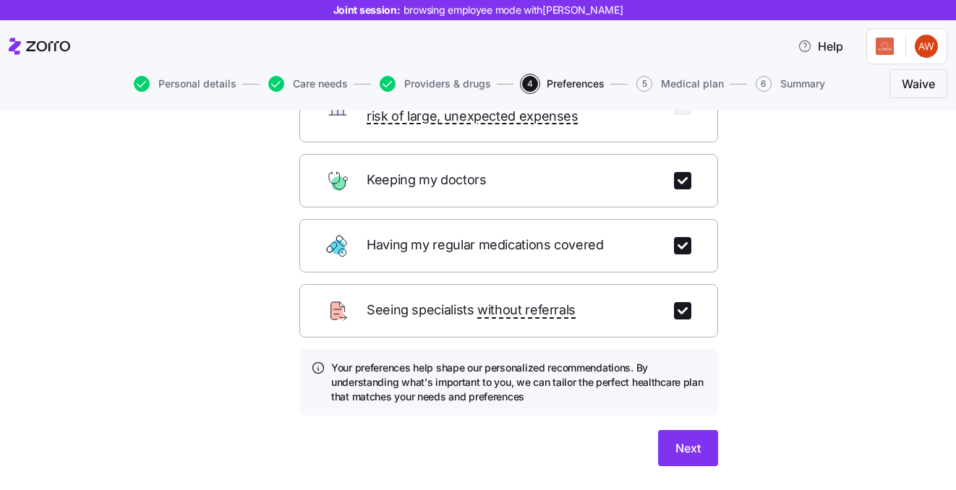
scroll to position [191, 0]
click at [692, 431] on button "Next" at bounding box center [688, 449] width 60 height 36
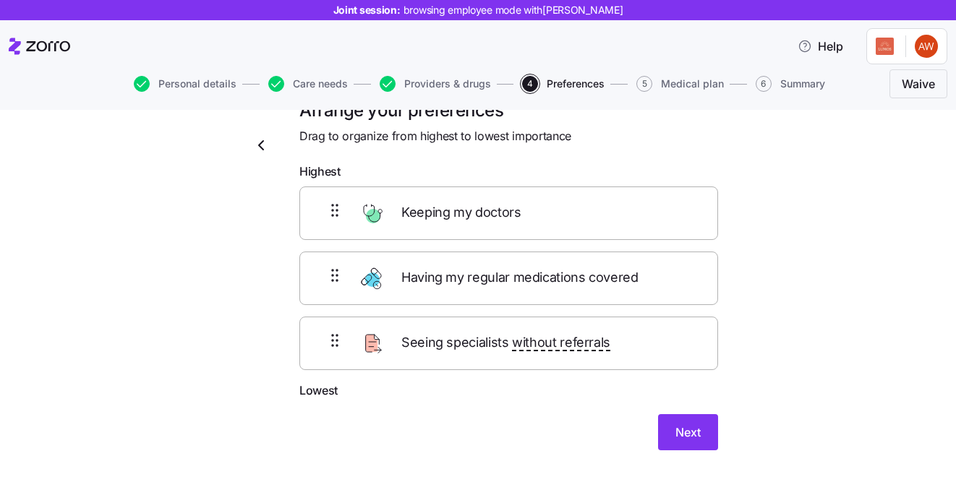
scroll to position [32, 0]
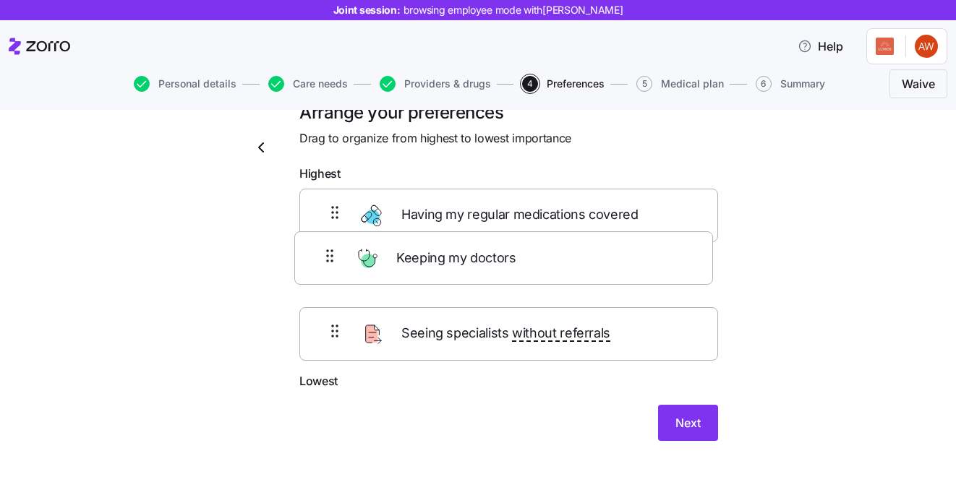
drag, startPoint x: 544, startPoint y: 224, endPoint x: 537, endPoint y: 281, distance: 56.8
click at [537, 278] on div "Keeping my doctors Having my regular medications covered Seeing specialists wit…" at bounding box center [508, 281] width 419 height 184
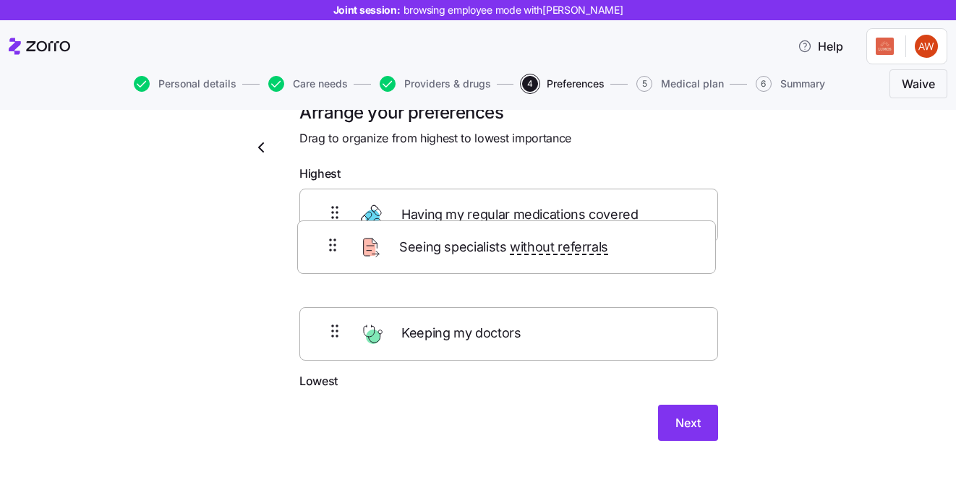
drag, startPoint x: 519, startPoint y: 354, endPoint x: 516, endPoint y: 221, distance: 133.1
click at [516, 221] on div "Having my regular medications covered Keeping my doctors Seeing specialists wit…" at bounding box center [508, 281] width 419 height 184
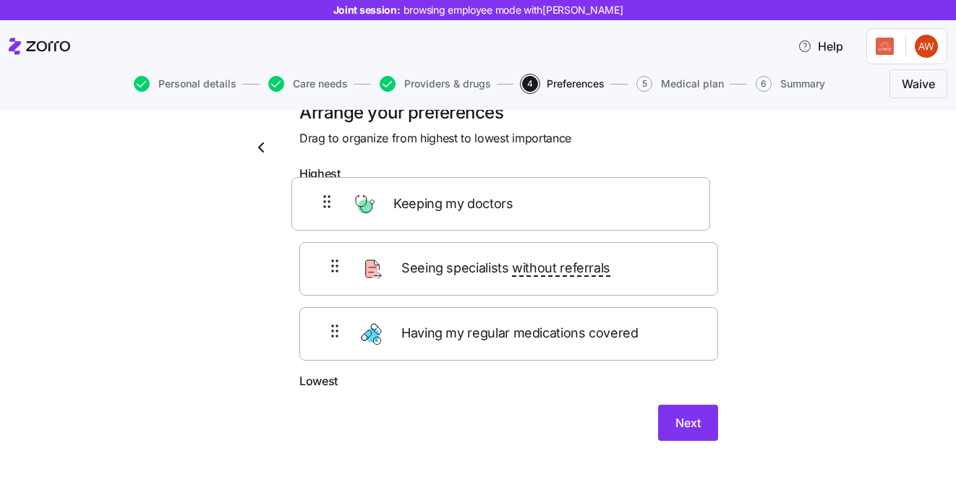
drag, startPoint x: 460, startPoint y: 301, endPoint x: 451, endPoint y: 218, distance: 83.6
click at [452, 218] on div "Seeing specialists without referrals Keeping my doctors Having my regular medic…" at bounding box center [508, 281] width 419 height 184
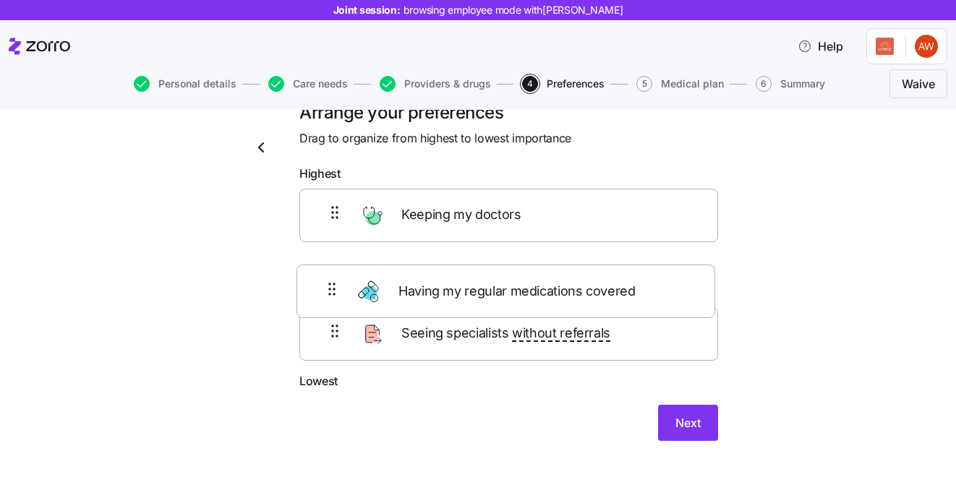
drag, startPoint x: 434, startPoint y: 350, endPoint x: 426, endPoint y: 278, distance: 72.8
click at [427, 277] on div "Keeping my doctors Seeing specialists without referrals Having my regular medic…" at bounding box center [508, 281] width 419 height 184
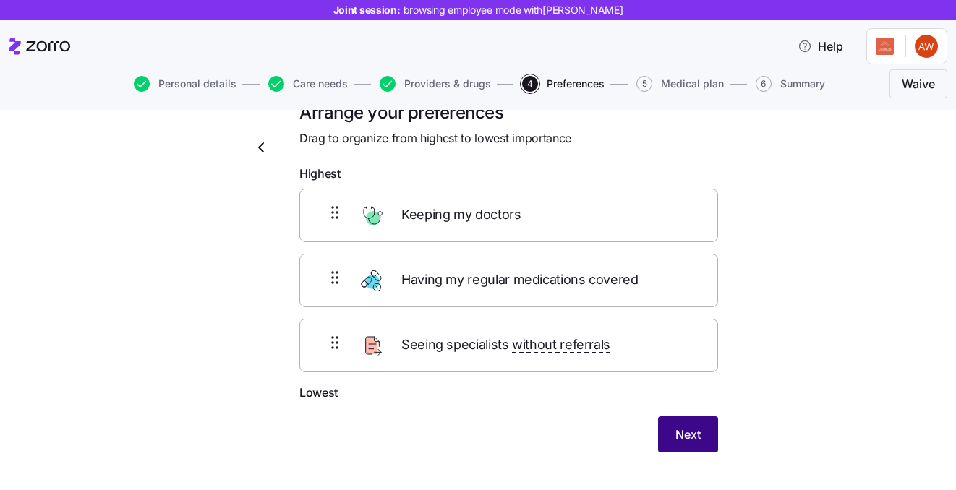
click at [697, 425] on button "Next" at bounding box center [688, 435] width 60 height 36
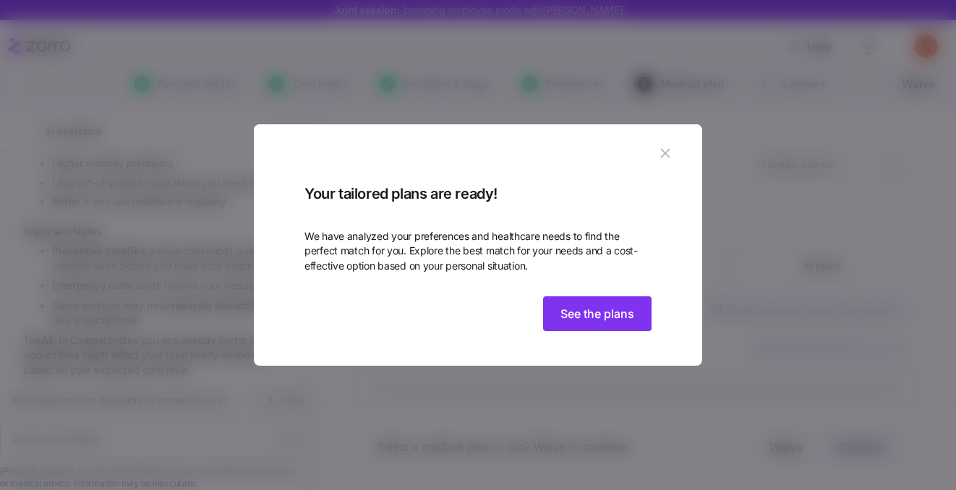
scroll to position [3002, 0]
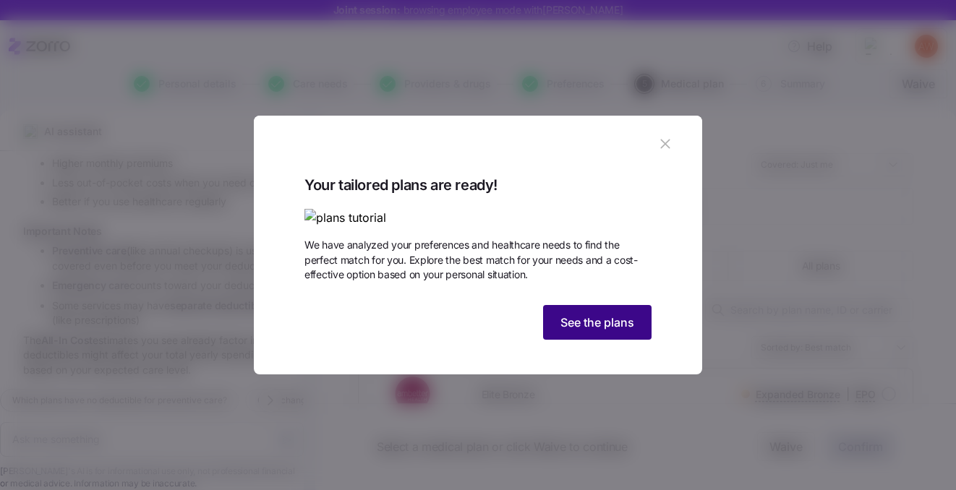
click at [589, 331] on span "See the plans" at bounding box center [598, 322] width 74 height 17
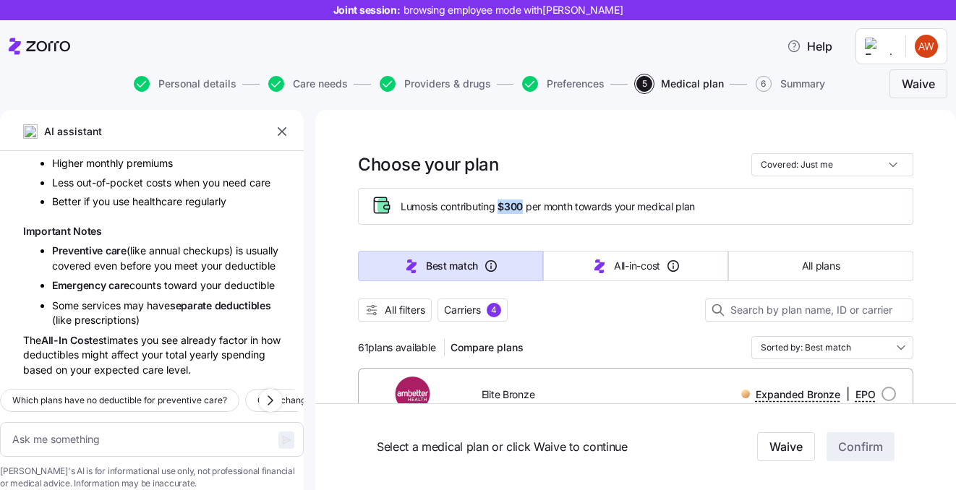
drag, startPoint x: 525, startPoint y: 207, endPoint x: 501, endPoint y: 208, distance: 23.9
click at [501, 208] on span "Lumos is contributing $300 per month towards your medical plan" at bounding box center [548, 207] width 294 height 14
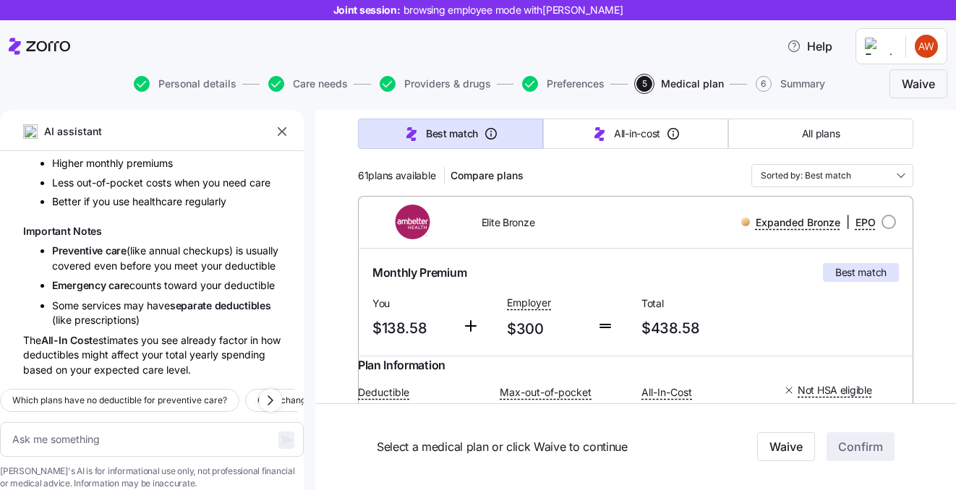
scroll to position [176, 0]
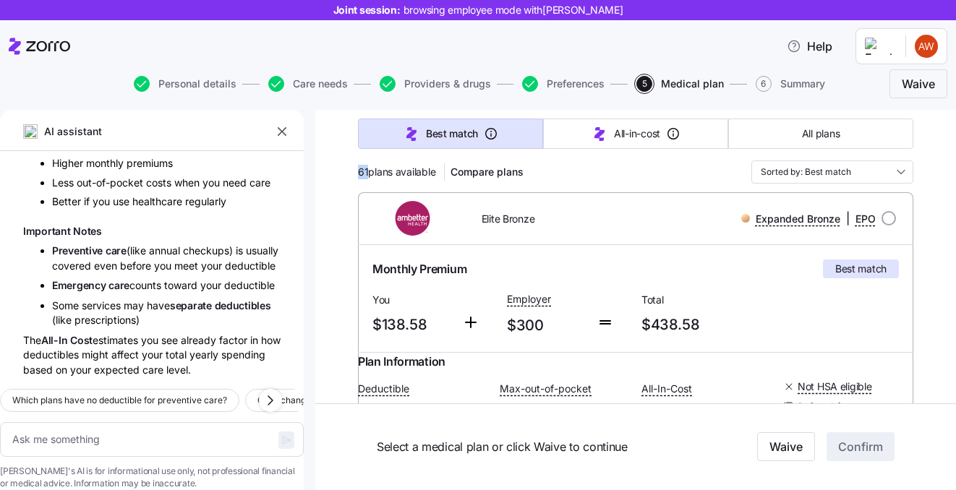
drag, startPoint x: 367, startPoint y: 172, endPoint x: 354, endPoint y: 173, distance: 13.8
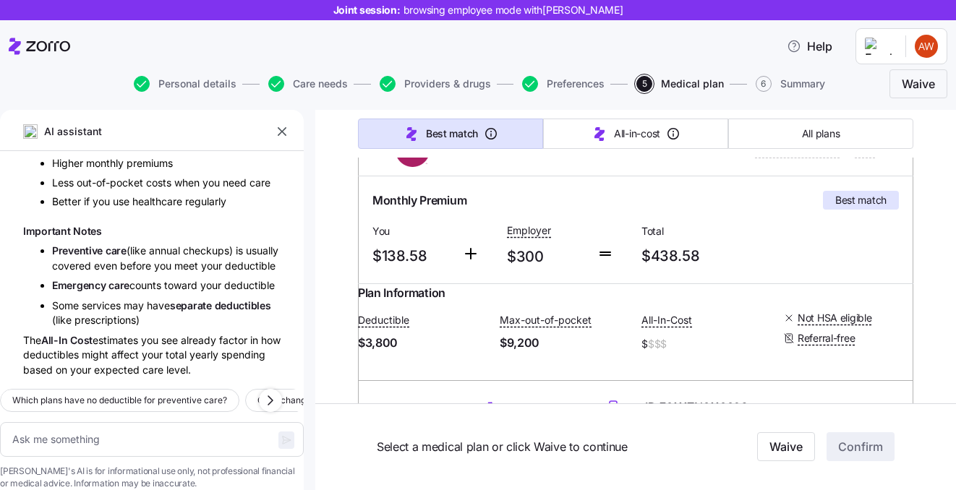
scroll to position [247, 0]
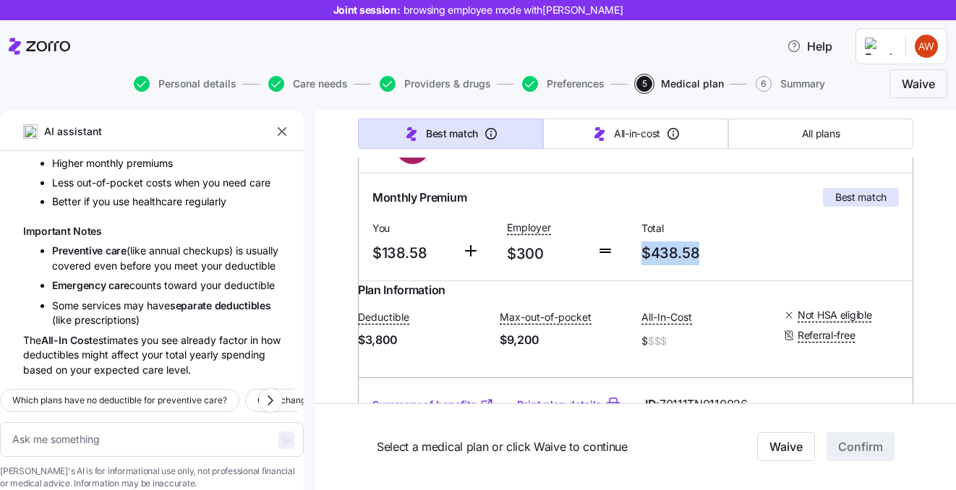
drag, startPoint x: 702, startPoint y: 250, endPoint x: 637, endPoint y: 252, distance: 65.1
click at [637, 252] on div "Total $438.58" at bounding box center [703, 242] width 135 height 59
drag, startPoint x: 543, startPoint y: 253, endPoint x: 506, endPoint y: 254, distance: 36.9
click at [507, 254] on span "$300" at bounding box center [546, 254] width 78 height 24
click at [422, 250] on span "$138.58" at bounding box center [412, 254] width 78 height 24
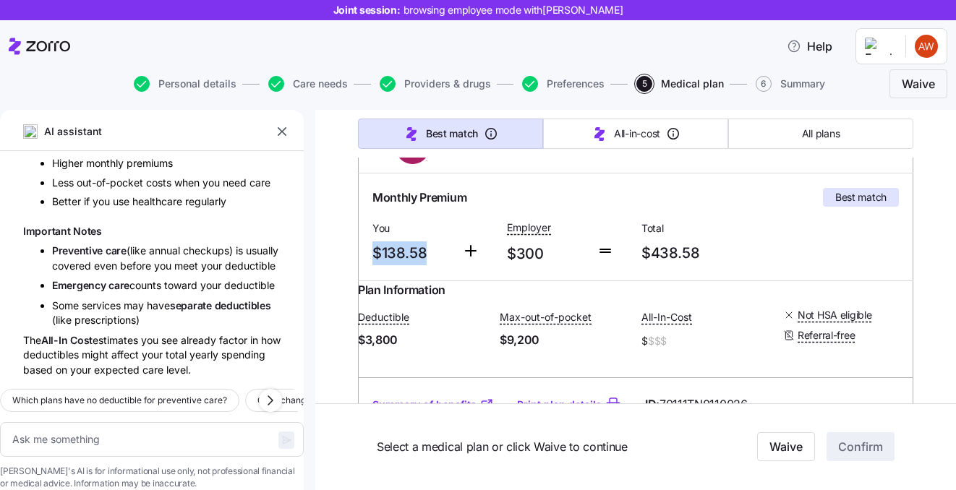
drag, startPoint x: 426, startPoint y: 252, endPoint x: 368, endPoint y: 252, distance: 57.9
click at [368, 252] on div "You $138.58" at bounding box center [412, 242] width 90 height 59
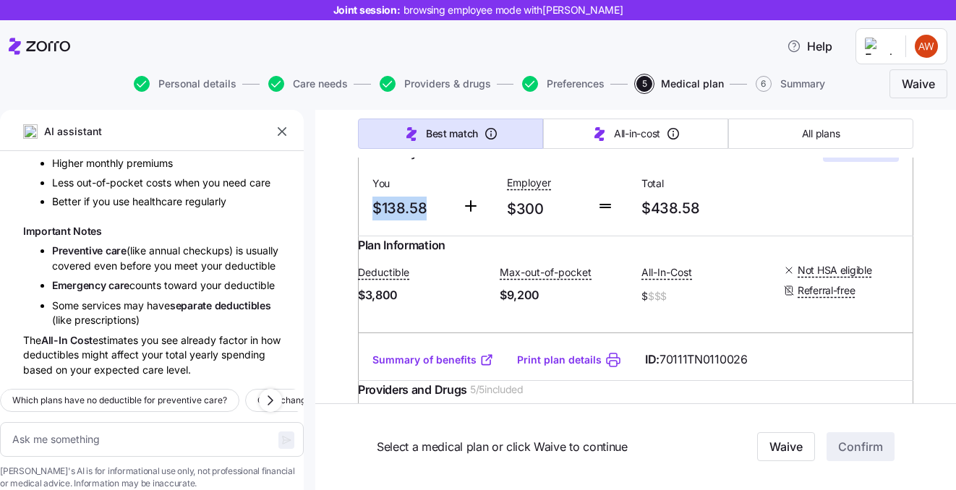
scroll to position [299, 0]
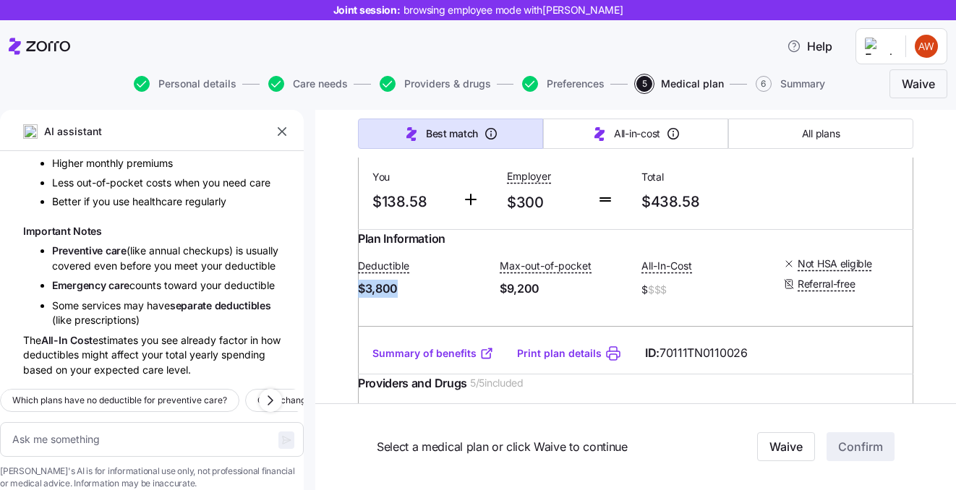
drag, startPoint x: 414, startPoint y: 303, endPoint x: 372, endPoint y: 304, distance: 42.0
click at [372, 298] on span "$3,800" at bounding box center [423, 289] width 130 height 18
drag, startPoint x: 553, startPoint y: 302, endPoint x: 505, endPoint y: 301, distance: 48.5
click at [505, 301] on div "Deductible $3,800 Max-out-of-pocket $9,200 All-In-Cost $ $$$ Not HSA eligible R…" at bounding box center [636, 278] width 556 height 61
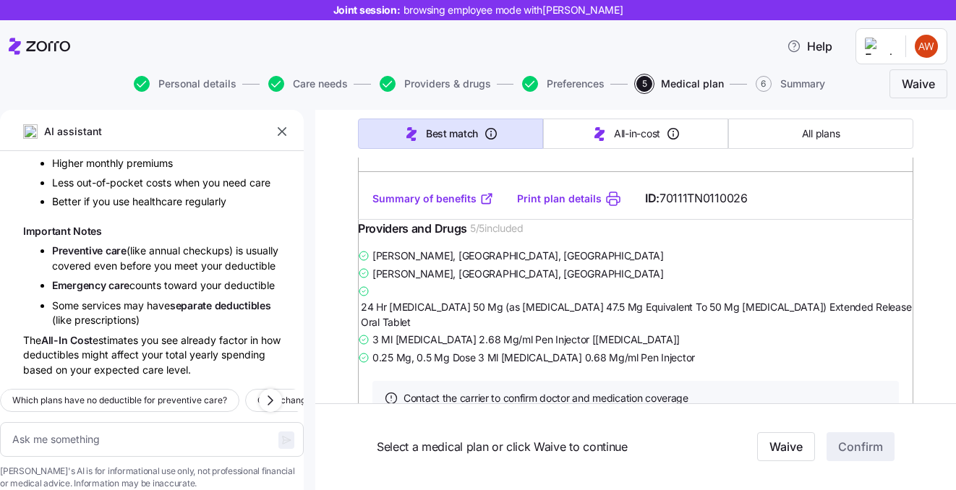
scroll to position [457, 0]
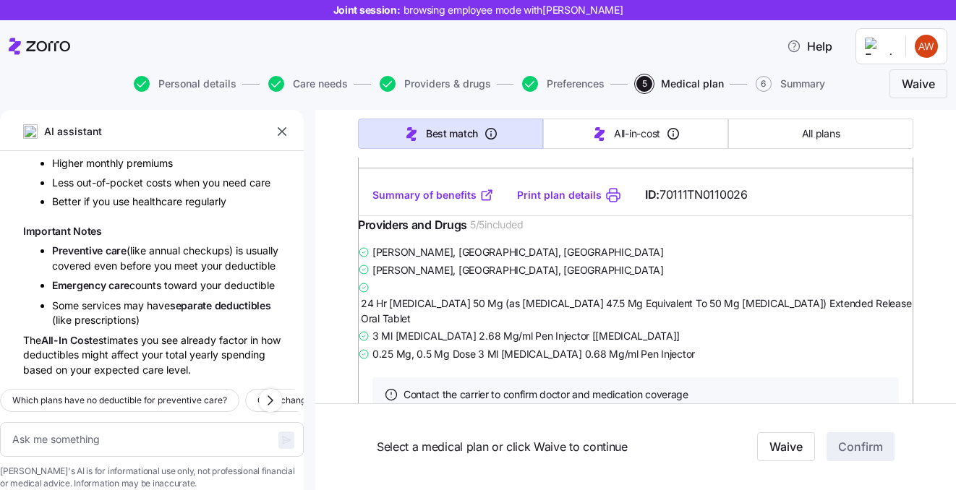
click at [431, 203] on link "Summary of benefits" at bounding box center [434, 195] width 122 height 14
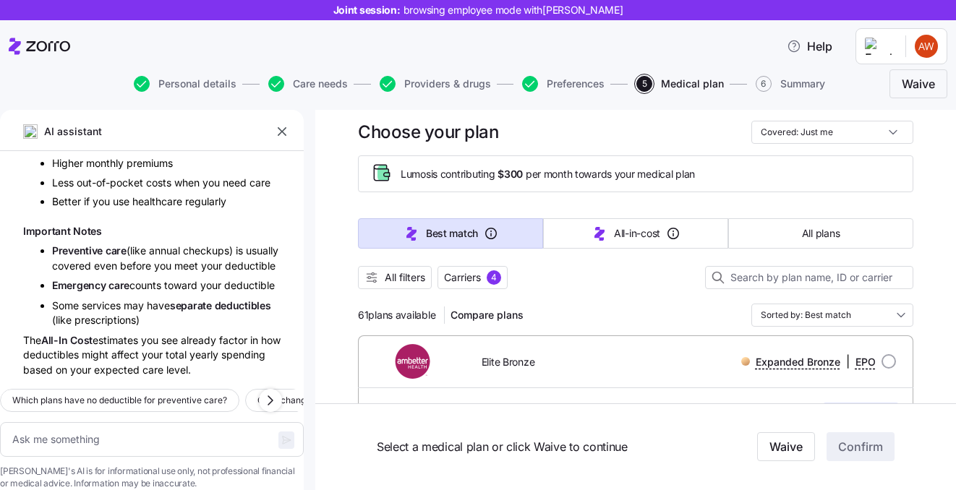
scroll to position [0, 0]
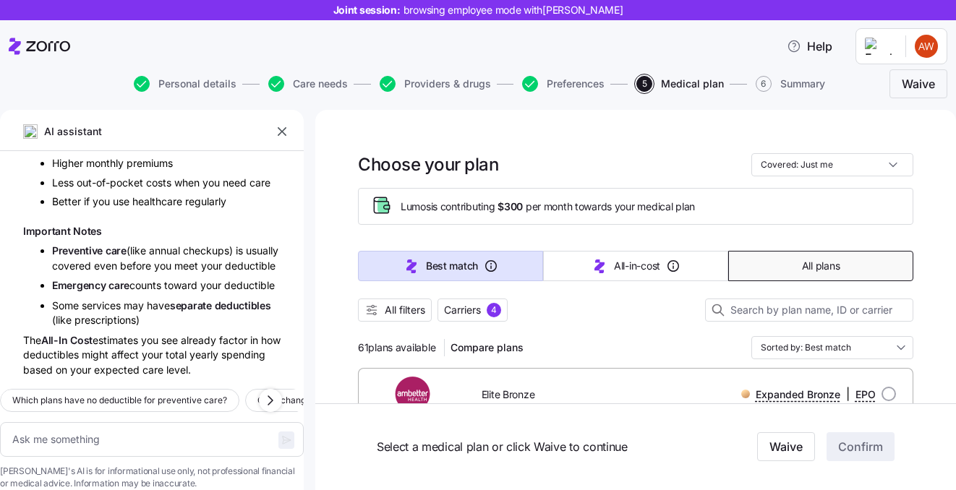
click at [762, 273] on button "All plans" at bounding box center [820, 266] width 185 height 30
type textarea "x"
type input "Sorted by: Premium"
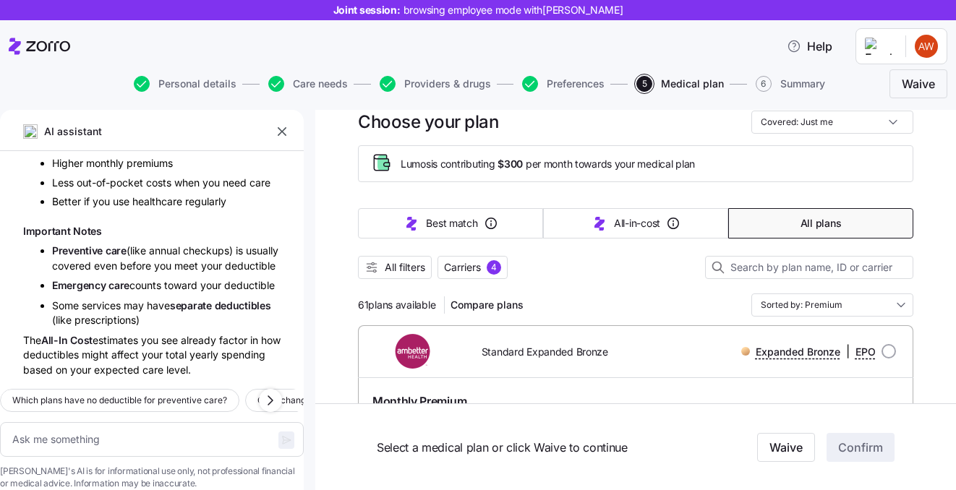
scroll to position [41, 0]
click at [417, 267] on span "All filters" at bounding box center [405, 269] width 41 height 14
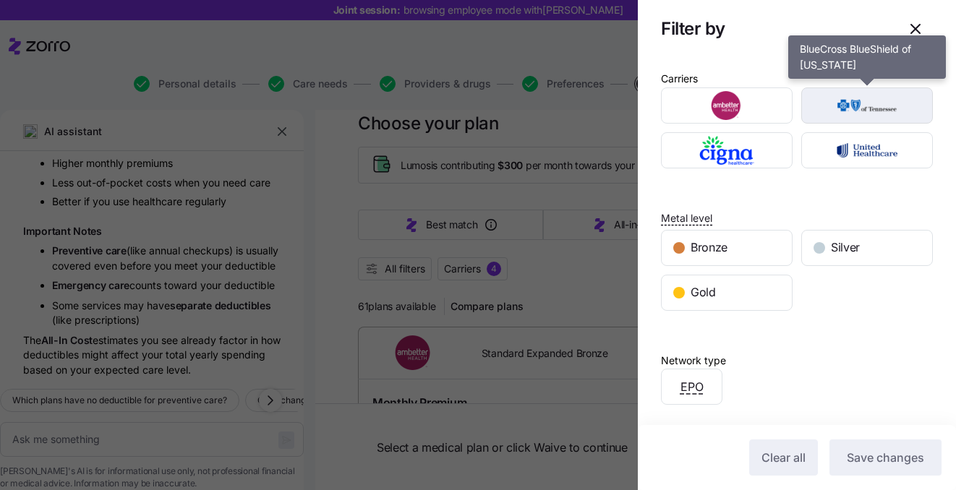
click at [830, 110] on img "button" at bounding box center [867, 105] width 106 height 29
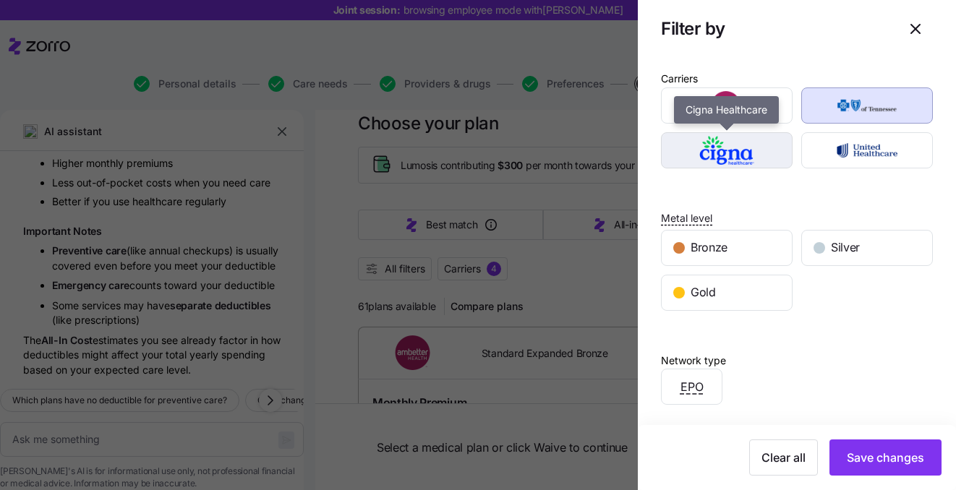
click at [773, 145] on img "button" at bounding box center [727, 150] width 106 height 29
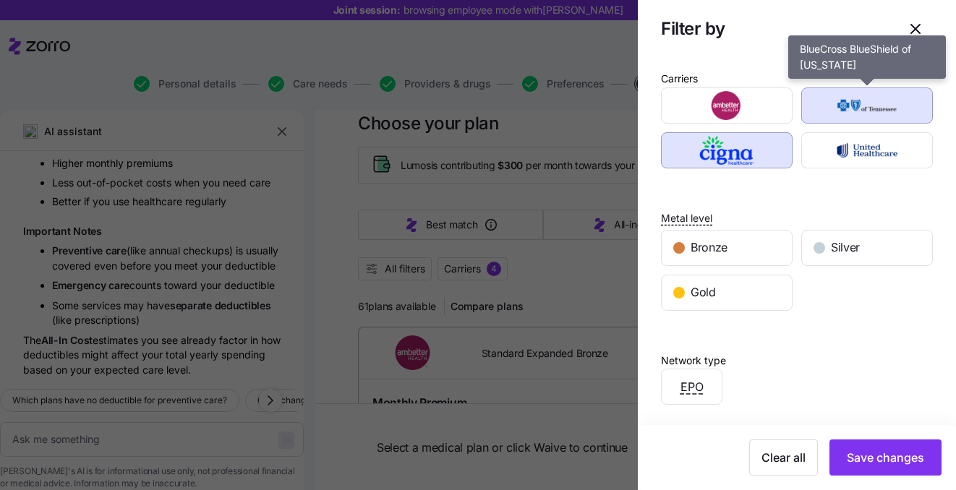
click at [872, 106] on img "button" at bounding box center [867, 105] width 106 height 29
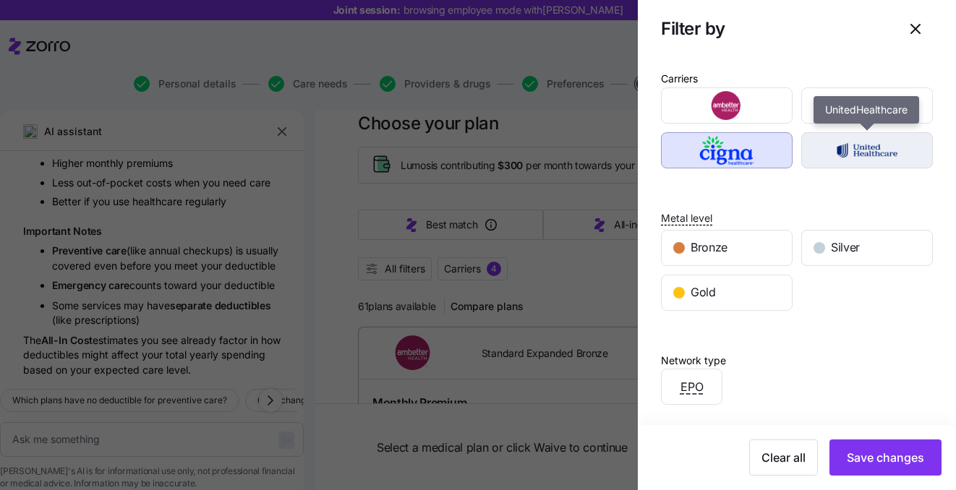
click at [855, 152] on img "button" at bounding box center [867, 150] width 106 height 29
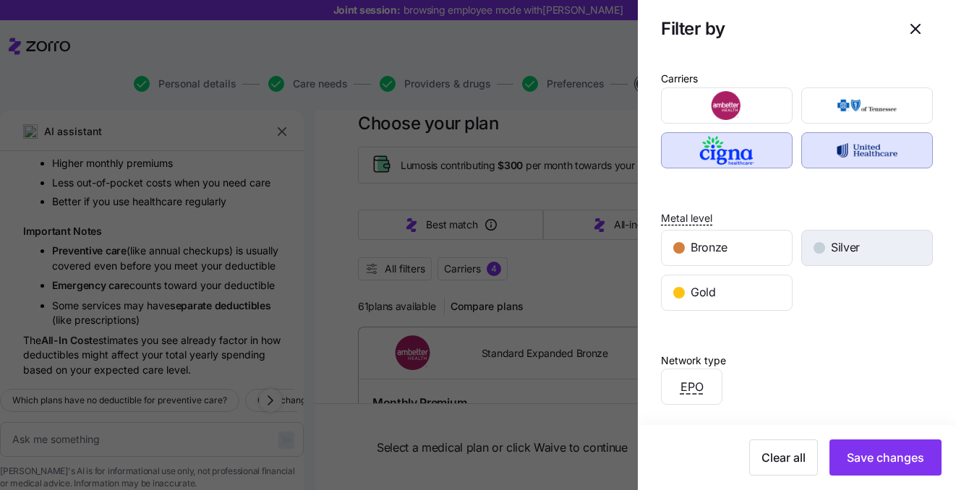
click at [840, 251] on span "Silver" at bounding box center [845, 248] width 29 height 18
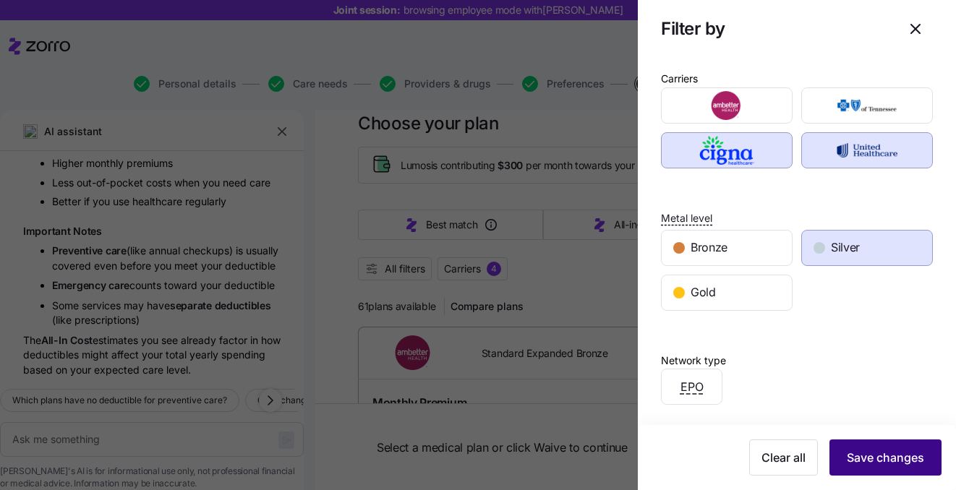
click at [864, 453] on span "Save changes" at bounding box center [885, 457] width 77 height 17
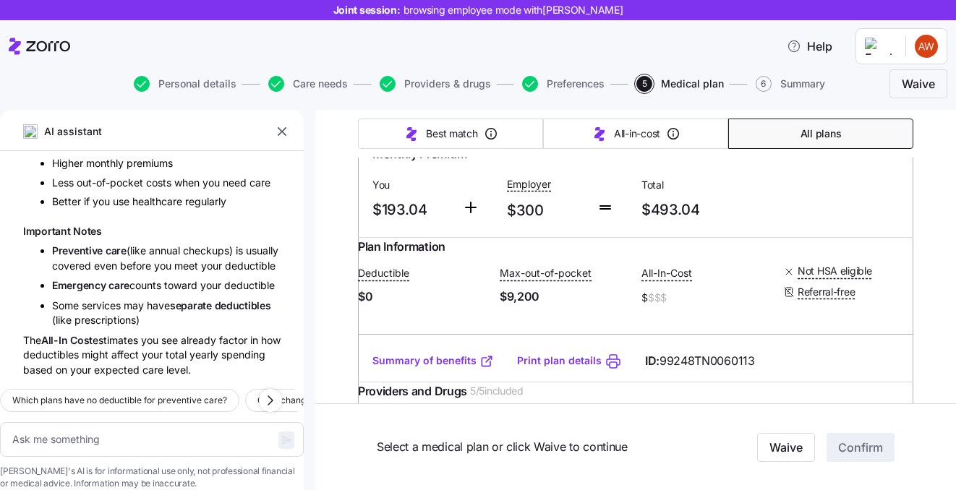
scroll to position [289, 0]
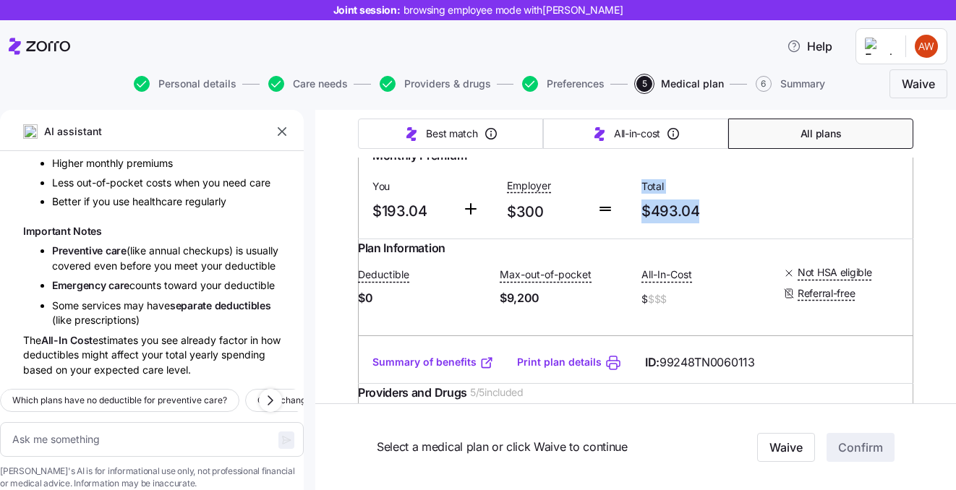
drag, startPoint x: 709, startPoint y: 203, endPoint x: 630, endPoint y: 208, distance: 79.0
click at [630, 208] on div "Monthly Premium You $193.04 Employer $300 Total $493.04" at bounding box center [636, 185] width 538 height 89
click at [745, 201] on span "$493.04" at bounding box center [703, 212] width 123 height 24
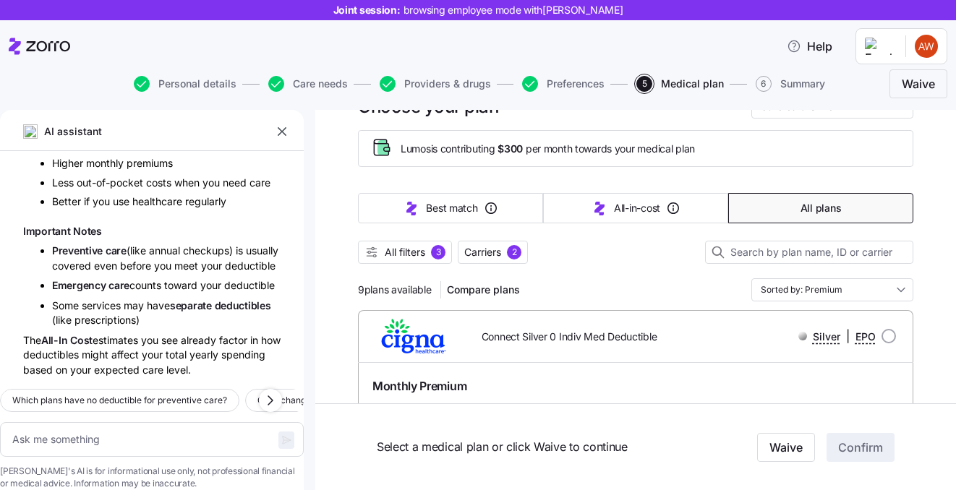
scroll to position [43, 0]
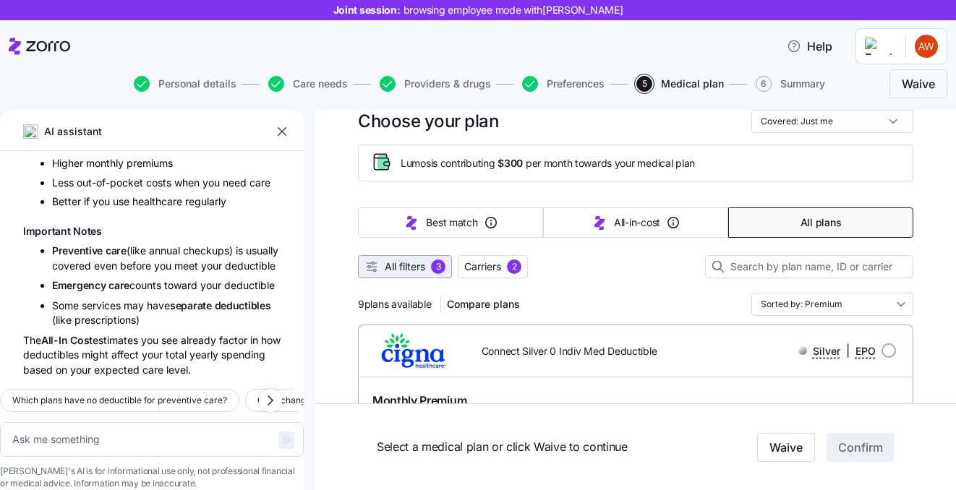
click at [417, 260] on span "All filters" at bounding box center [405, 267] width 41 height 14
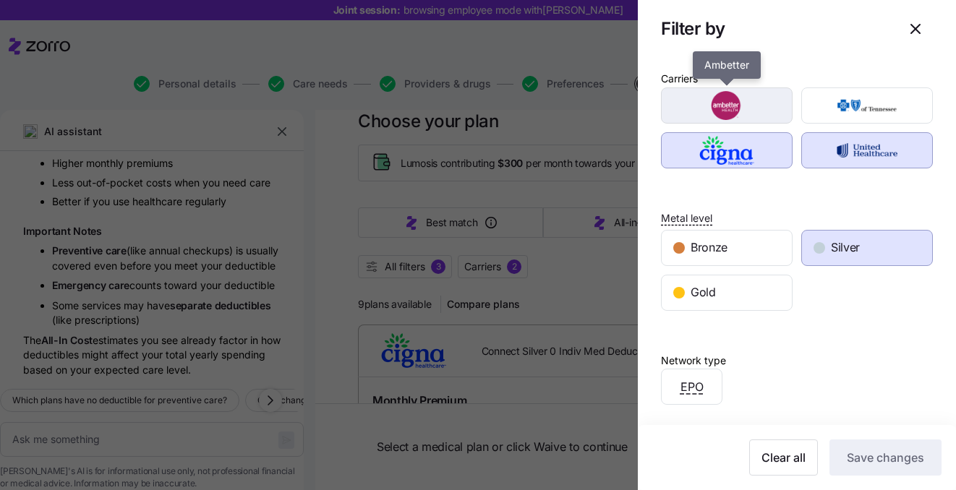
click at [694, 108] on img "button" at bounding box center [727, 105] width 106 height 29
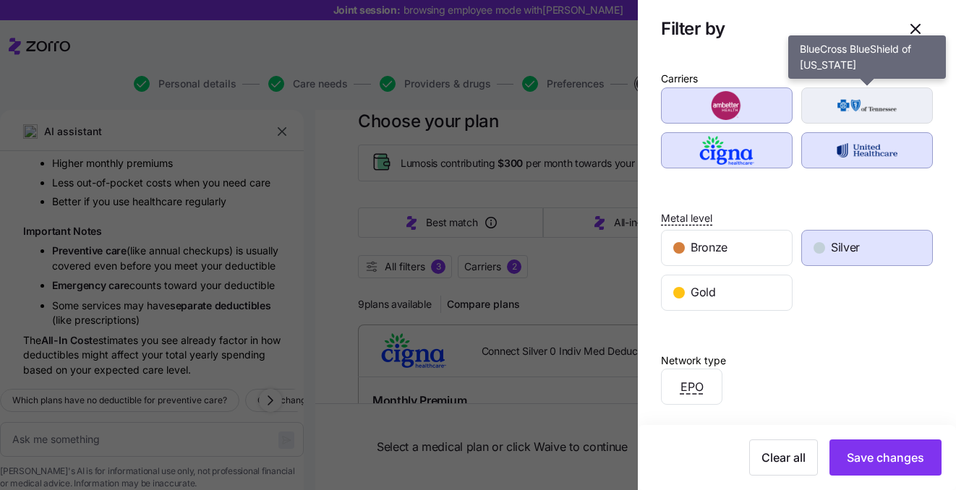
click at [859, 103] on img "button" at bounding box center [867, 105] width 106 height 29
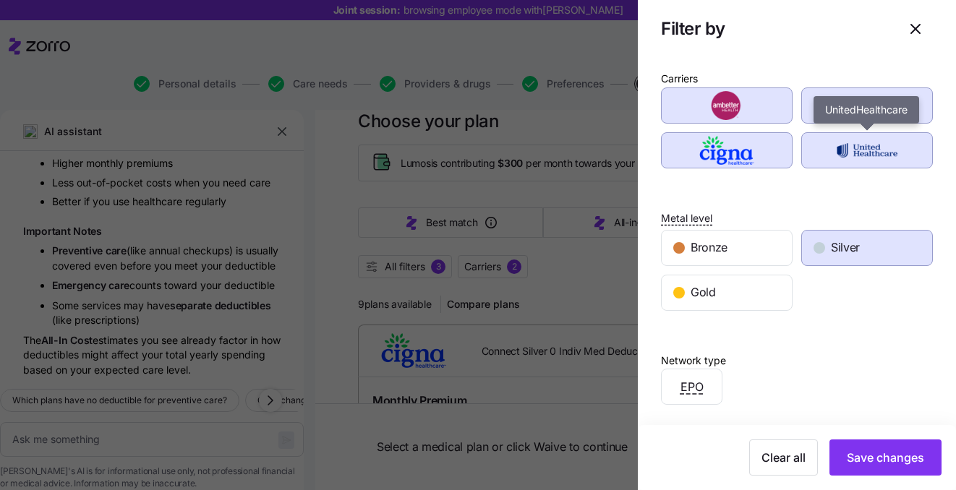
click at [846, 140] on img "button" at bounding box center [867, 150] width 106 height 29
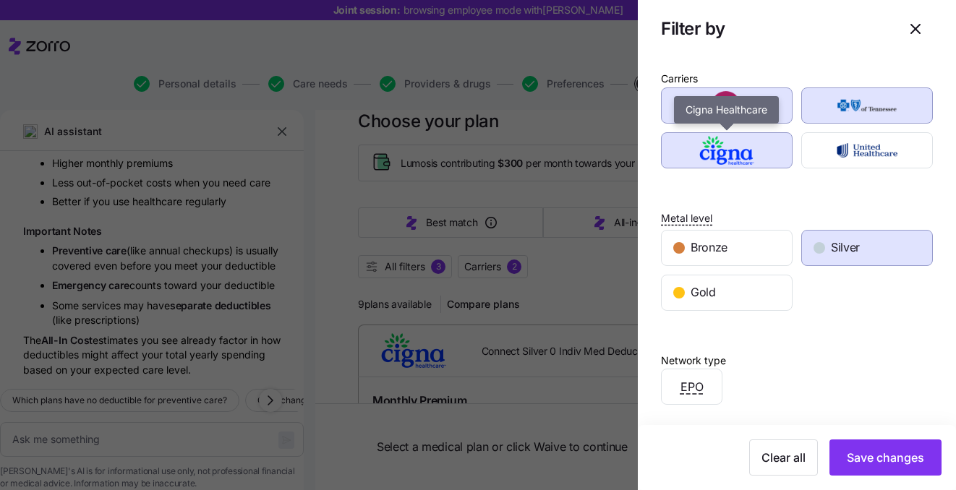
click at [762, 150] on img "button" at bounding box center [727, 150] width 106 height 29
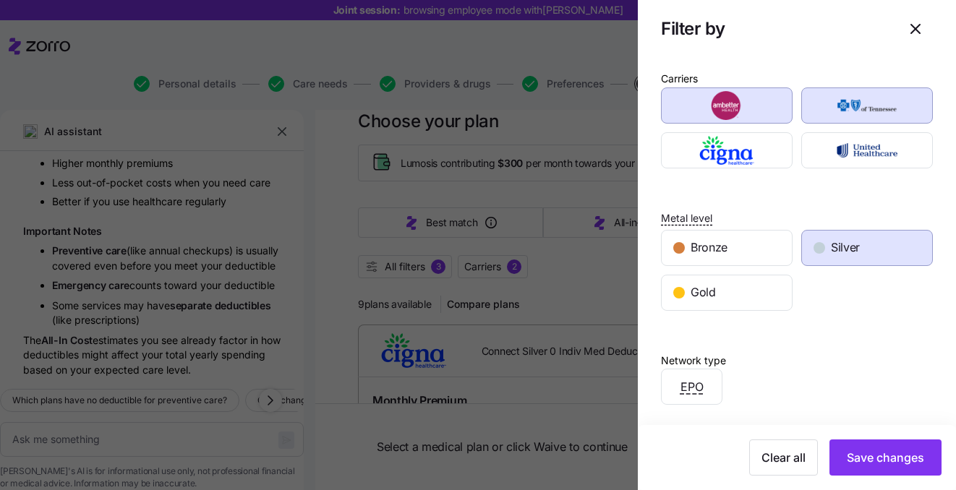
click at [759, 115] on img "button" at bounding box center [727, 105] width 106 height 29
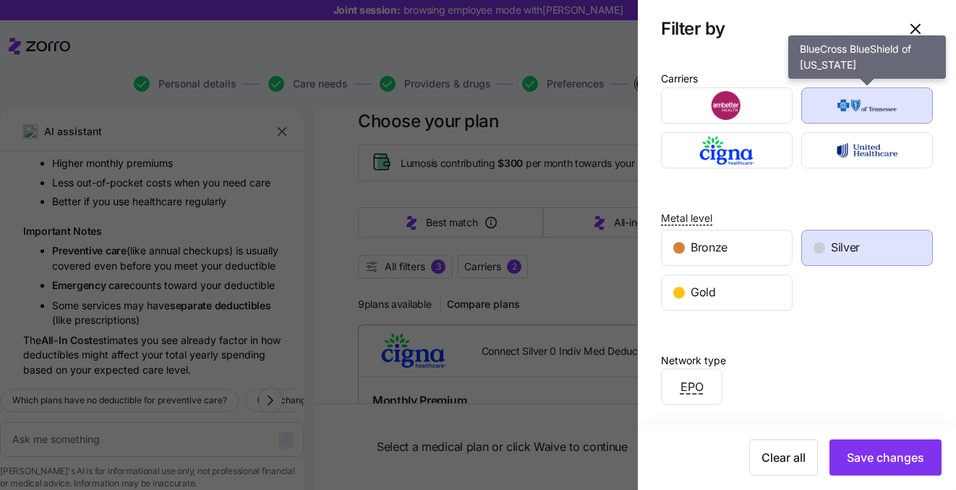
click at [874, 99] on img "button" at bounding box center [867, 105] width 106 height 29
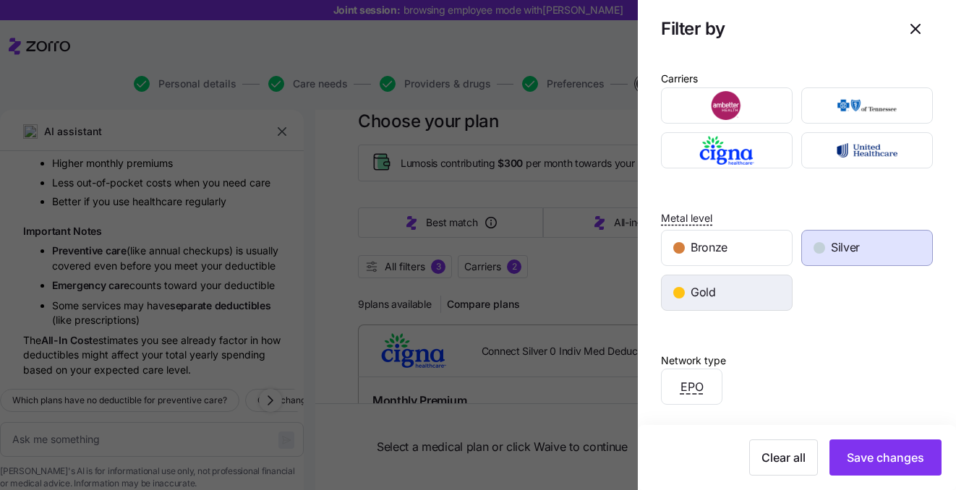
click at [704, 276] on div "Gold" at bounding box center [727, 293] width 130 height 35
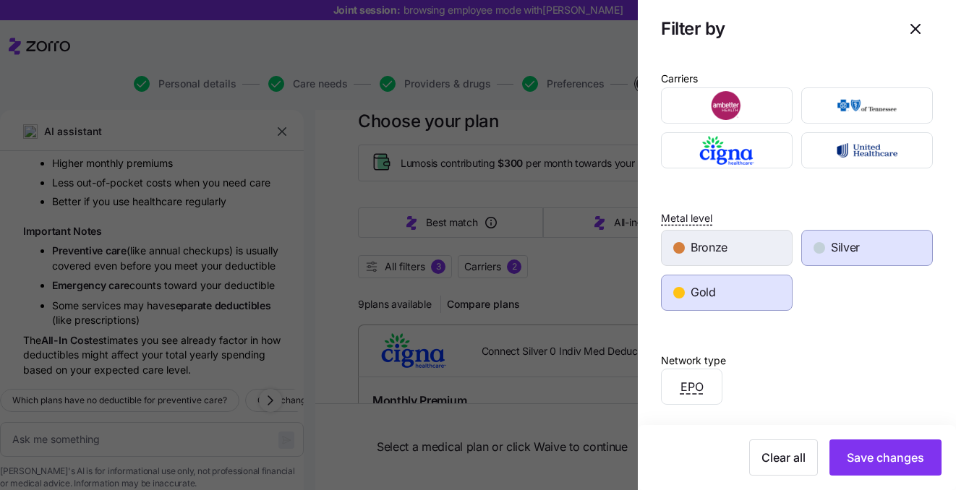
click at [703, 252] on span "Bronze" at bounding box center [709, 248] width 37 height 18
click at [848, 252] on span "Silver" at bounding box center [845, 248] width 29 height 18
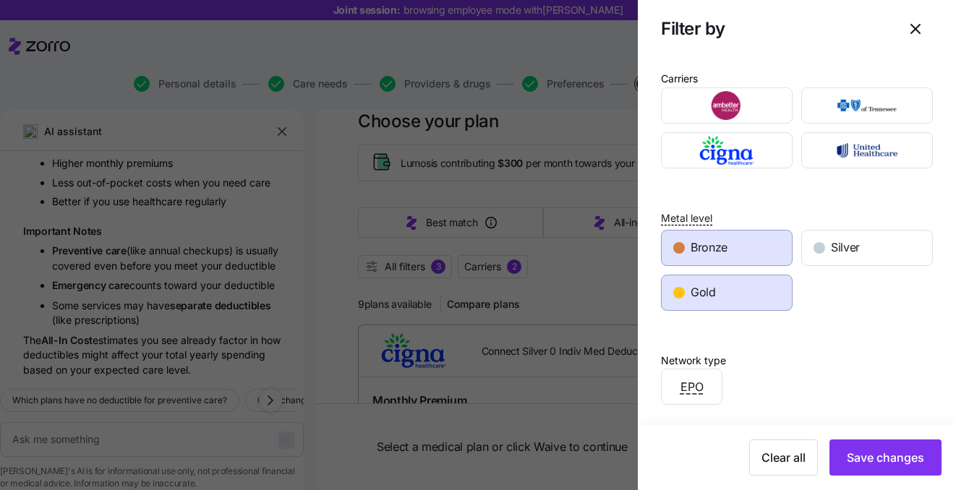
click at [739, 306] on div "Gold" at bounding box center [727, 293] width 130 height 35
click at [734, 242] on div "Bronze" at bounding box center [727, 248] width 130 height 35
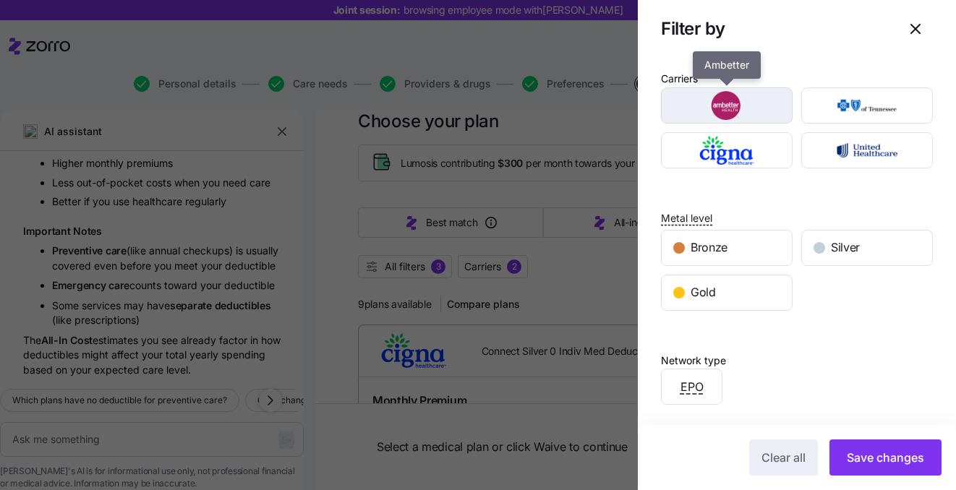
click at [705, 91] on img "button" at bounding box center [727, 105] width 106 height 29
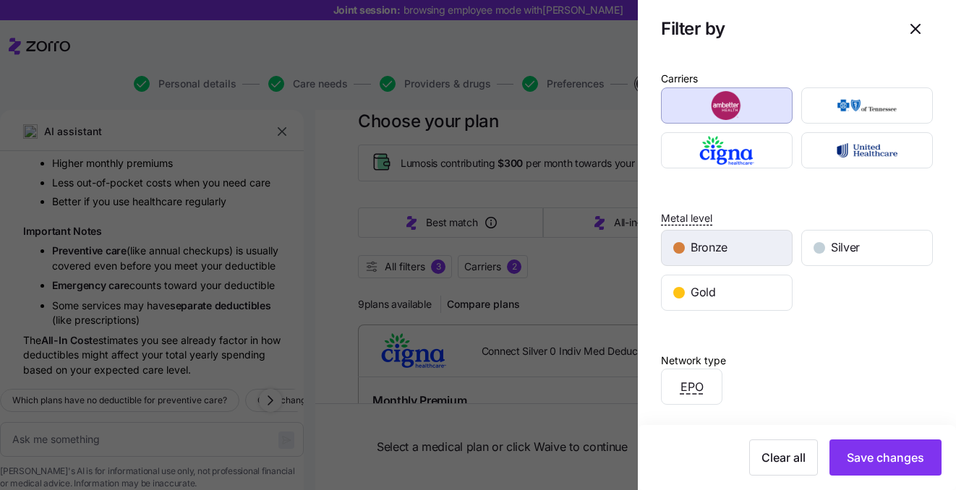
click at [697, 239] on span "Bronze" at bounding box center [709, 248] width 37 height 18
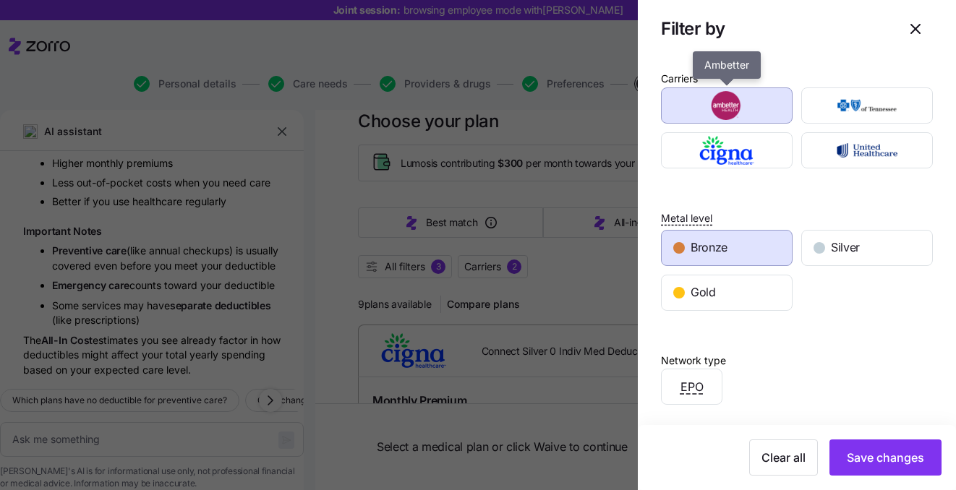
click at [712, 120] on div "button" at bounding box center [727, 105] width 130 height 35
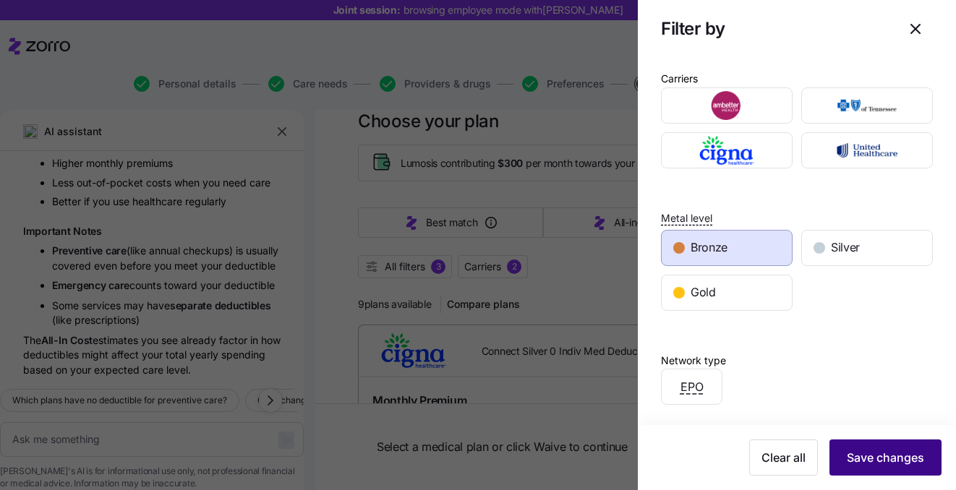
click at [867, 450] on span "Save changes" at bounding box center [885, 457] width 77 height 17
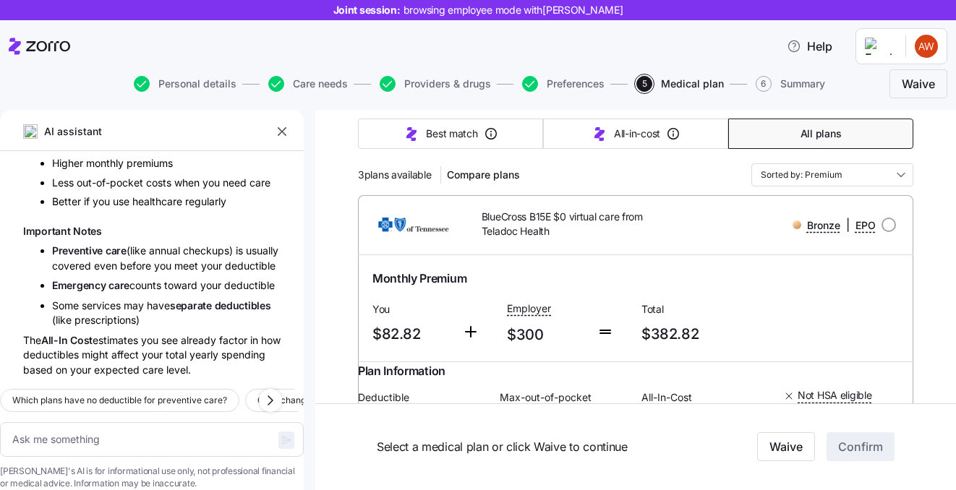
scroll to position [2994, 0]
click at [117, 423] on textarea at bounding box center [152, 439] width 304 height 35
type textarea "x"
type textarea "i"
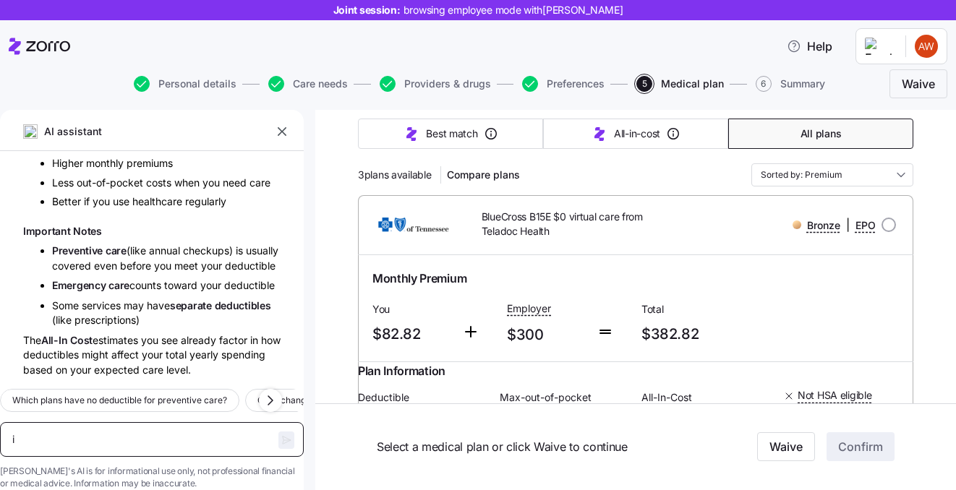
type textarea "x"
type textarea "i"
type textarea "x"
type textarea "i n"
type textarea "x"
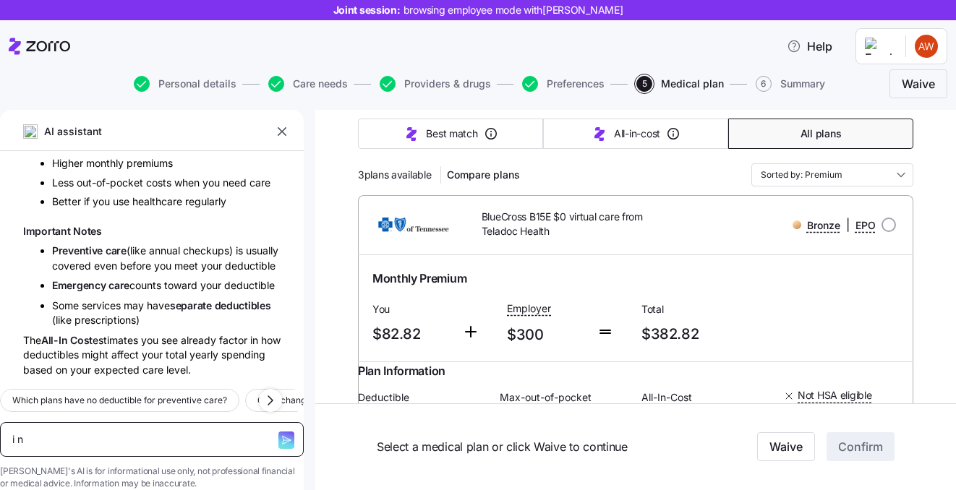
type textarea "i ne"
type textarea "x"
type textarea "i nee"
type textarea "x"
type textarea "i need"
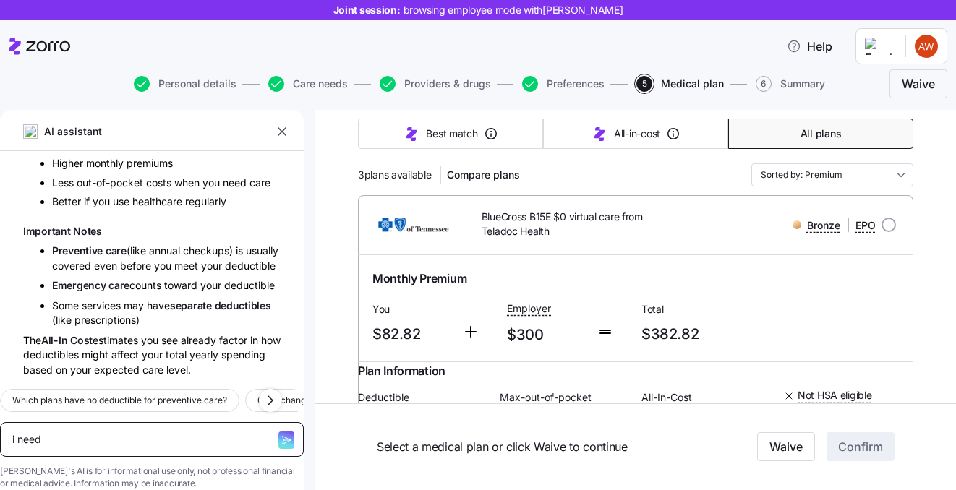
type textarea "x"
type textarea "i need"
type textarea "x"
type textarea "i need t"
type textarea "x"
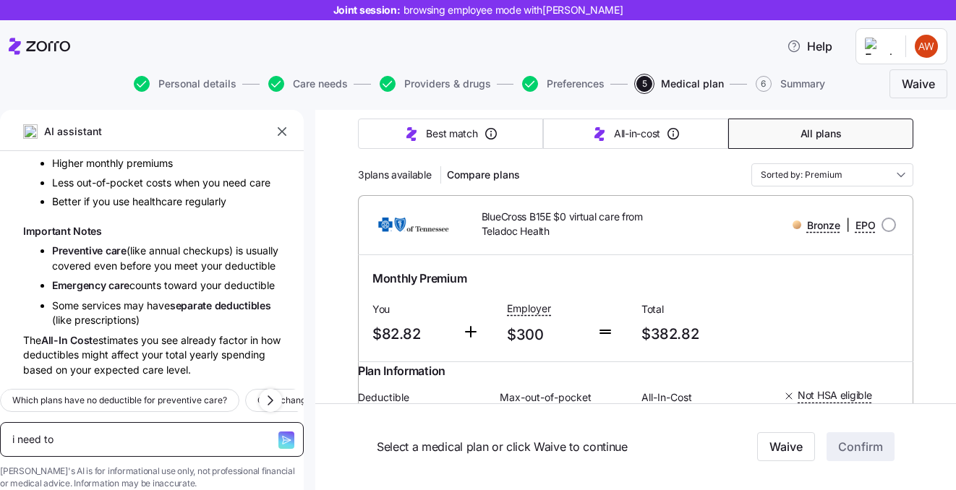
type textarea "i need to"
type textarea "x"
type textarea "i need to s"
type textarea "x"
type textarea "i need to sp"
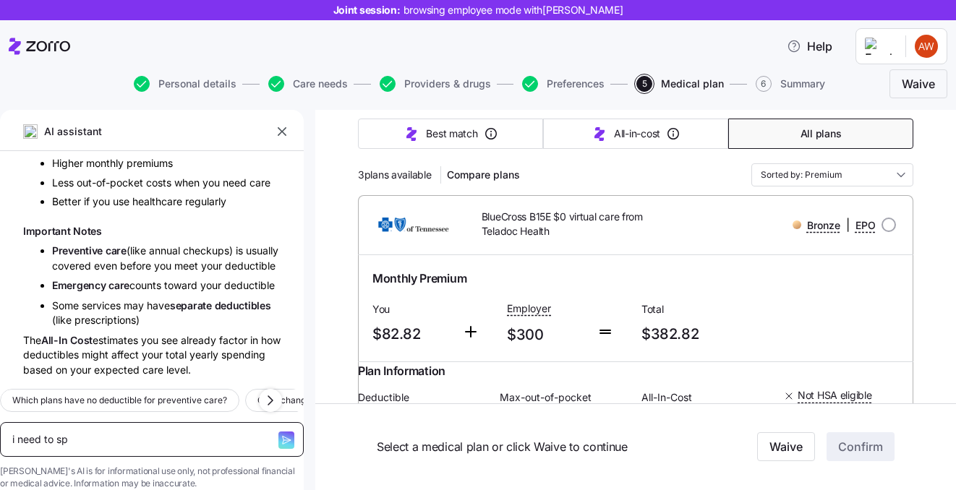
type textarea "x"
type textarea "i need to spe"
type textarea "x"
type textarea "i need to spea"
type textarea "x"
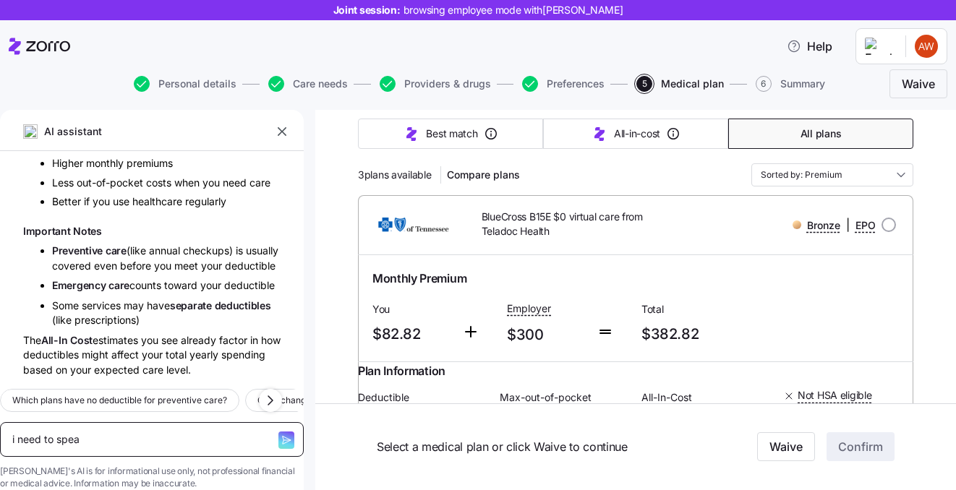
type textarea "i need to speak"
type textarea "x"
type textarea "i need to speak"
type textarea "x"
type textarea "i need to speak w"
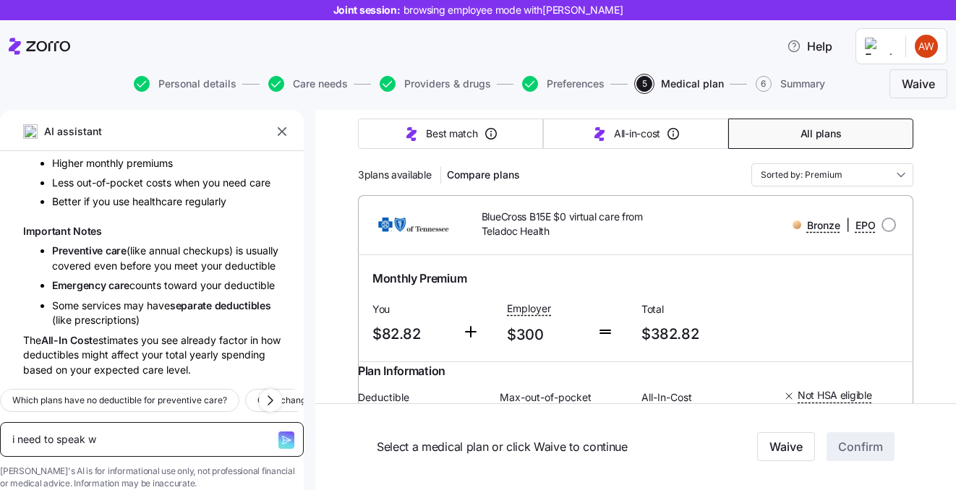
type textarea "x"
type textarea "i need to speak wi"
type textarea "x"
type textarea "i need to speak wit"
type textarea "x"
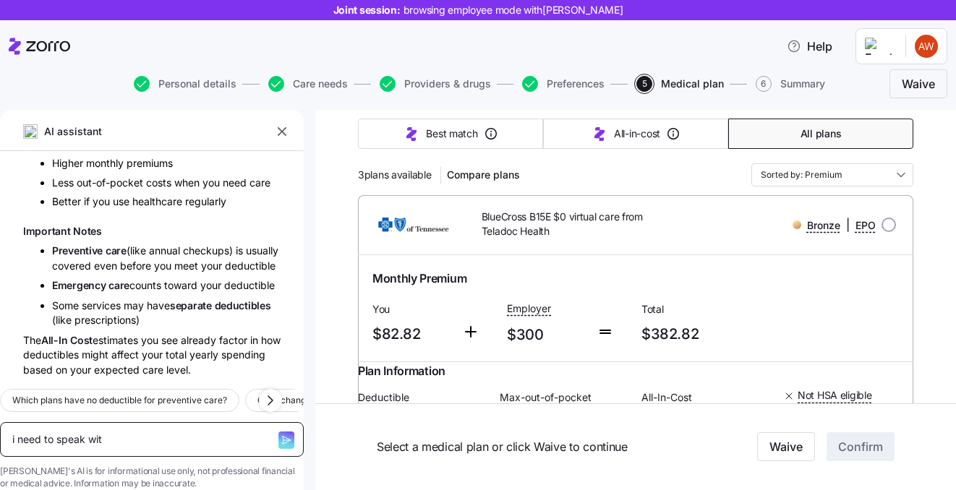
type textarea "i need to speak with"
type textarea "x"
type textarea "i need to speak with"
type textarea "x"
type textarea "i need to speak with a"
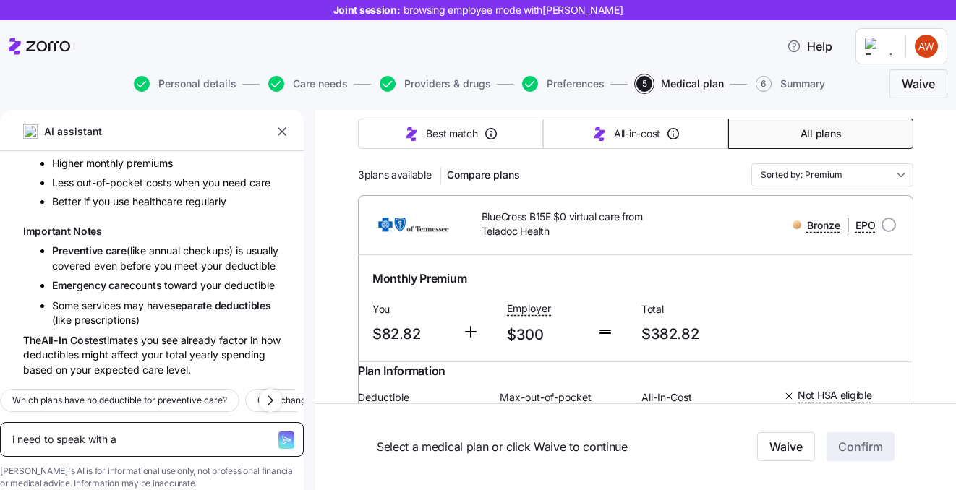
type textarea "x"
type textarea "i need to speak with a"
type textarea "x"
type textarea "i need to speak with a s"
type textarea "x"
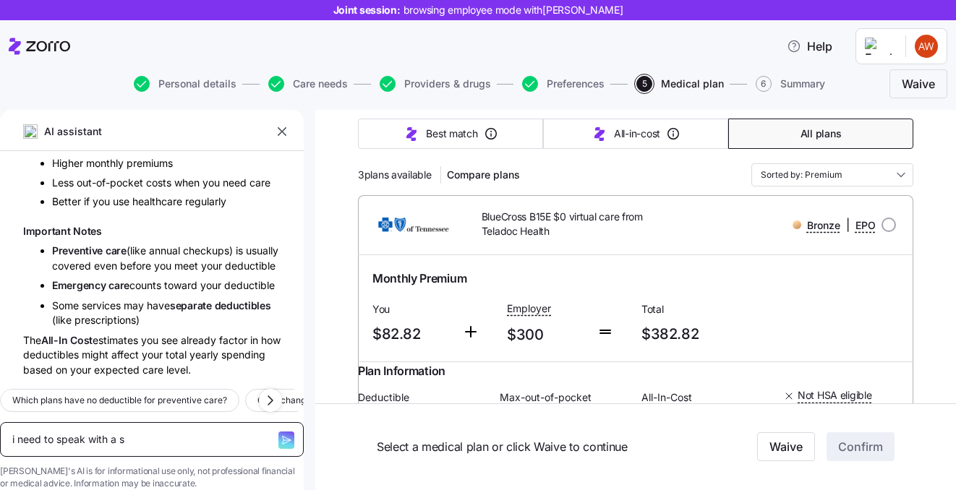
type textarea "i need to speak with a sp"
type textarea "x"
type textarea "i need to speak with a spe"
type textarea "x"
type textarea "i need to speak with a spec"
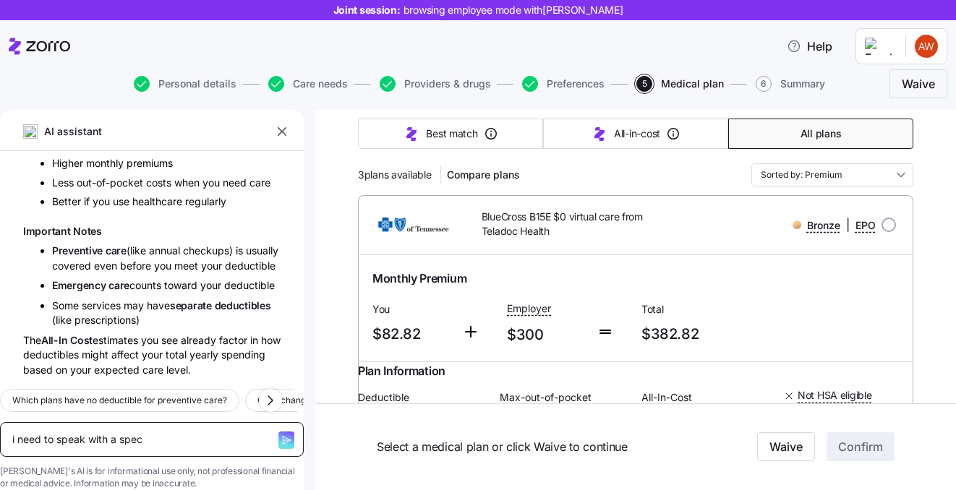
type textarea "x"
type textarea "i need to speak with a speci"
type textarea "x"
type textarea "i need to speak with a specia"
type textarea "x"
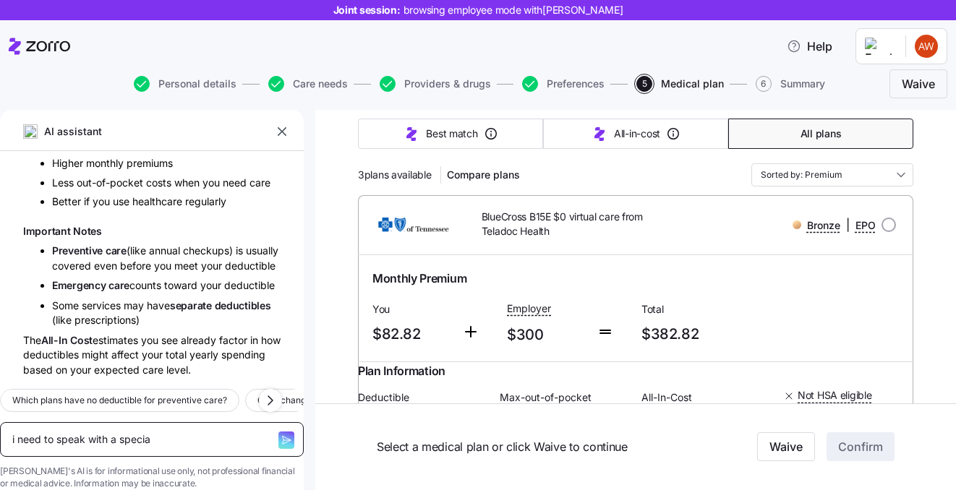
type textarea "i need to speak with a special"
type textarea "x"
type textarea "i need to speak with a speciali"
type textarea "x"
type textarea "i need to speak with a specialis"
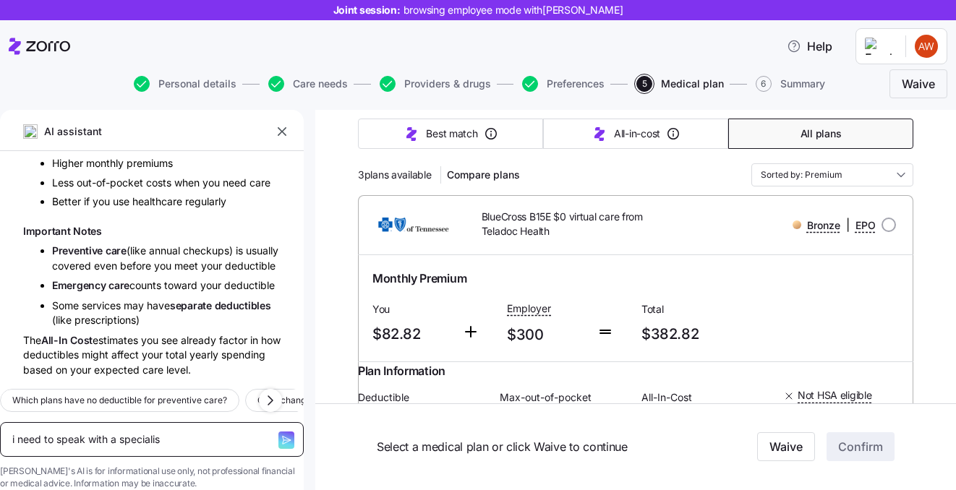
type textarea "x"
type textarea "i need to speak with a specialist"
type textarea "x"
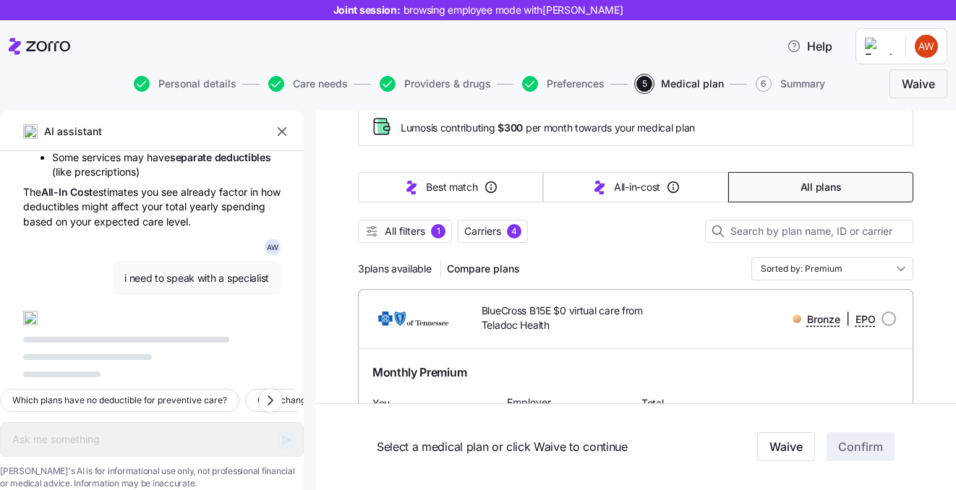
scroll to position [73, 0]
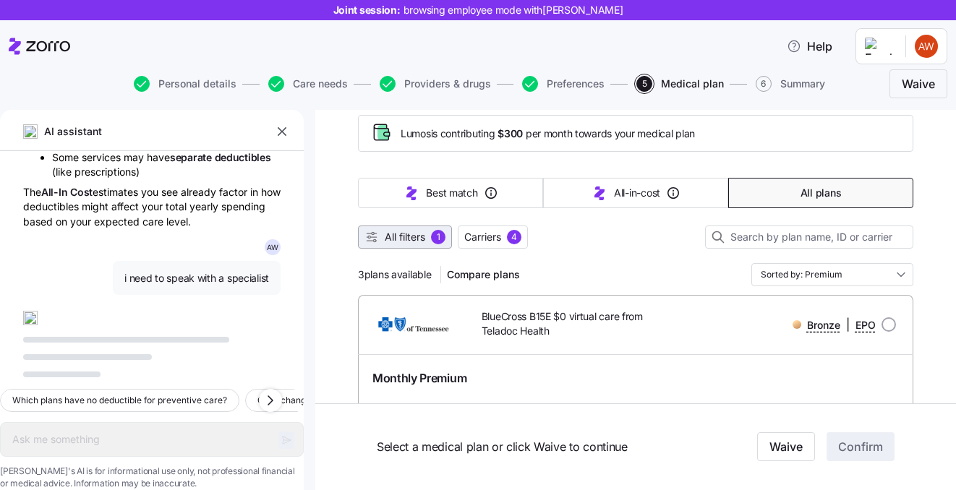
click at [430, 239] on span "All filters 1" at bounding box center [405, 237] width 81 height 14
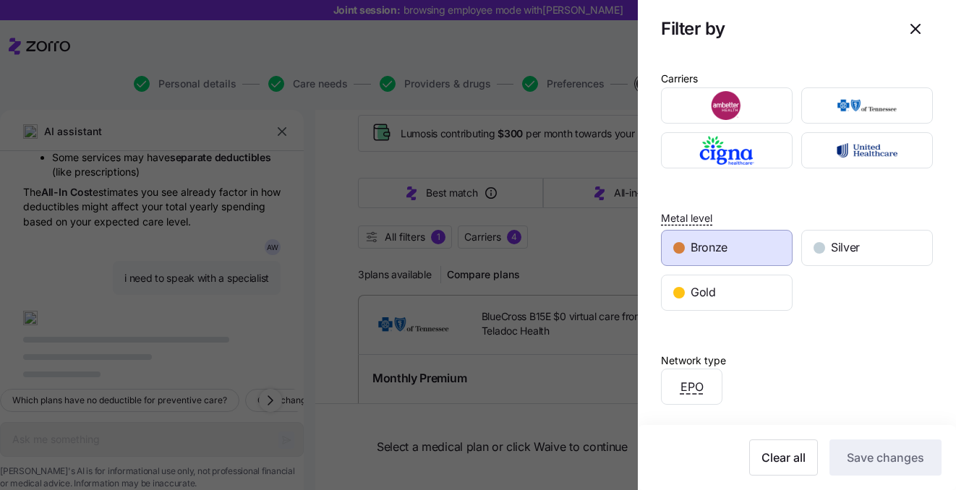
click at [757, 257] on div "Bronze" at bounding box center [727, 248] width 130 height 35
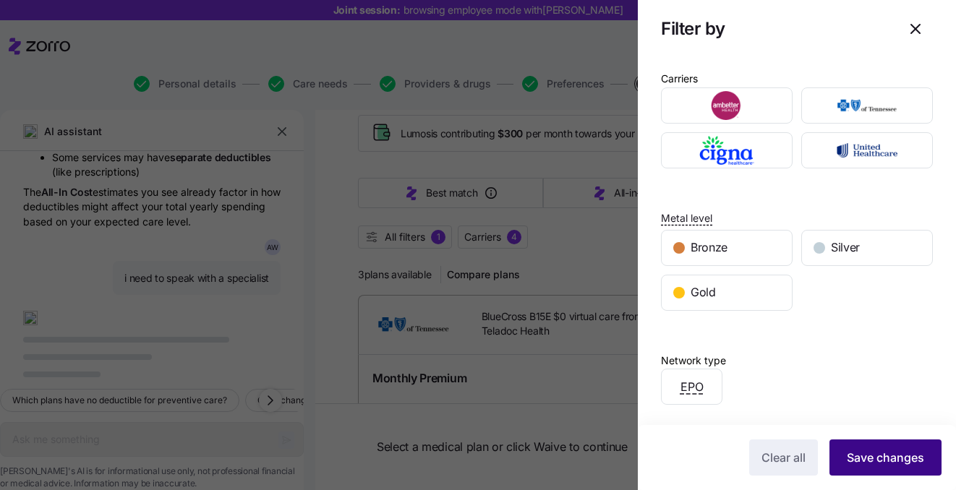
click at [909, 457] on span "Save changes" at bounding box center [885, 457] width 77 height 17
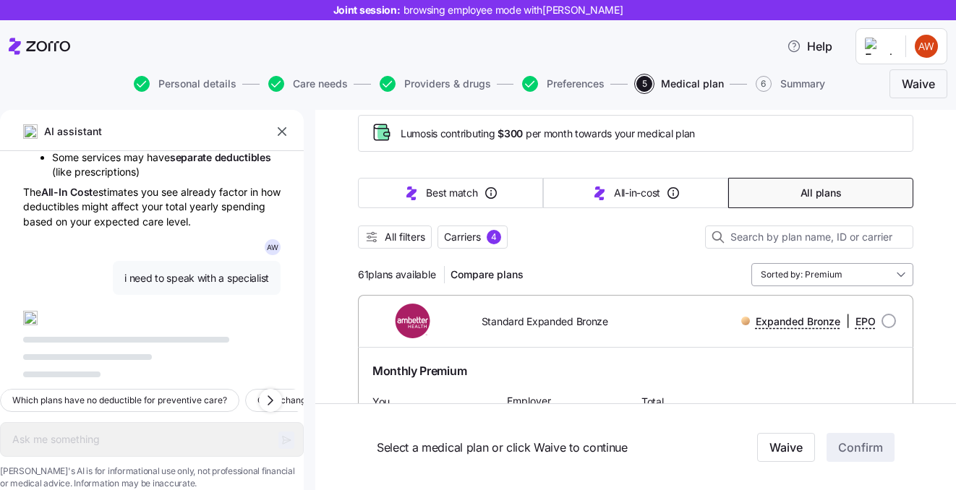
click at [818, 273] on input "Sorted by: Premium" at bounding box center [833, 274] width 162 height 23
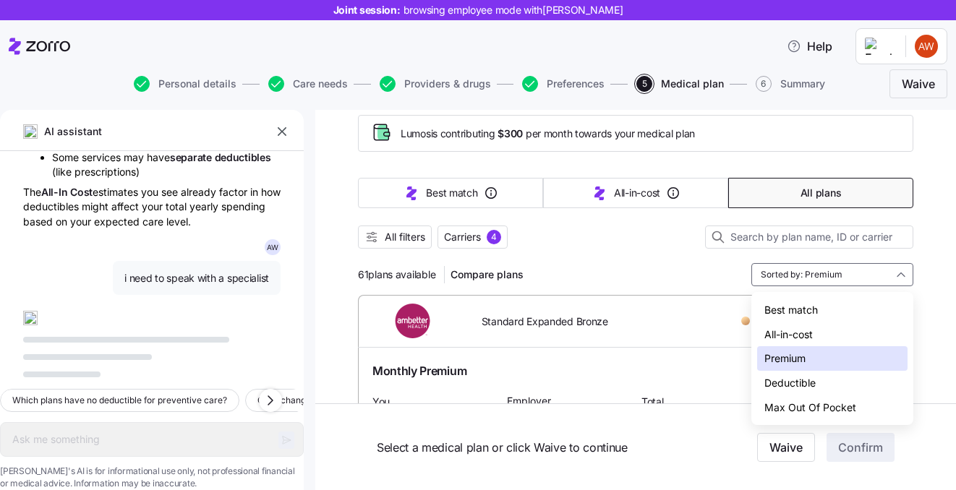
click at [787, 381] on div "Deductible" at bounding box center [832, 383] width 150 height 25
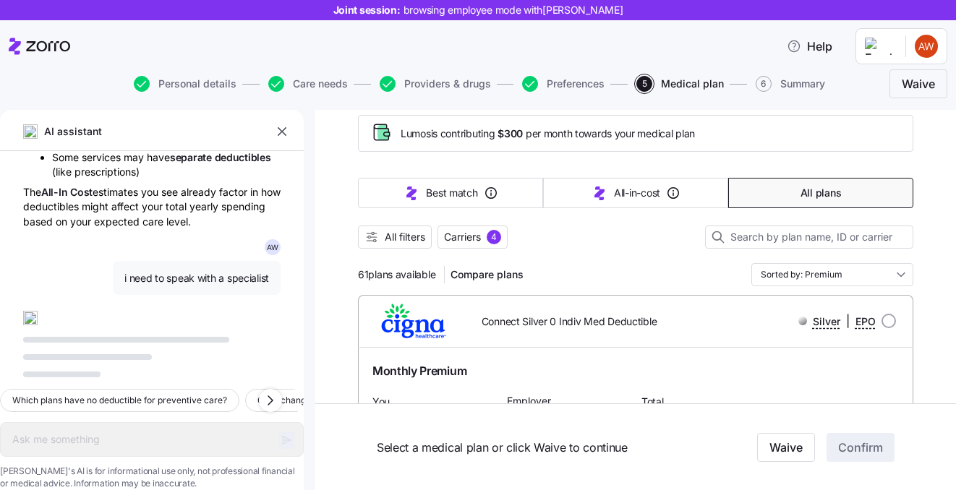
type textarea "x"
type input "Sorted by: Deductible"
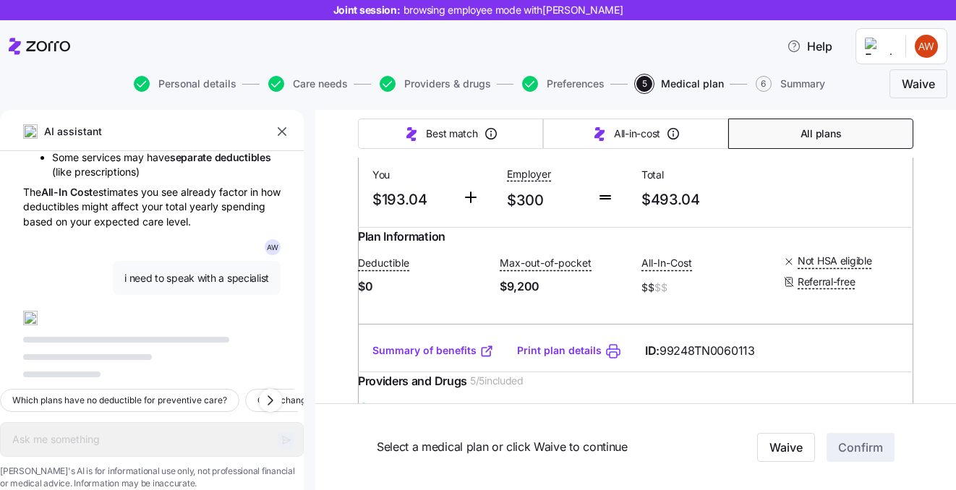
scroll to position [301, 0]
click at [159, 333] on div at bounding box center [152, 344] width 258 height 67
click at [195, 134] on div "AI assistant" at bounding box center [152, 137] width 304 height 30
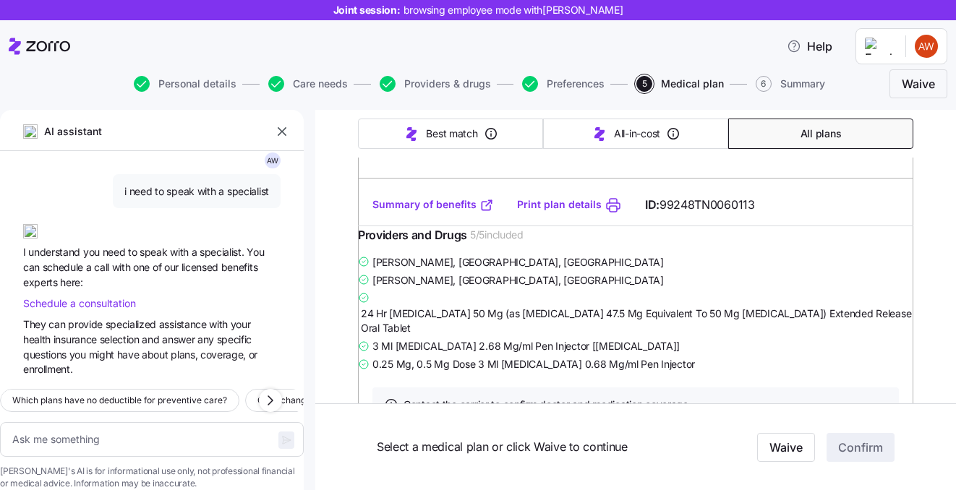
scroll to position [428, 0]
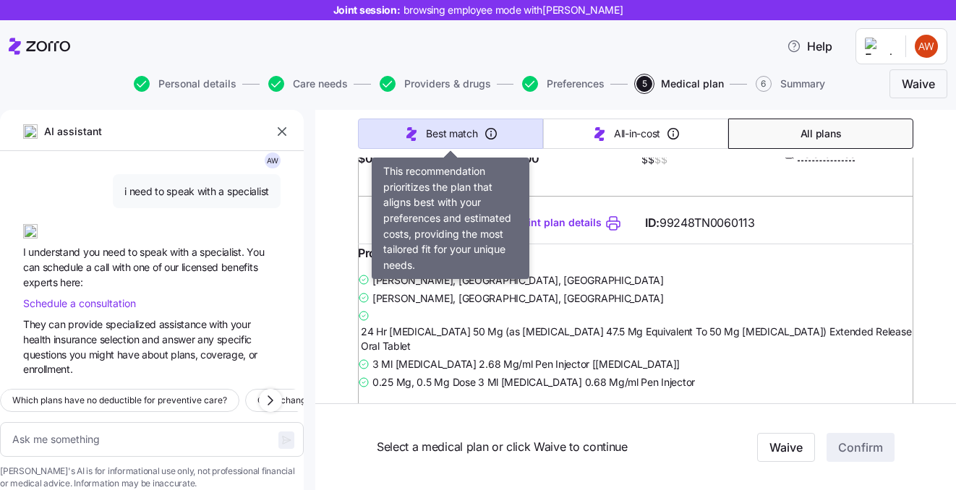
click at [454, 129] on span "Best match" at bounding box center [451, 134] width 51 height 14
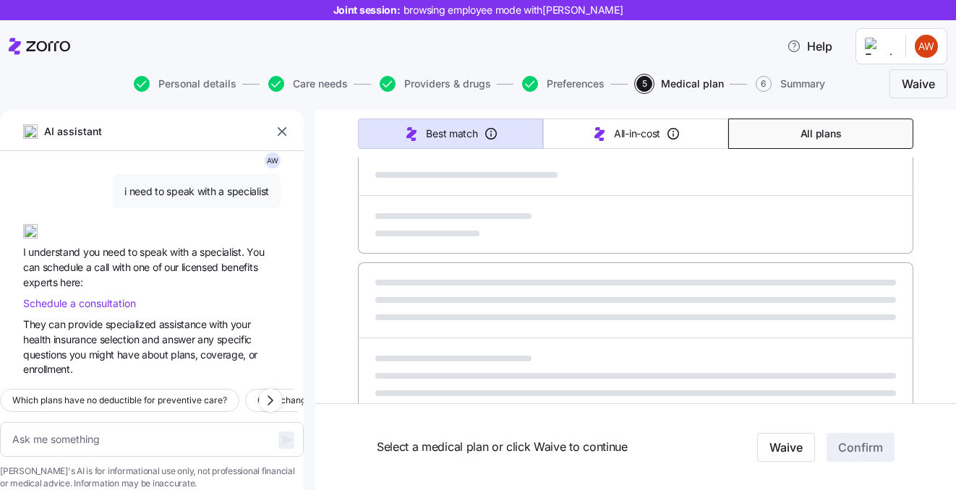
type textarea "x"
type input "Sorted by: Best match"
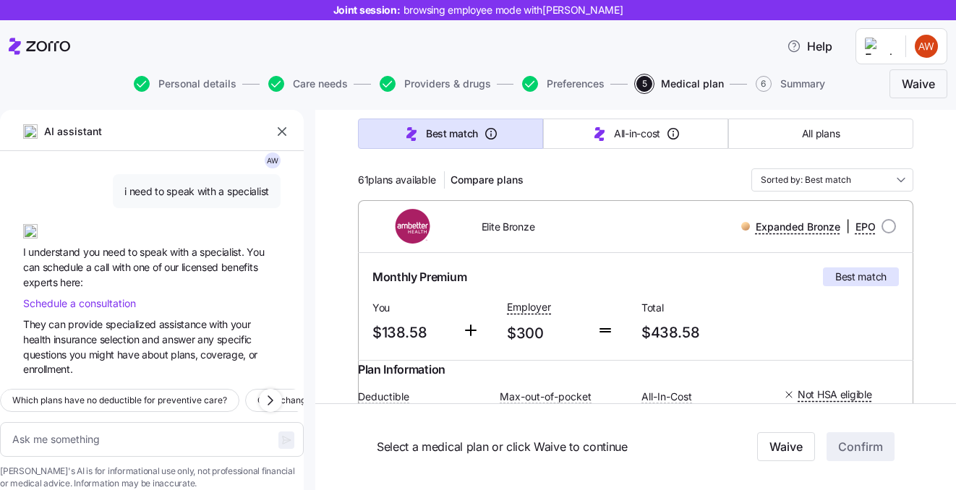
scroll to position [169, 0]
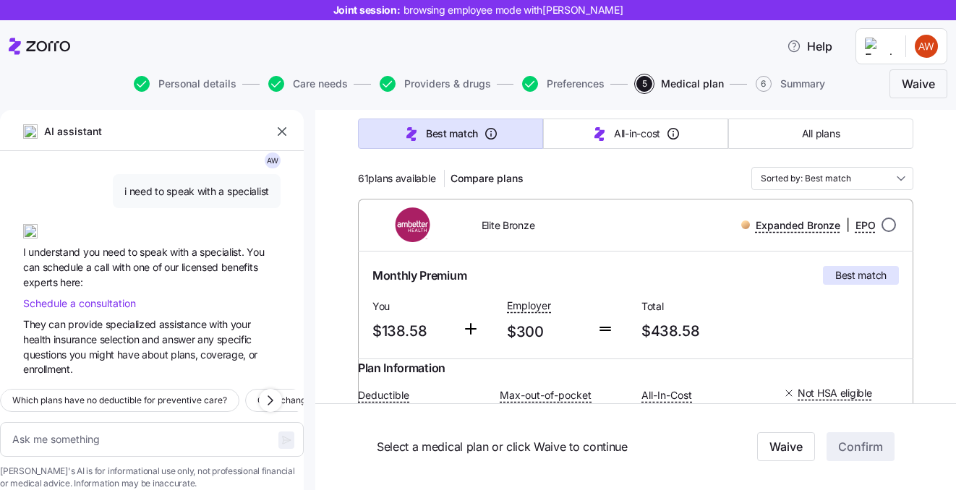
click at [891, 226] on input "radio" at bounding box center [889, 225] width 14 height 14
radio input "true"
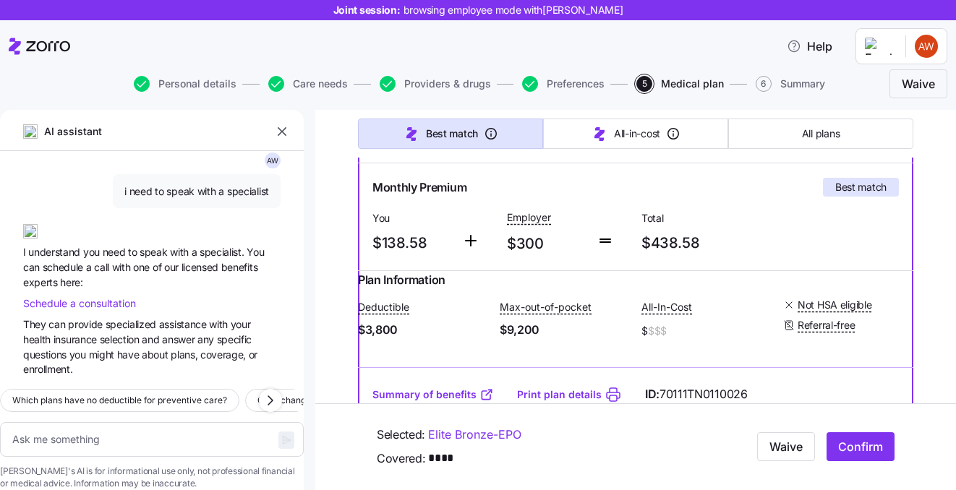
scroll to position [261, 0]
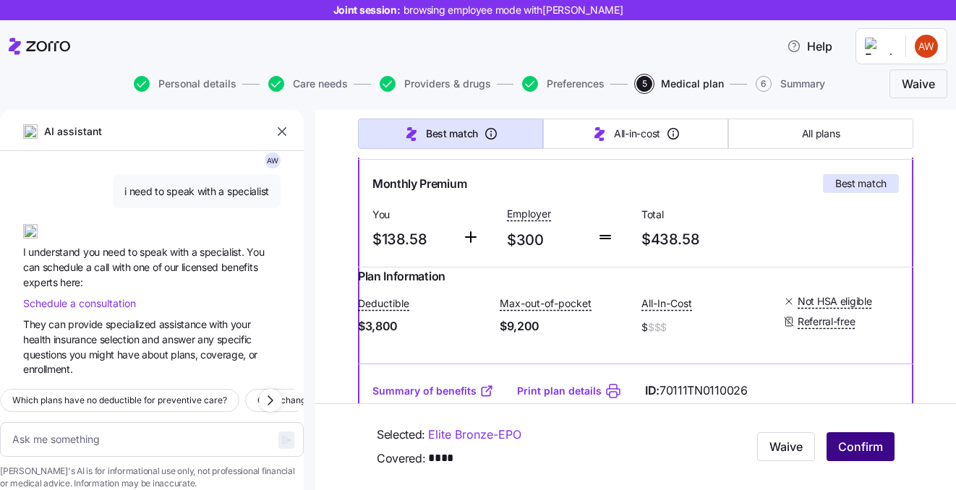
click at [862, 452] on span "Confirm" at bounding box center [860, 447] width 45 height 17
type textarea "x"
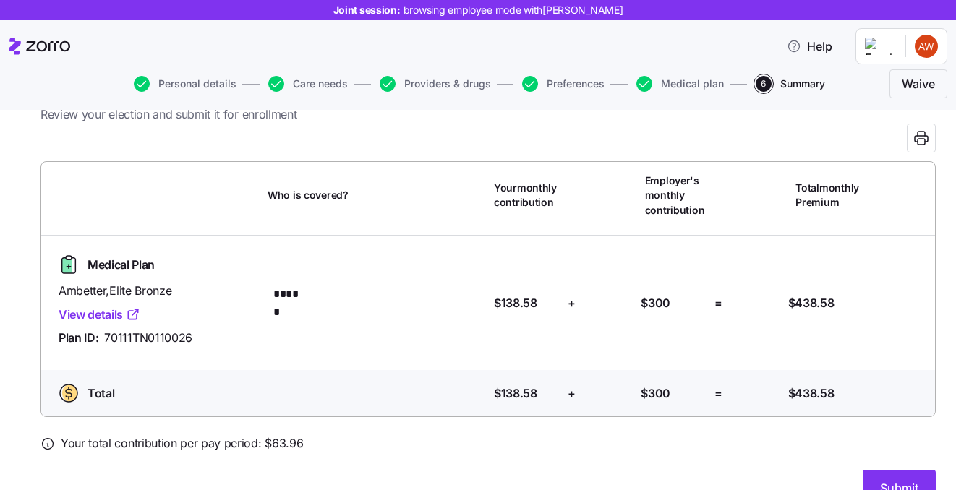
scroll to position [56, 0]
drag, startPoint x: 535, startPoint y: 301, endPoint x: 493, endPoint y: 301, distance: 42.0
click at [494, 301] on span "$138.58" at bounding box center [515, 303] width 43 height 18
drag, startPoint x: 301, startPoint y: 442, endPoint x: 259, endPoint y: 444, distance: 42.0
click at [259, 444] on div "Your total contribution per pay period: $ 63.96" at bounding box center [488, 443] width 895 height 18
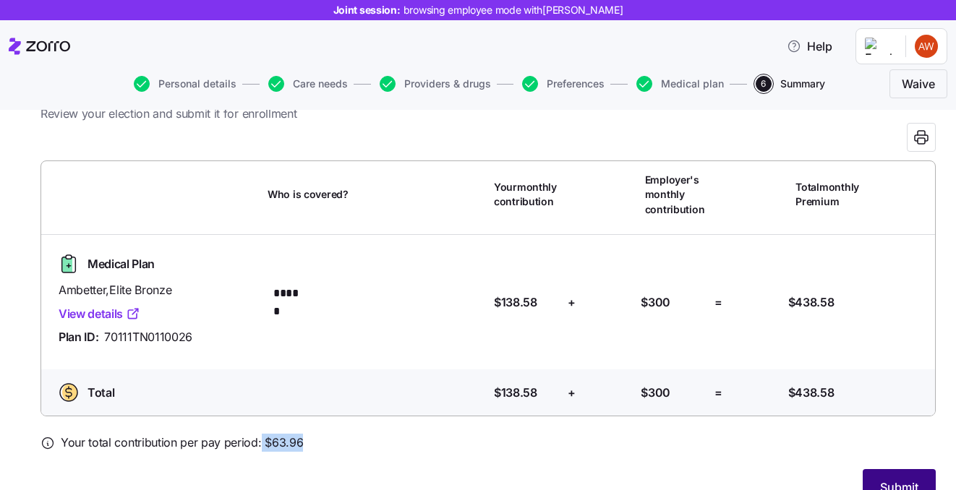
click at [880, 473] on button "Submit" at bounding box center [899, 487] width 73 height 36
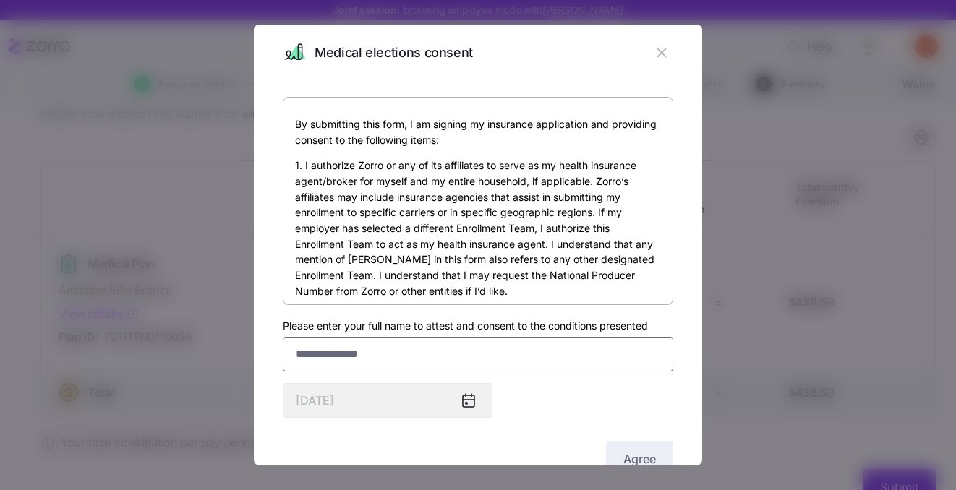
click at [466, 355] on input "Please enter your full name to attest and consent to the conditions presented" at bounding box center [478, 354] width 391 height 35
type input "******"
click at [640, 448] on button "Agree" at bounding box center [639, 459] width 67 height 36
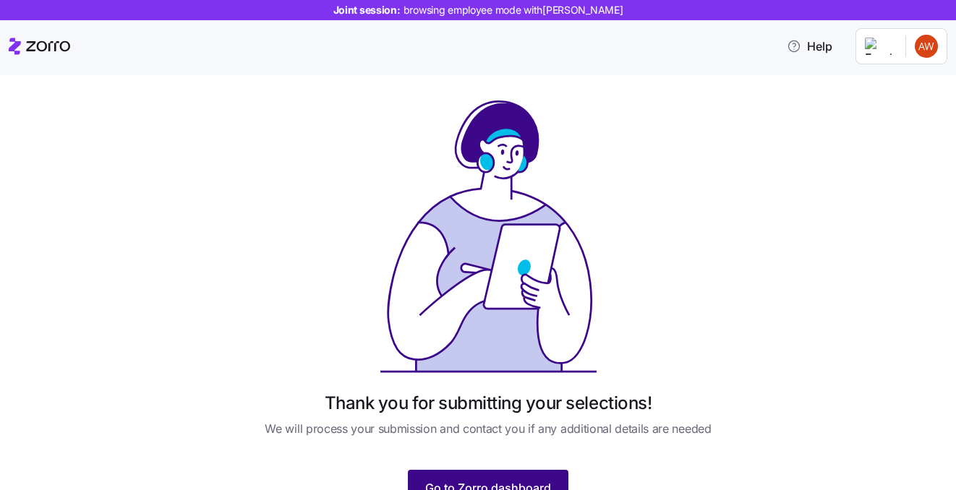
click at [482, 474] on button "Go to Zorro dashboard" at bounding box center [488, 488] width 161 height 36
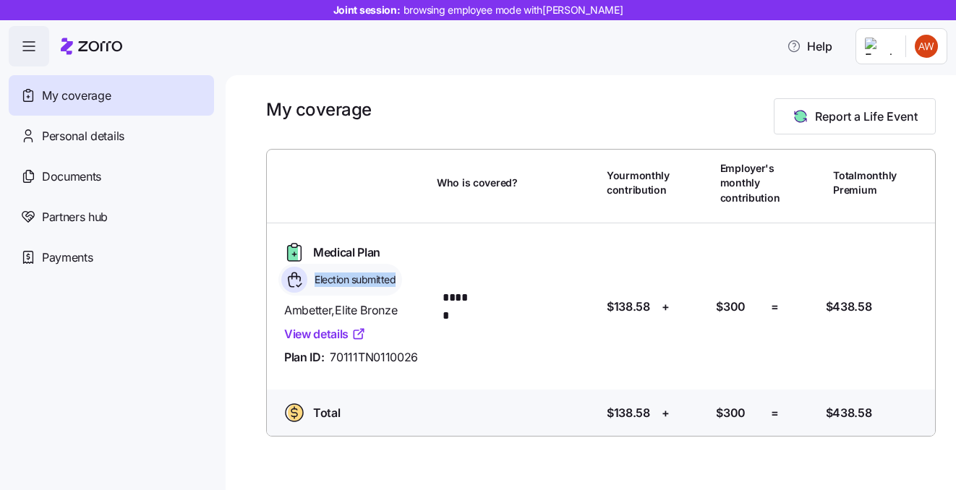
drag, startPoint x: 401, startPoint y: 278, endPoint x: 296, endPoint y: 280, distance: 104.9
click at [296, 280] on div "Election submitted" at bounding box center [340, 280] width 124 height 32
click at [320, 278] on span "Election submitted" at bounding box center [352, 280] width 85 height 14
drag, startPoint x: 399, startPoint y: 278, endPoint x: 308, endPoint y: 275, distance: 90.5
click at [308, 275] on div "Election submitted" at bounding box center [340, 280] width 124 height 32
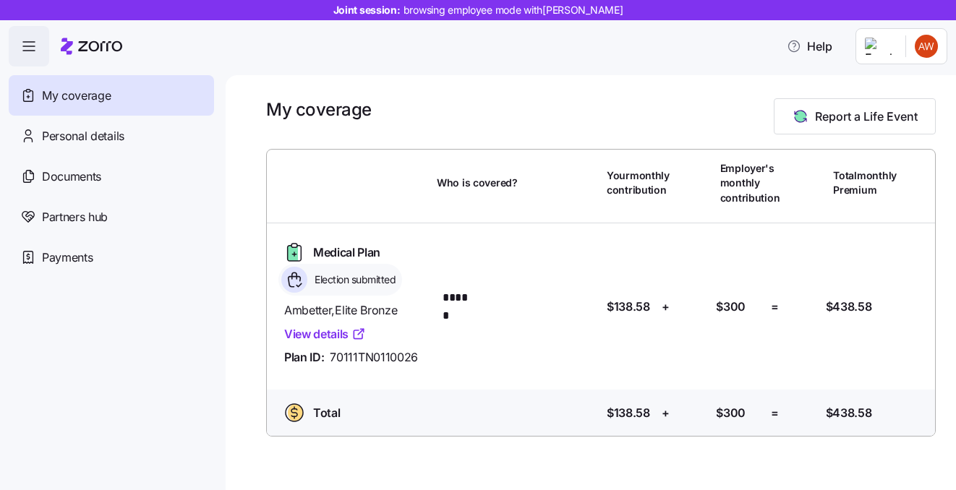
click at [399, 274] on div "Election submitted" at bounding box center [340, 280] width 124 height 32
drag, startPoint x: 407, startPoint y: 279, endPoint x: 310, endPoint y: 276, distance: 97.0
click at [310, 276] on div "Medical Plan Election submitted" at bounding box center [354, 268] width 153 height 55
drag, startPoint x: 391, startPoint y: 280, endPoint x: 353, endPoint y: 280, distance: 38.3
click at [353, 280] on span "Election submitted" at bounding box center [352, 280] width 85 height 14
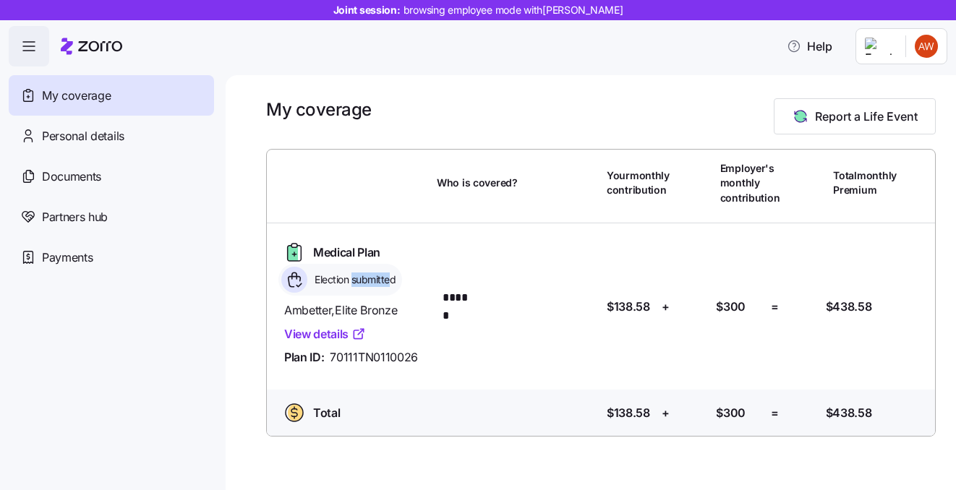
click at [385, 280] on span "Election submitted" at bounding box center [352, 280] width 85 height 14
drag, startPoint x: 286, startPoint y: 371, endPoint x: 409, endPoint y: 367, distance: 123.0
click at [409, 367] on div "Ambetter , Elite Bronze View details Plan ID: 70111TN0110026" at bounding box center [354, 334] width 153 height 77
click at [416, 380] on div "Medical Plan Election submitted Ambetter , Elite Bronze View details Plan ID: 7…" at bounding box center [601, 307] width 680 height 166
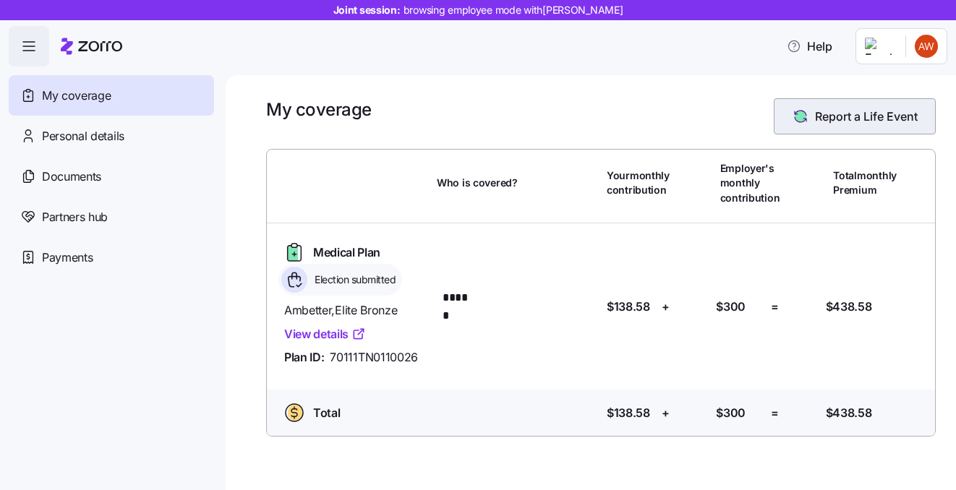
click at [822, 126] on button "Report a Life Event" at bounding box center [855, 116] width 162 height 36
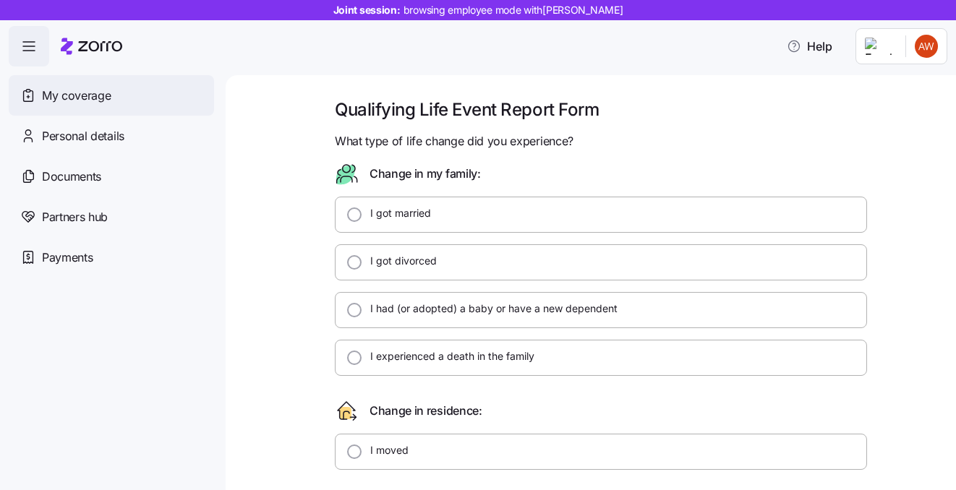
click at [70, 96] on span "My coverage" at bounding box center [76, 96] width 69 height 18
